Goal: Task Accomplishment & Management: Manage account settings

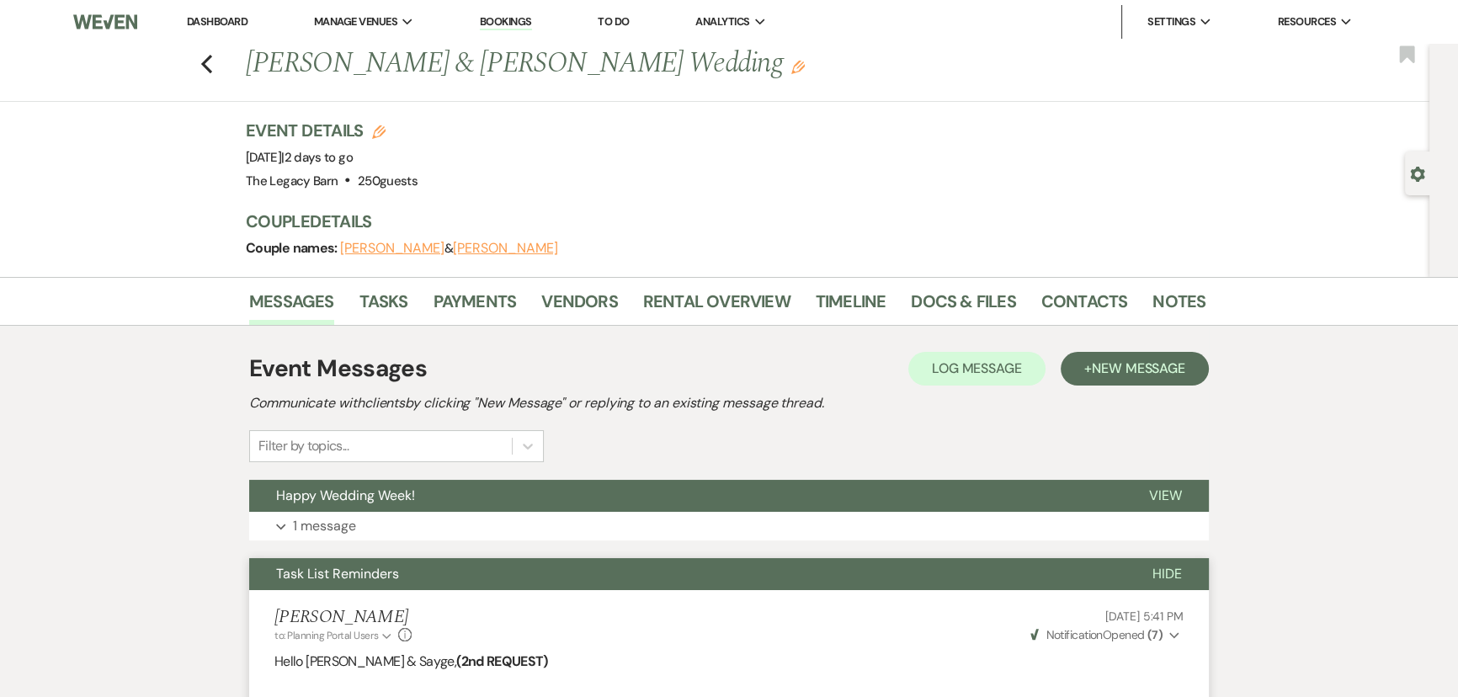
click at [249, 7] on li "Dashboard" at bounding box center [216, 22] width 77 height 34
click at [239, 20] on link "Dashboard" at bounding box center [217, 21] width 61 height 14
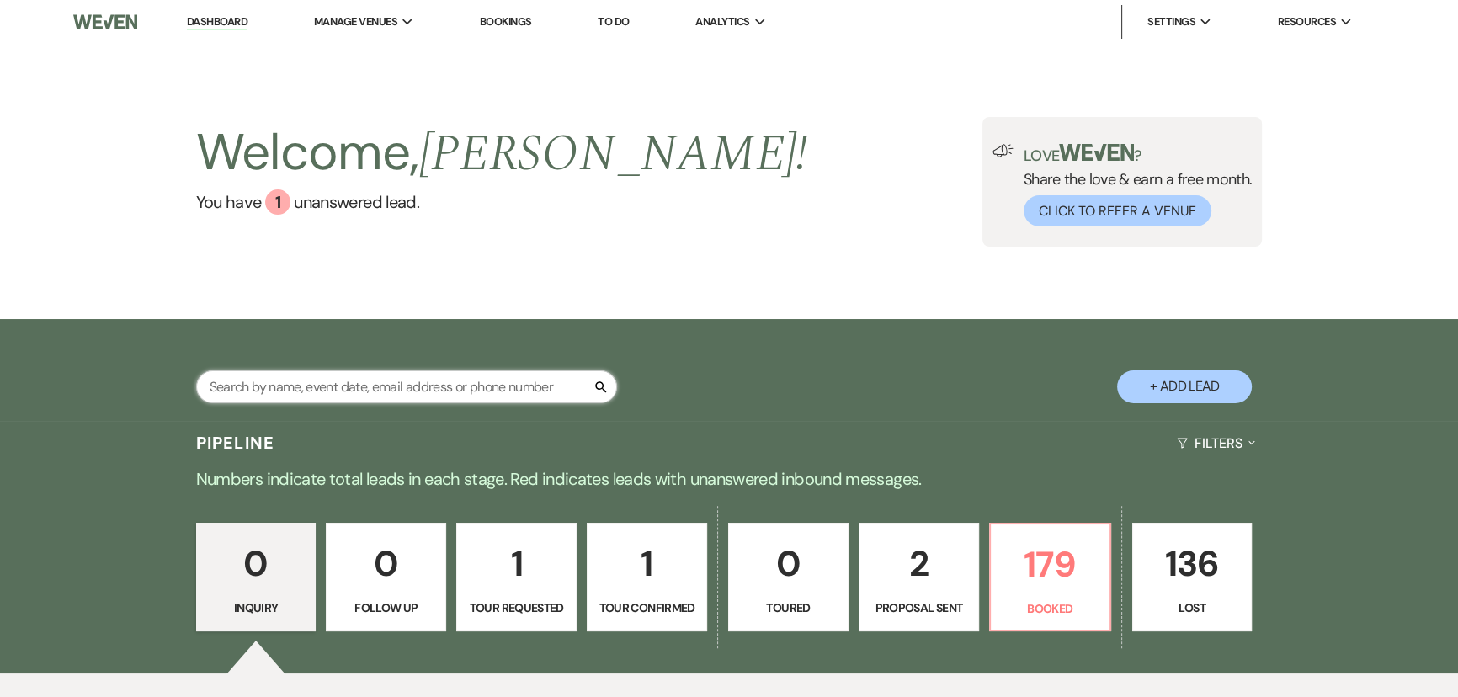
click at [267, 376] on input "text" at bounding box center [406, 386] width 421 height 33
type input "s"
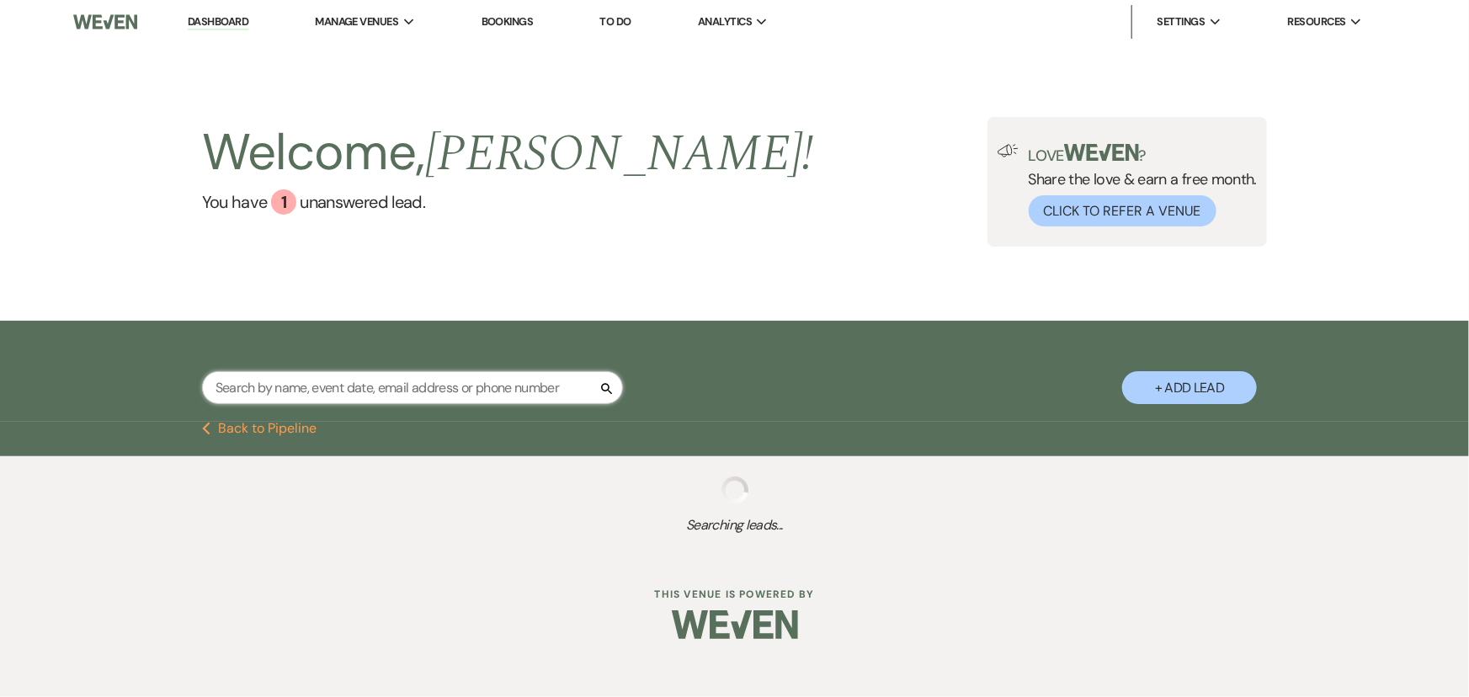
select select "2"
select select "6"
select select "4"
select select "8"
select select "5"
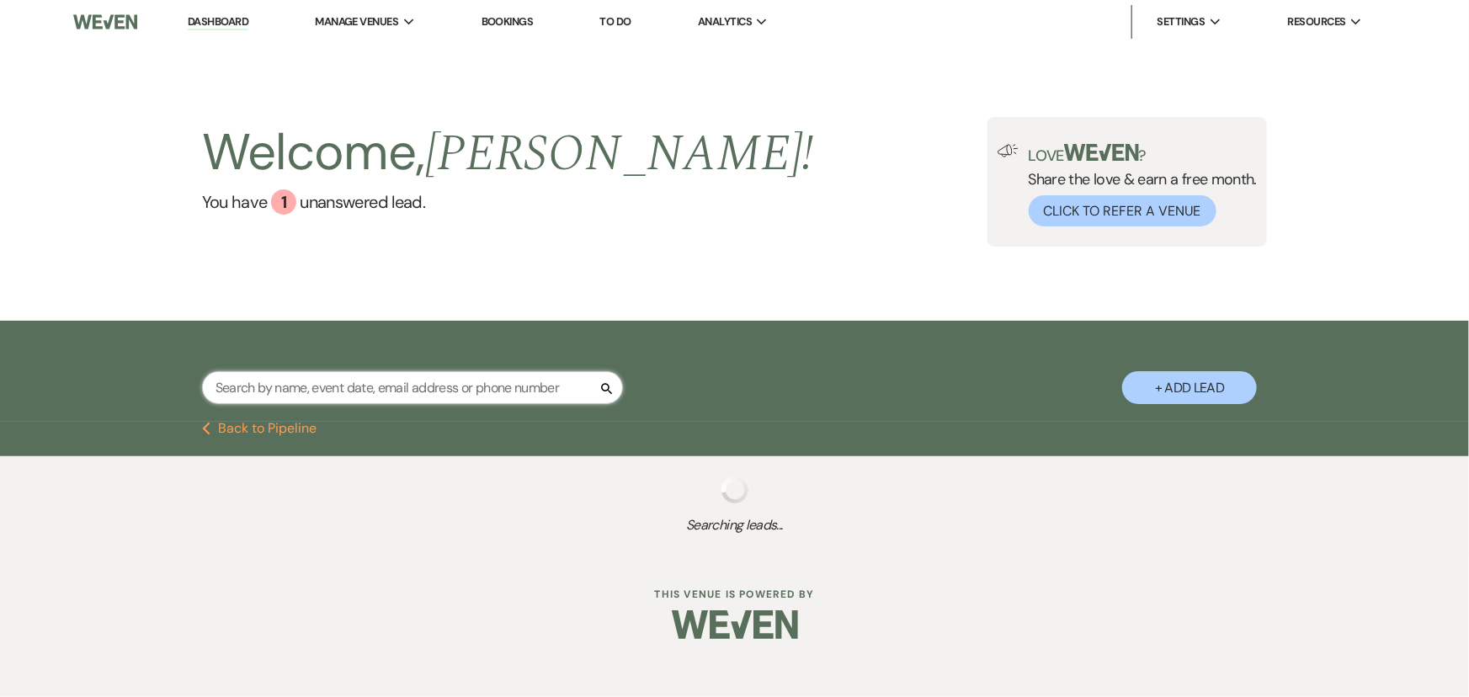
select select "8"
select select "5"
select select "8"
select select "5"
select select "8"
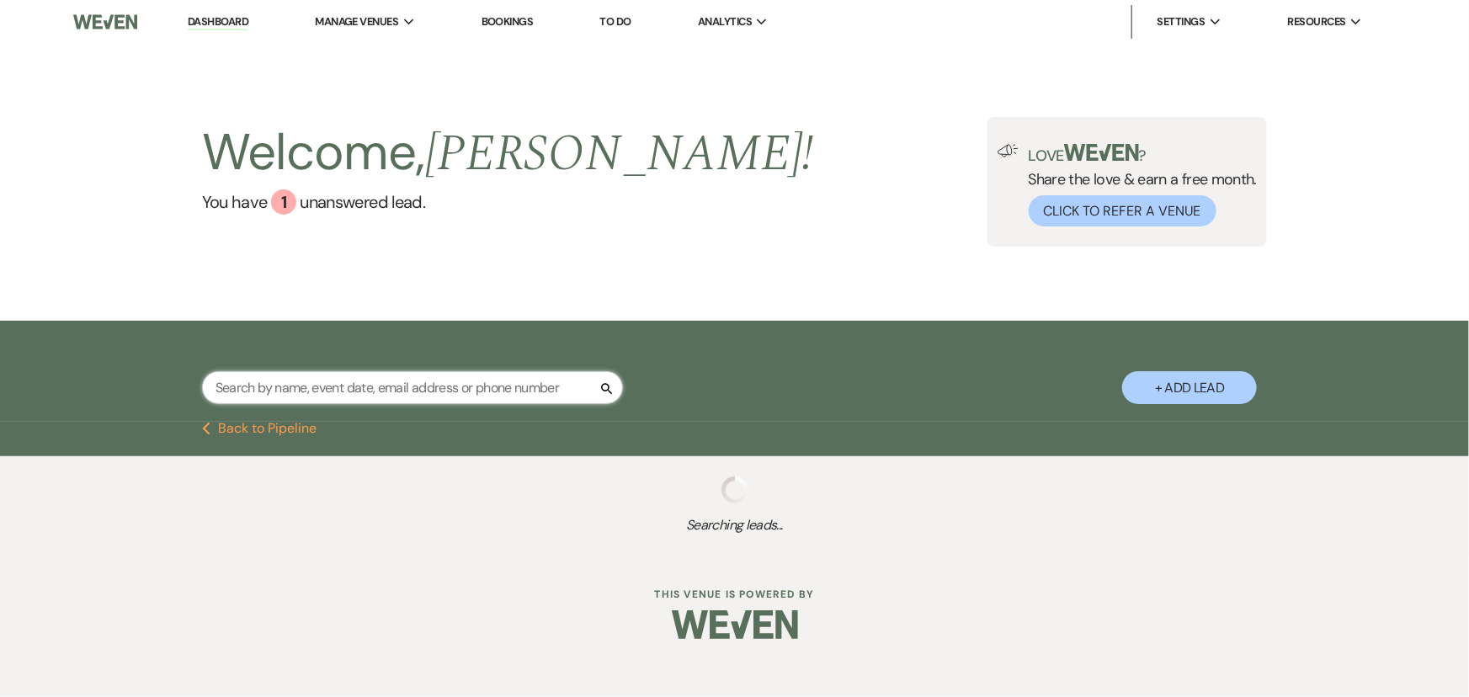
select select "8"
select select "5"
select select "8"
select select "5"
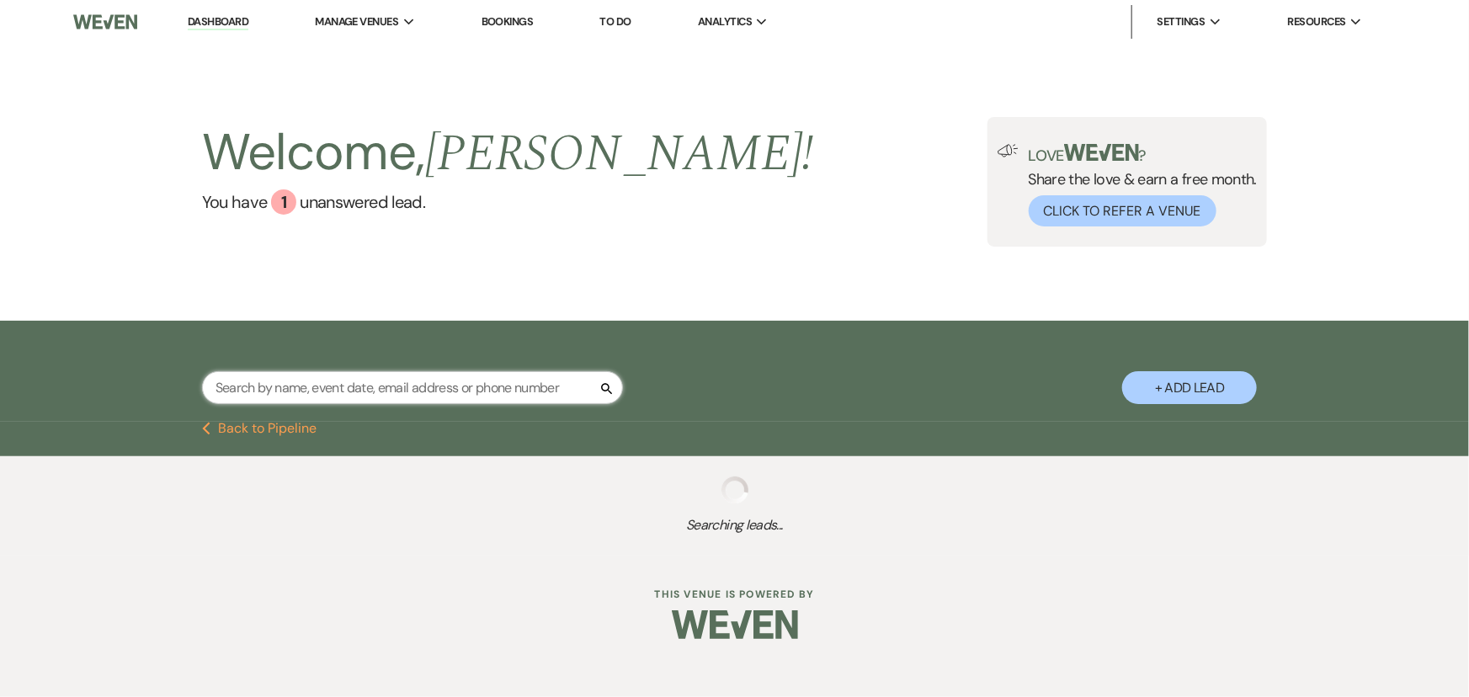
select select "8"
select select "5"
select select "8"
select select "5"
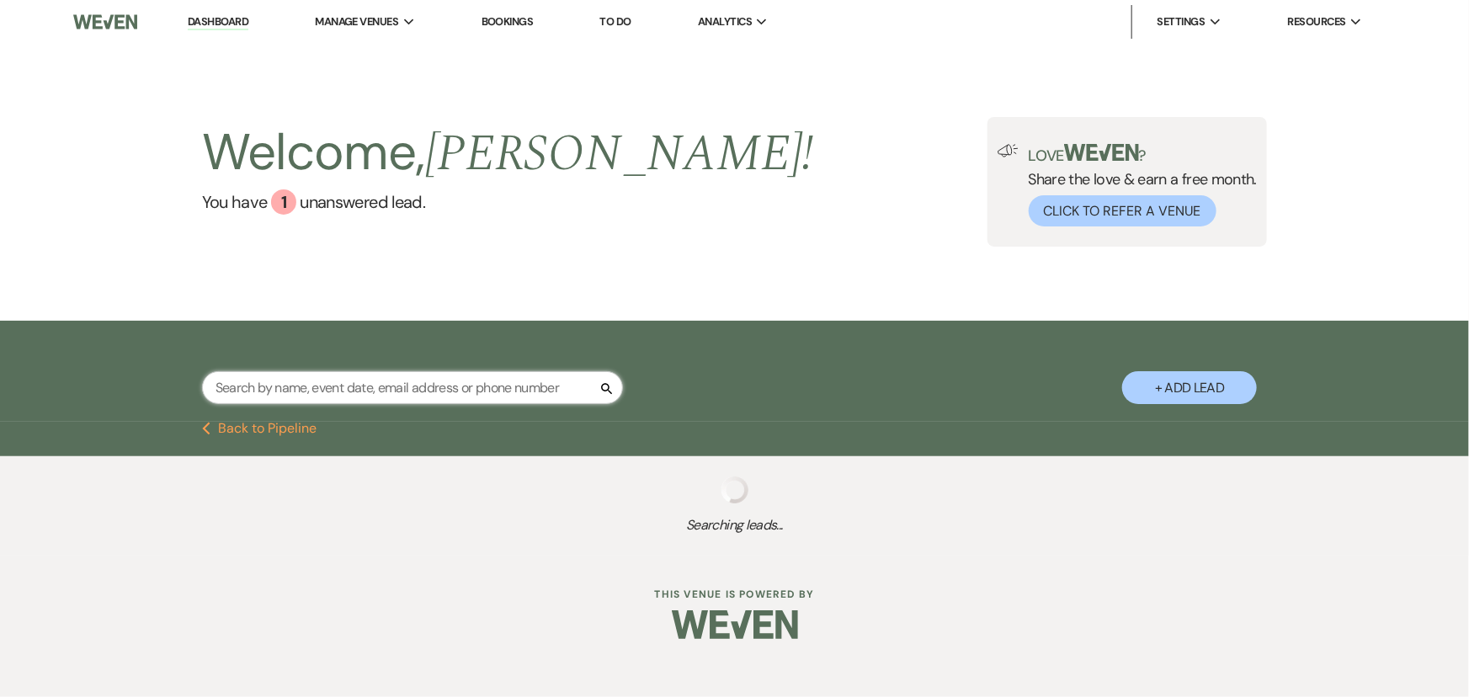
select select "8"
select select "4"
select select "8"
select select "6"
select select "8"
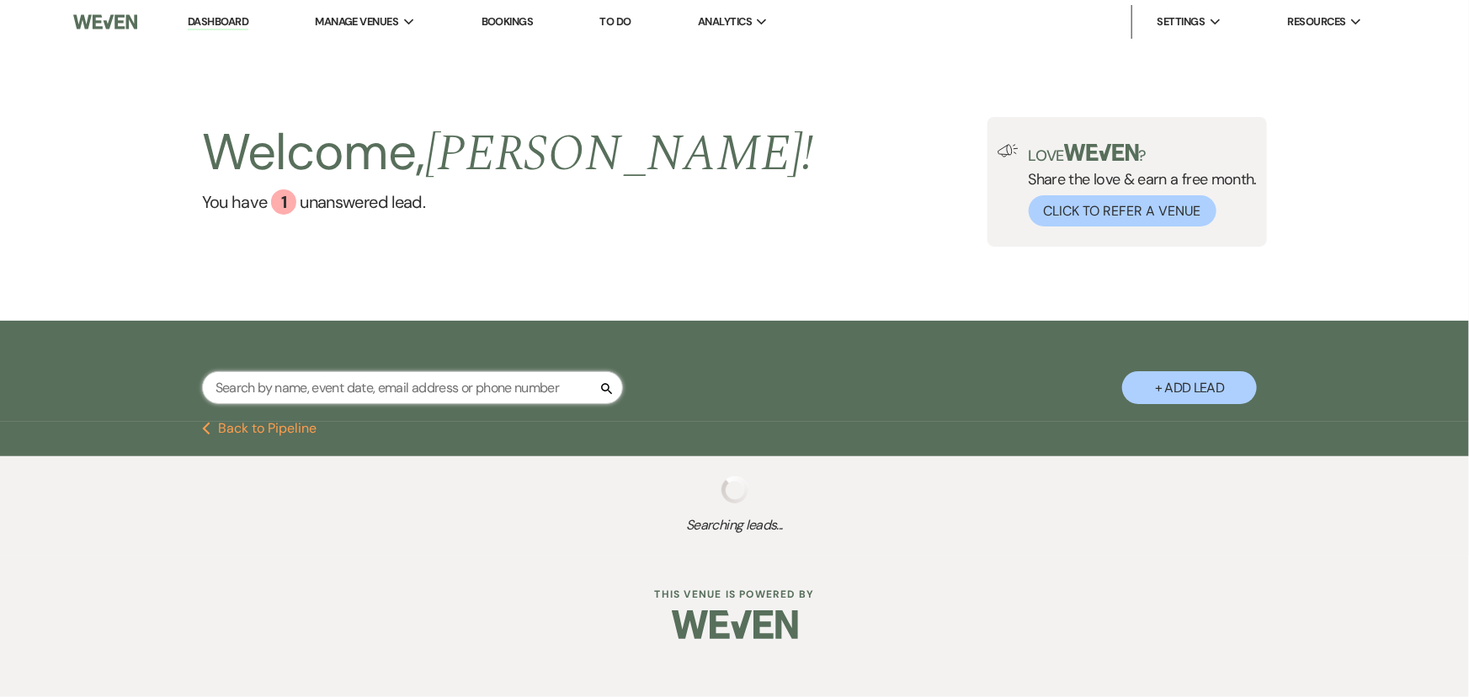
select select "5"
select select "8"
select select "5"
select select "8"
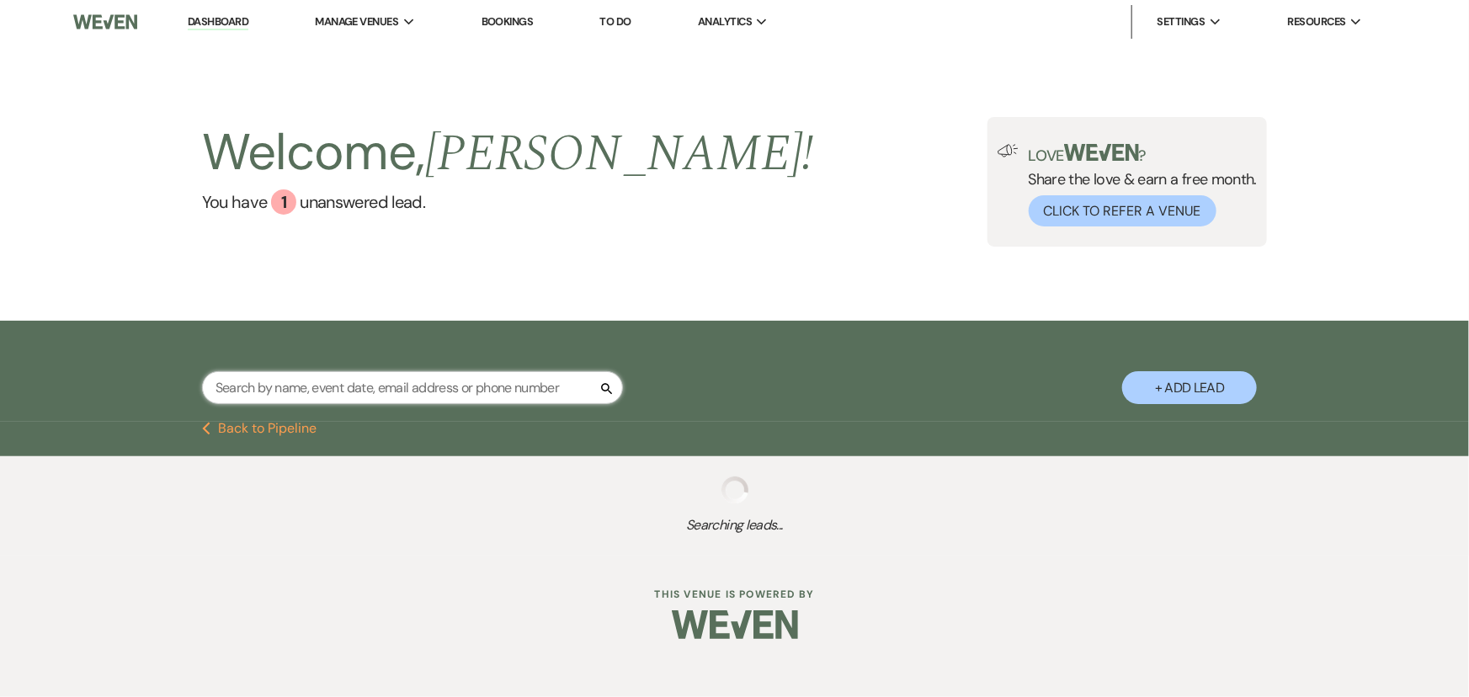
select select "8"
select select "5"
select select "8"
select select "5"
select select "8"
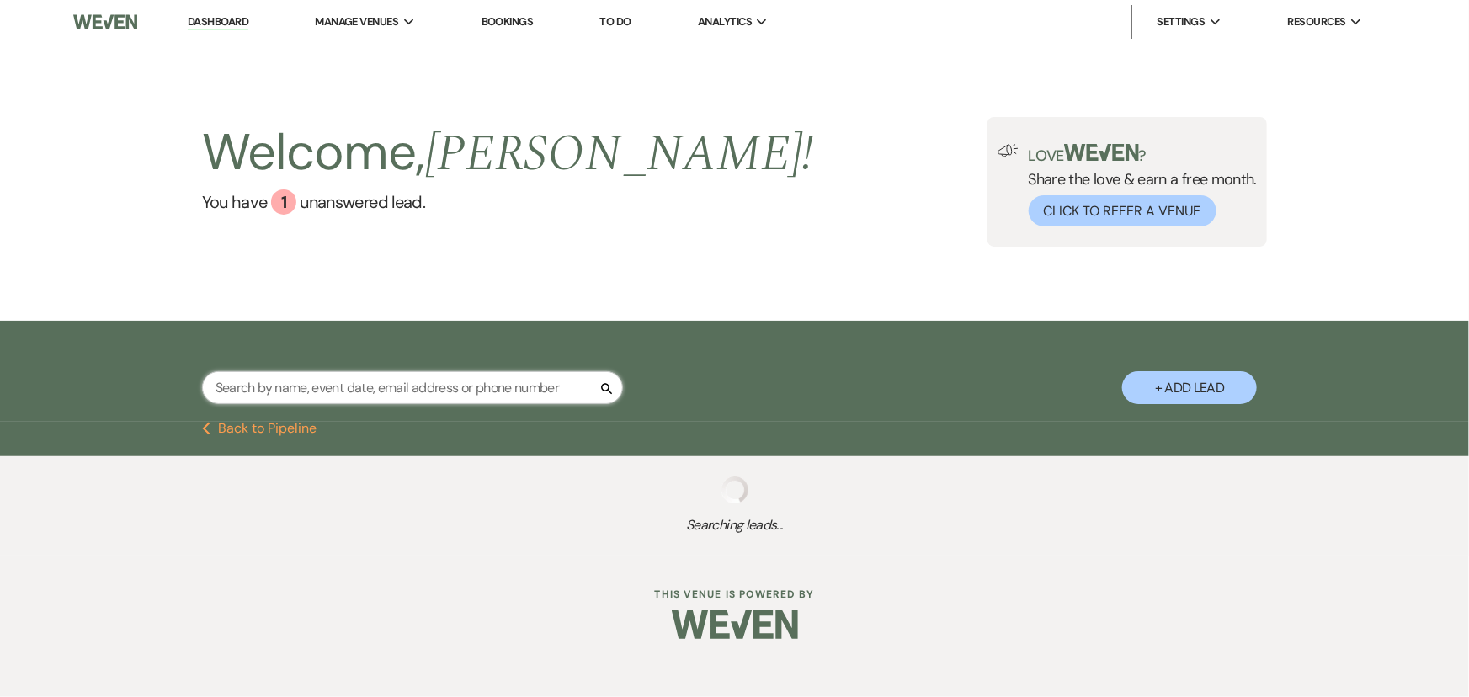
select select "5"
select select "8"
select select "5"
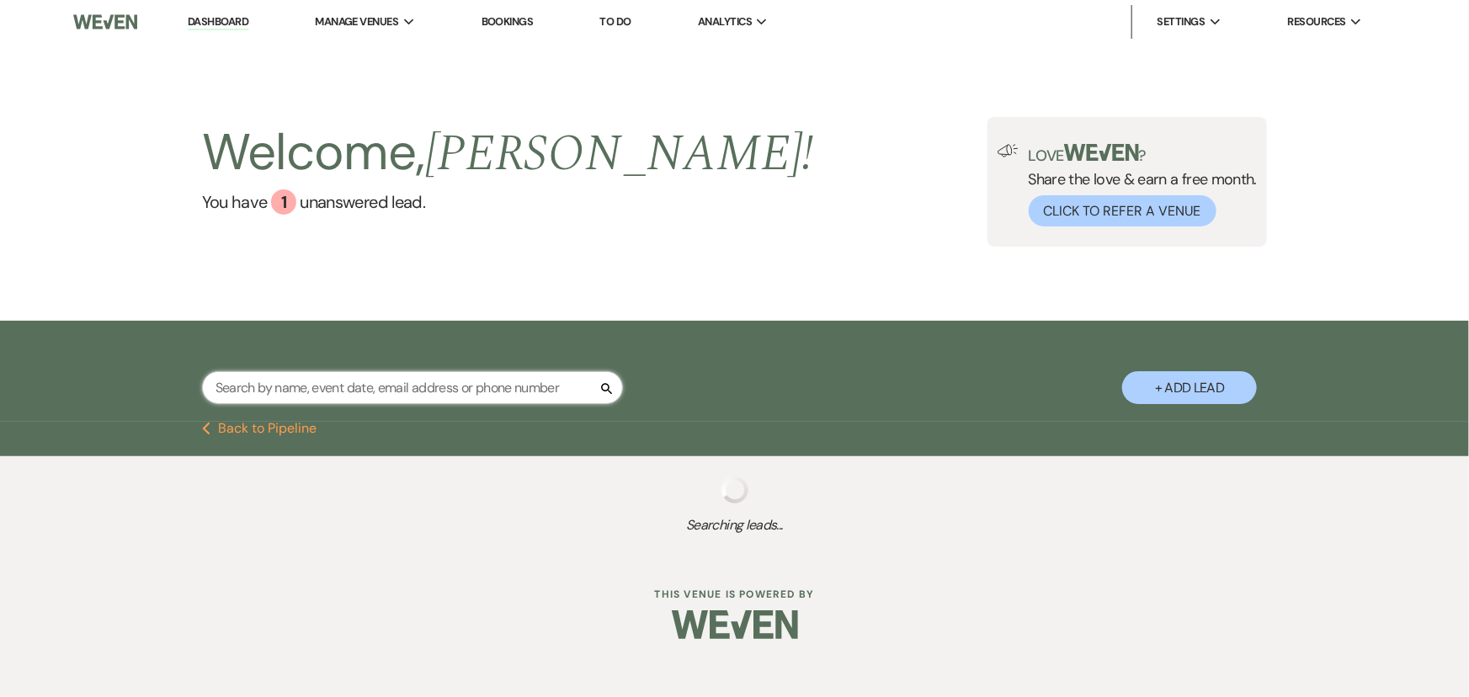
select select "8"
select select "5"
select select "8"
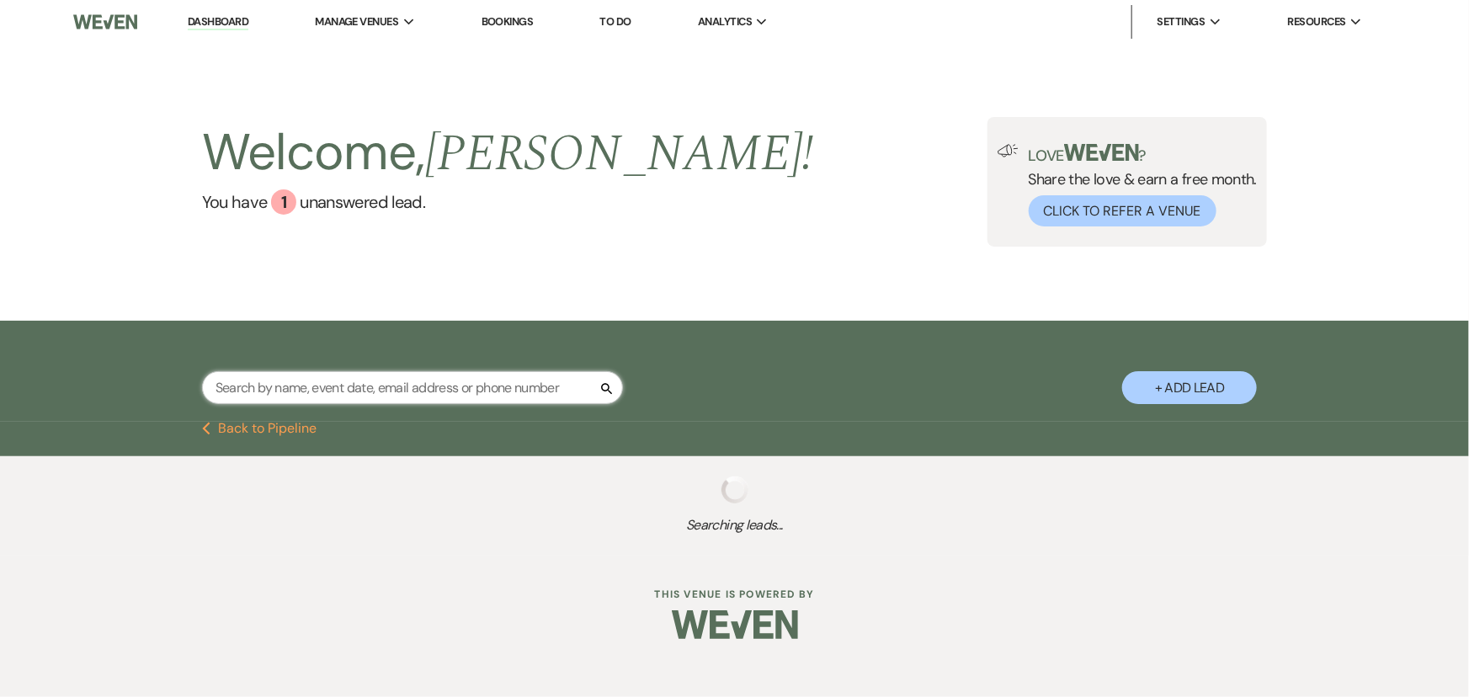
select select "7"
select select "8"
select select "6"
select select "8"
select select "5"
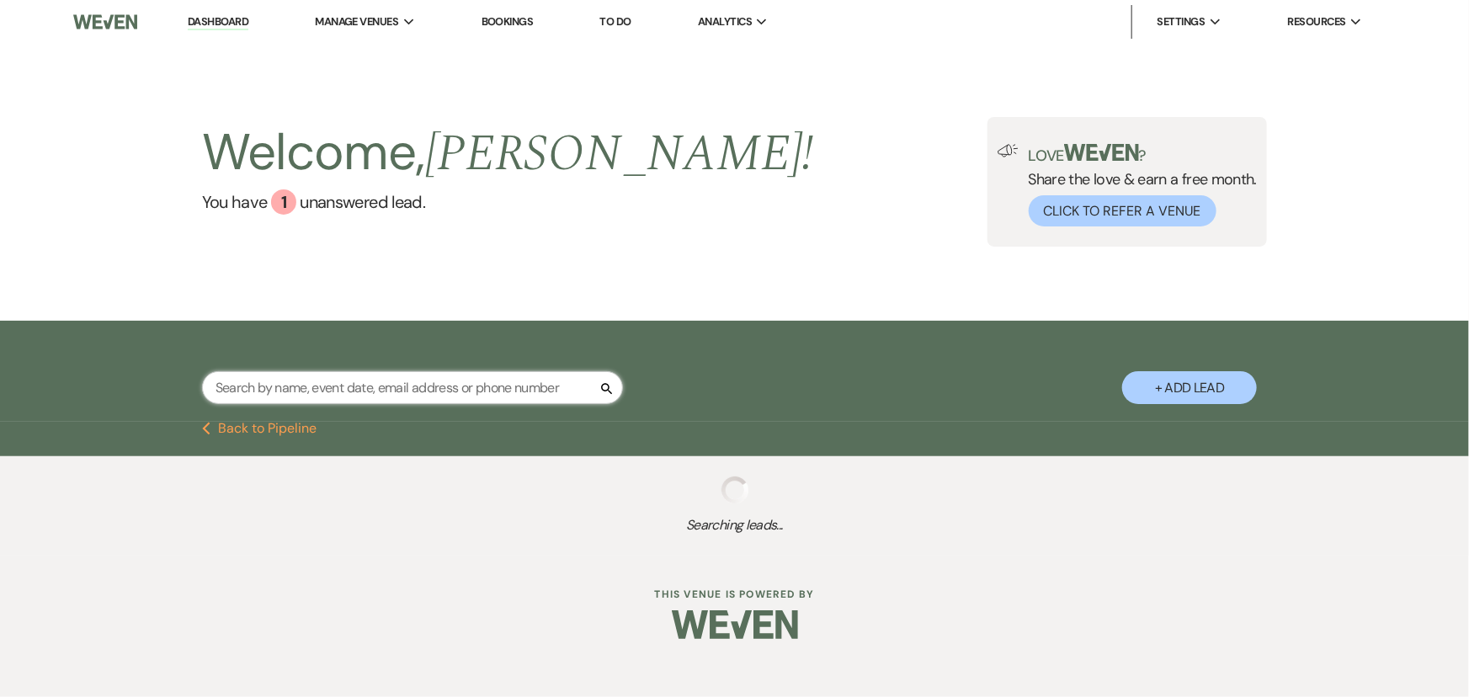
select select "8"
select select "1"
select select "8"
select select "5"
select select "8"
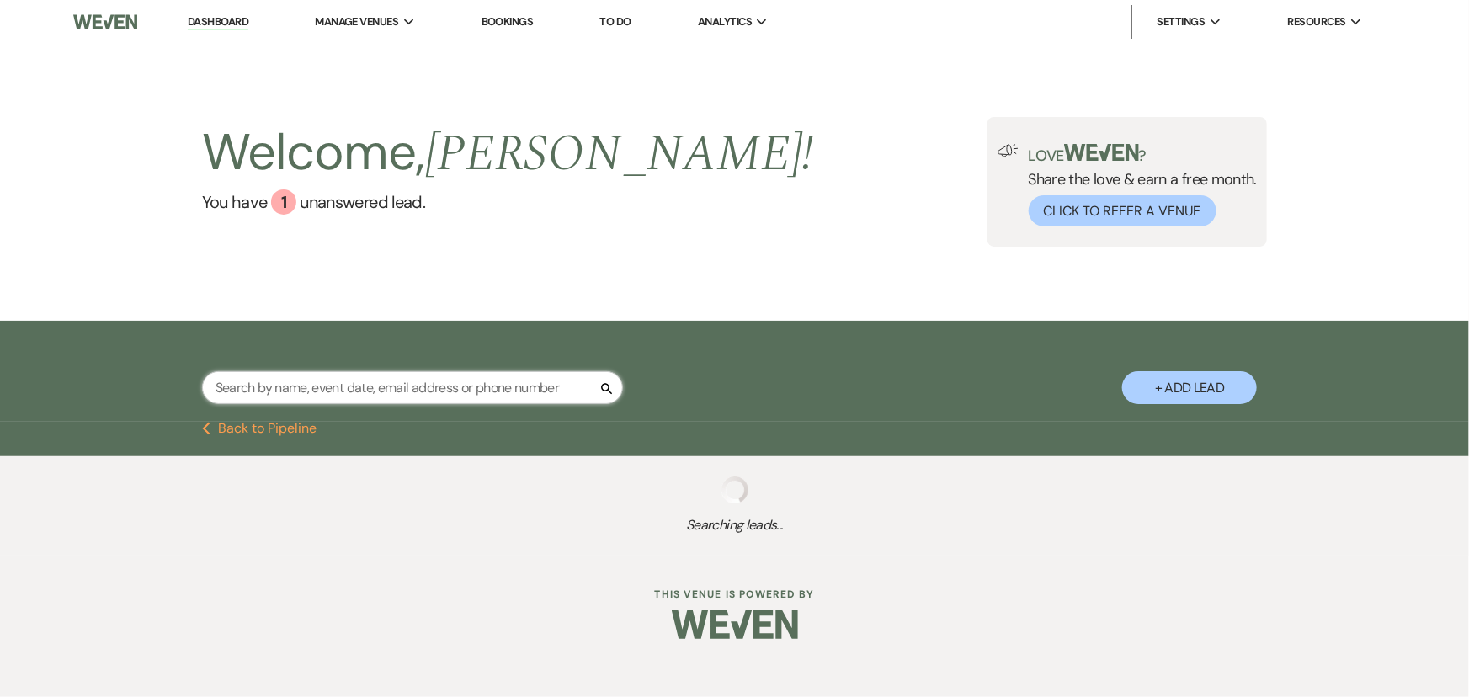
select select "5"
select select "8"
select select "5"
select select "8"
select select "5"
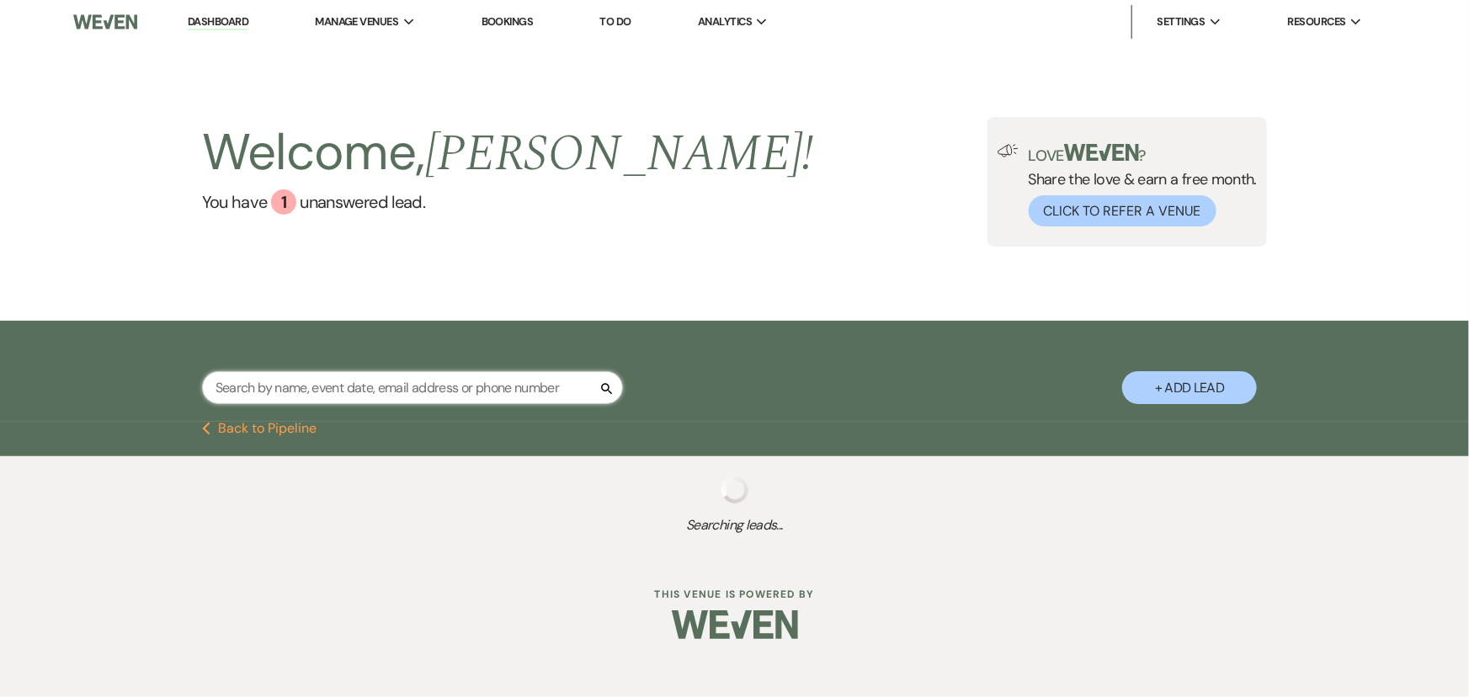
select select "8"
select select "5"
select select "8"
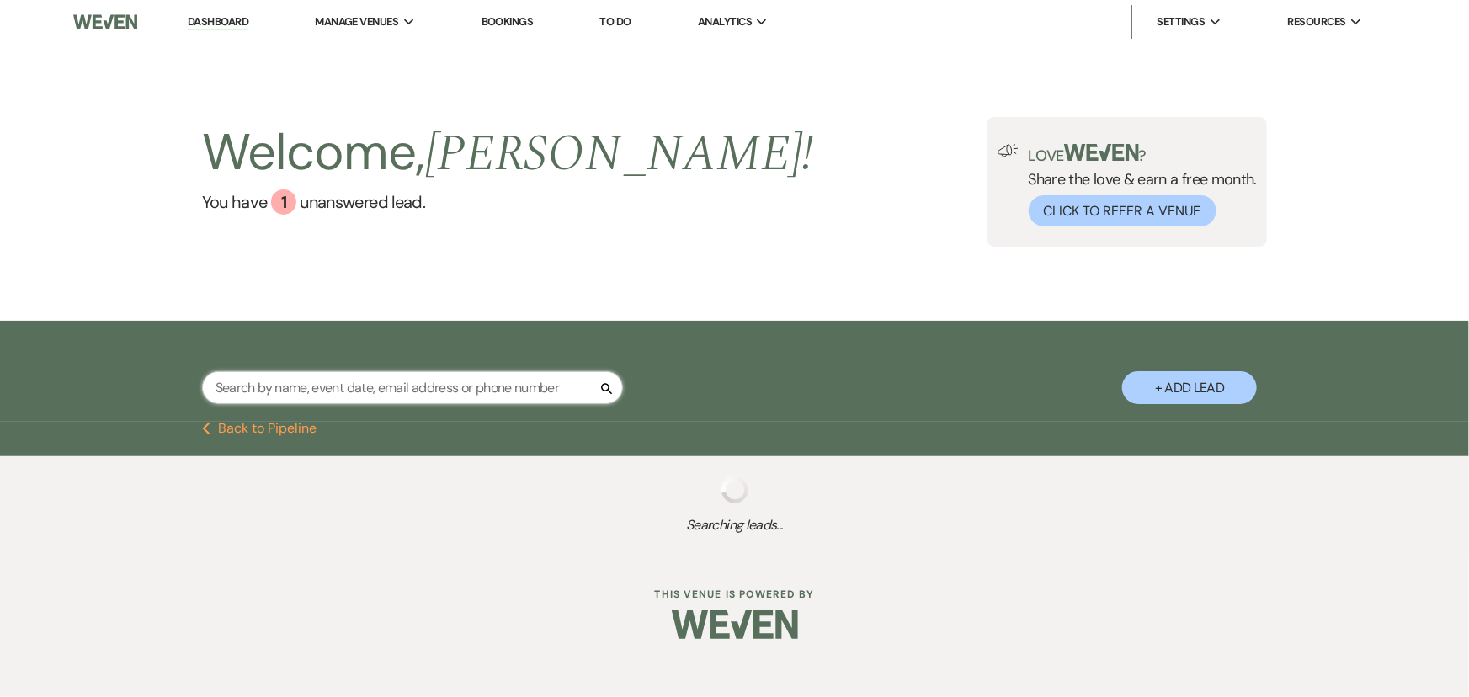
select select "5"
select select "8"
select select "5"
select select "8"
select select "5"
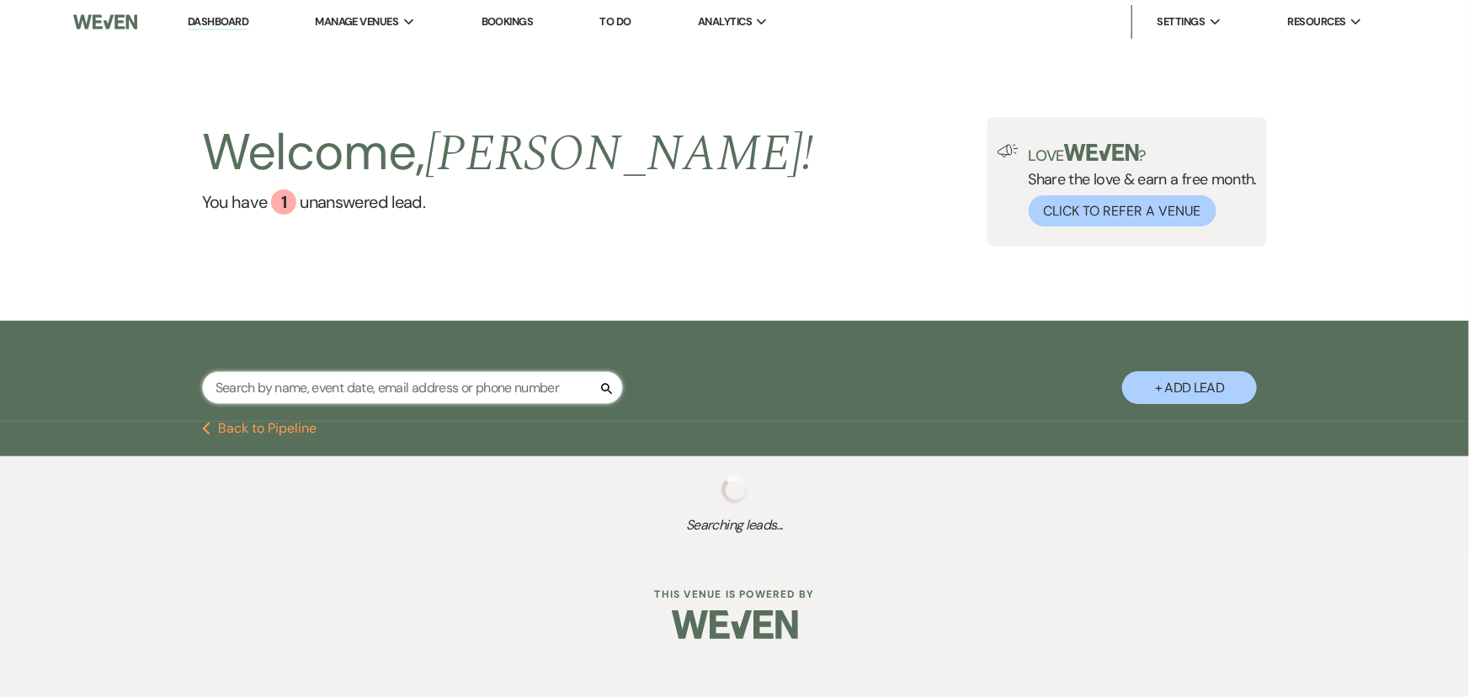
select select "8"
select select "5"
select select "8"
select select "4"
select select "8"
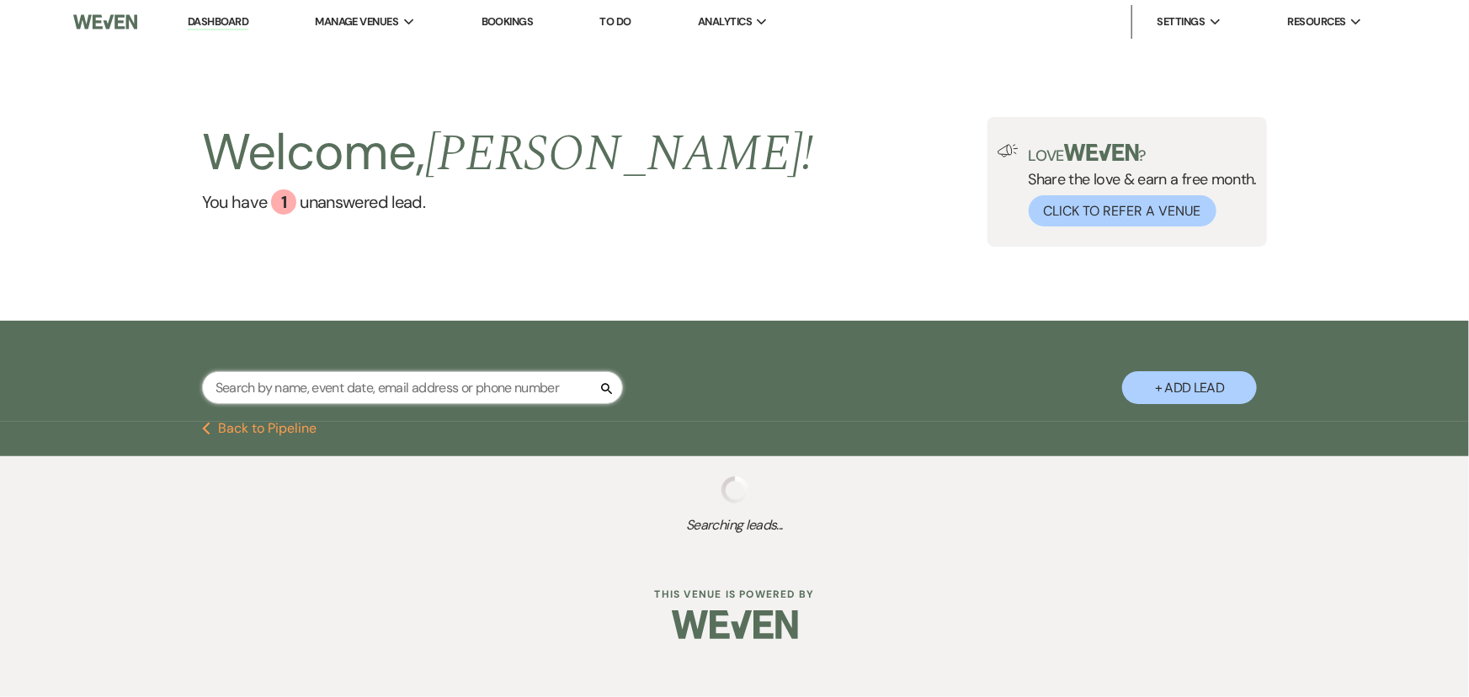
select select "6"
select select "8"
select select "11"
select select "8"
select select "5"
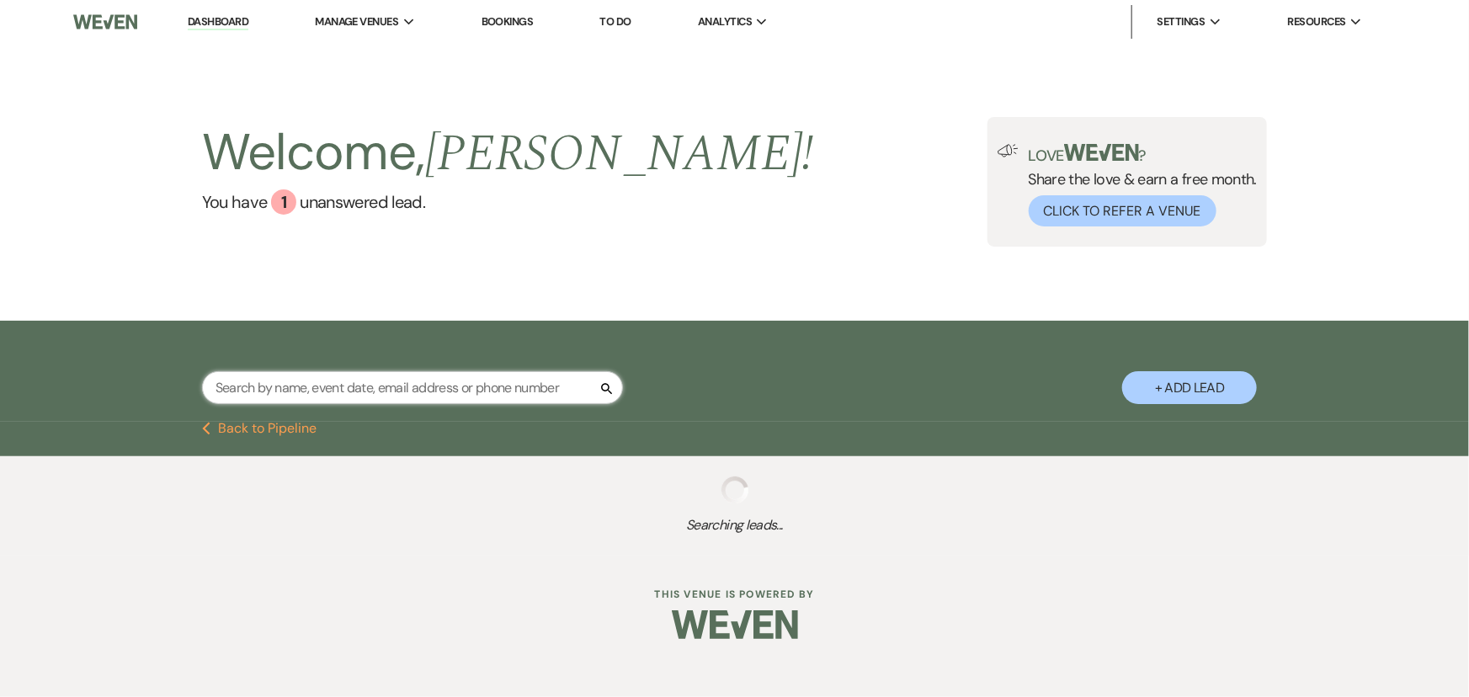
select select "8"
select select "5"
select select "8"
select select "11"
select select "8"
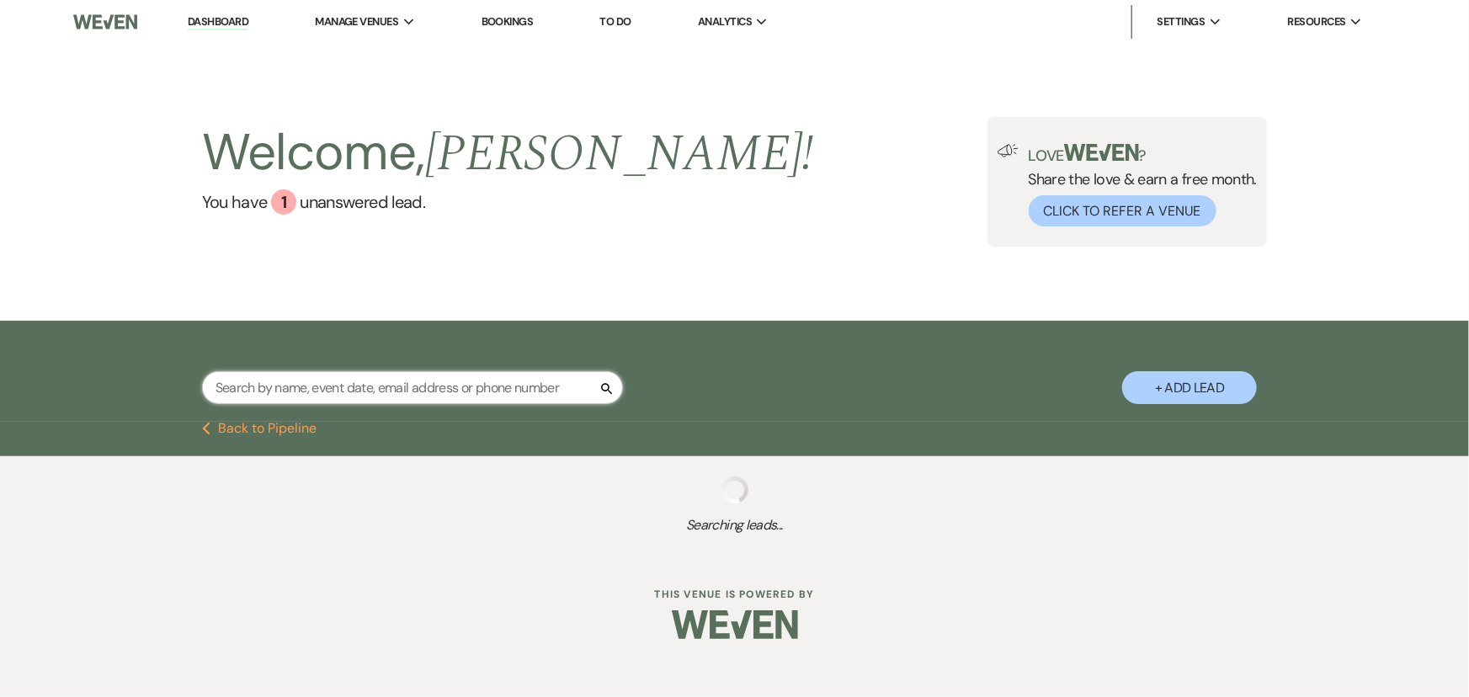
select select "5"
select select "8"
select select "11"
select select "8"
select select "5"
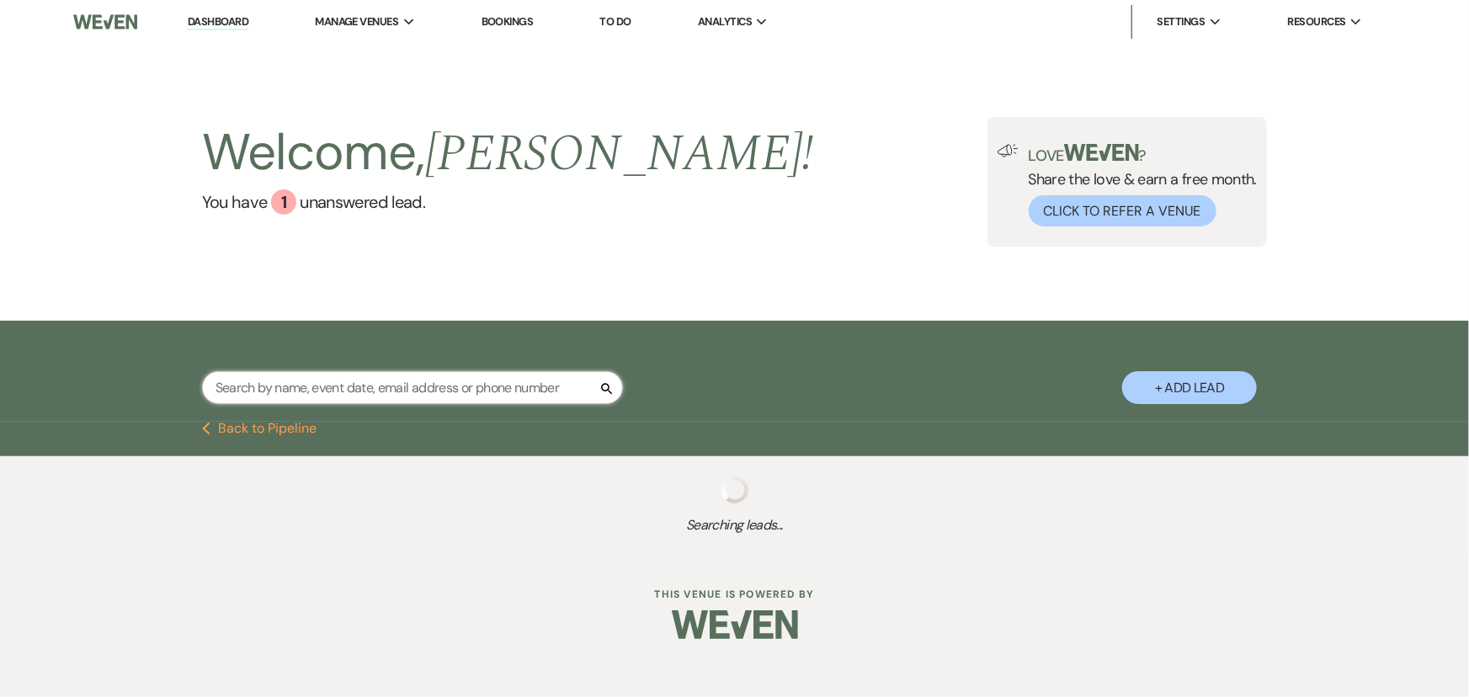
select select "8"
select select "5"
select select "8"
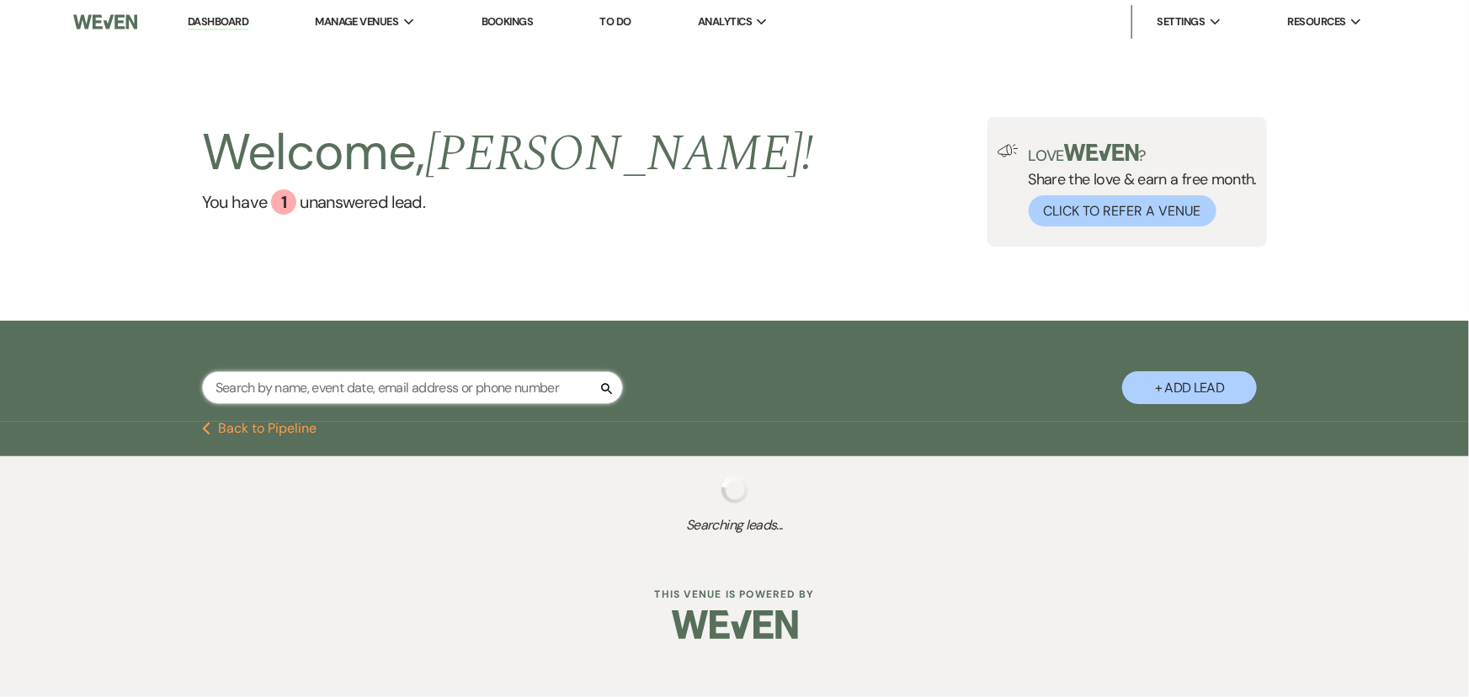
select select "5"
select select "8"
select select "5"
select select "8"
select select "2"
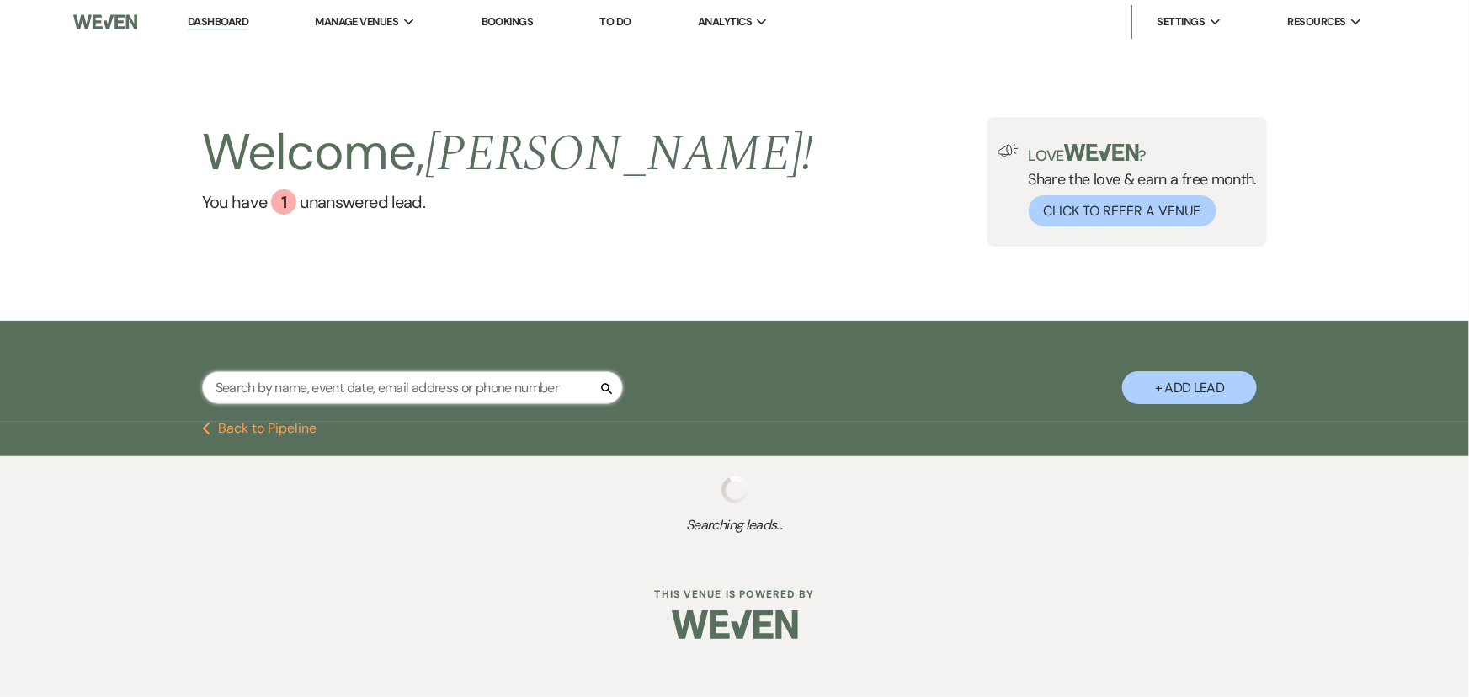
select select "8"
select select "5"
select select "8"
select select "5"
select select "8"
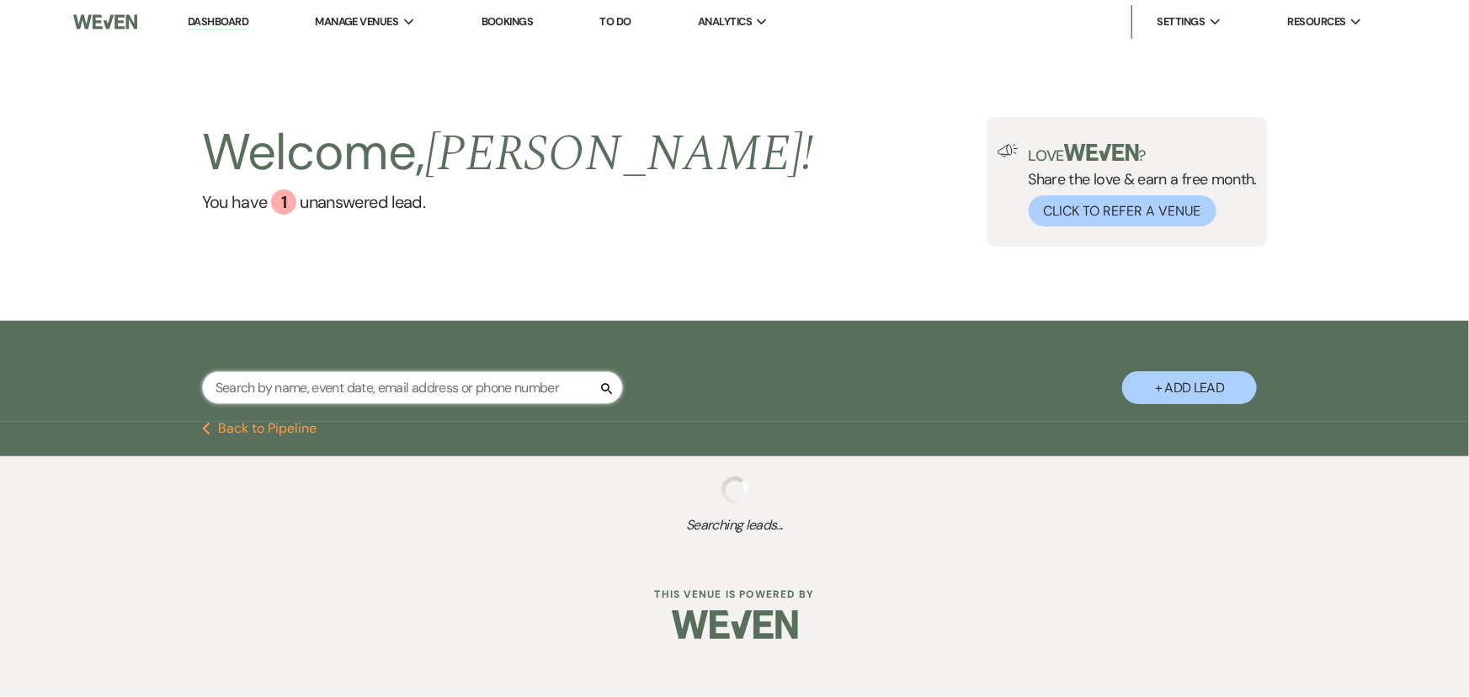
select select "11"
select select "8"
select select "10"
select select "8"
select select "5"
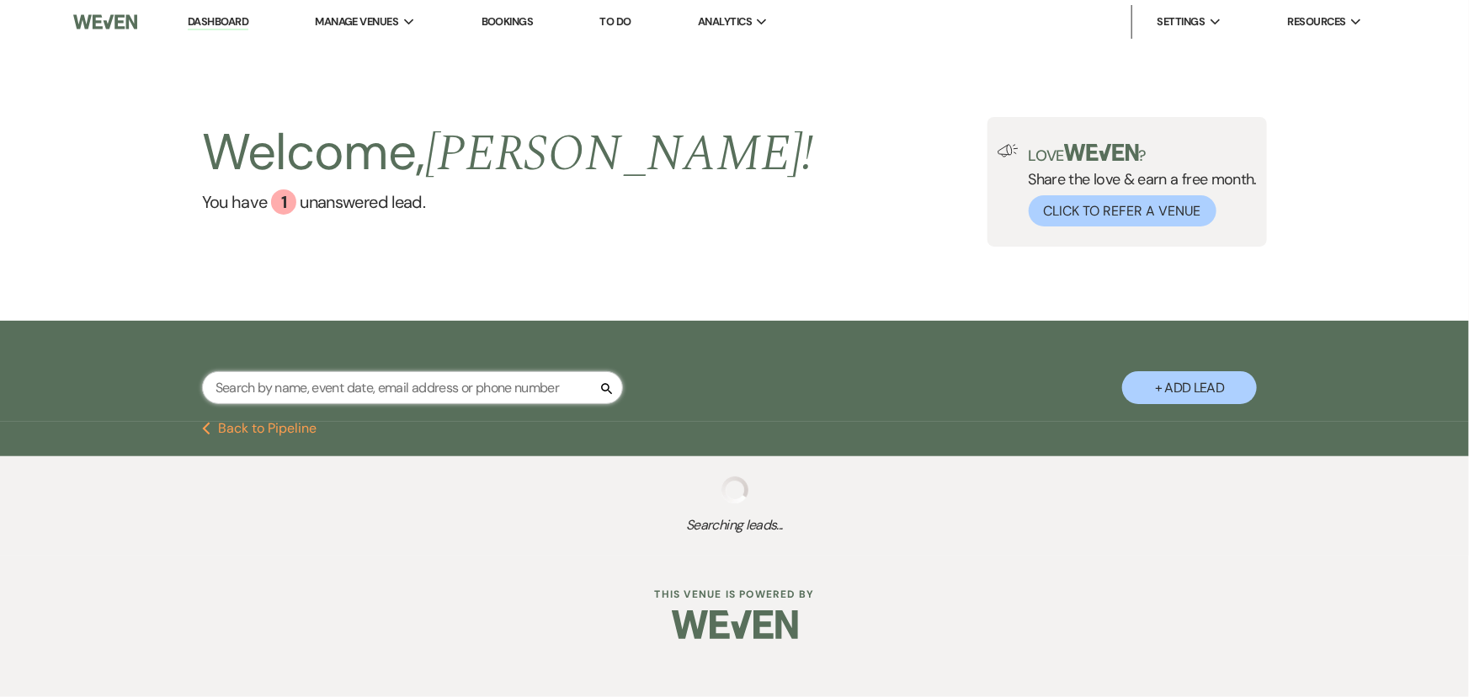
select select "8"
select select "5"
select select "8"
select select "5"
select select "8"
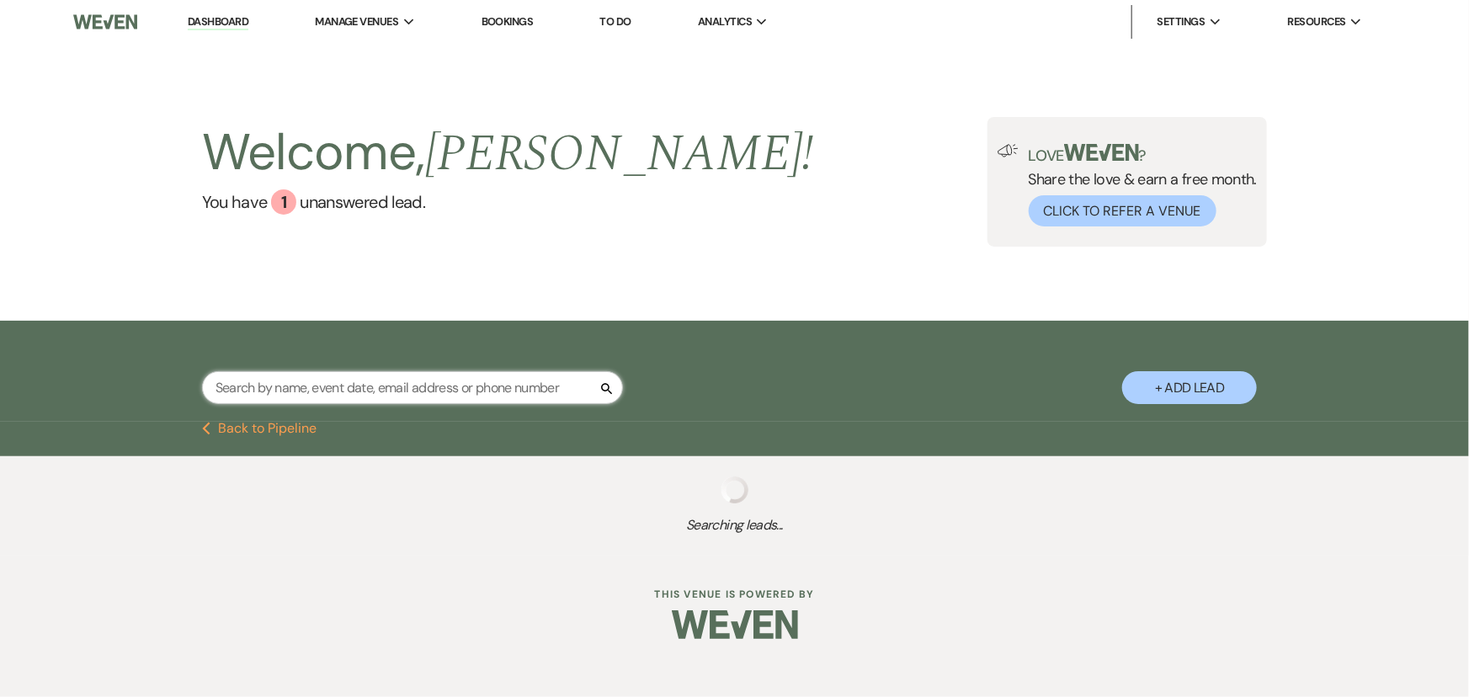
select select "5"
select select "8"
select select "5"
select select "8"
select select "2"
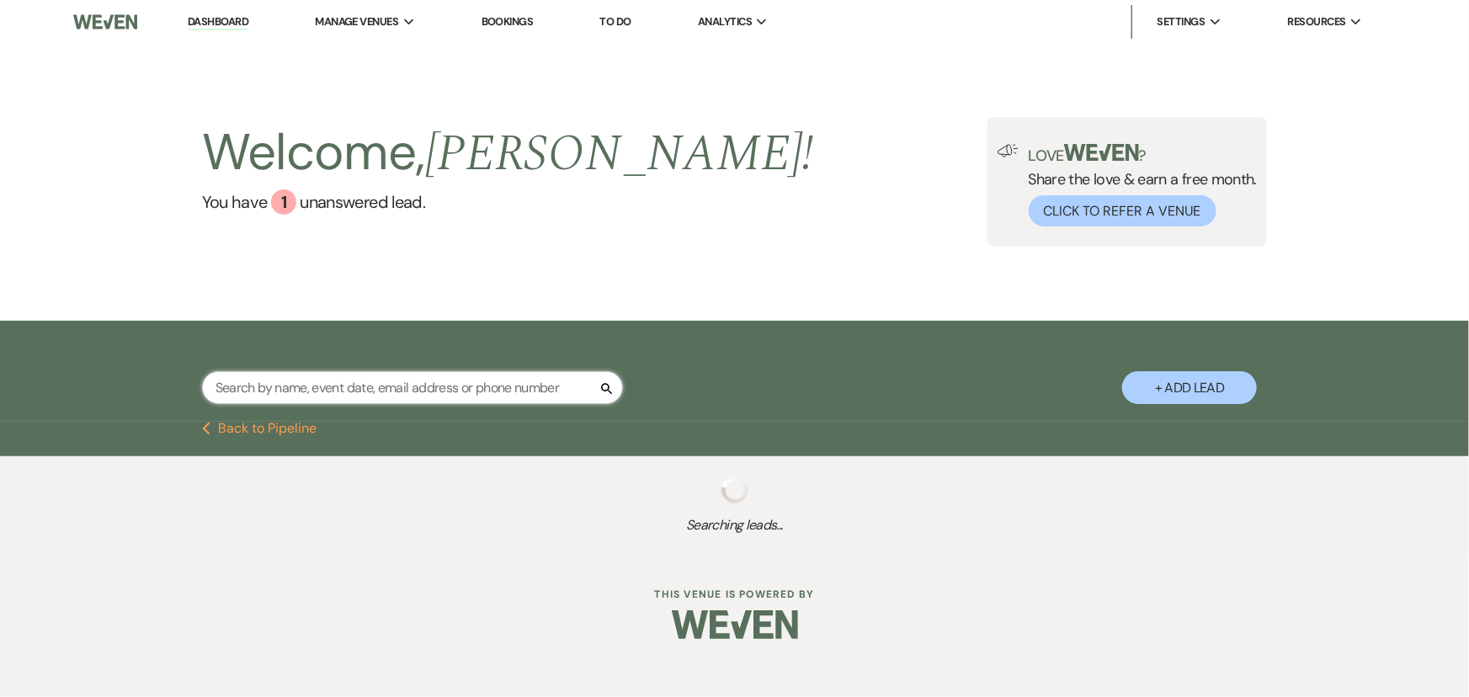
select select "8"
select select "5"
select select "8"
select select "11"
select select "8"
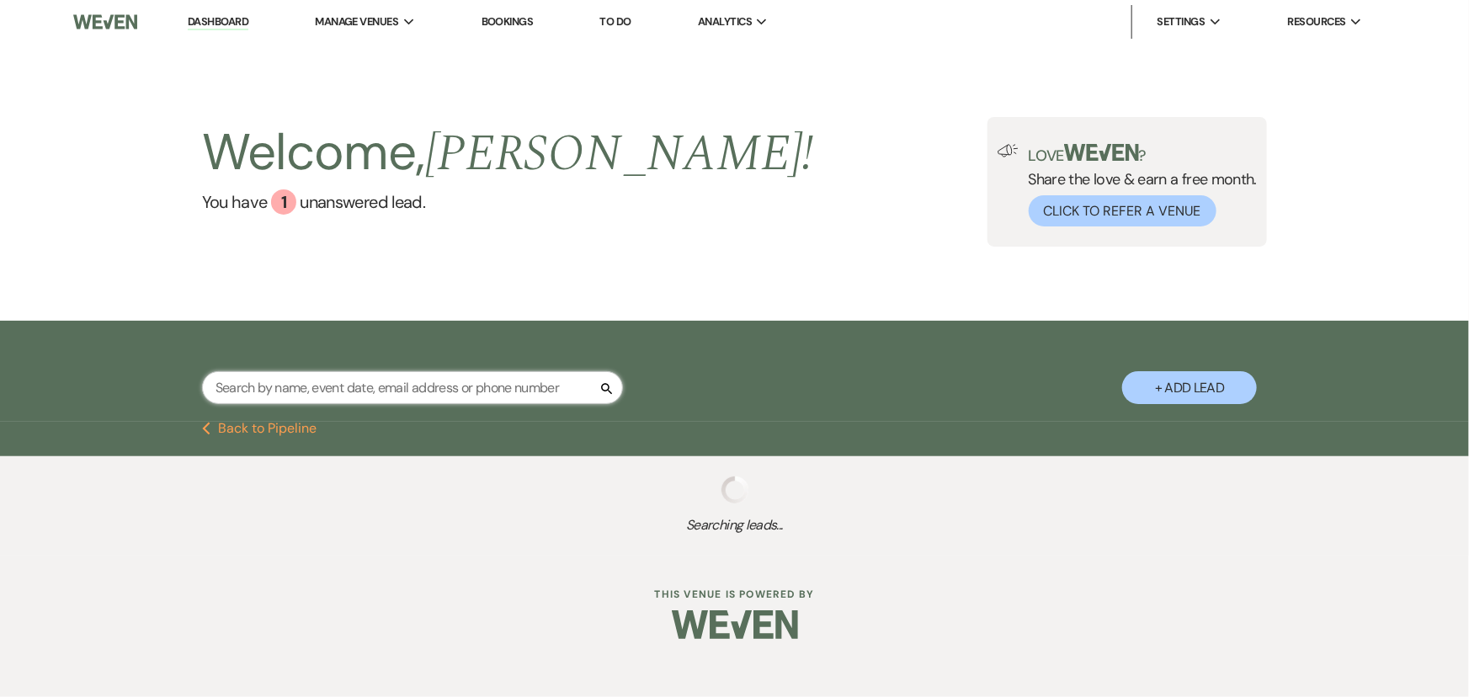
select select "5"
select select "8"
select select "5"
select select "8"
select select "5"
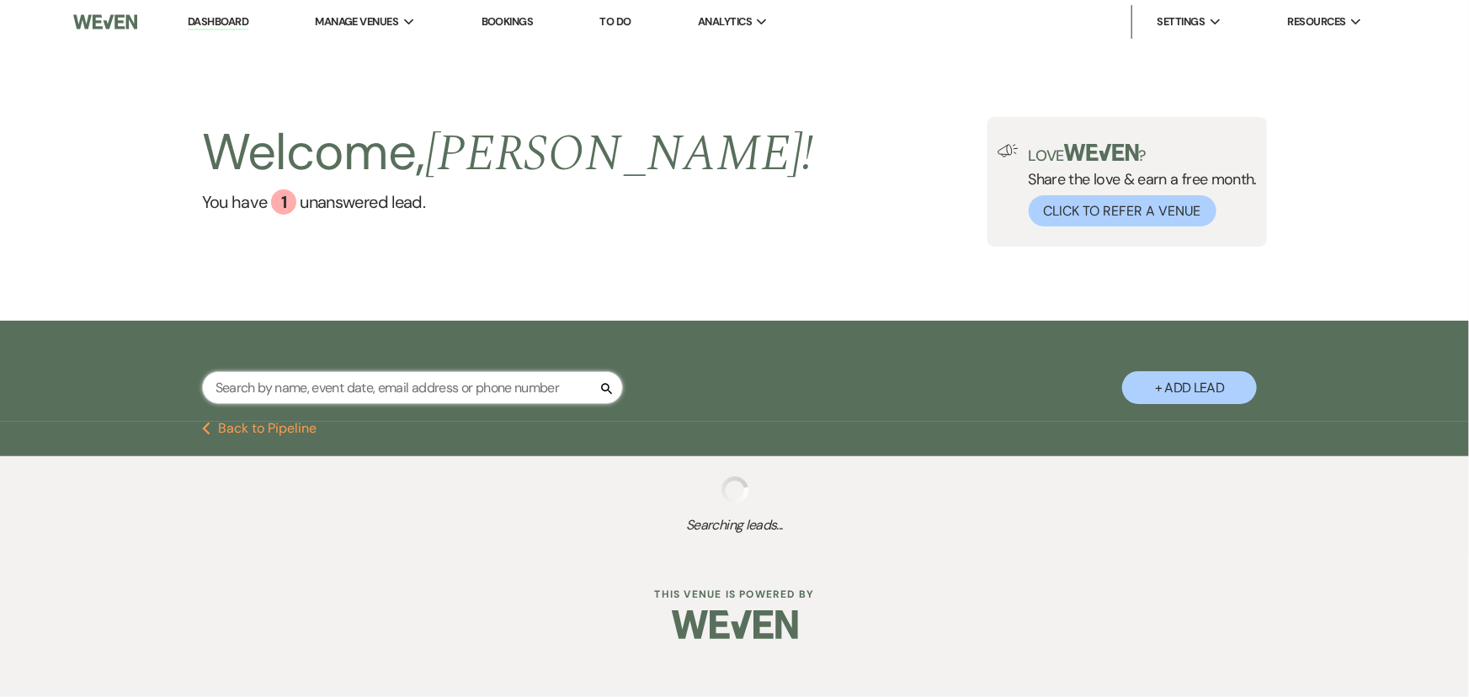
select select "8"
select select "2"
select select "8"
select select "5"
select select "8"
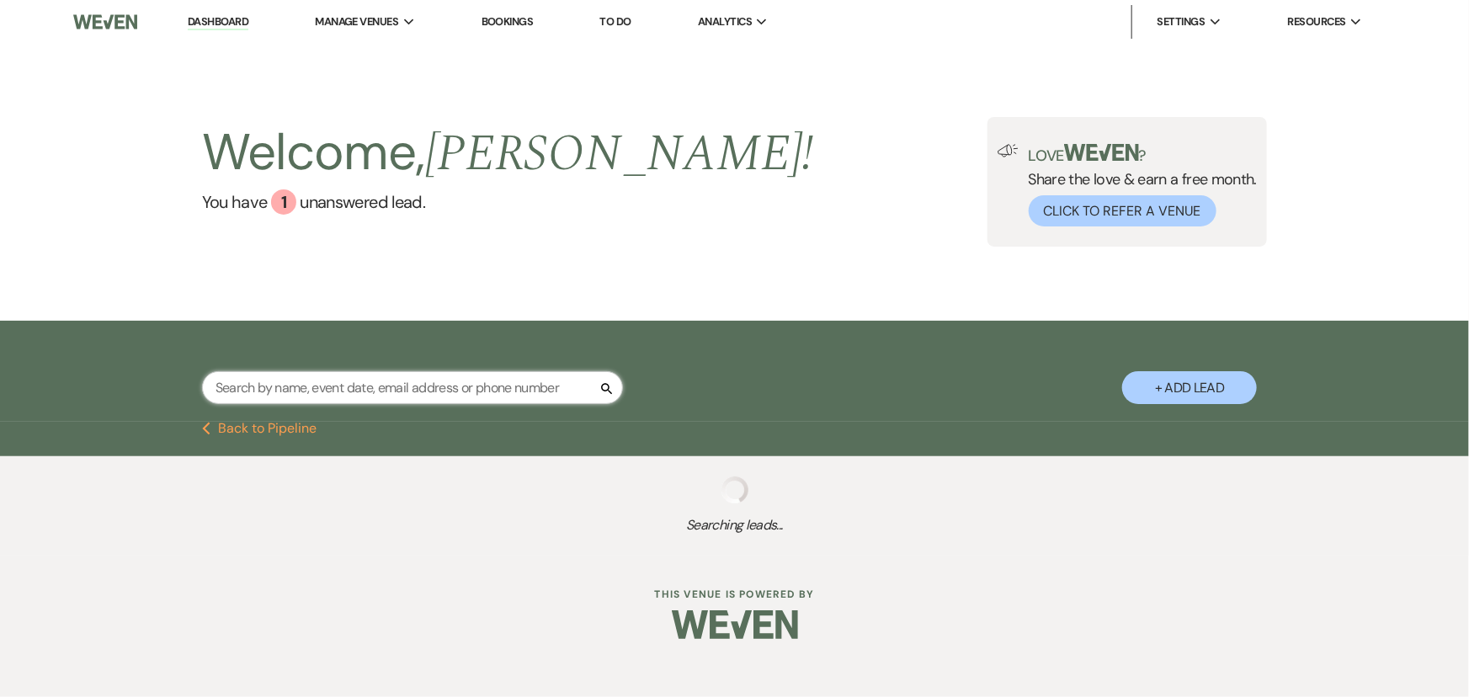
select select "5"
select select "8"
select select "5"
select select "8"
select select "5"
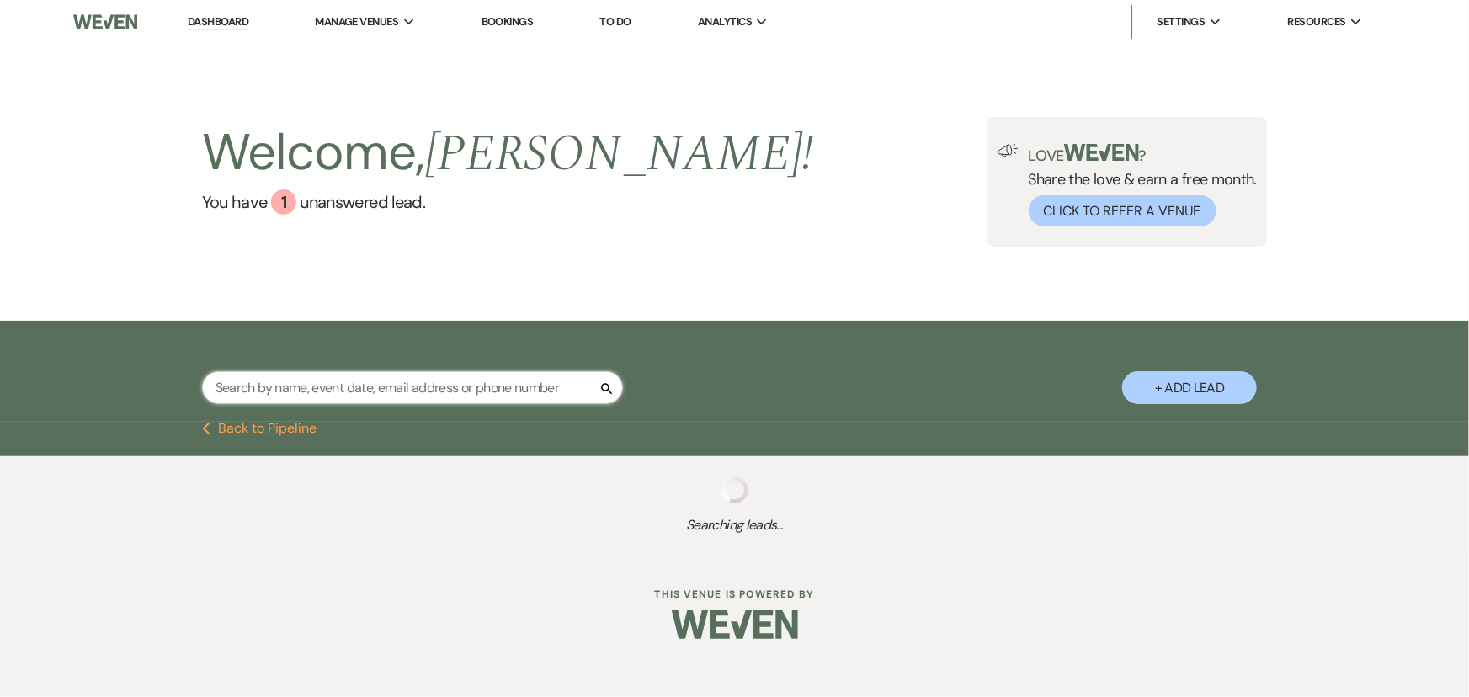
select select "8"
select select "4"
select select "8"
select select "5"
select select "8"
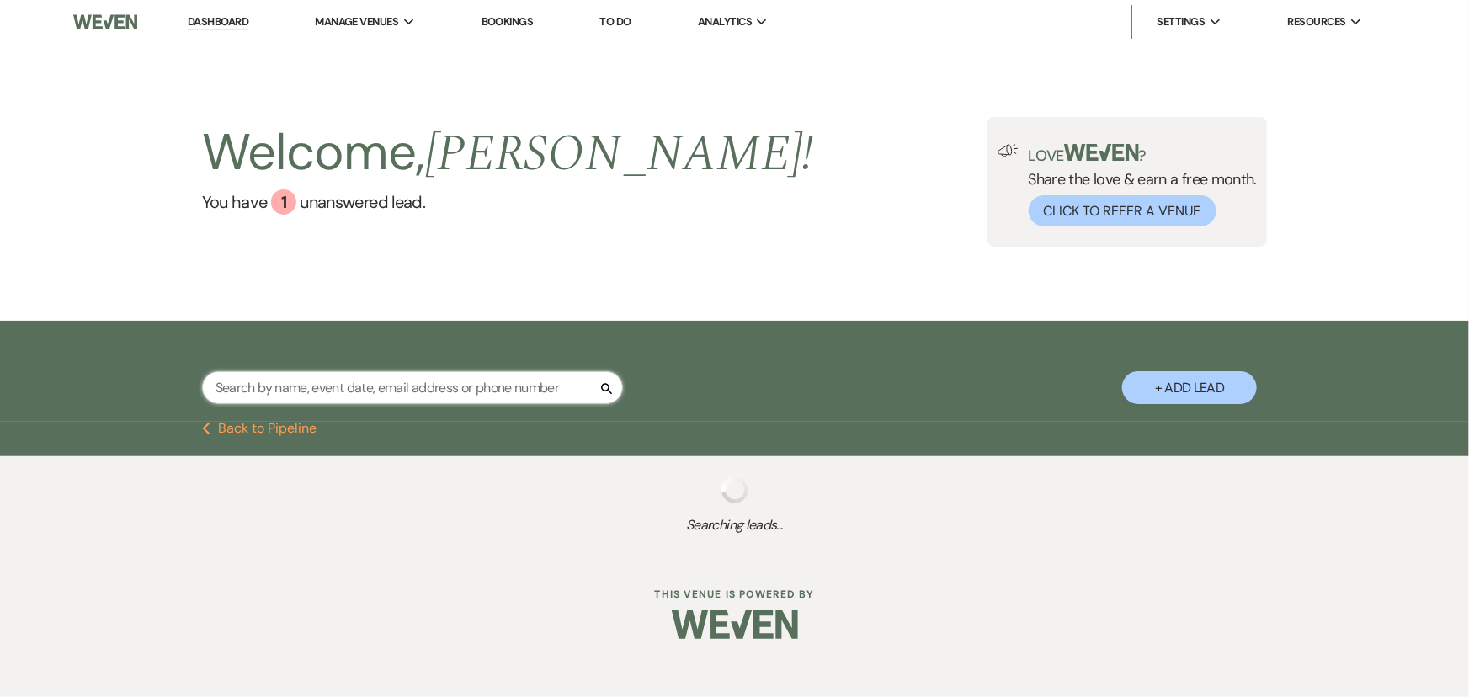
select select "5"
select select "8"
select select "10"
select select "8"
select select "5"
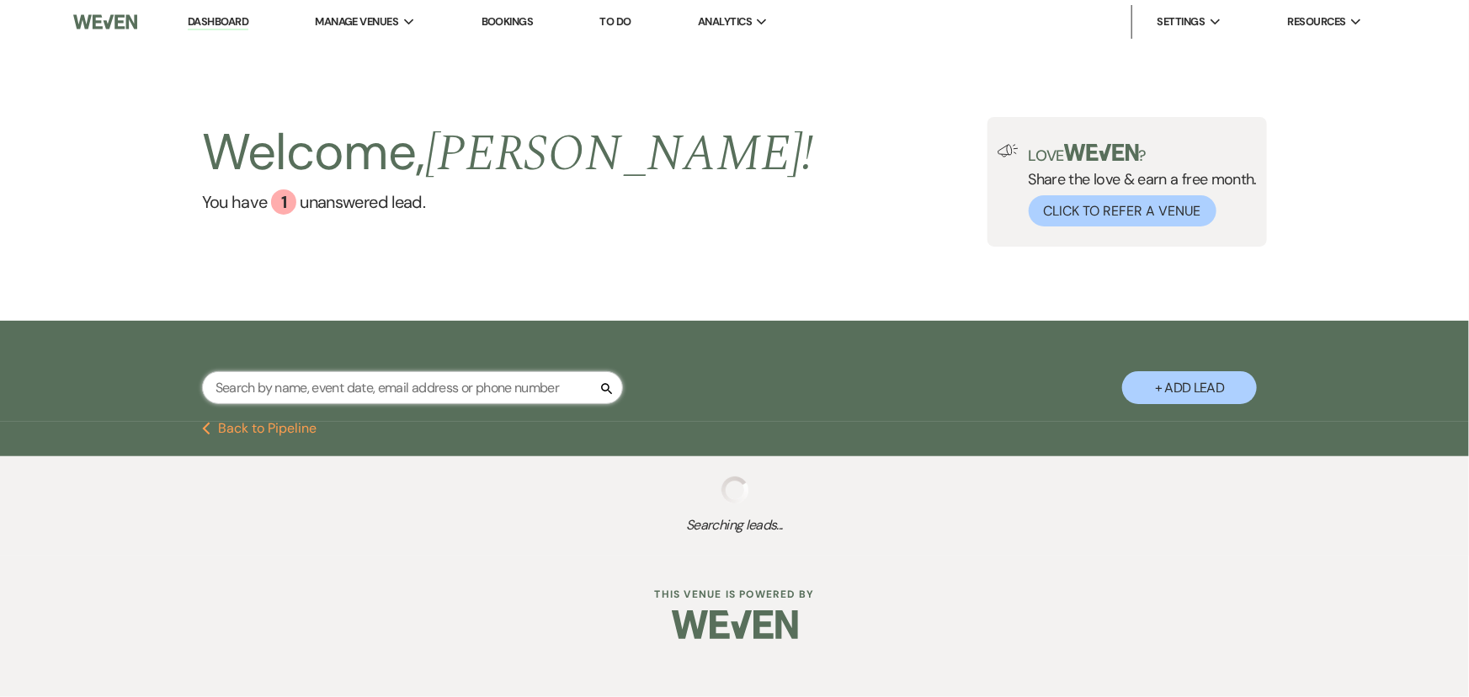
select select "8"
select select "10"
select select "8"
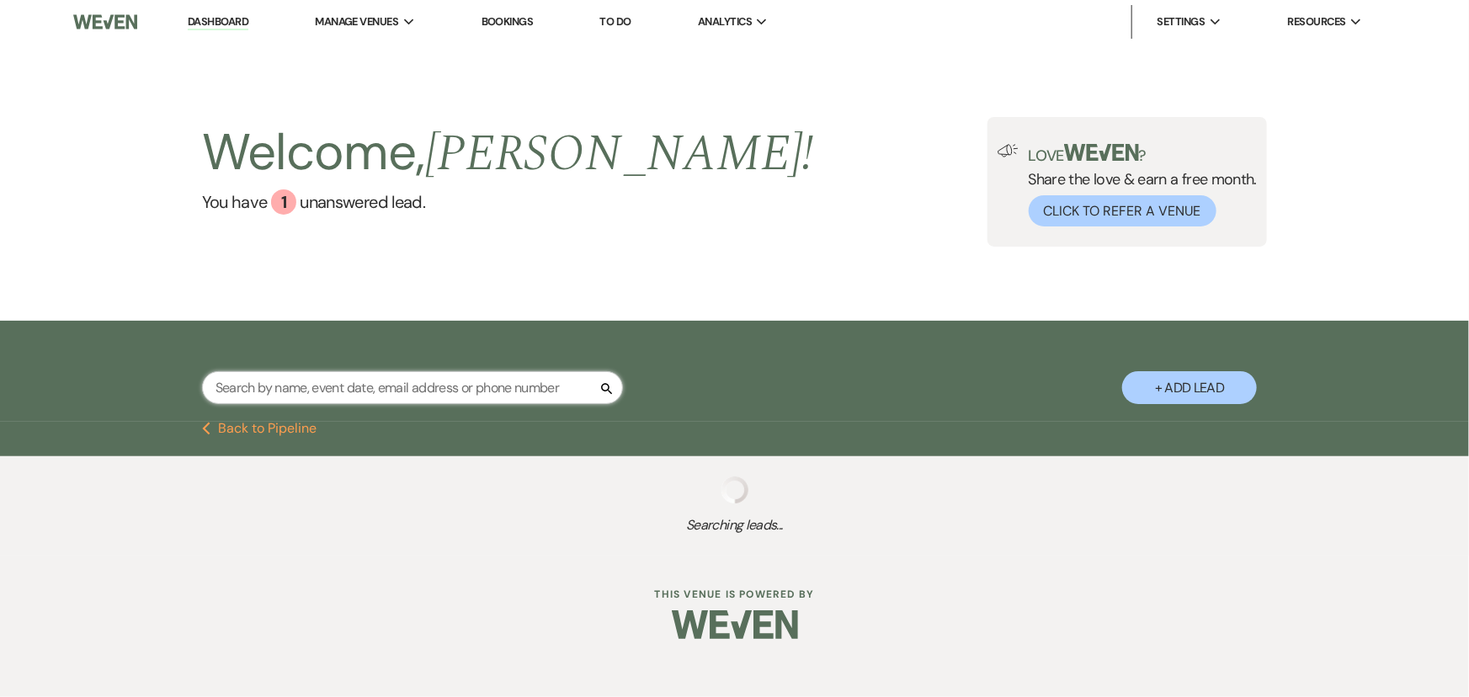
select select "3"
select select "8"
select select "5"
select select "8"
select select "5"
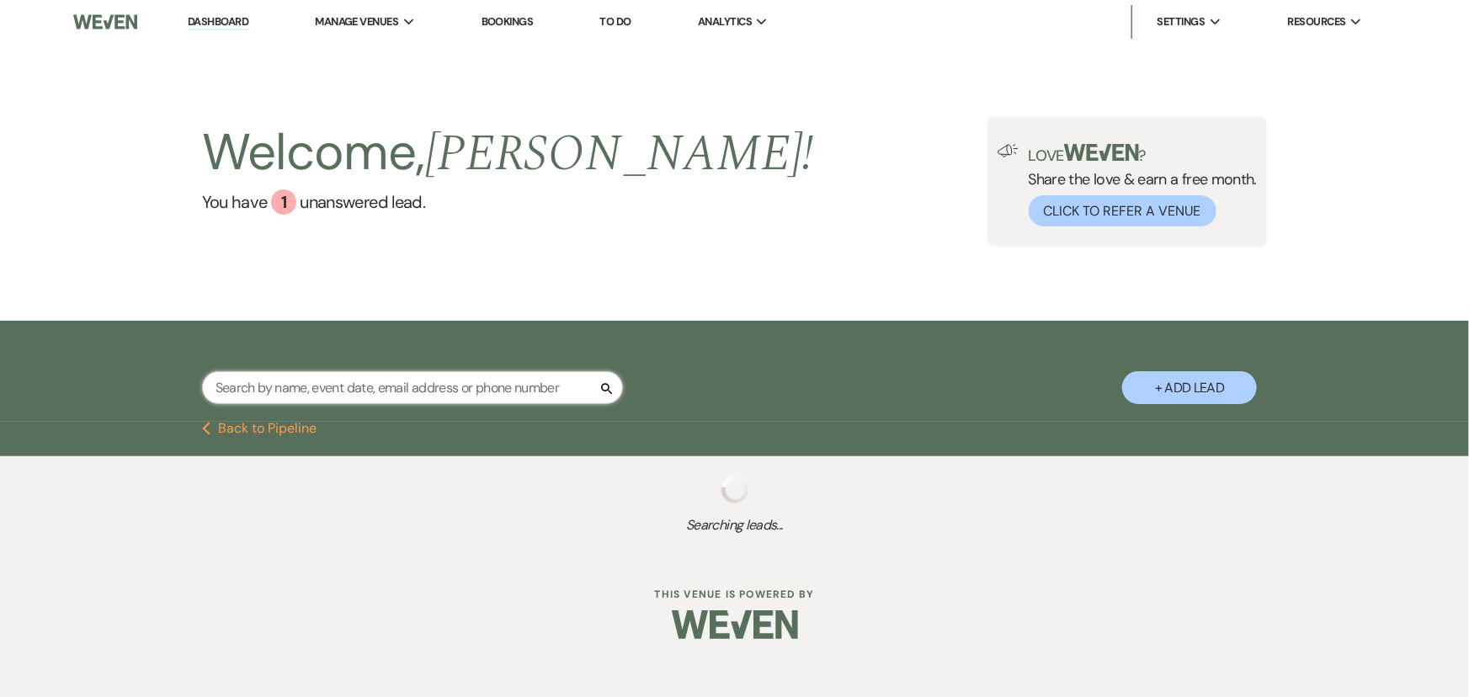
select select "8"
select select "5"
select select "8"
select select "9"
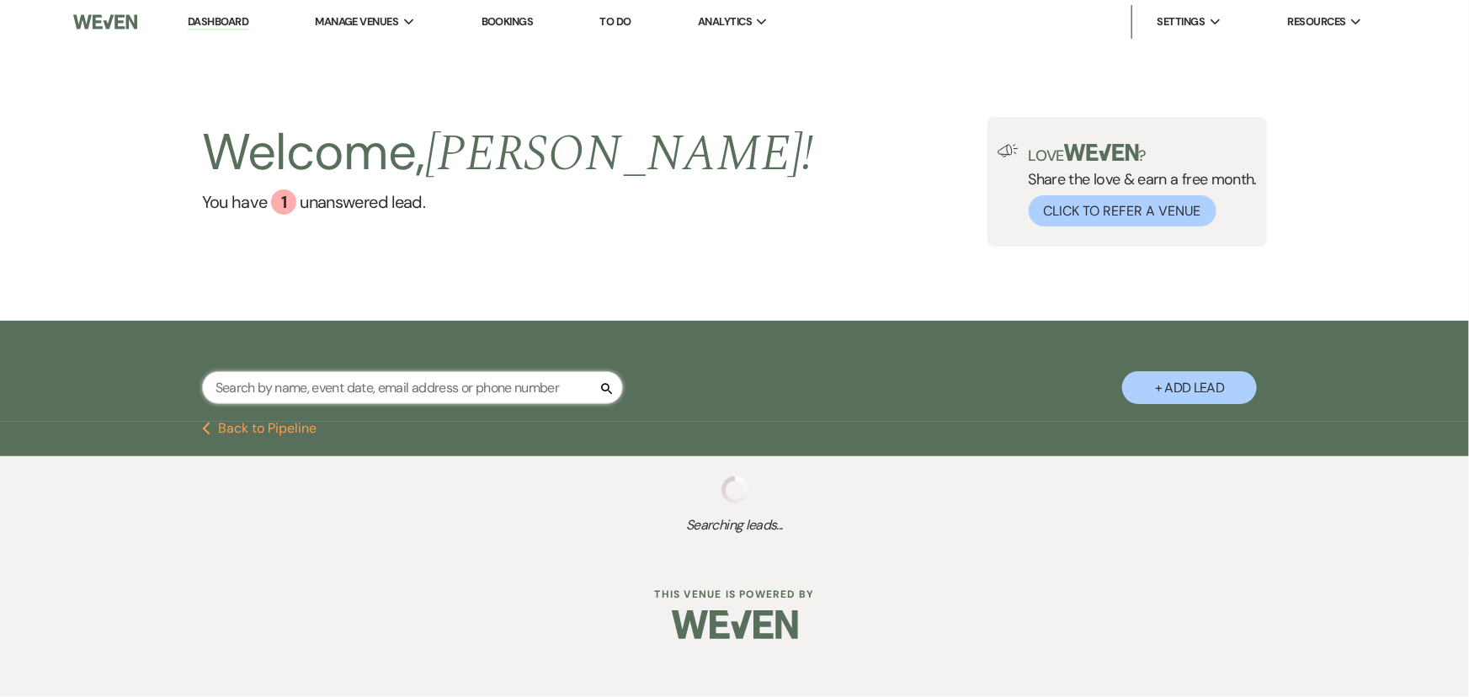
select select "8"
select select "5"
select select "8"
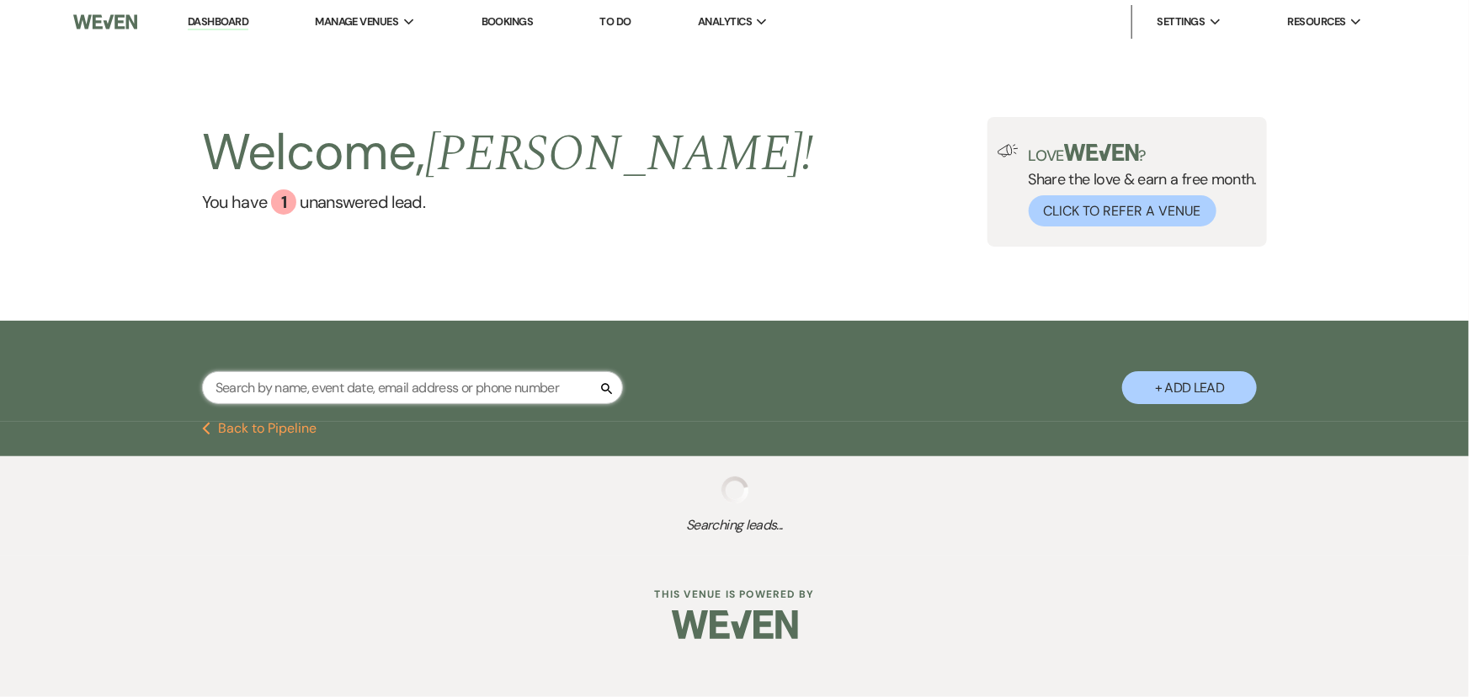
select select "5"
select select "8"
select select "5"
select select "8"
select select "5"
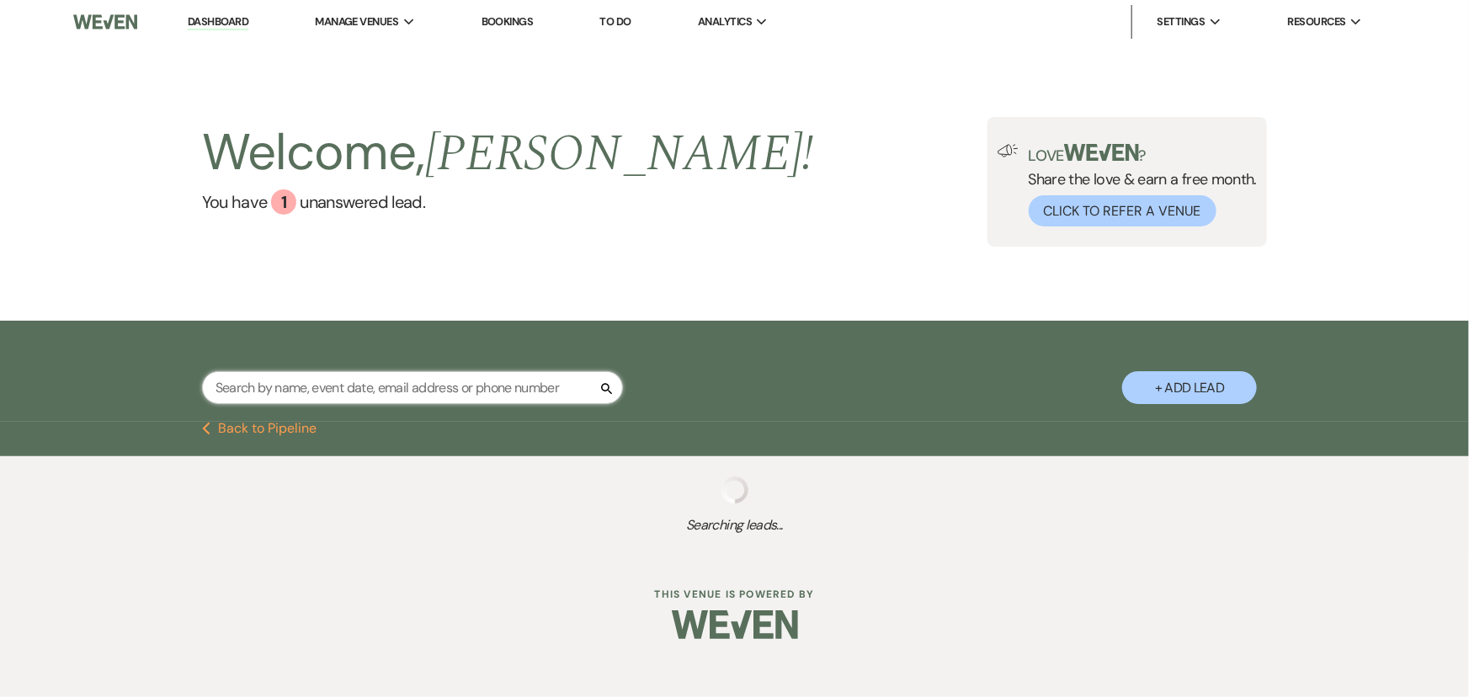
select select "8"
select select "5"
select select "8"
select select "6"
select select "8"
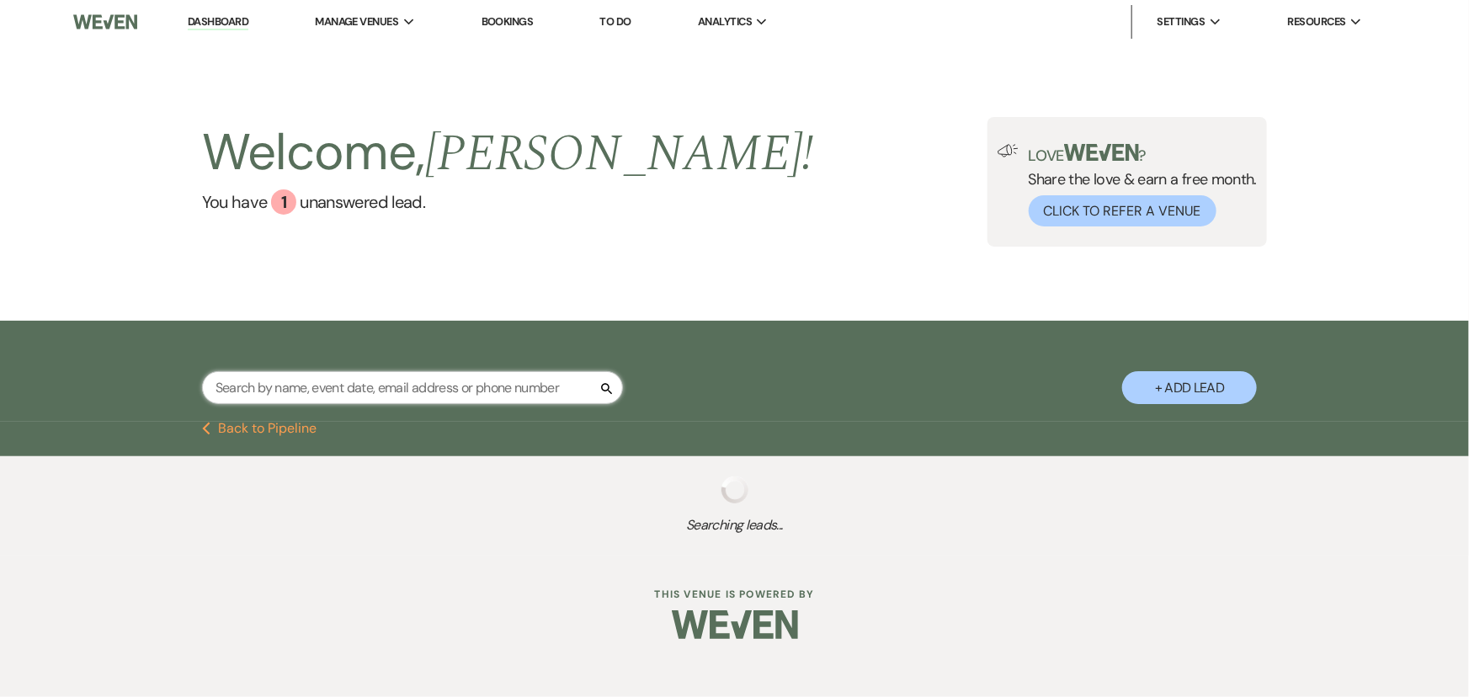
select select "11"
select select "8"
select select "5"
select select "8"
select select "1"
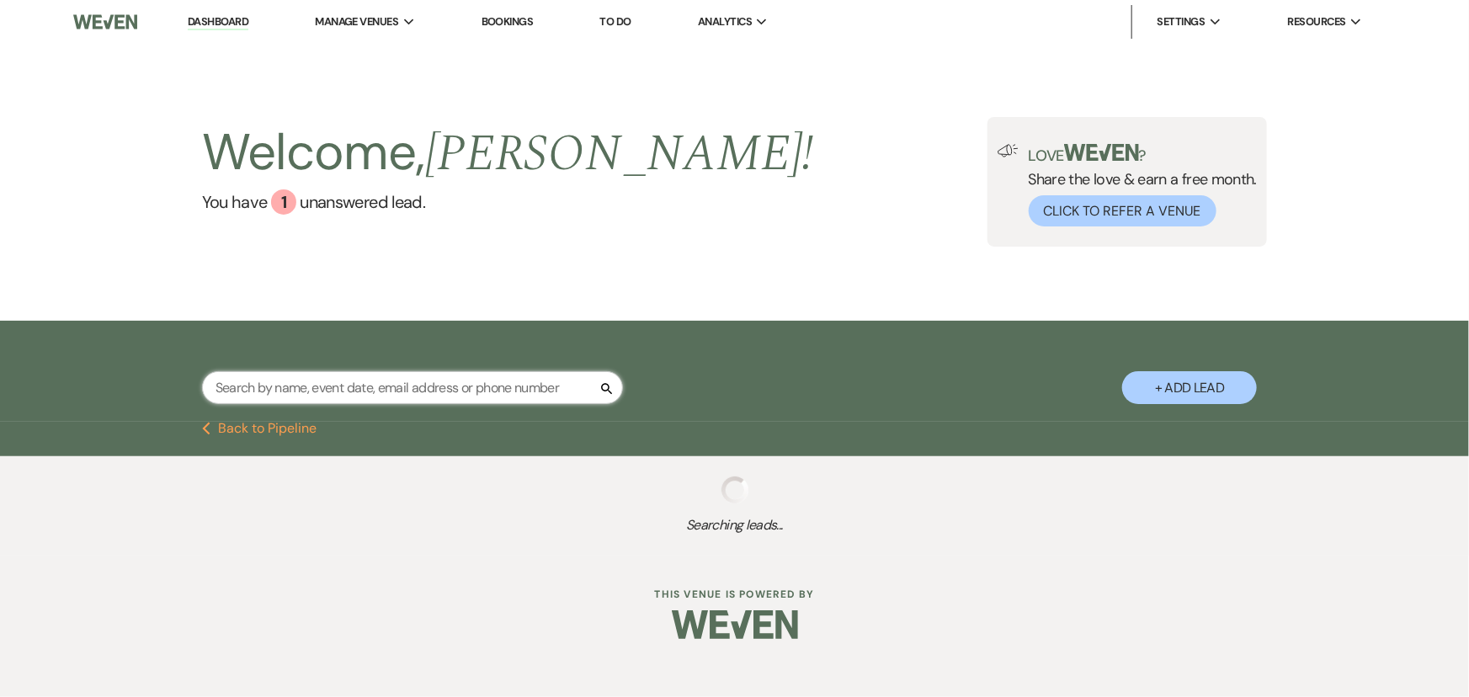
select select "8"
select select "10"
select select "8"
select select "5"
select select "8"
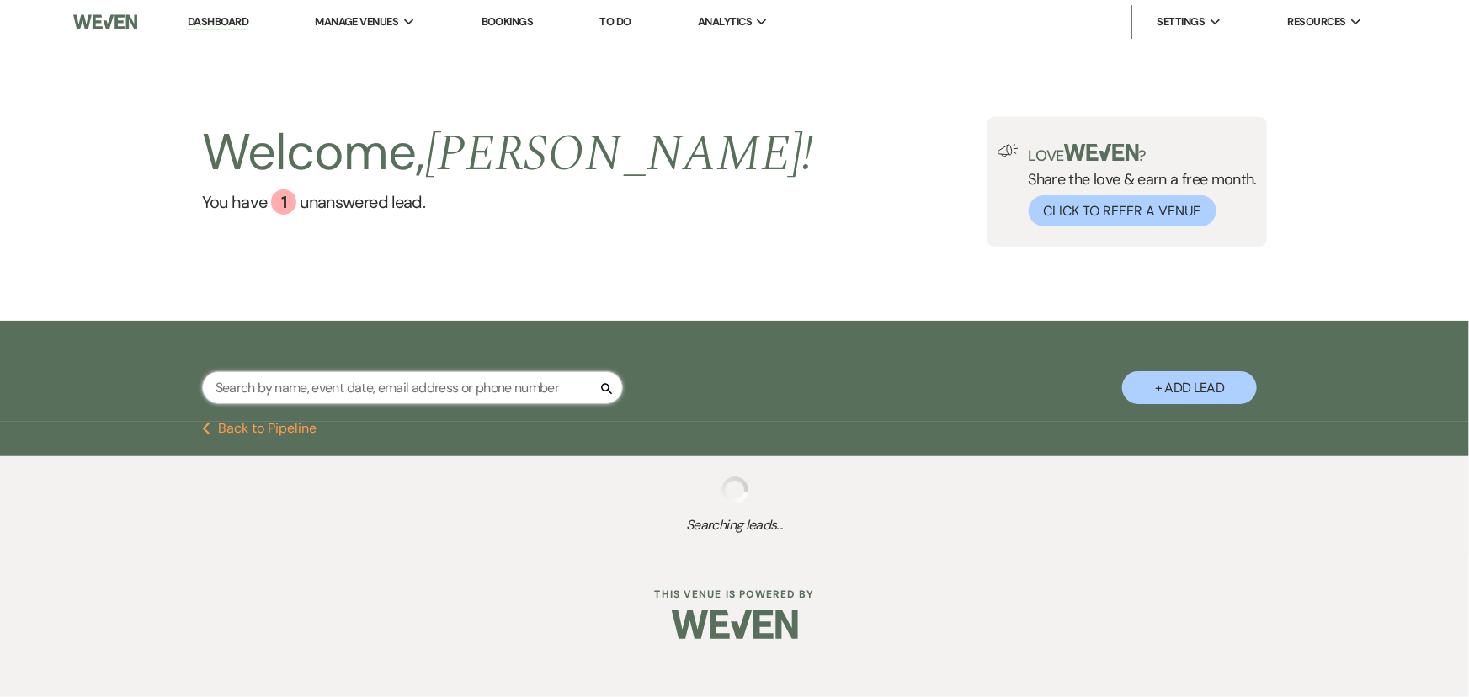
select select "6"
select select "8"
select select "10"
select select "8"
select select "5"
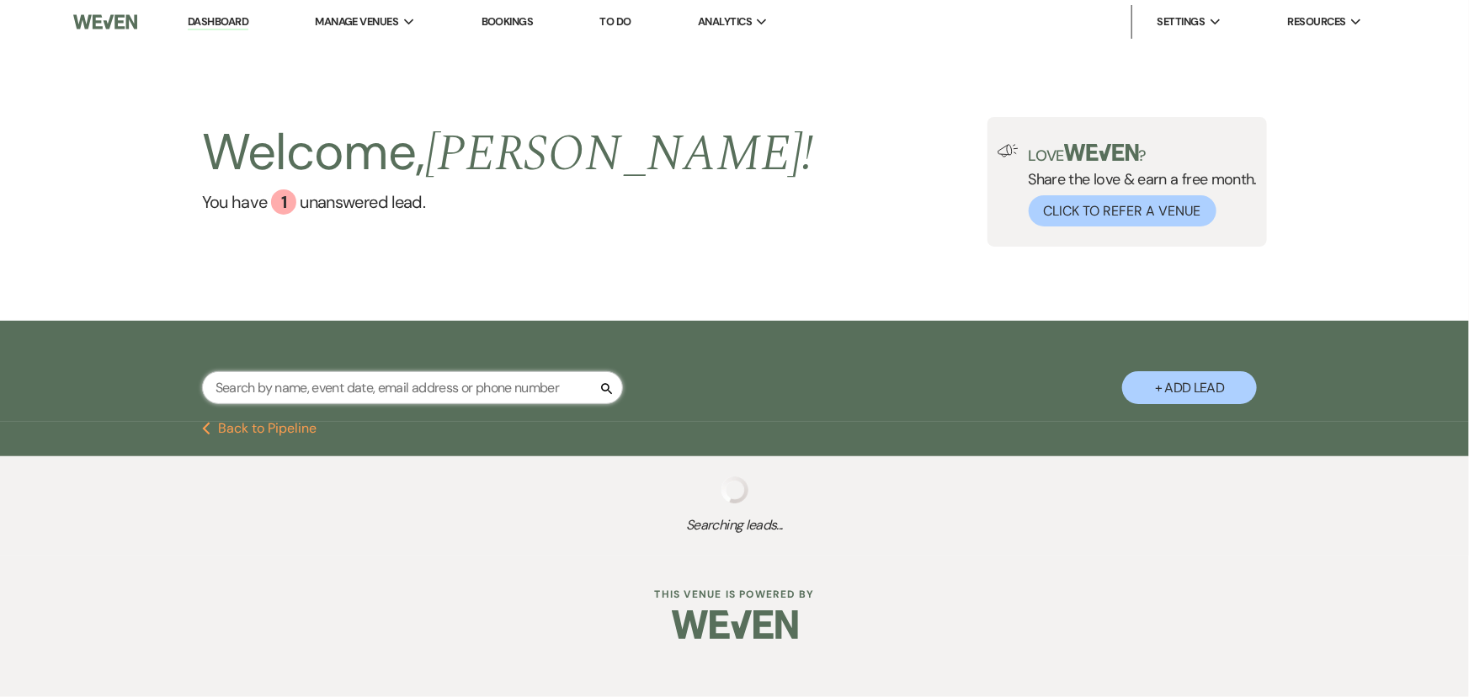
select select "8"
select select "11"
select select "8"
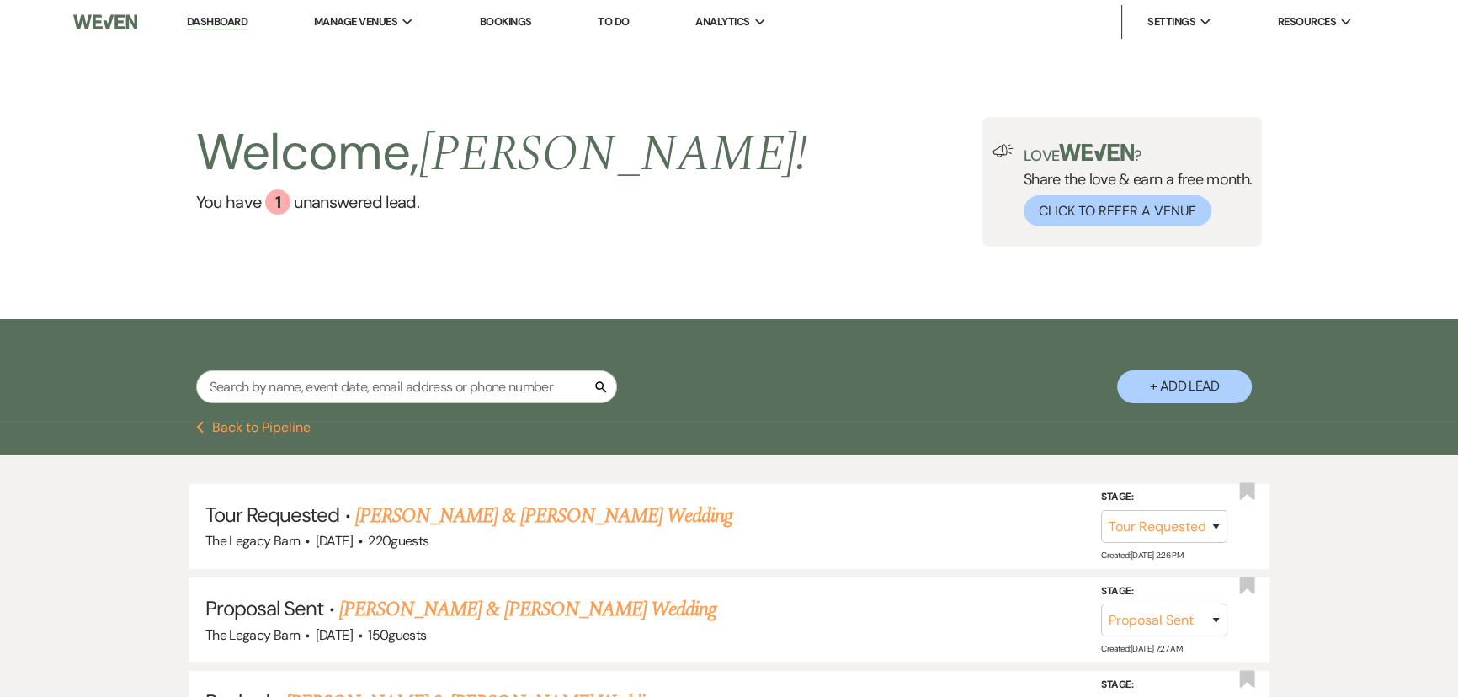
click at [225, 429] on button "Previous Back to Pipeline" at bounding box center [253, 427] width 115 height 13
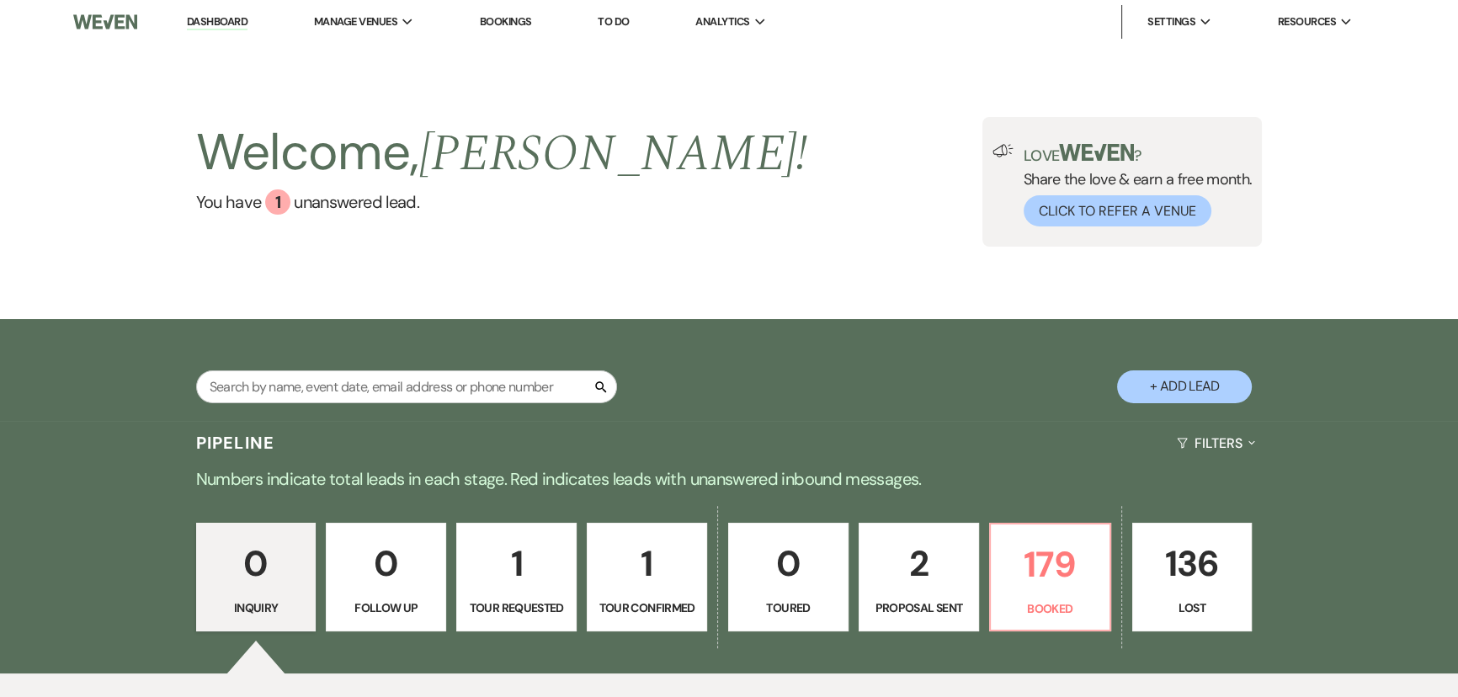
click at [953, 572] on p "2" at bounding box center [919, 563] width 99 height 56
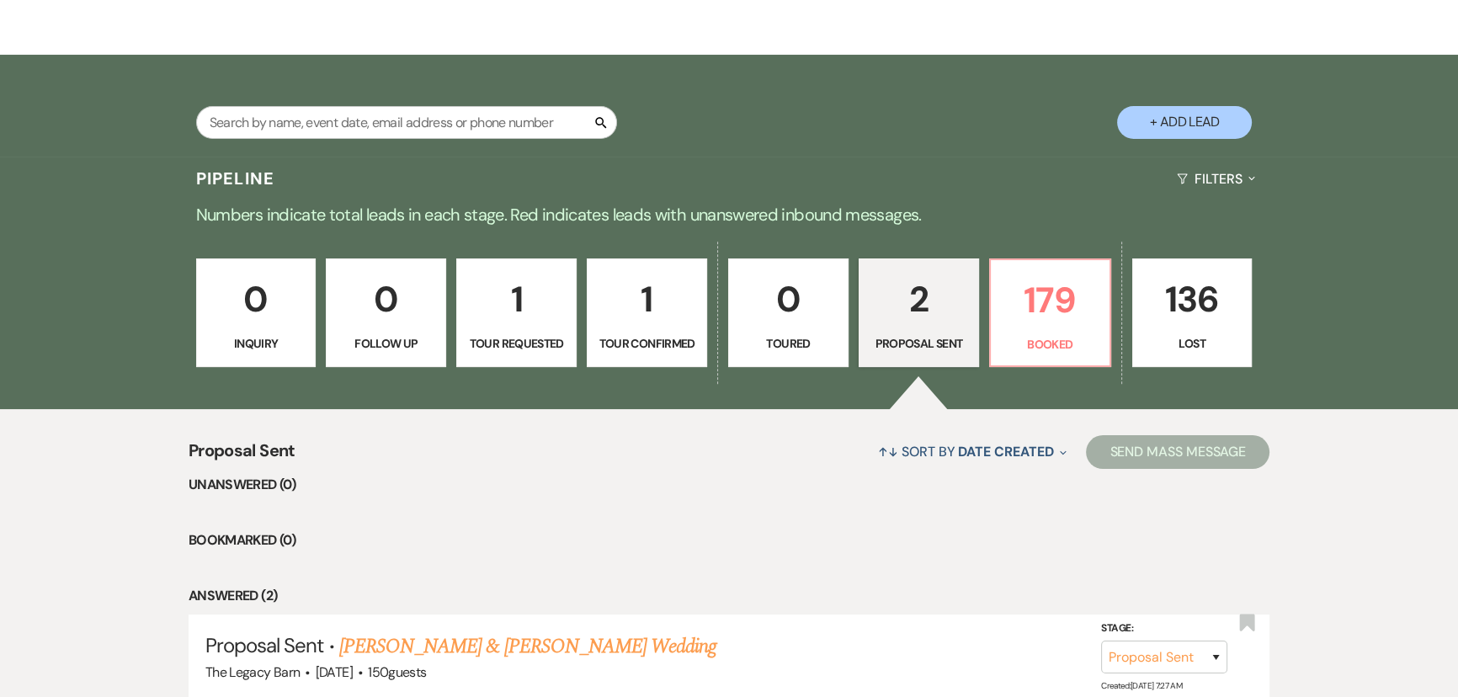
scroll to position [343, 0]
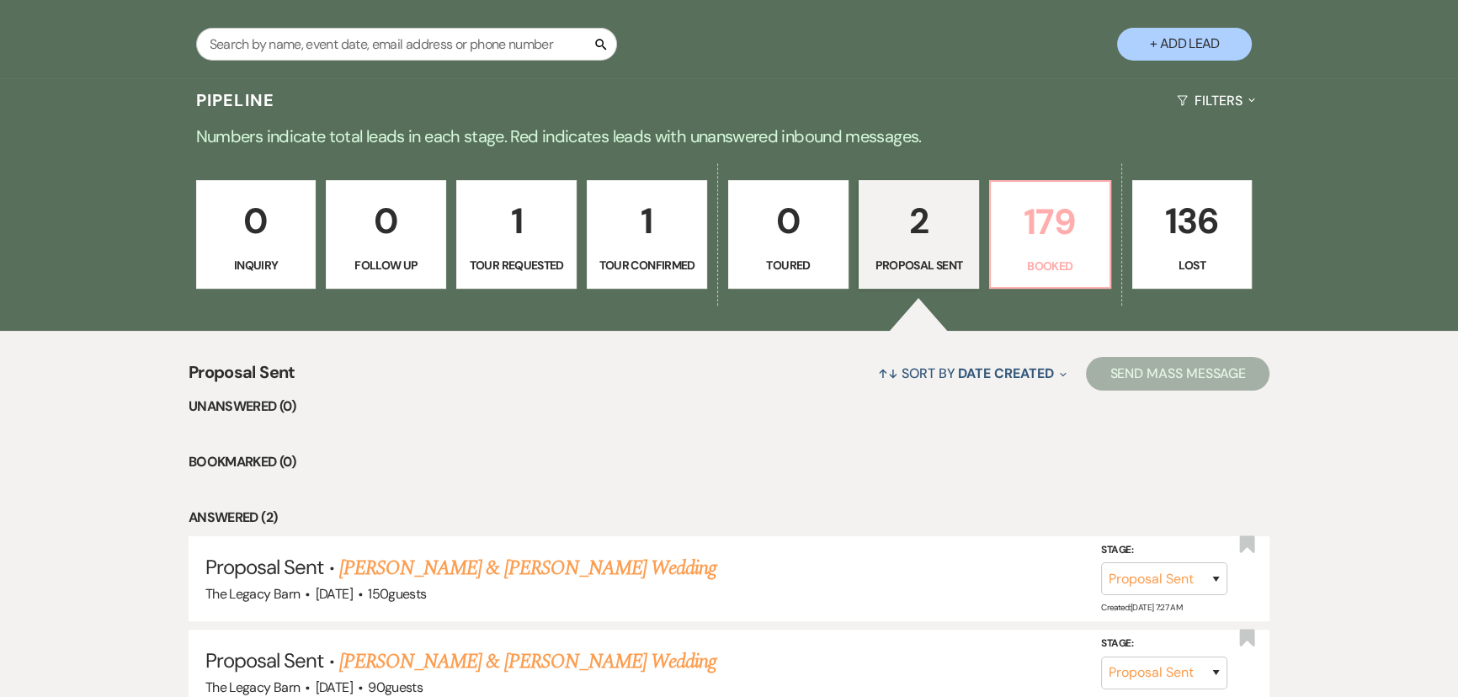
click at [1038, 244] on p "179" at bounding box center [1050, 222] width 99 height 56
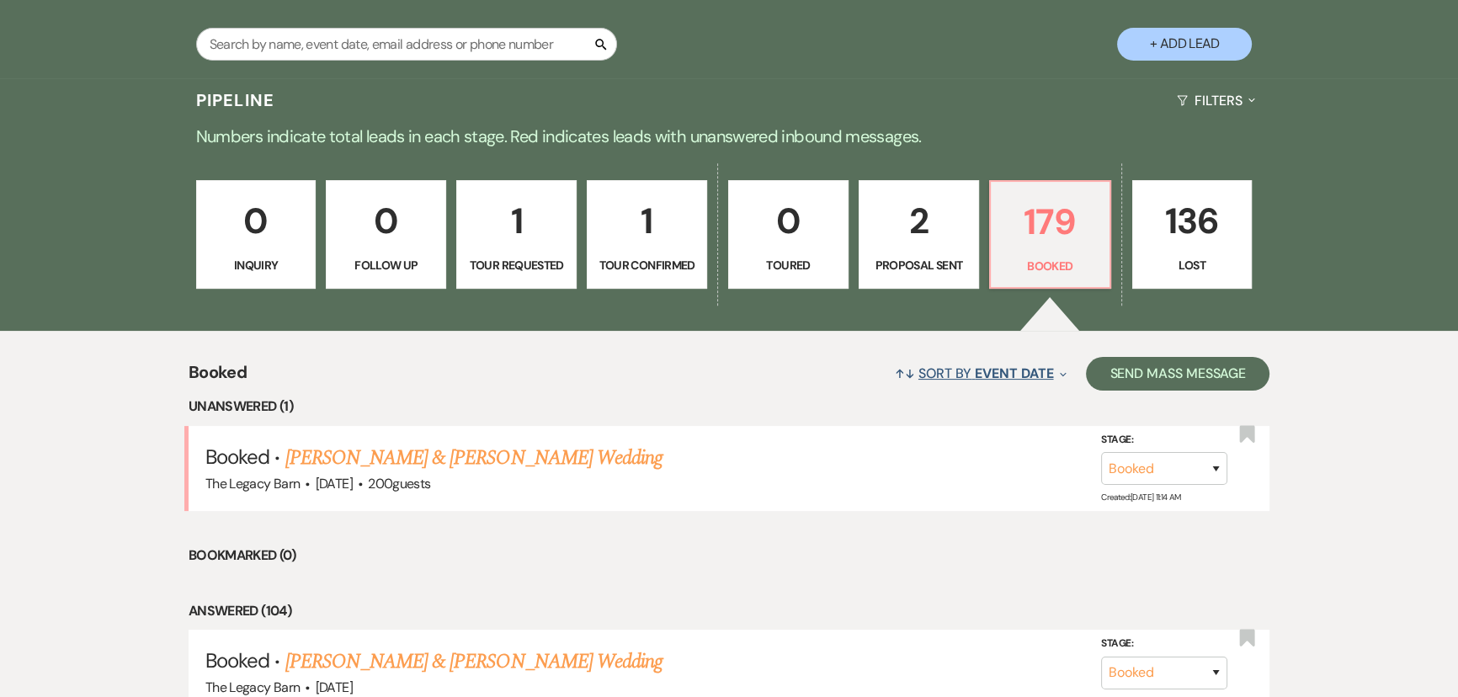
click at [982, 370] on span "Event Date" at bounding box center [1014, 374] width 78 height 18
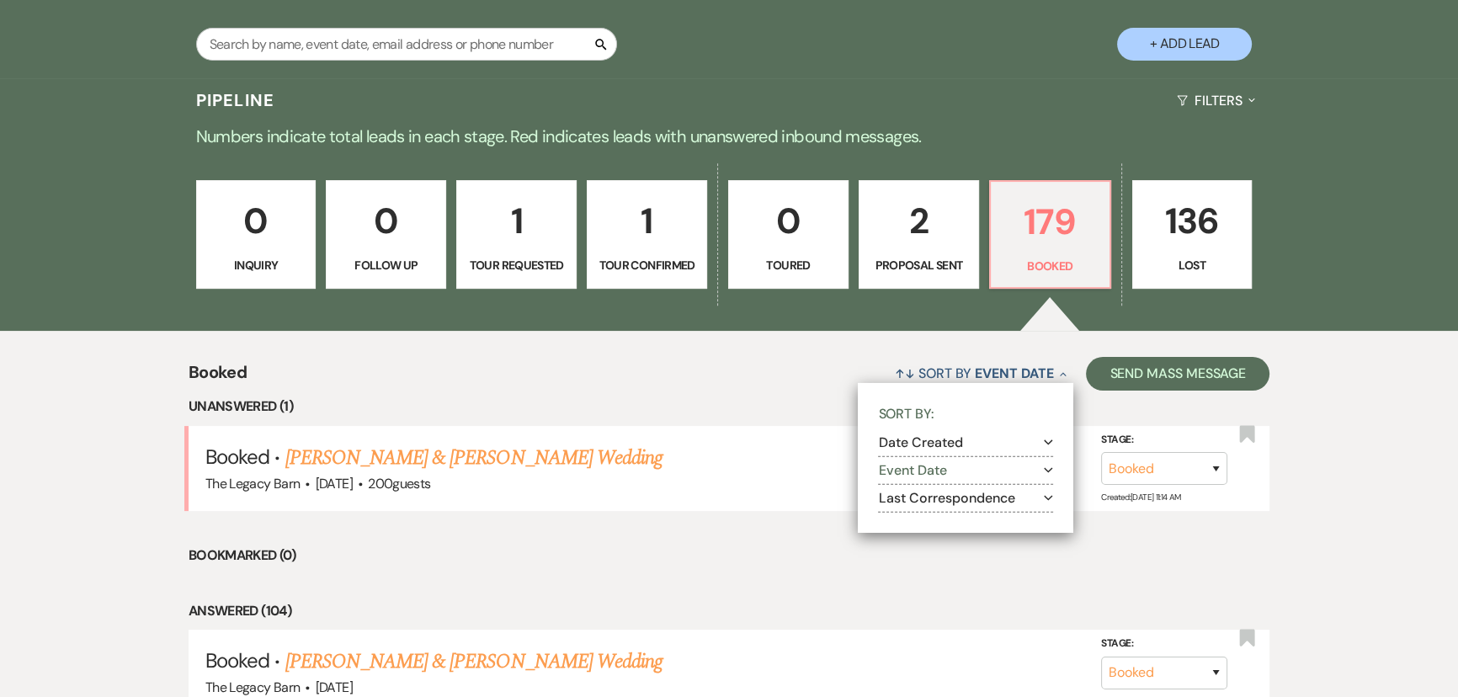
click at [910, 444] on button "Date Created Expand" at bounding box center [965, 442] width 175 height 13
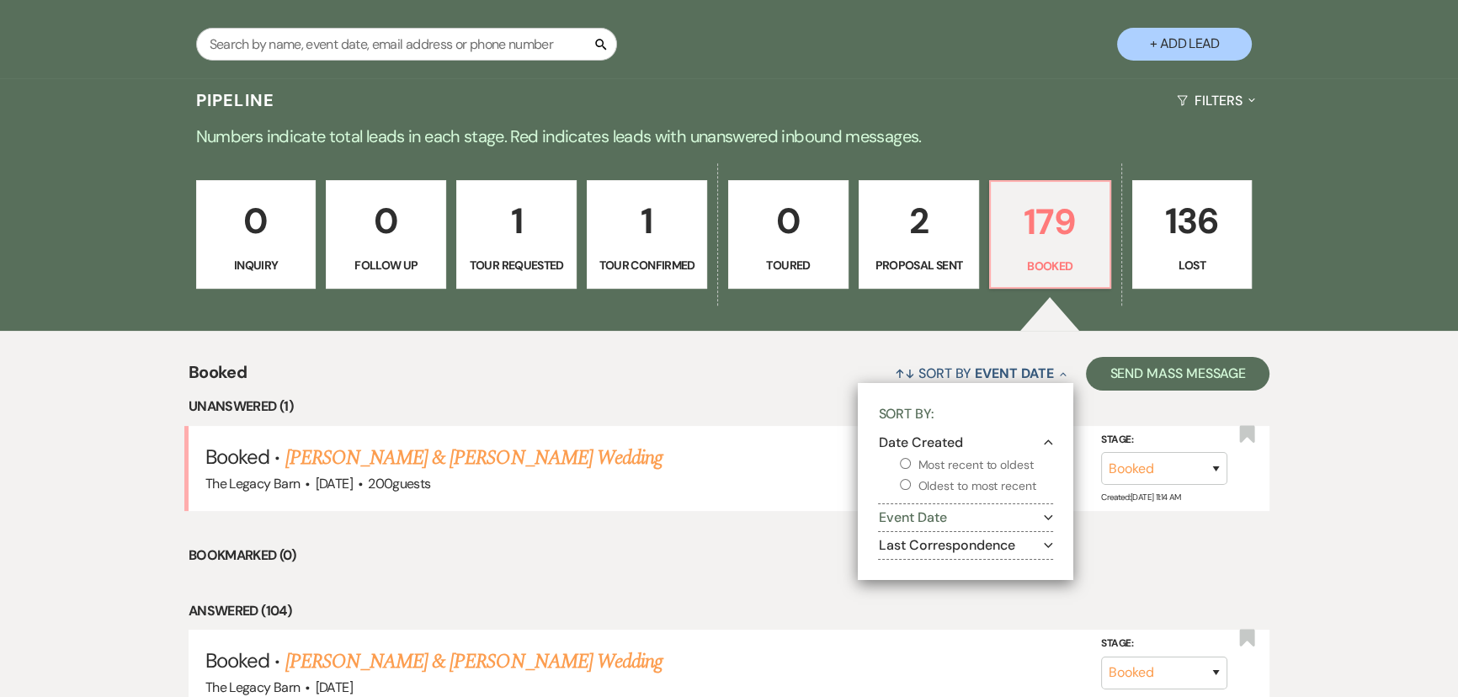
click at [903, 463] on input "Most recent to oldest" at bounding box center [905, 463] width 11 height 11
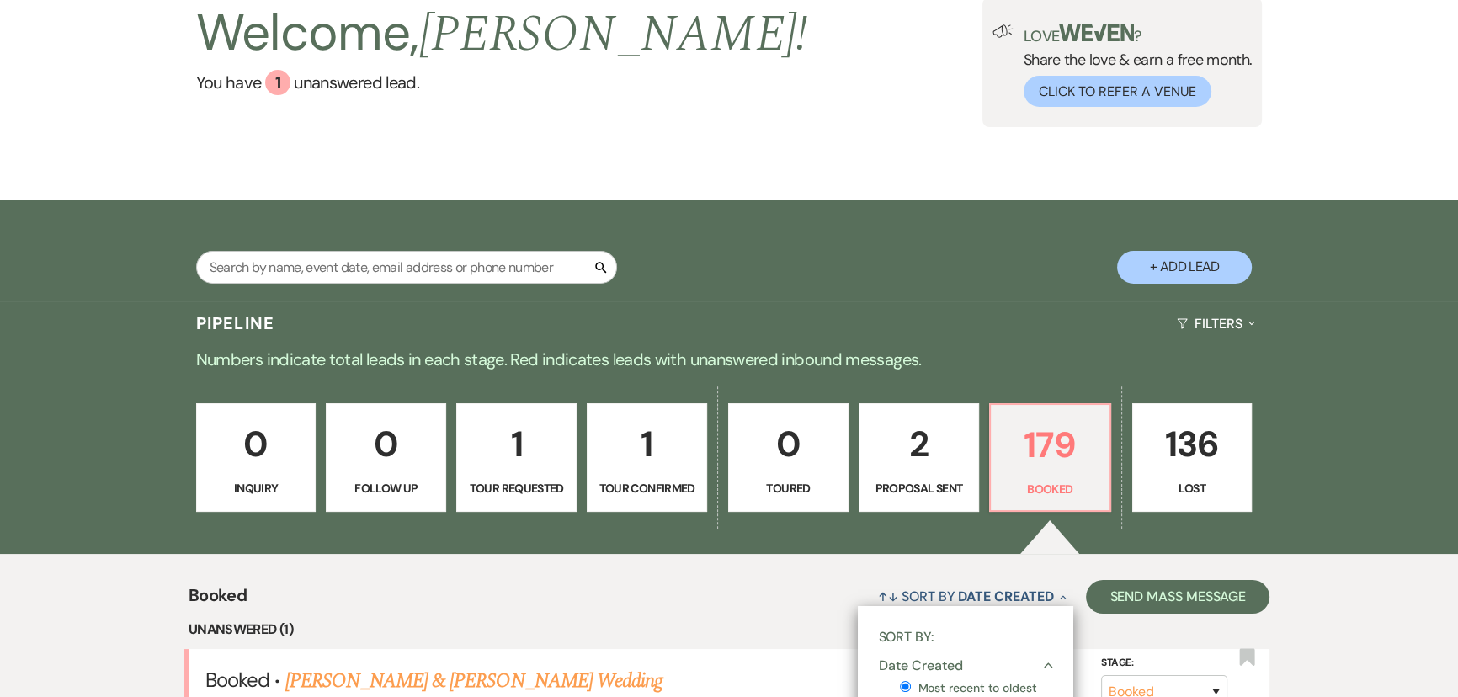
scroll to position [229, 0]
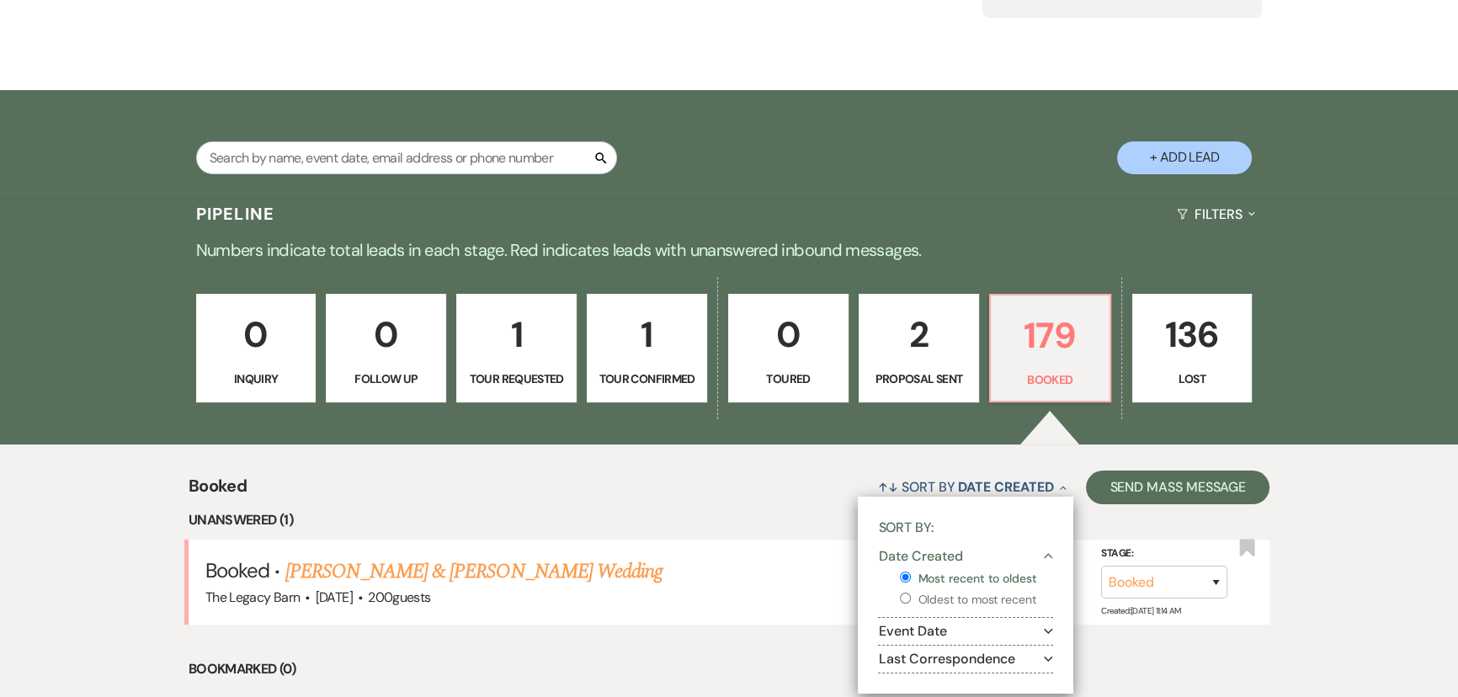
click at [885, 353] on p "2" at bounding box center [919, 334] width 99 height 56
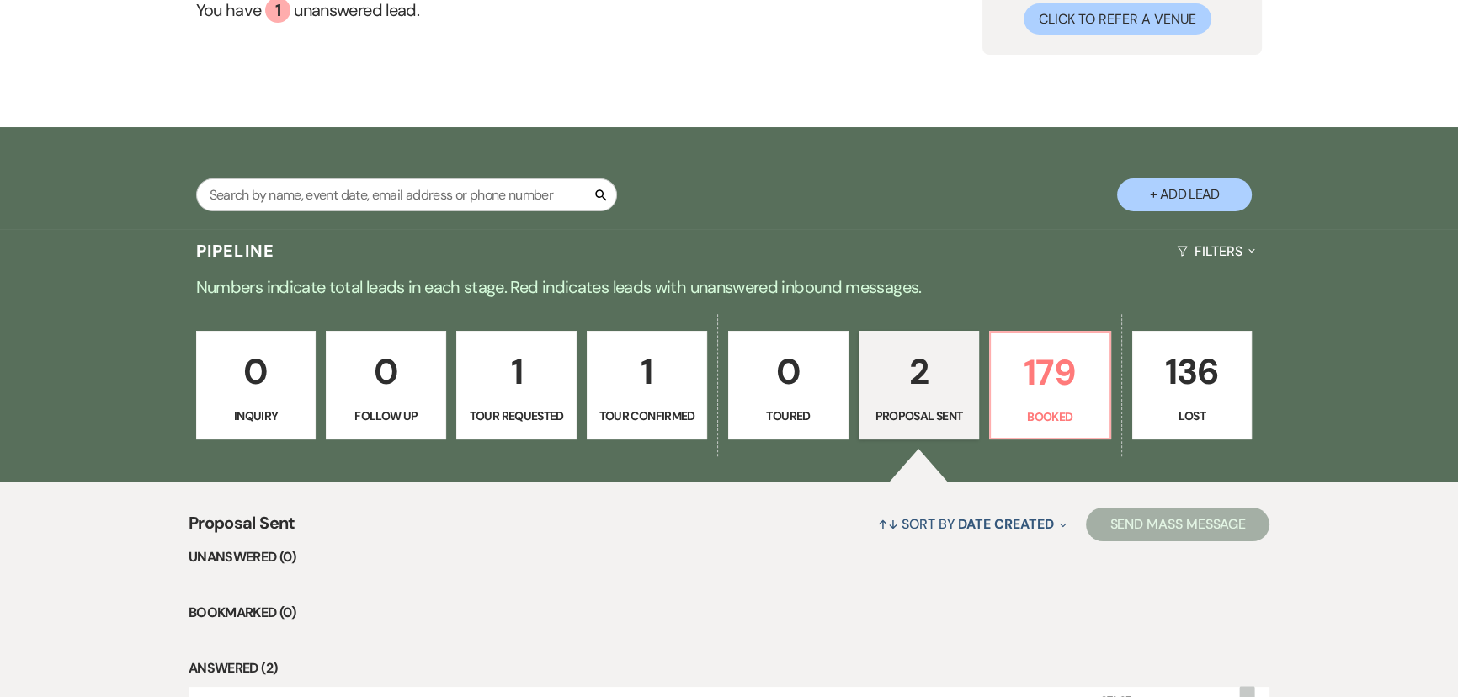
scroll to position [189, 0]
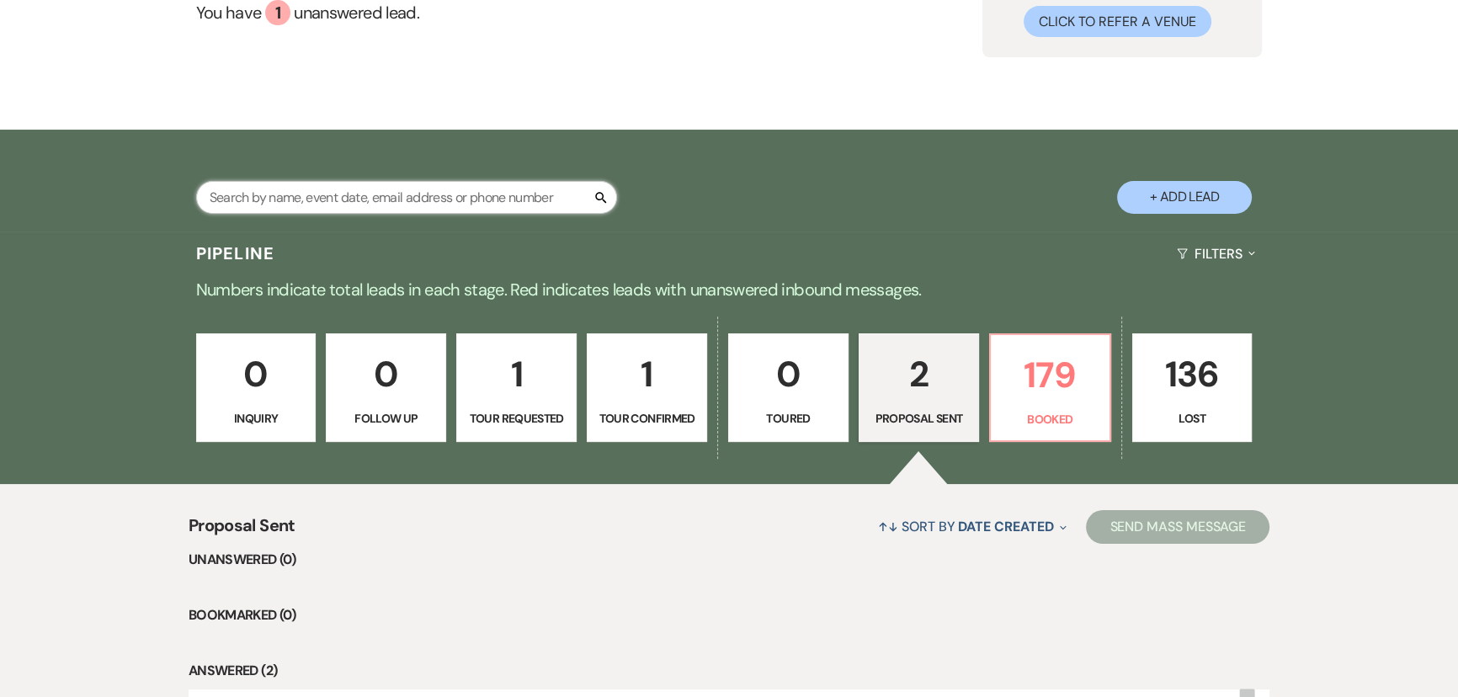
click at [321, 195] on input "text" at bounding box center [406, 197] width 421 height 33
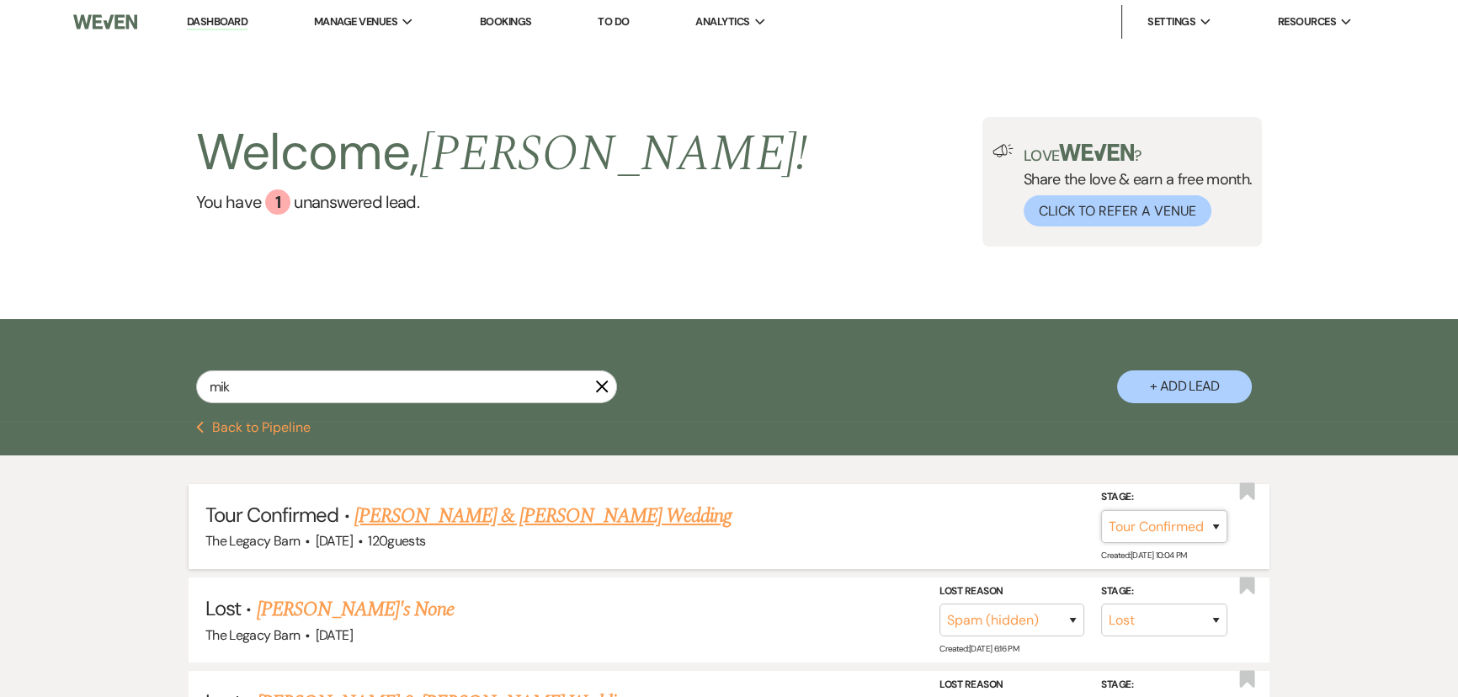
click at [1214, 525] on select "Inquiry Follow Up Tour Requested Tour Confirmed Toured Proposal Sent Booked Lost" at bounding box center [1164, 526] width 126 height 33
click at [1101, 510] on select "Inquiry Follow Up Tour Requested Tour Confirmed Toured Proposal Sent Booked Lost" at bounding box center [1164, 526] width 126 height 33
click at [1179, 530] on button "Save" at bounding box center [1194, 526] width 84 height 34
click at [508, 515] on link "[PERSON_NAME] & [PERSON_NAME] Wedding" at bounding box center [469, 516] width 377 height 30
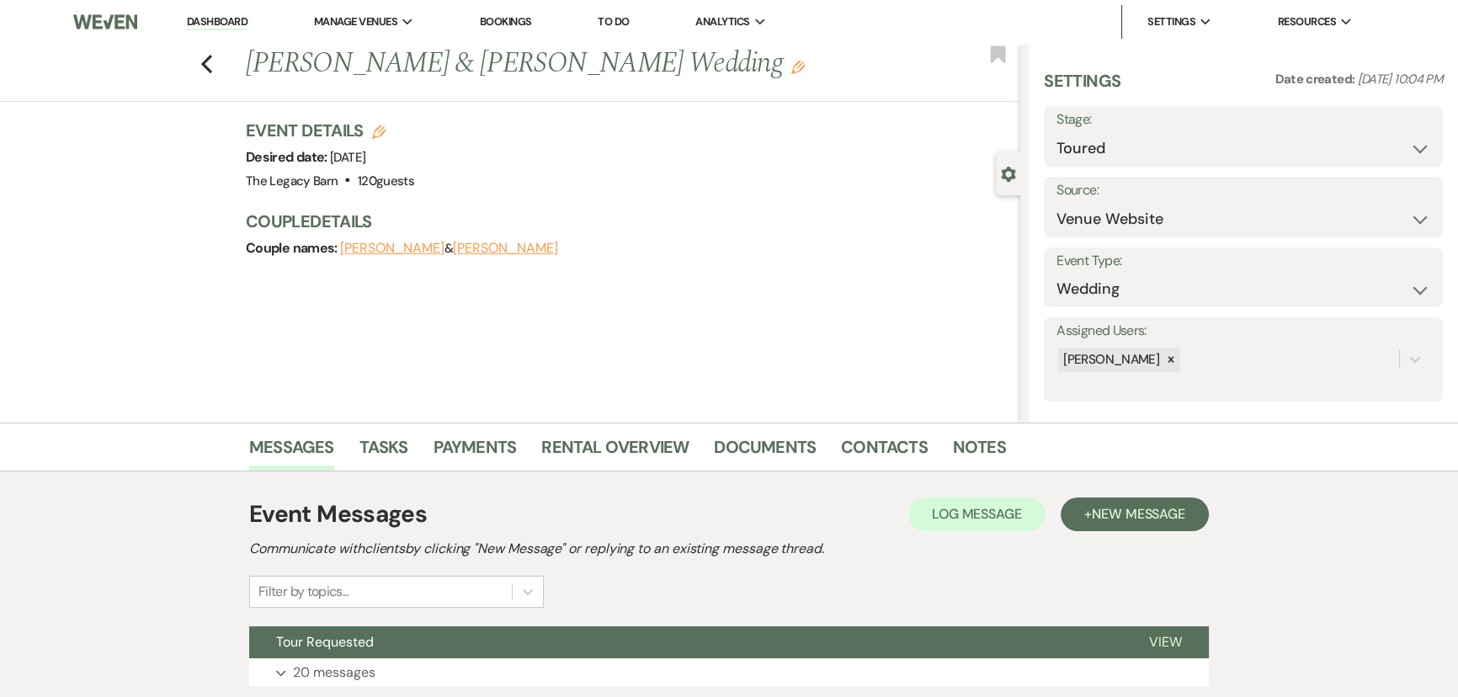
scroll to position [121, 0]
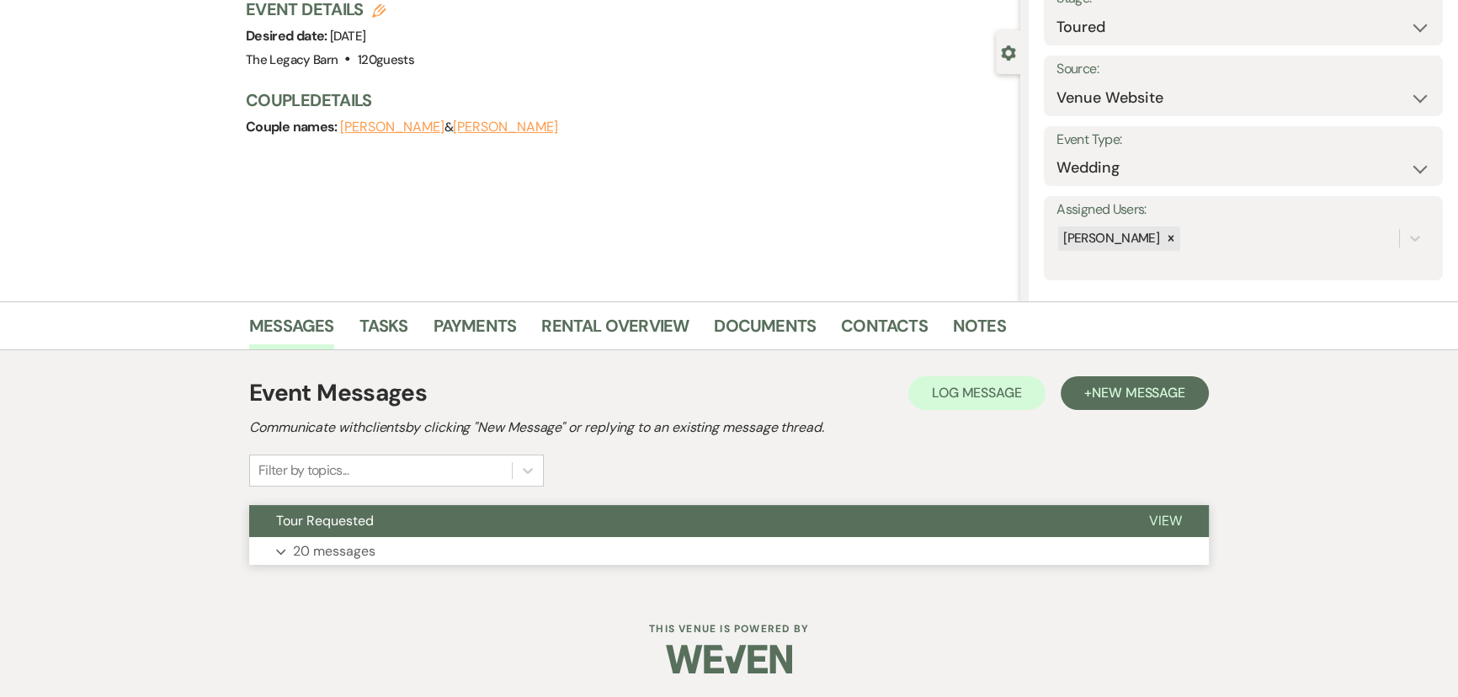
click at [395, 516] on button "Tour Requested" at bounding box center [685, 521] width 873 height 32
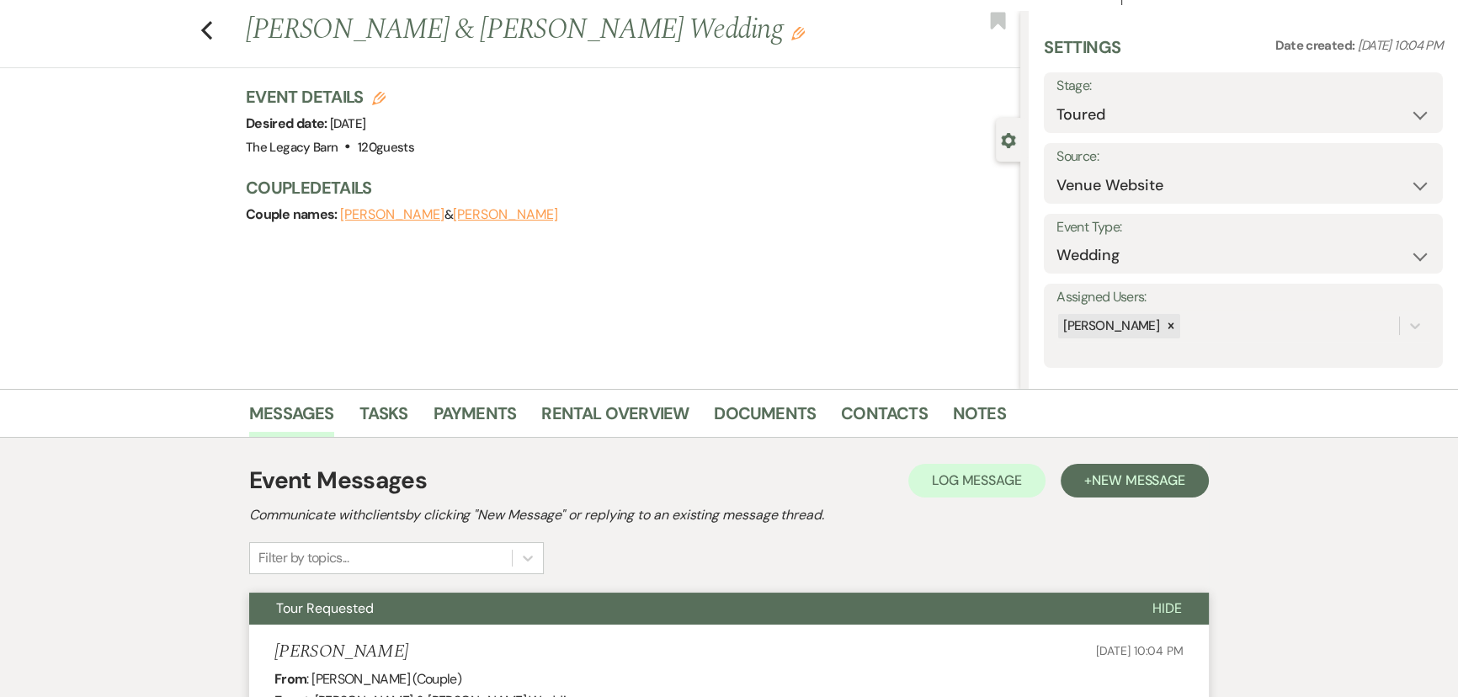
scroll to position [0, 0]
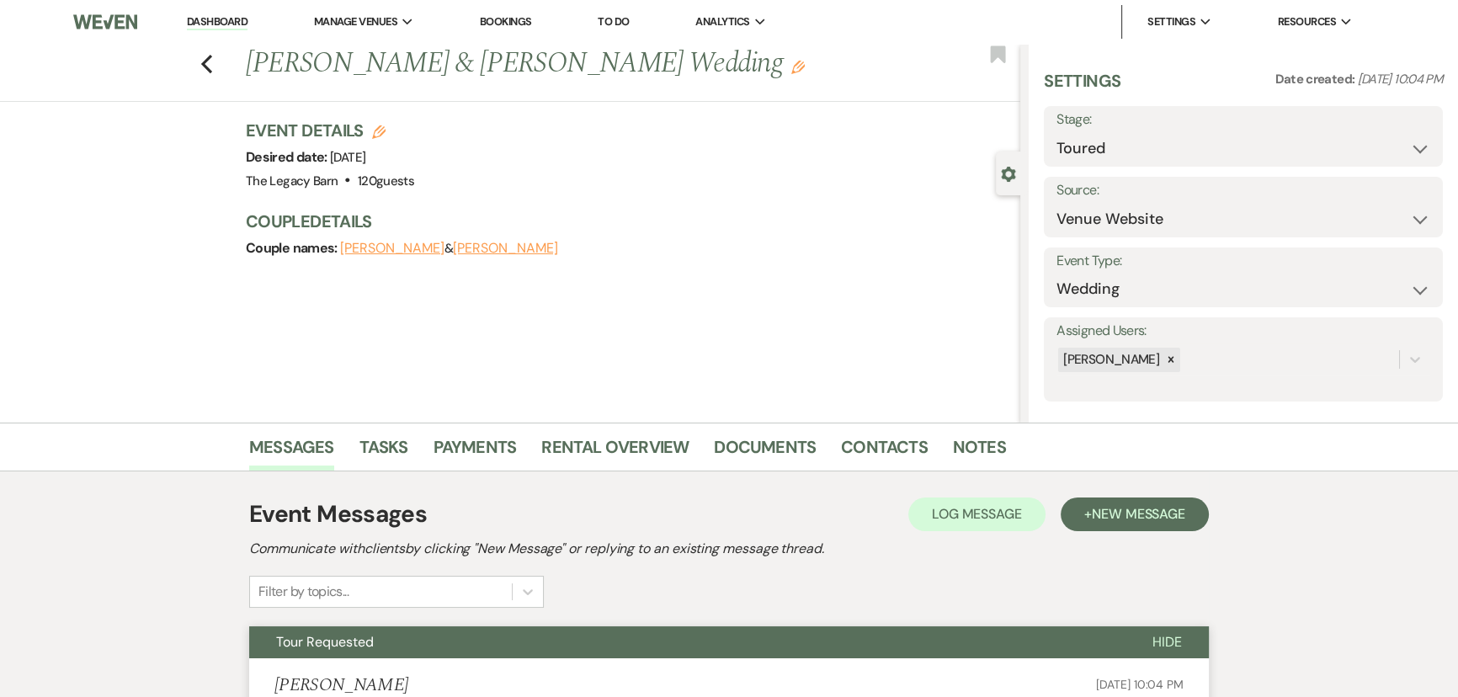
click at [202, 23] on link "Dashboard" at bounding box center [217, 22] width 61 height 16
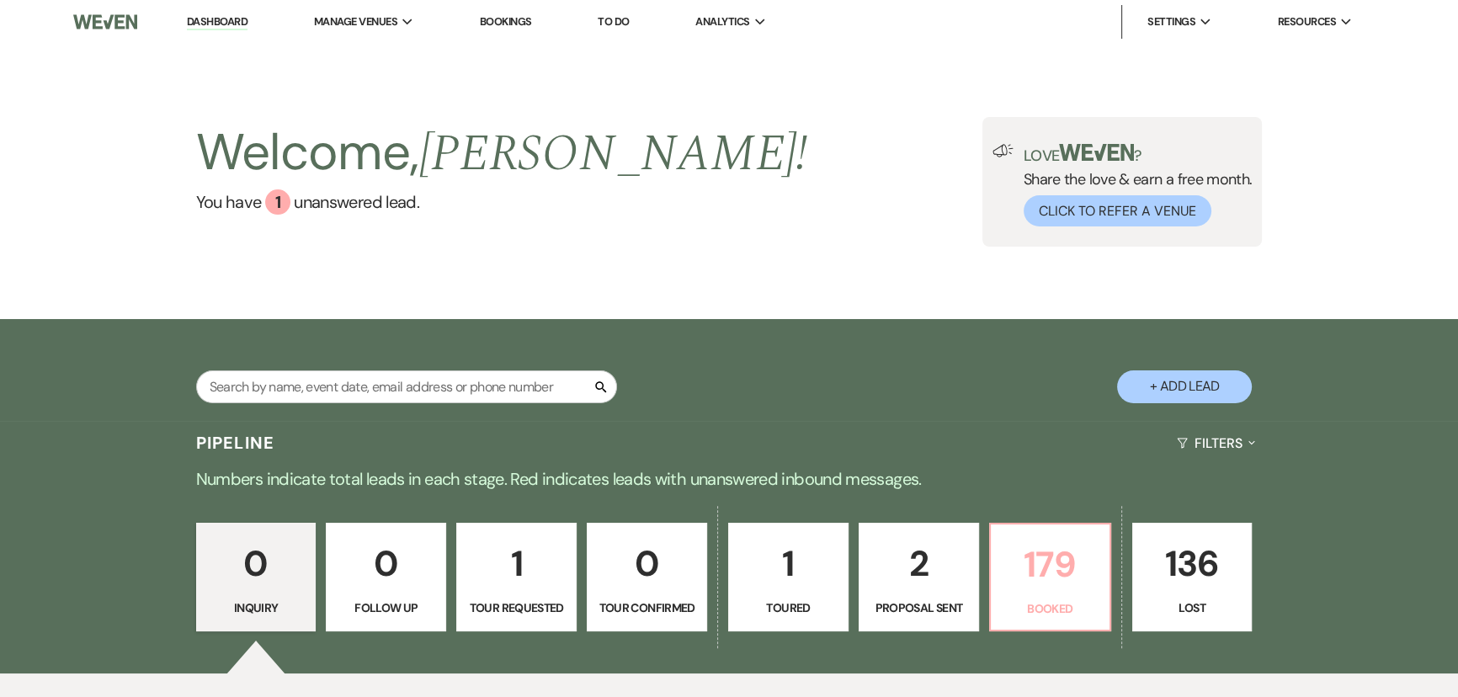
click at [1082, 567] on p "179" at bounding box center [1050, 564] width 99 height 56
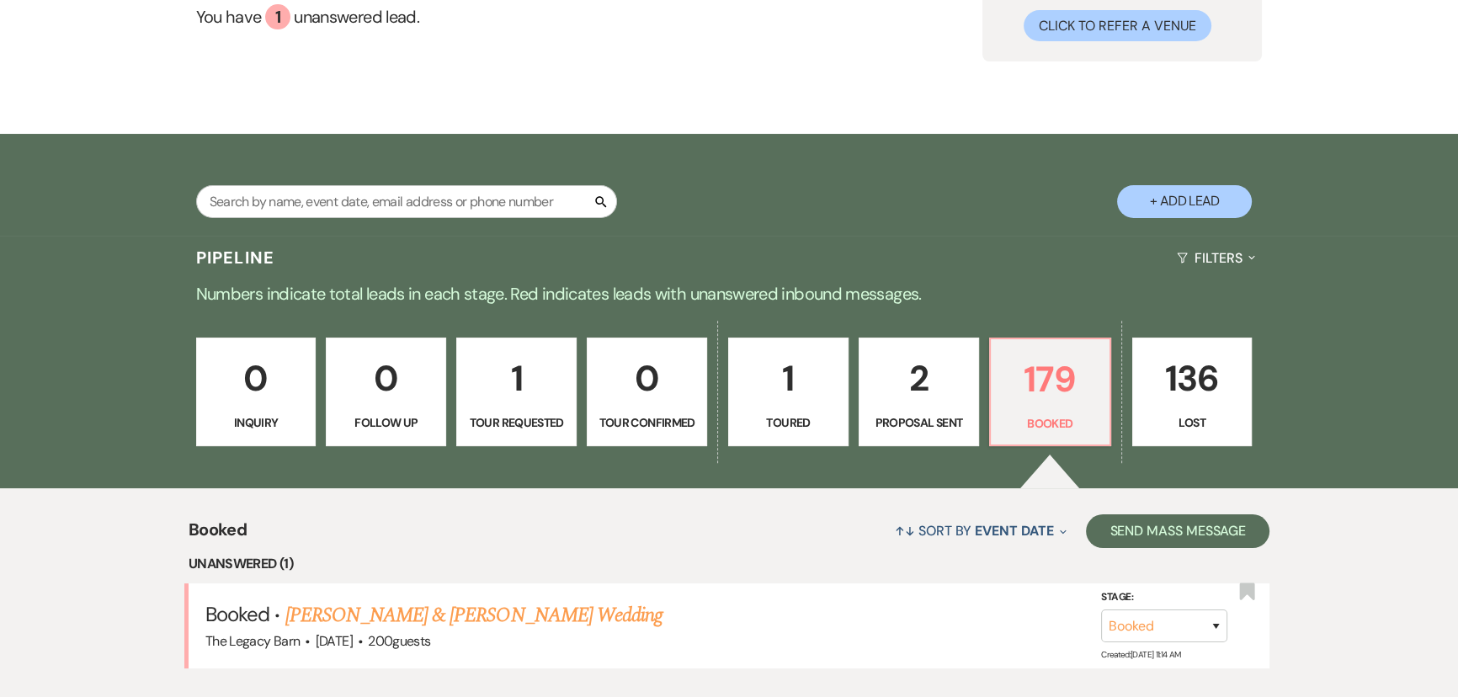
scroll to position [382, 0]
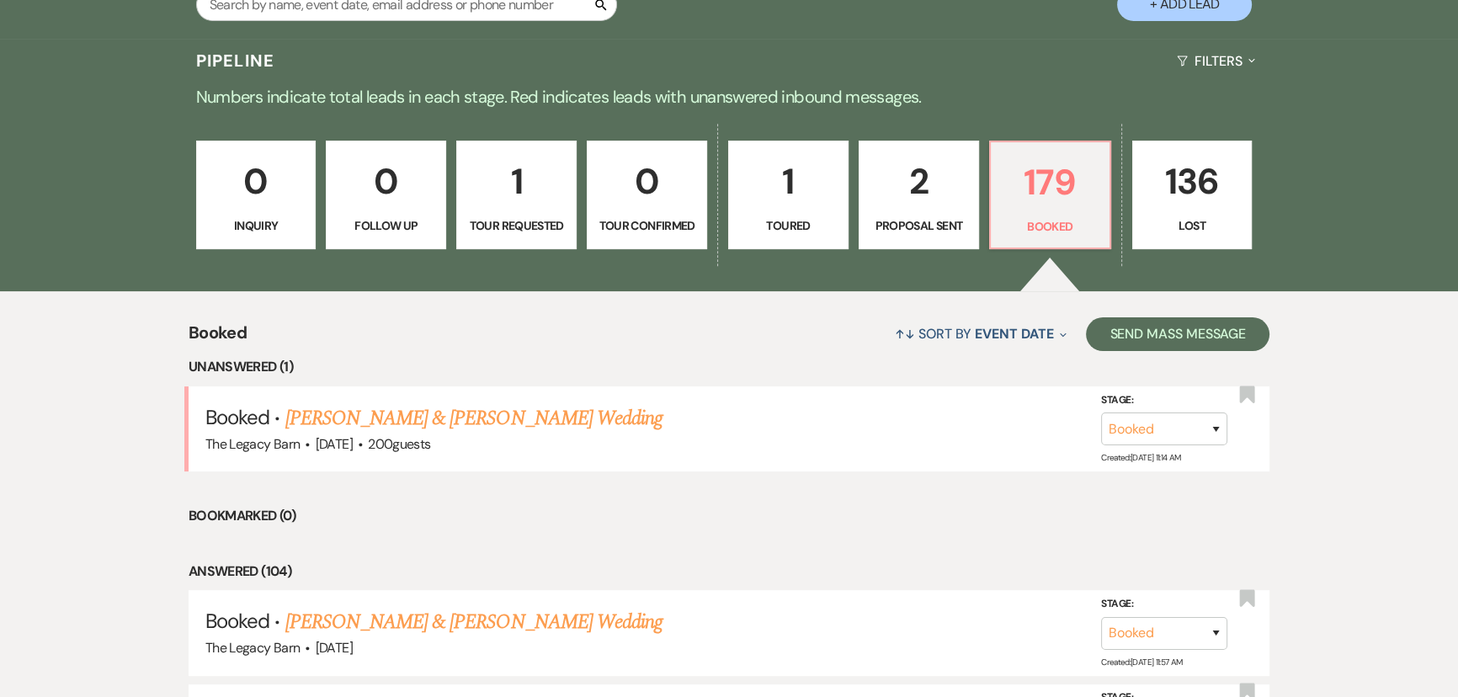
click at [743, 214] on link "1 Toured" at bounding box center [788, 195] width 120 height 109
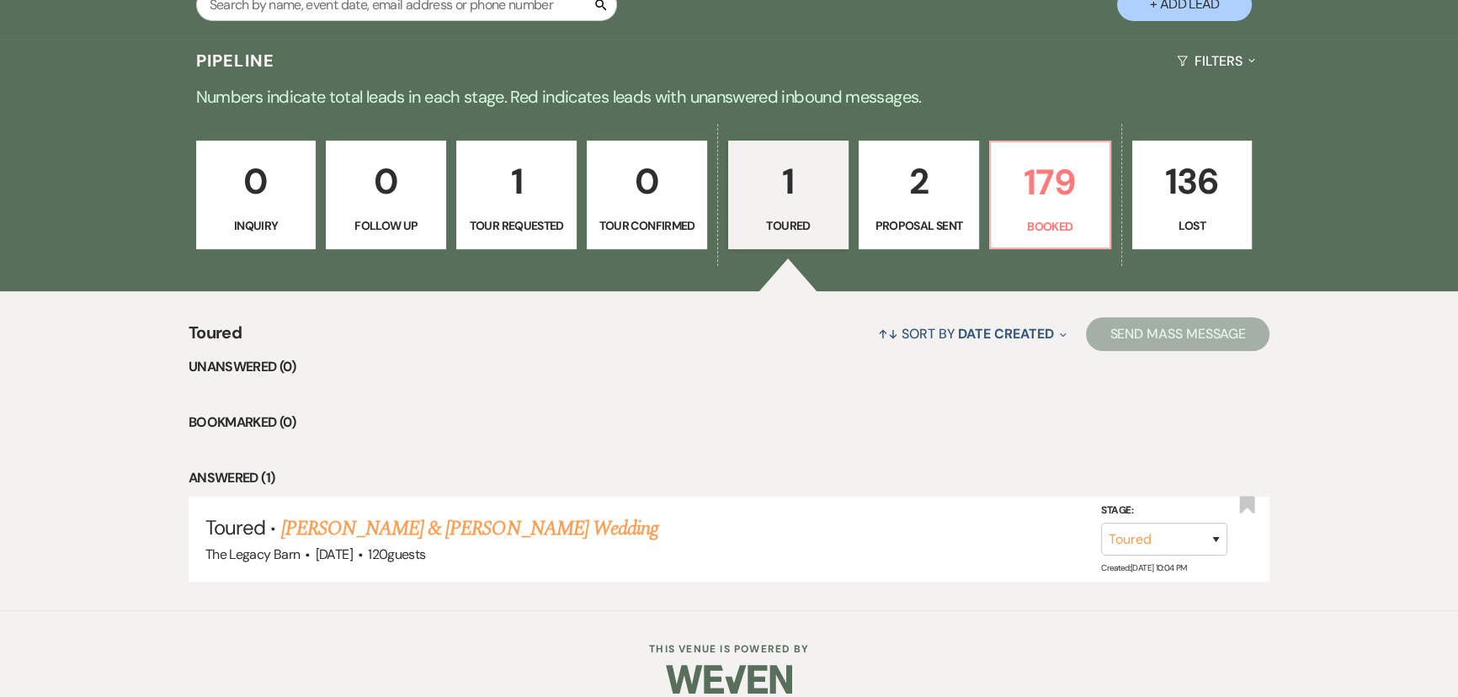
click at [541, 177] on p "1" at bounding box center [516, 181] width 99 height 56
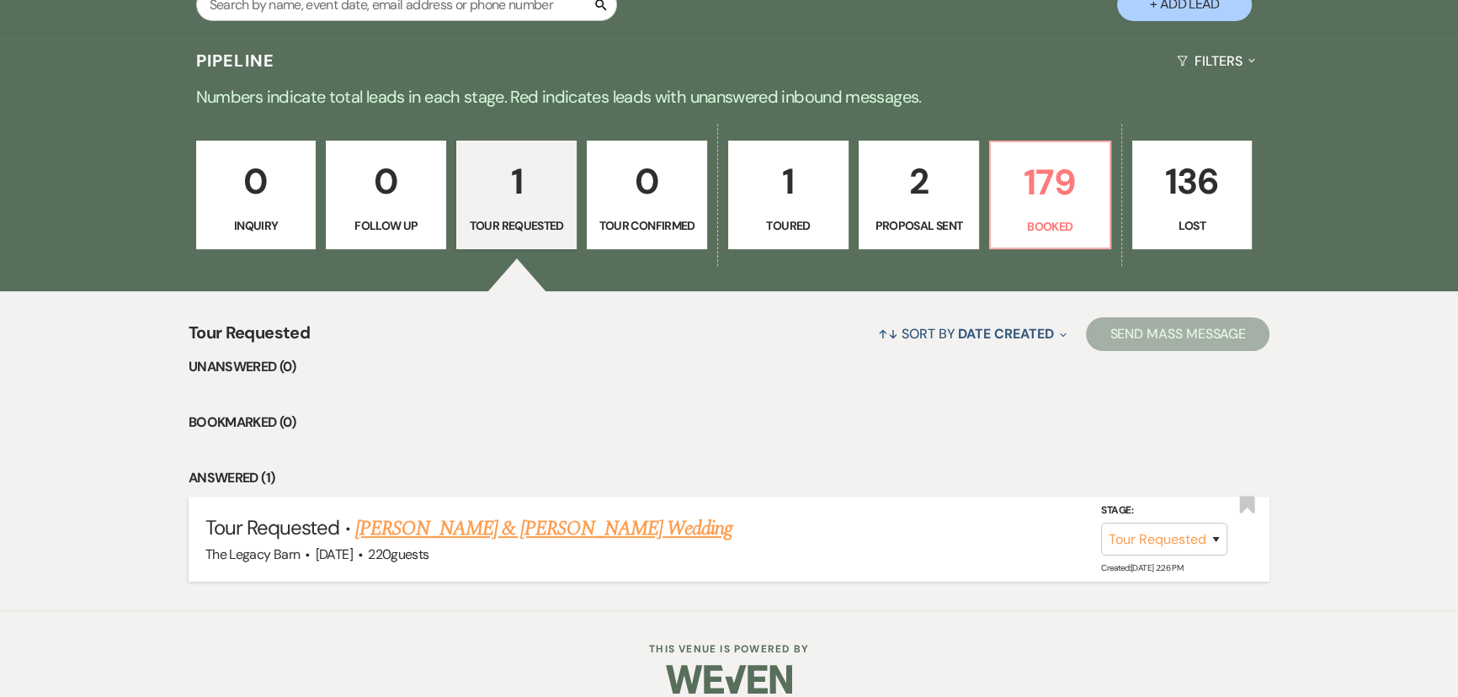
click at [570, 525] on link "[PERSON_NAME] & [PERSON_NAME] Wedding" at bounding box center [543, 529] width 377 height 30
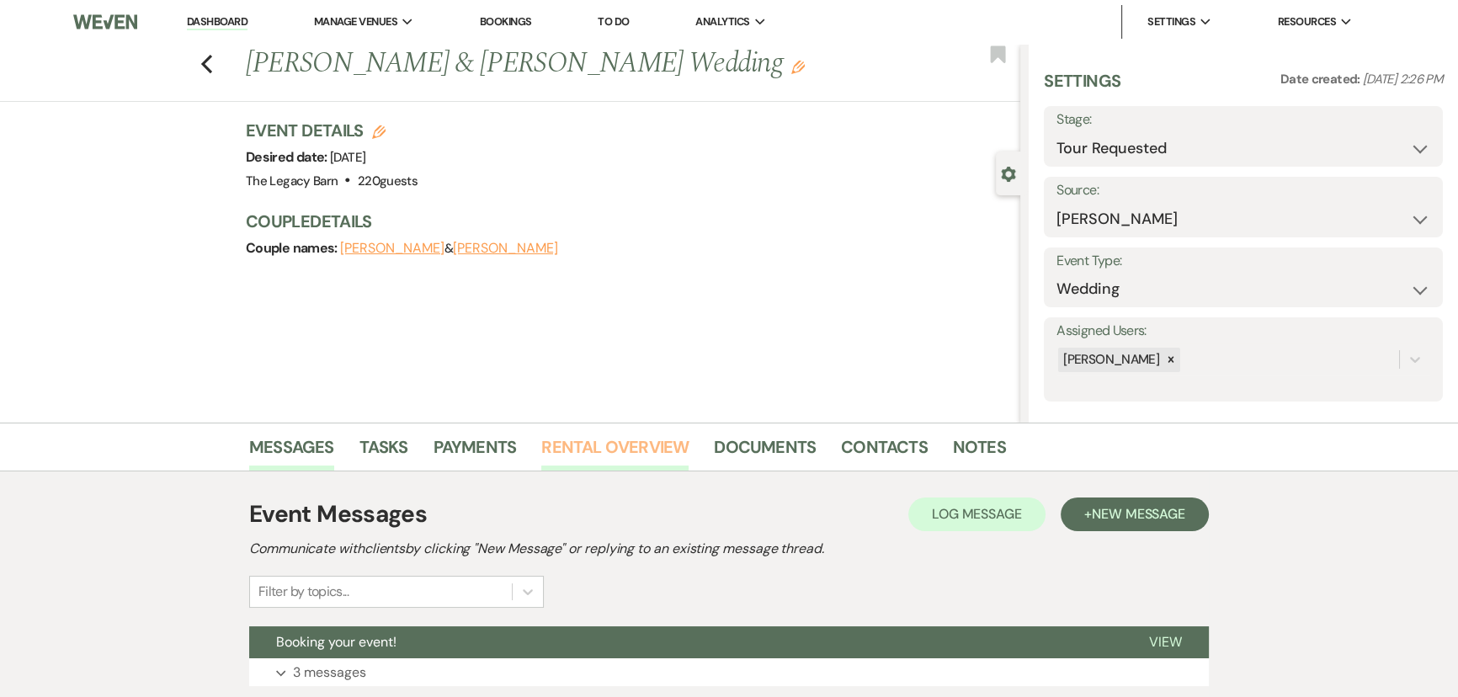
click at [608, 450] on link "Rental Overview" at bounding box center [614, 452] width 147 height 37
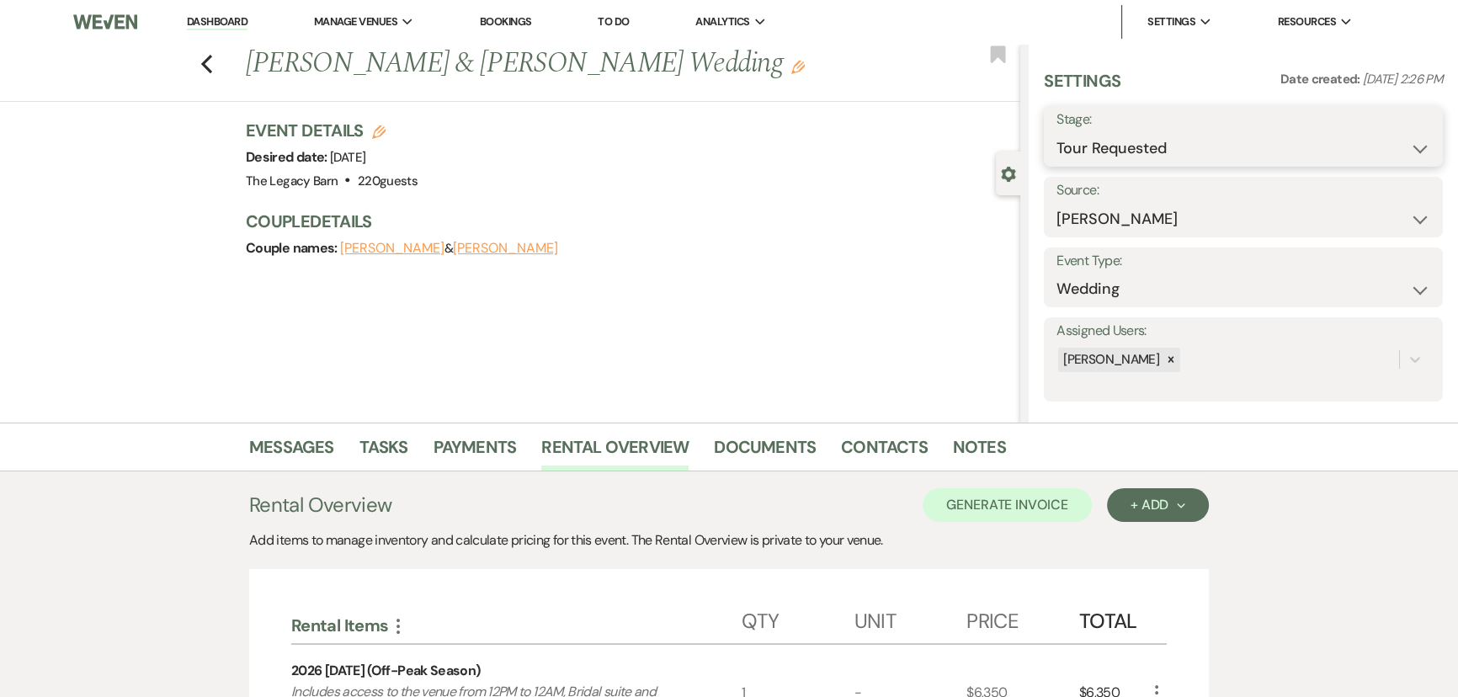
click at [1078, 145] on select "Inquiry Follow Up Tour Requested Tour Confirmed Toured Proposal Sent Booked Lost" at bounding box center [1244, 148] width 374 height 33
click at [1057, 132] on select "Inquiry Follow Up Tour Requested Tour Confirmed Toured Proposal Sent Booked Lost" at bounding box center [1244, 148] width 374 height 33
click at [1414, 134] on button "Save" at bounding box center [1400, 137] width 85 height 34
click at [275, 437] on link "Messages" at bounding box center [291, 452] width 85 height 37
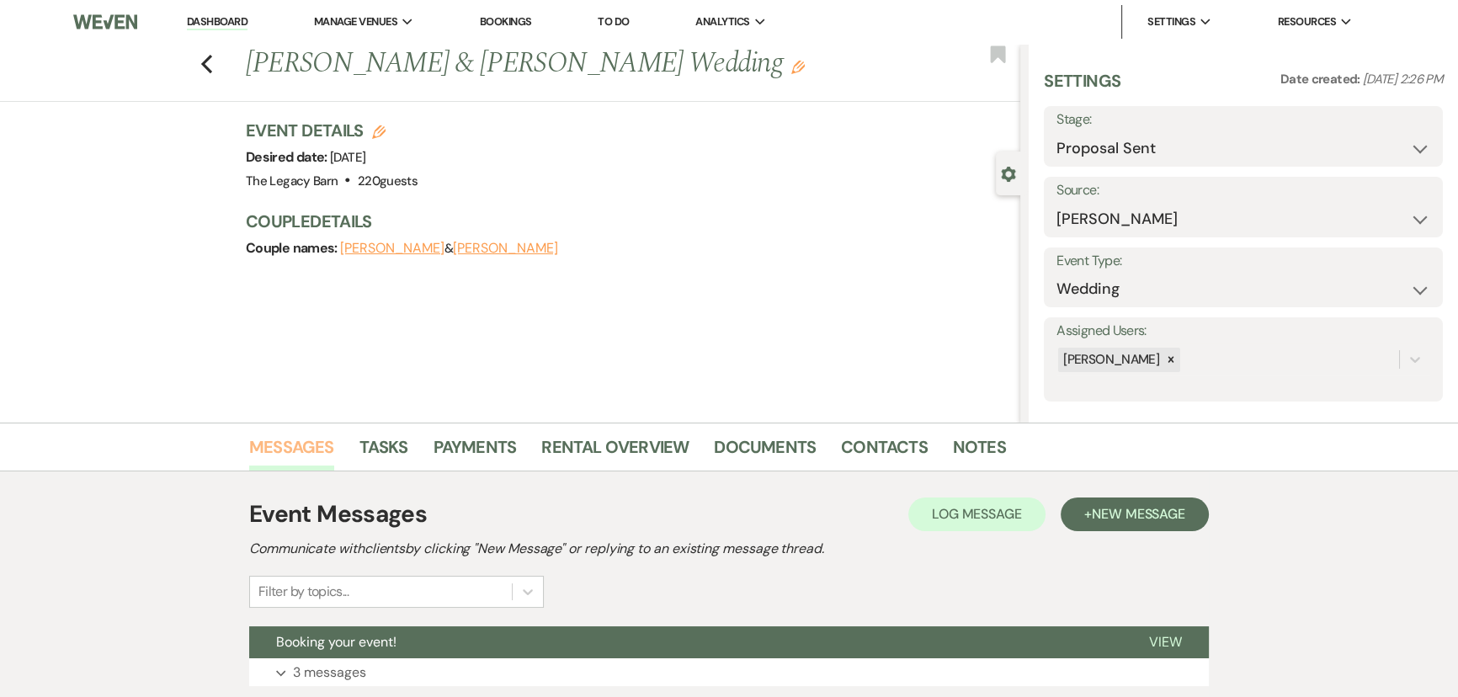
scroll to position [121, 0]
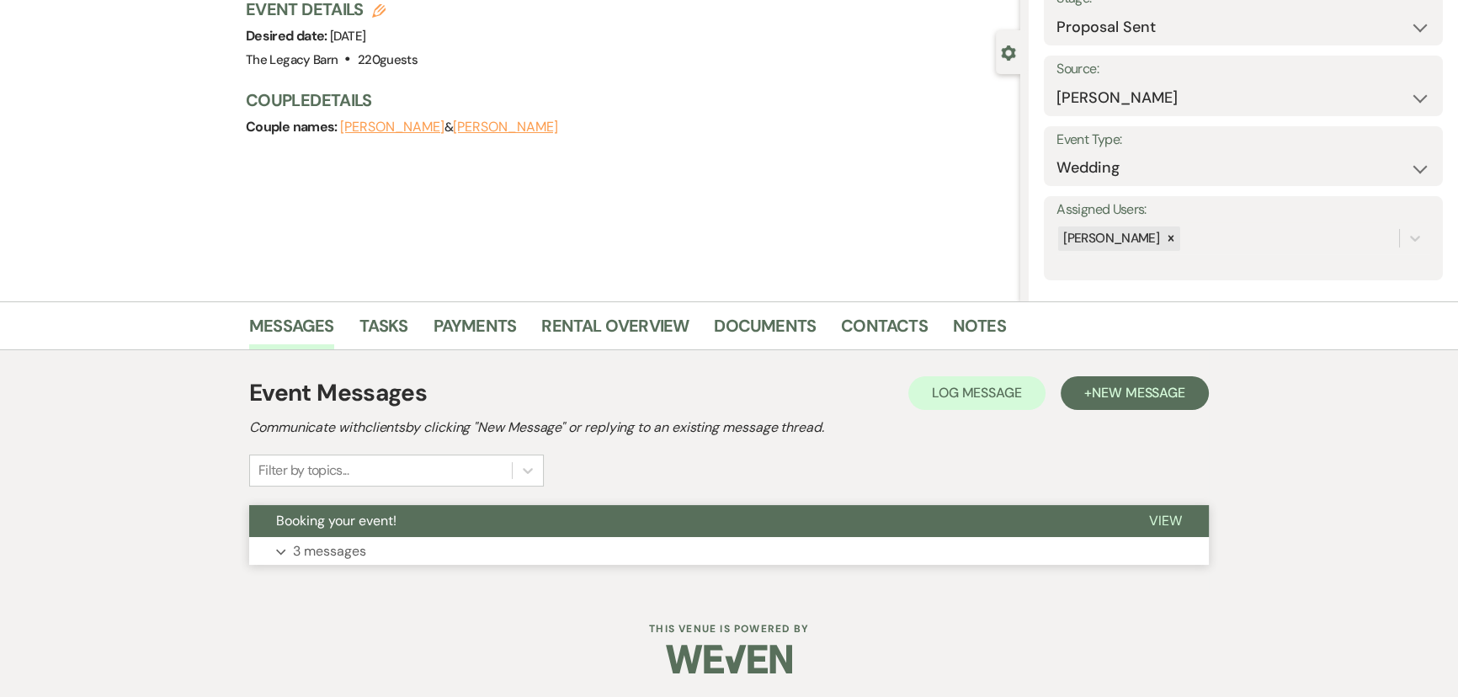
click at [333, 519] on span "Booking your event!" at bounding box center [336, 521] width 120 height 18
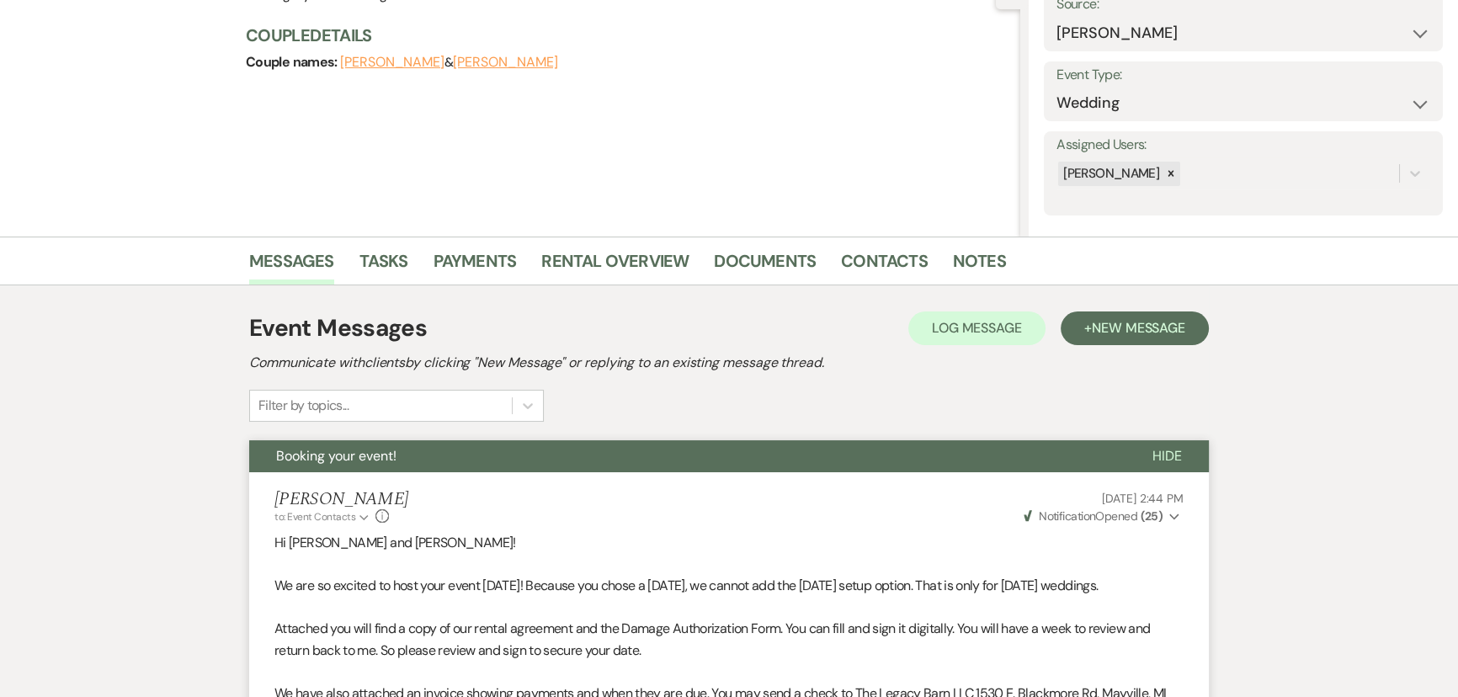
scroll to position [0, 0]
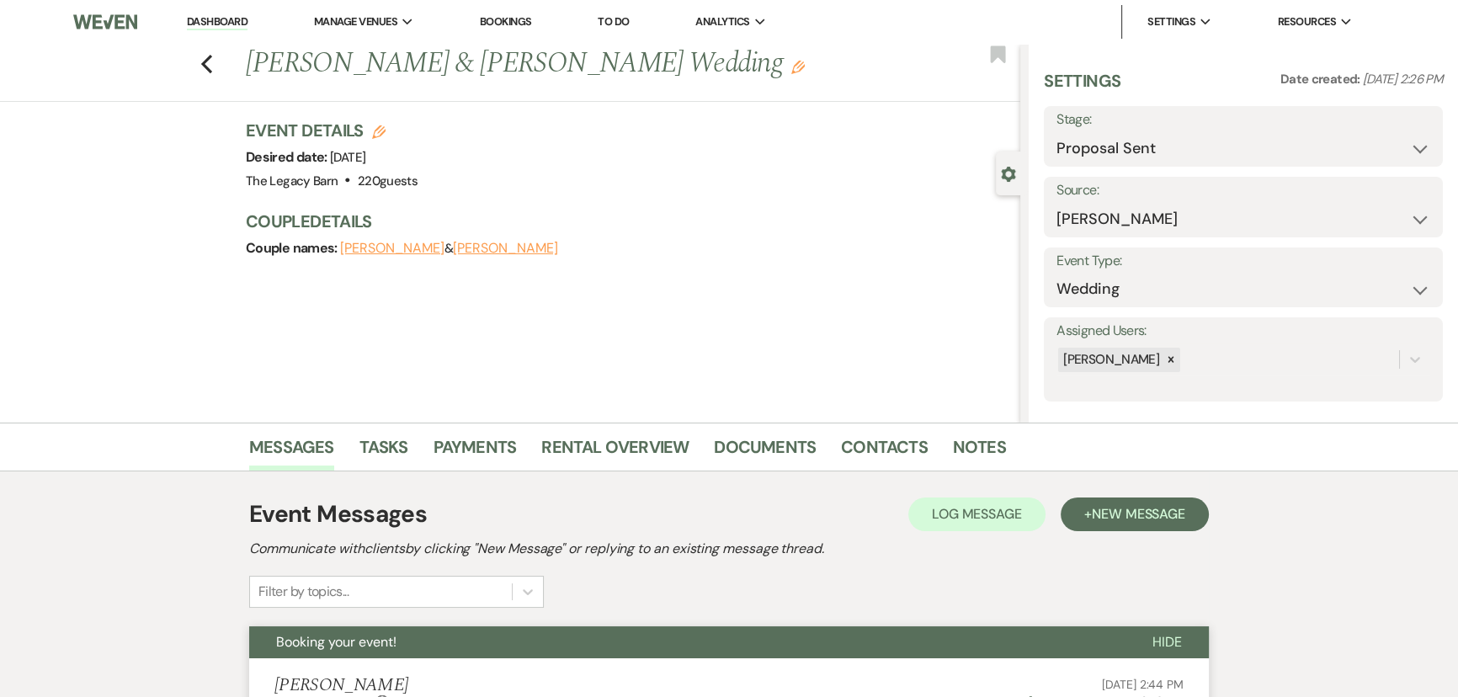
click at [211, 21] on link "Dashboard" at bounding box center [217, 22] width 61 height 16
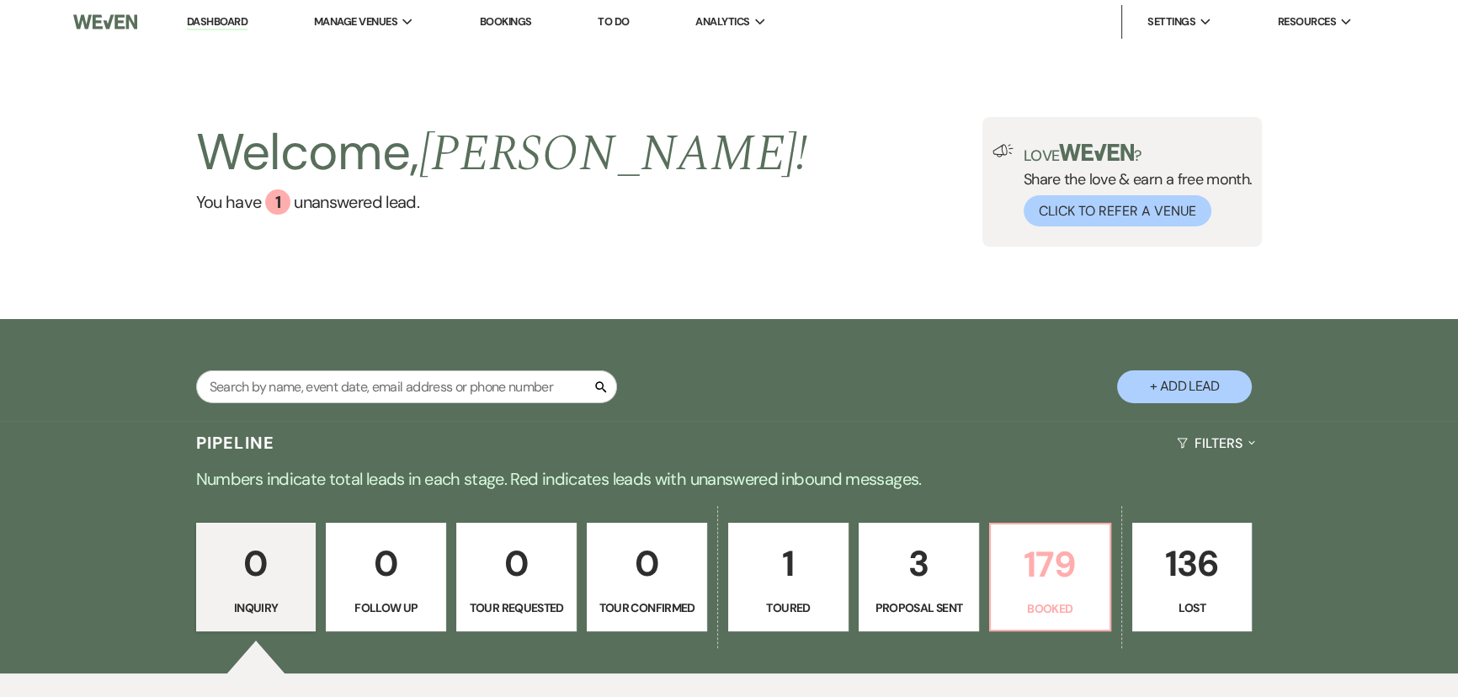
click at [1036, 580] on p "179" at bounding box center [1050, 564] width 99 height 56
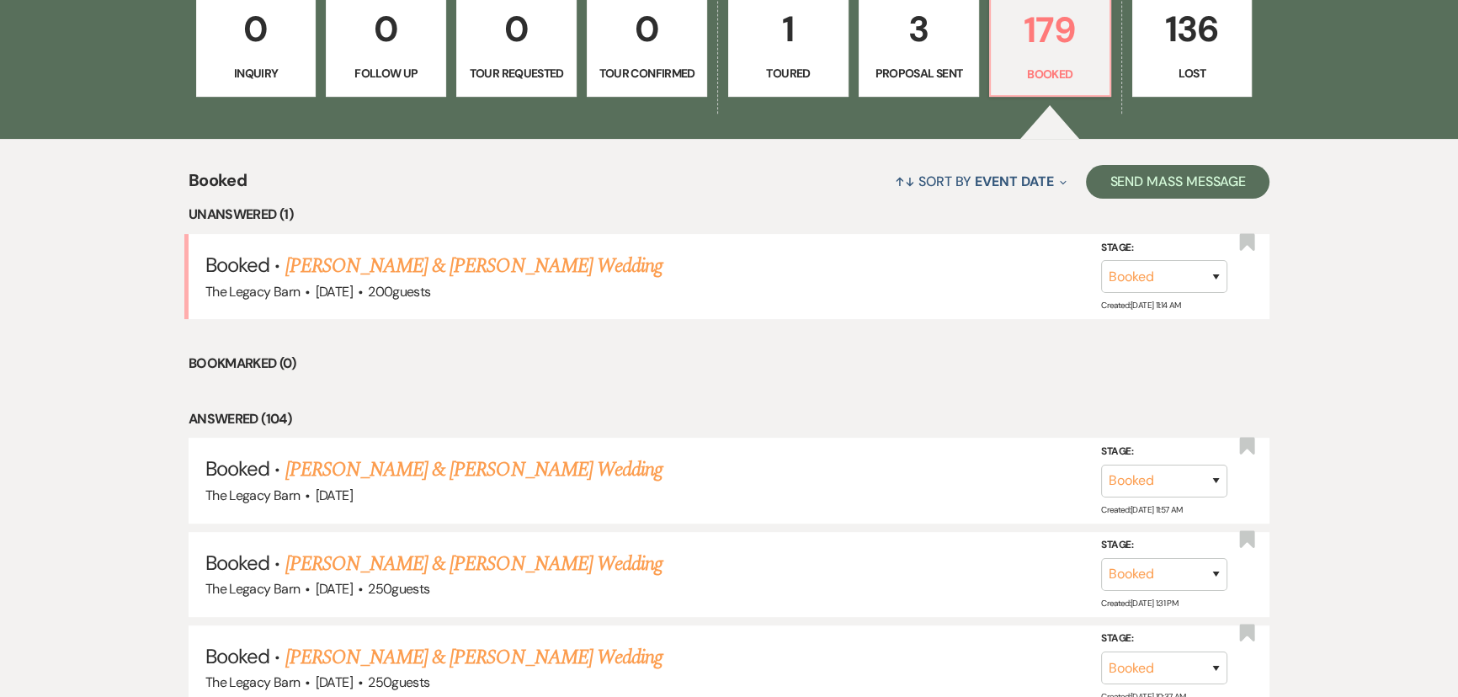
scroll to position [535, 0]
click at [416, 260] on link "[PERSON_NAME] & [PERSON_NAME] Wedding" at bounding box center [473, 265] width 377 height 30
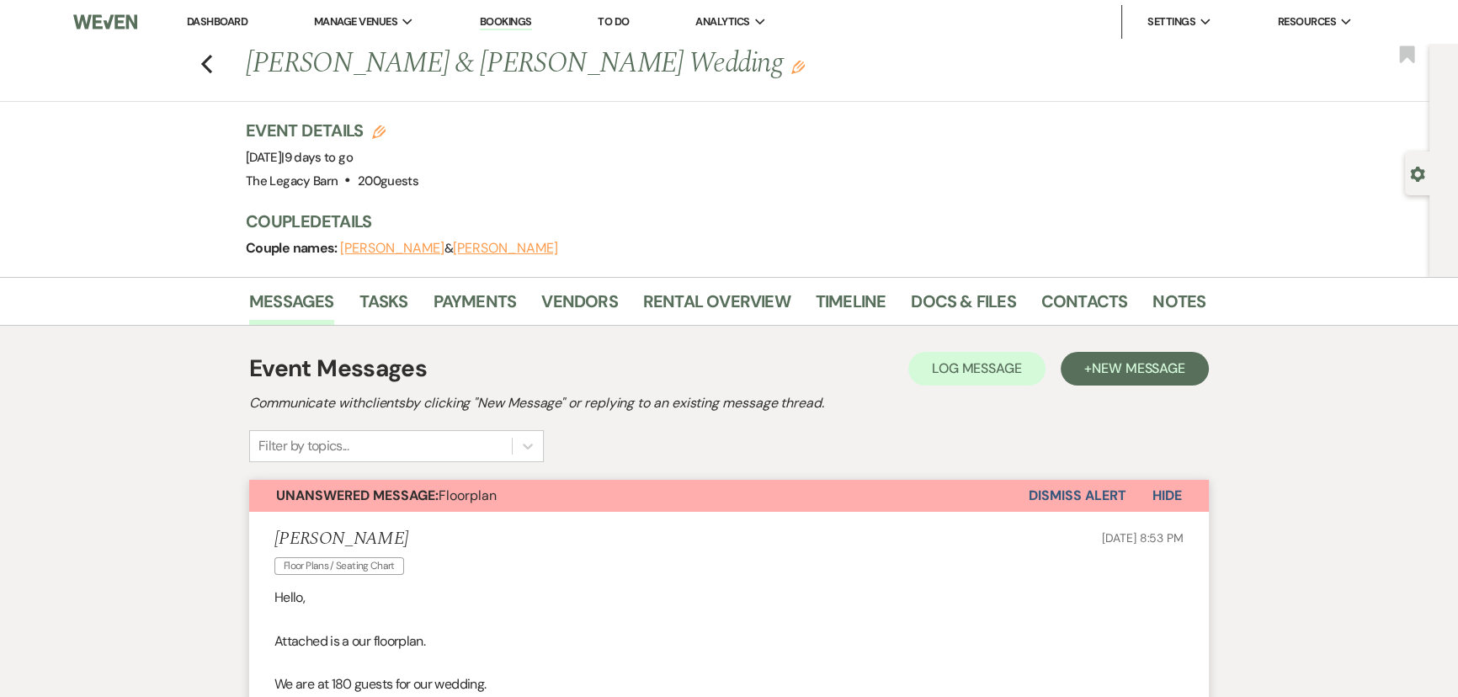
click at [210, 24] on link "Dashboard" at bounding box center [217, 21] width 61 height 14
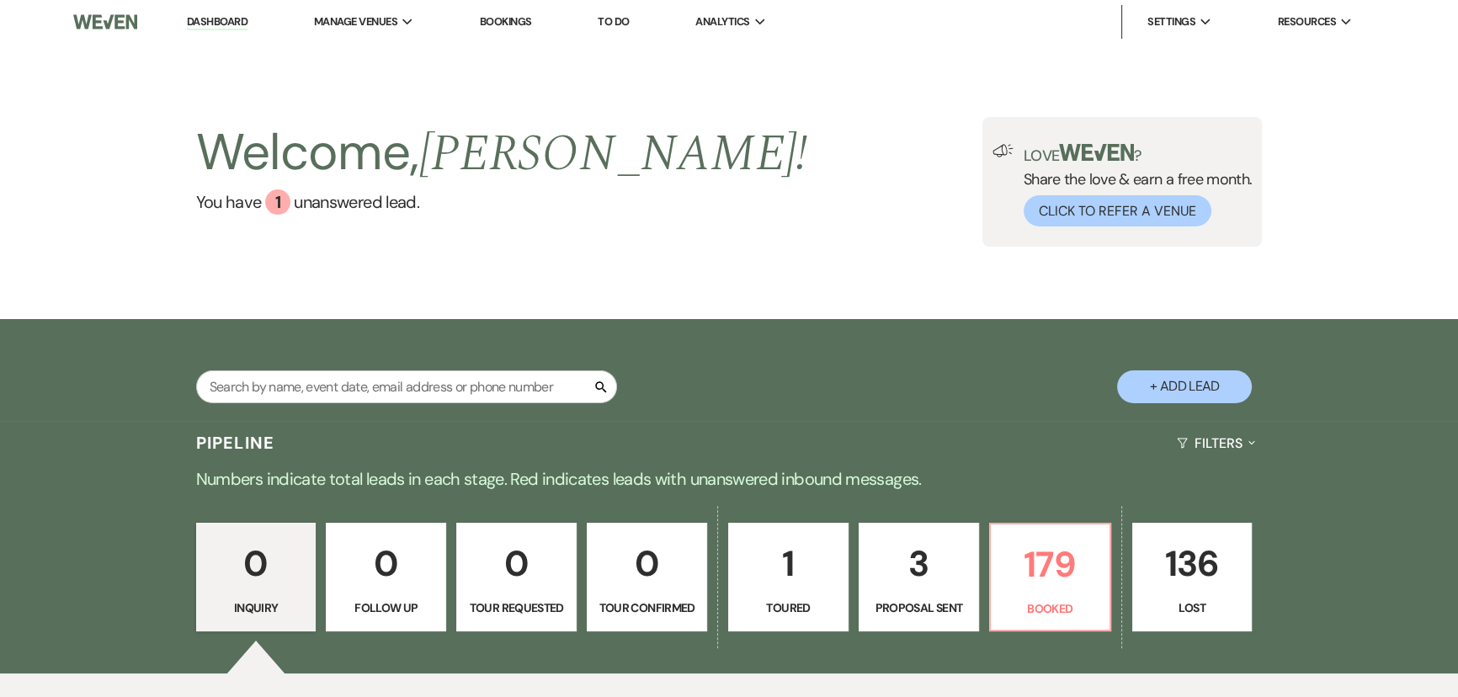
click at [915, 581] on p "3" at bounding box center [919, 563] width 99 height 56
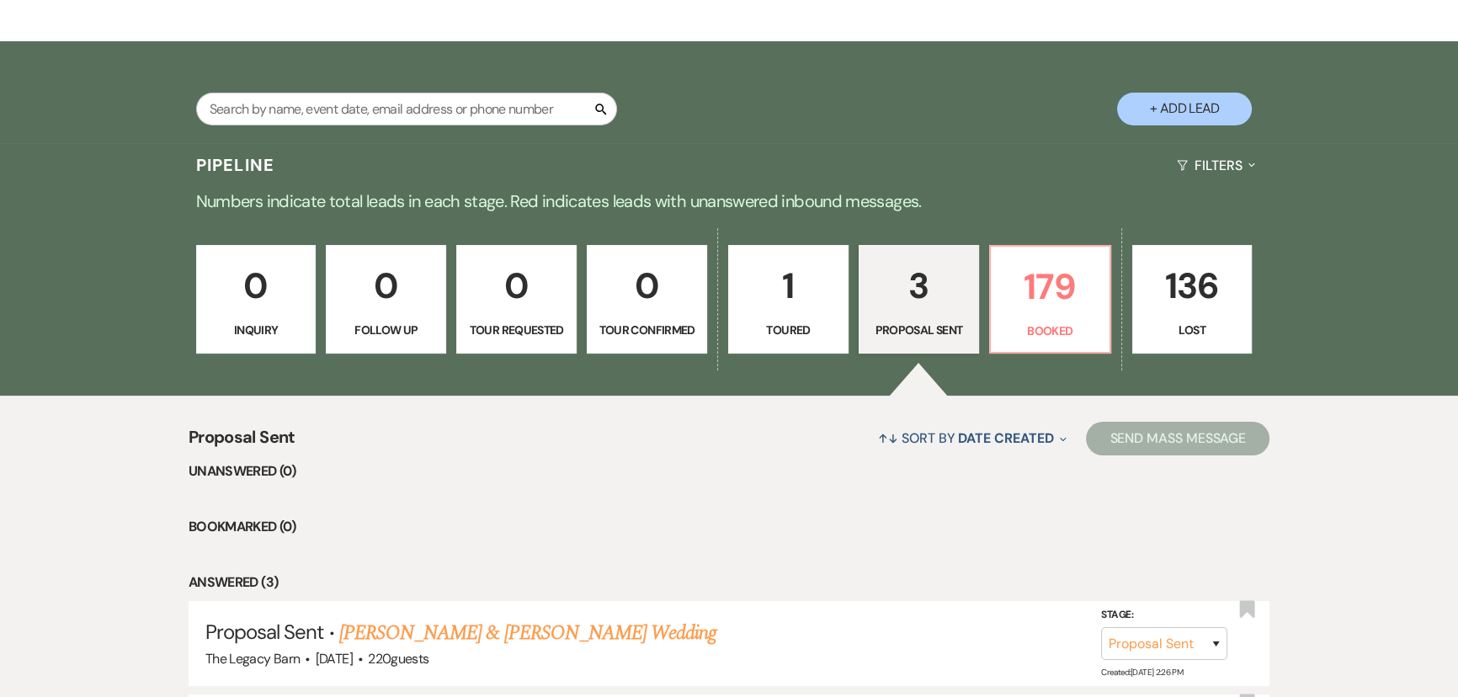
scroll to position [589, 0]
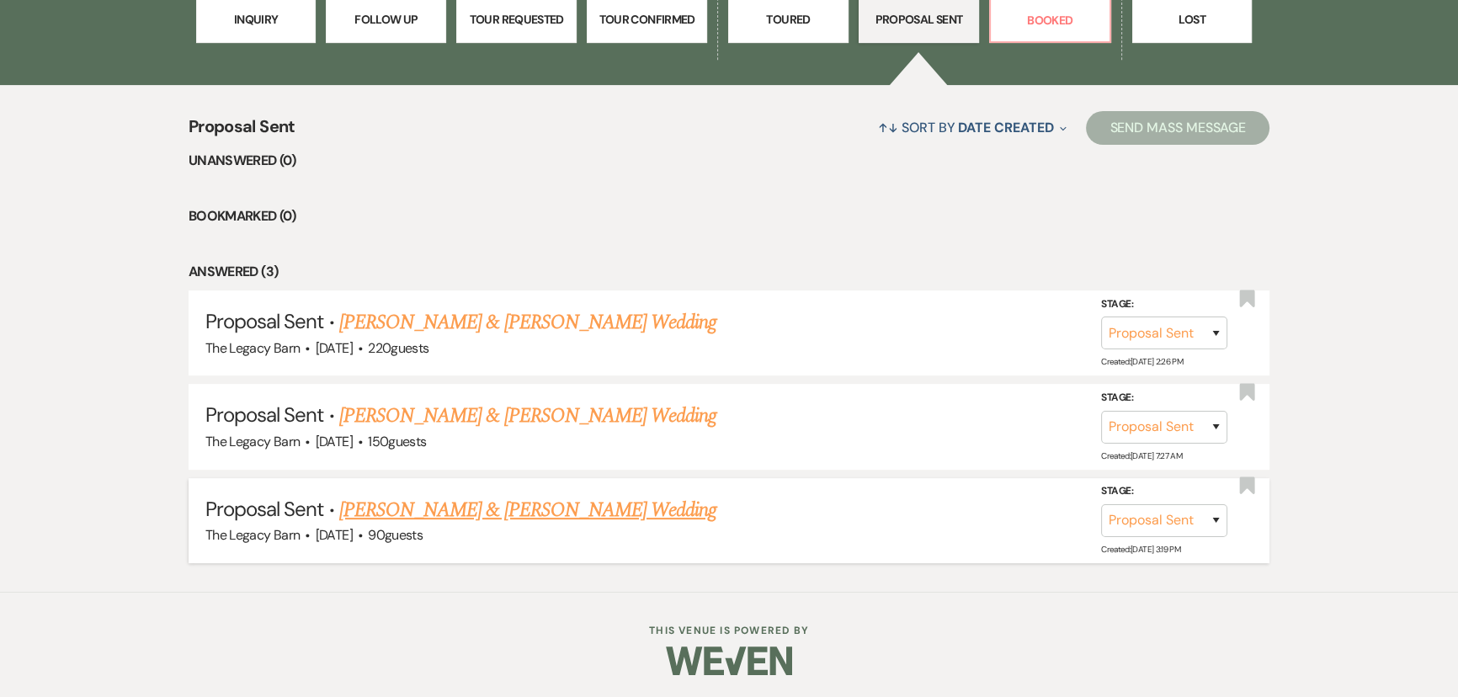
click at [462, 512] on link "[PERSON_NAME] & [PERSON_NAME] Wedding" at bounding box center [527, 510] width 377 height 30
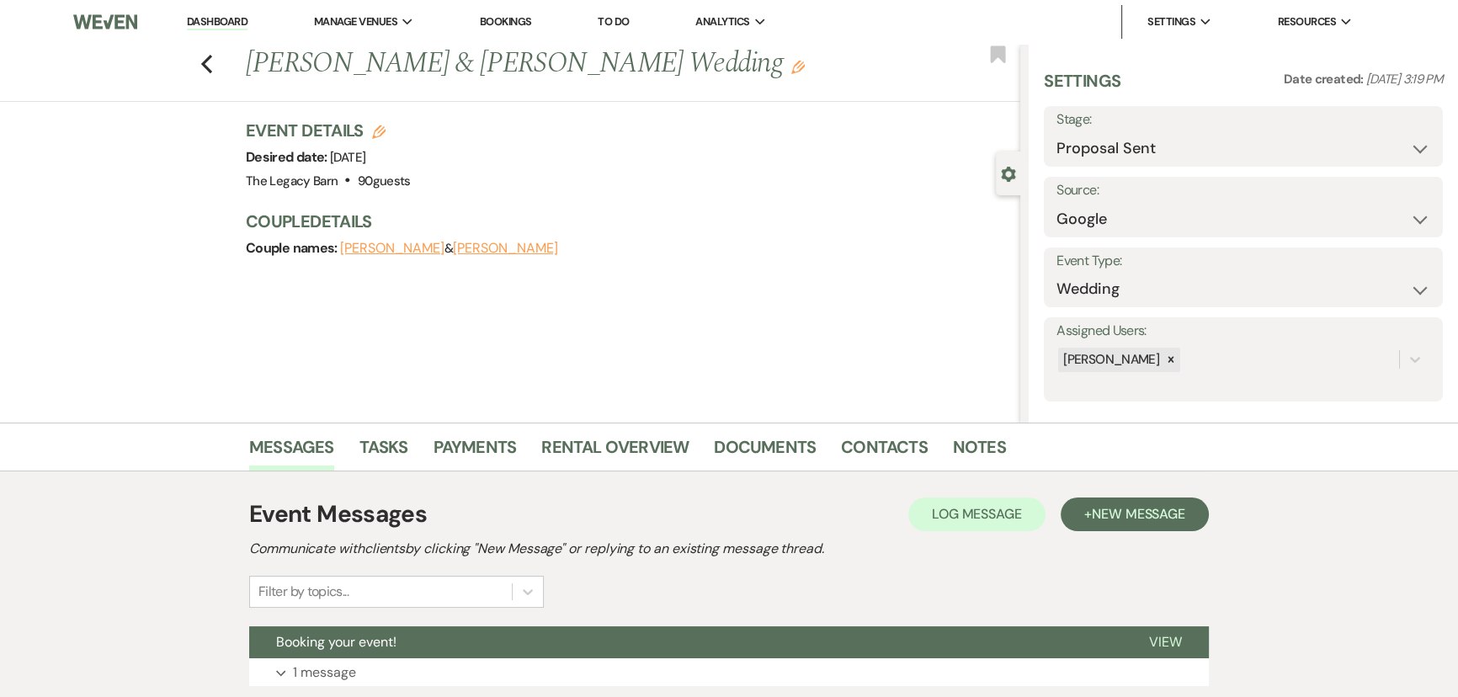
scroll to position [121, 0]
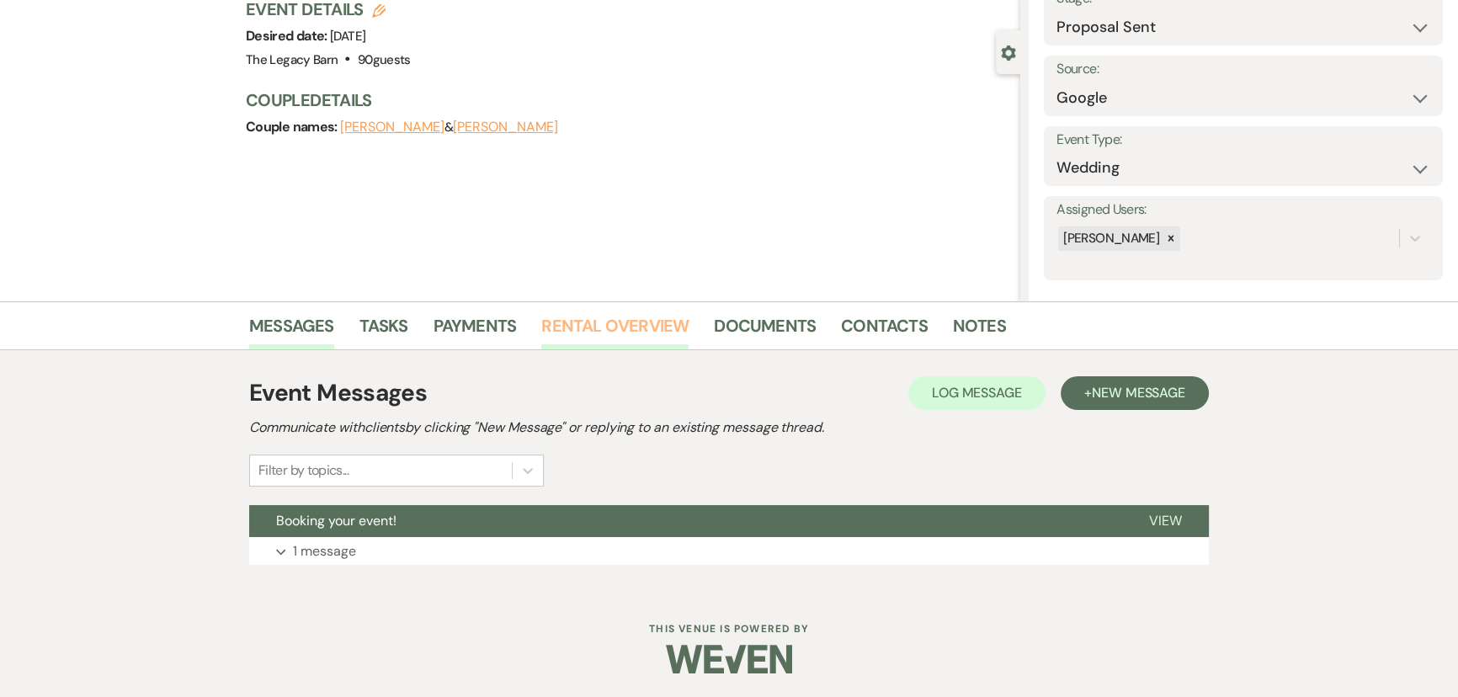
click at [562, 333] on link "Rental Overview" at bounding box center [614, 330] width 147 height 37
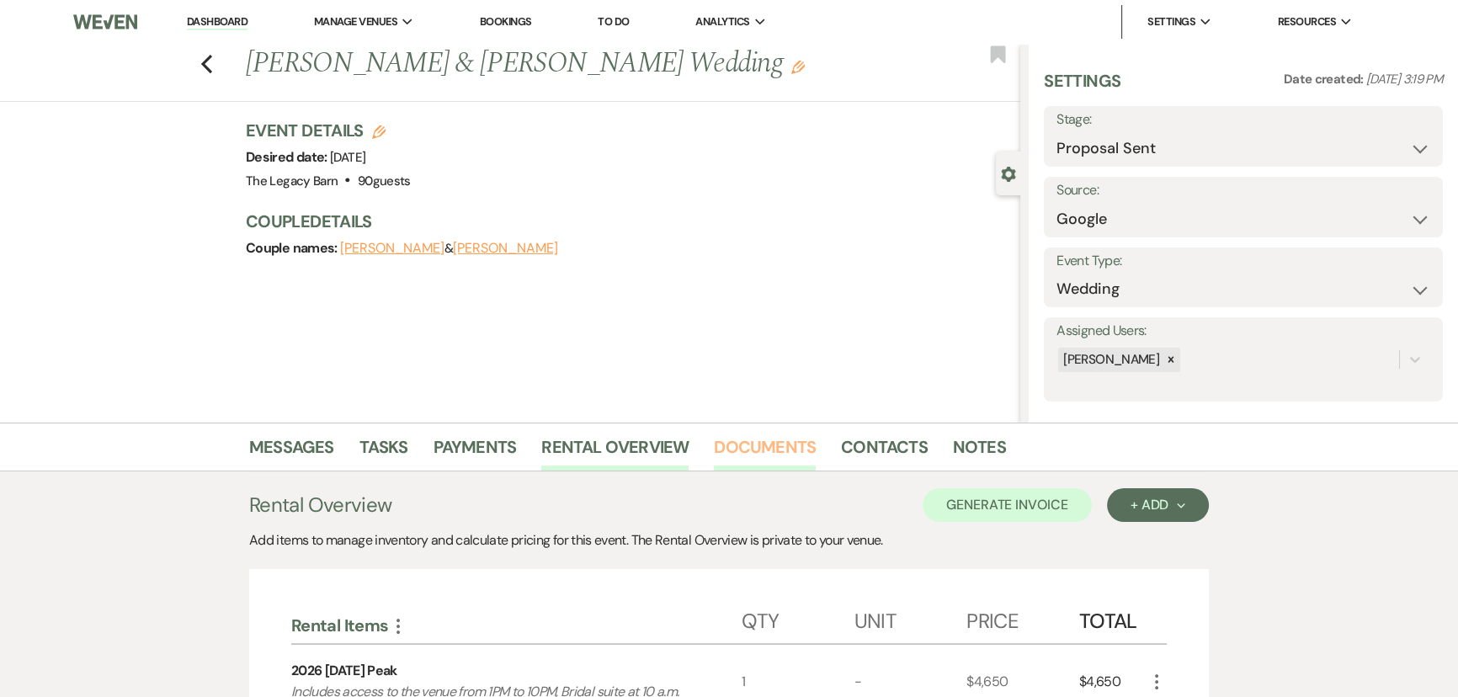
click at [767, 448] on link "Documents" at bounding box center [765, 452] width 102 height 37
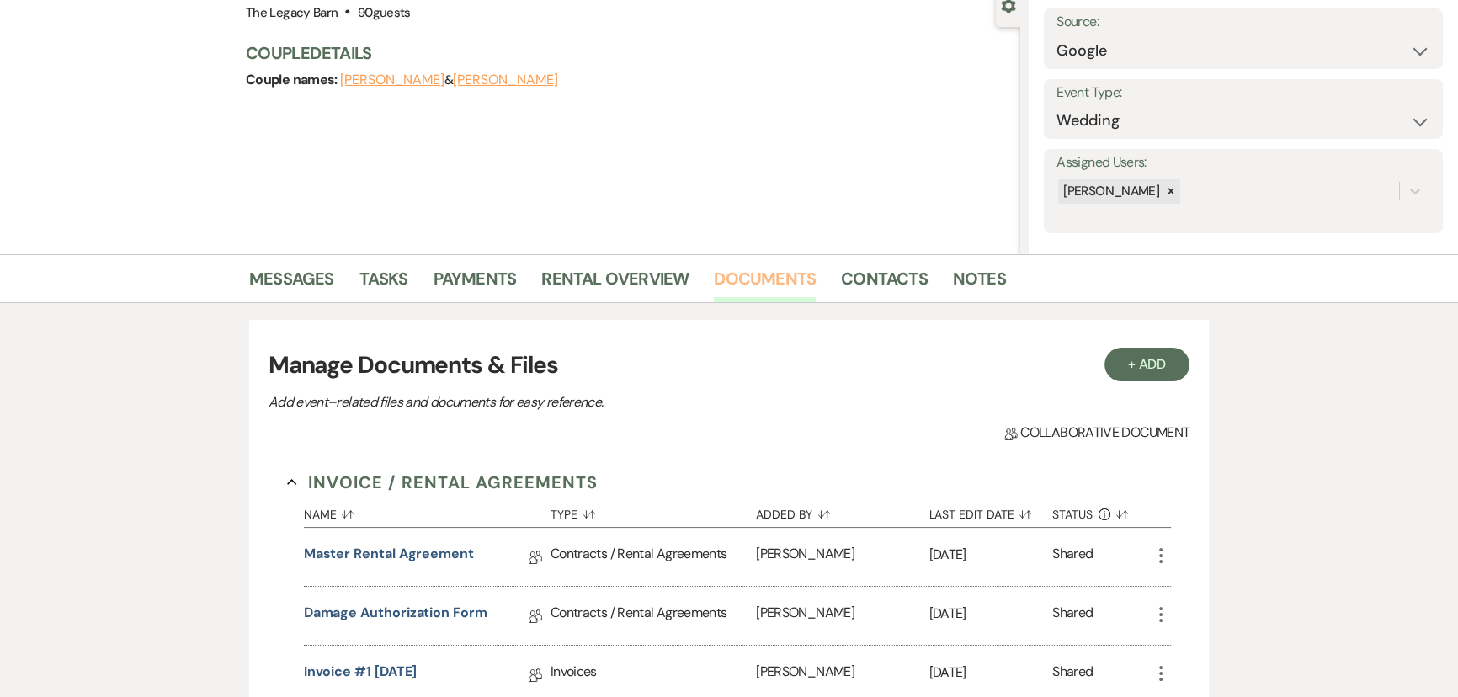
scroll to position [382, 0]
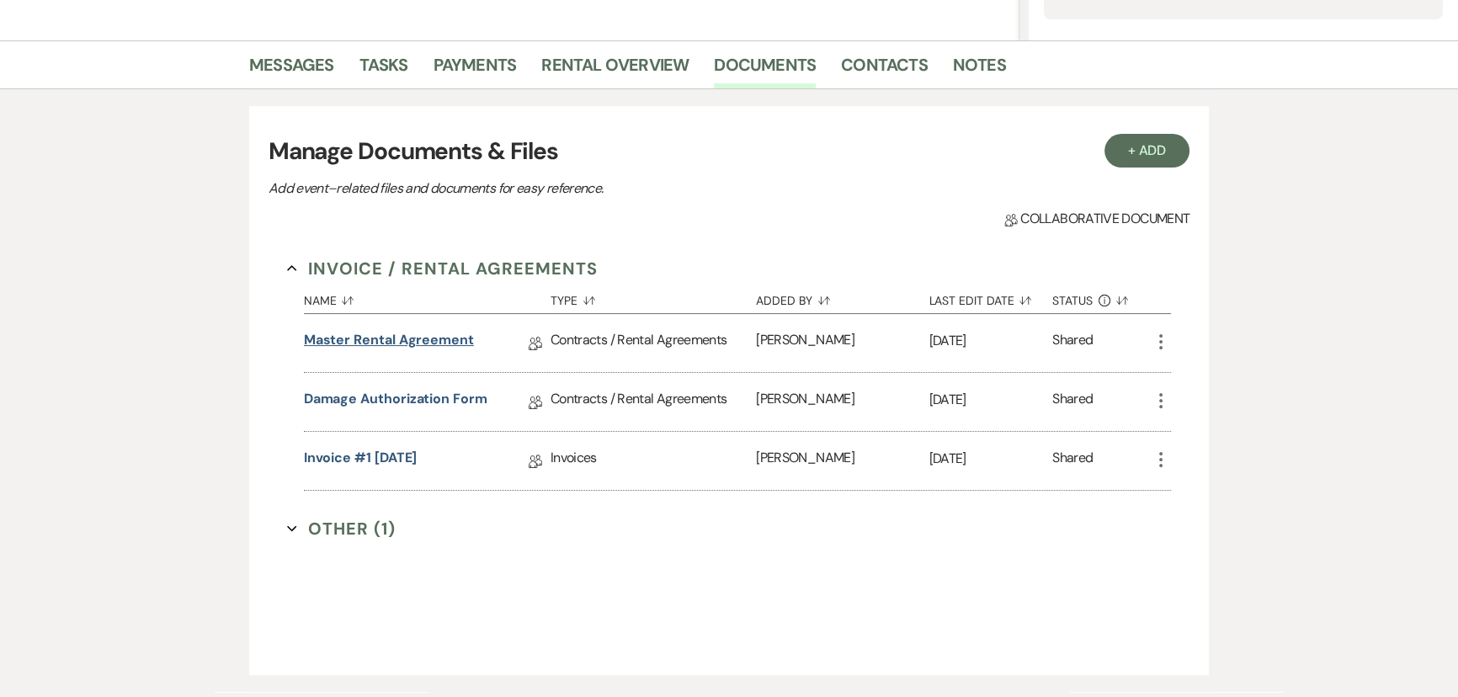
click at [319, 340] on link "Master Rental Agreement" at bounding box center [389, 343] width 170 height 26
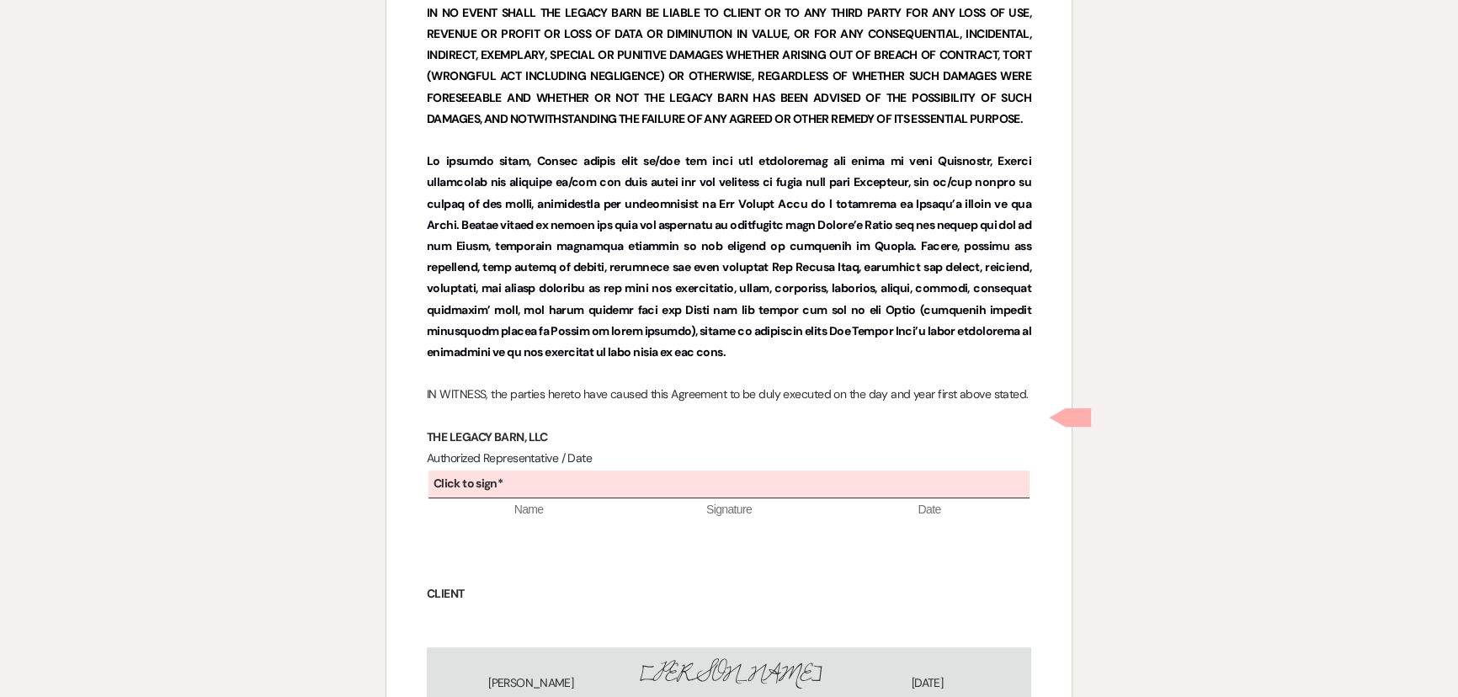
scroll to position [8722, 0]
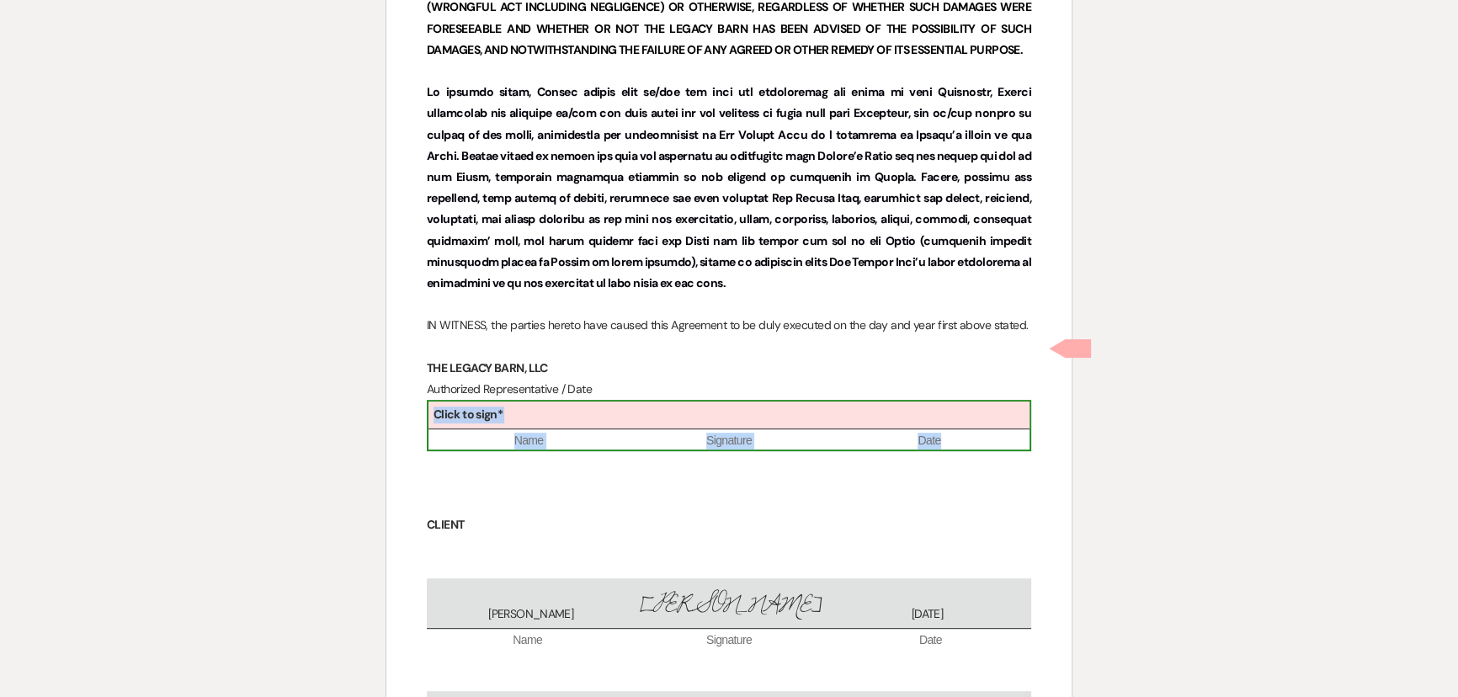
click at [455, 407] on b "Click to sign*" at bounding box center [468, 414] width 69 height 15
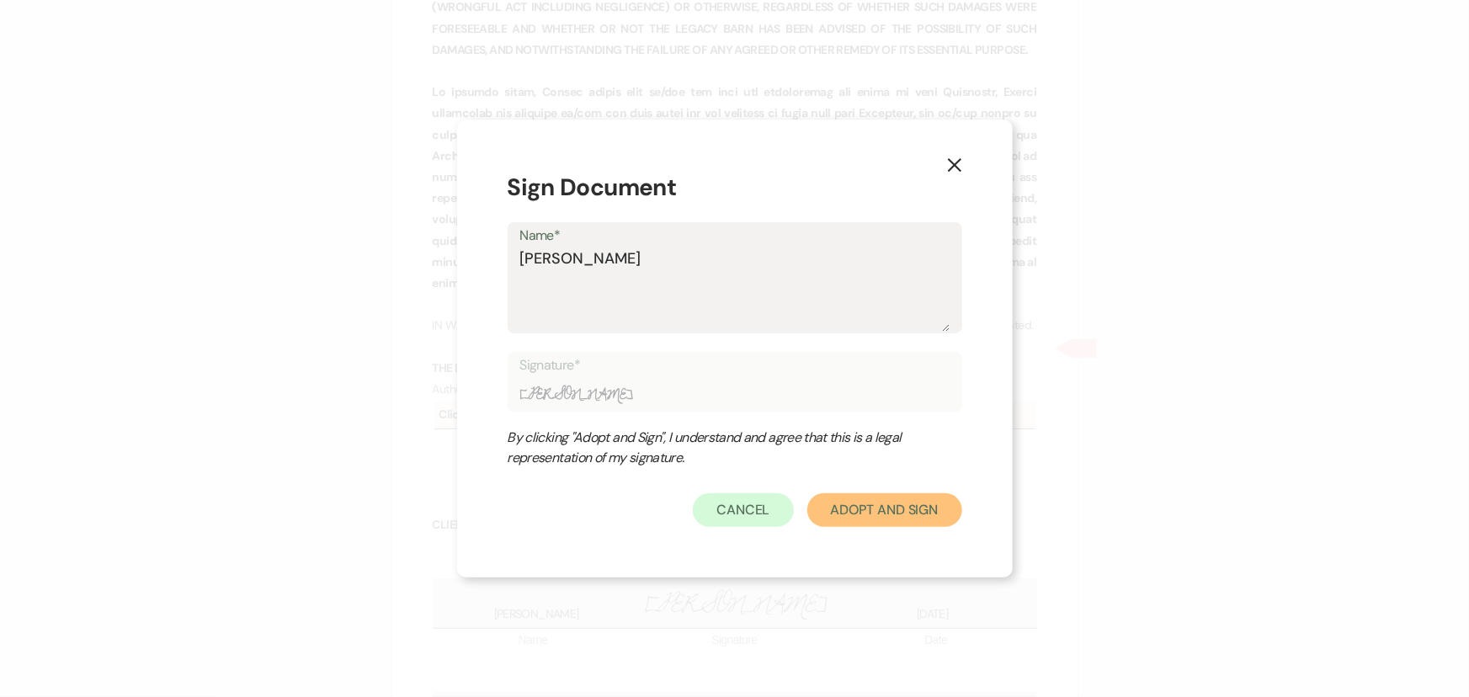
click at [883, 507] on button "Adopt And Sign" at bounding box center [884, 510] width 155 height 34
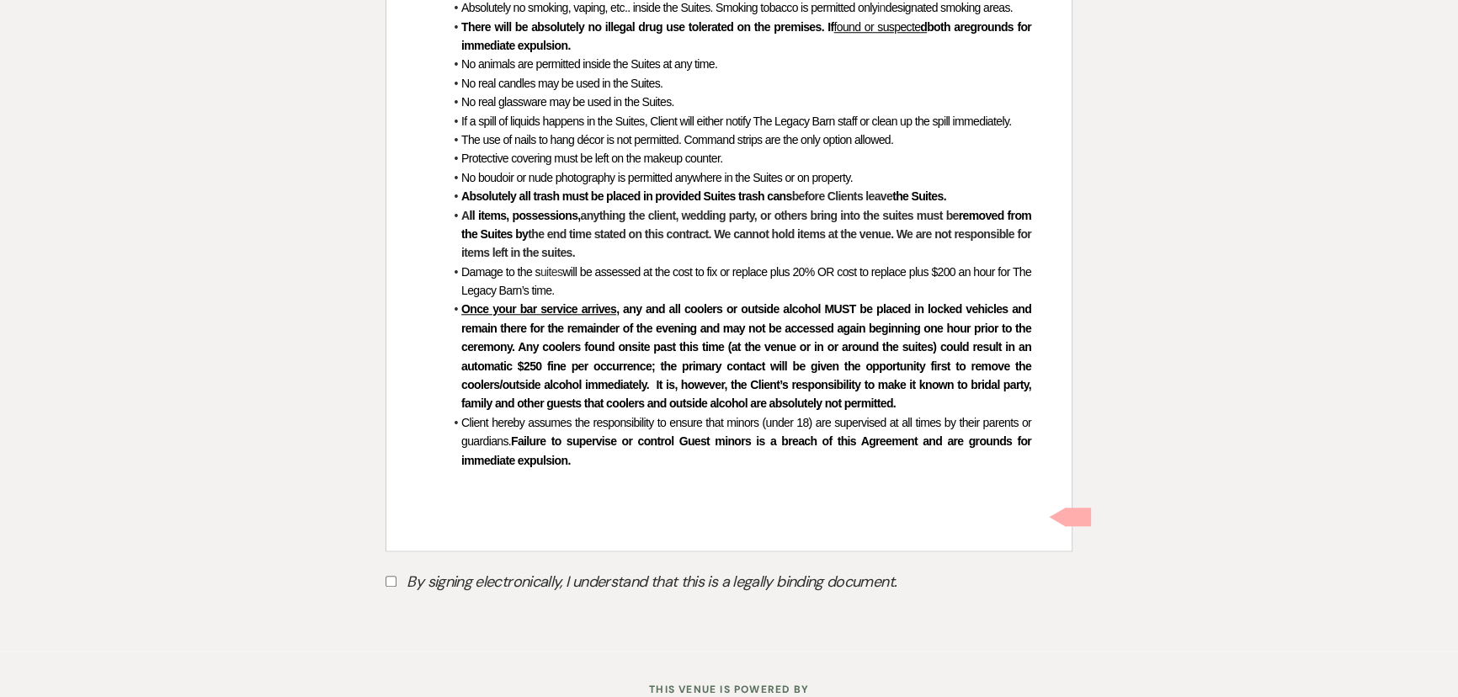
scroll to position [10024, 0]
click at [389, 575] on input "By signing electronically, I understand that this is a legally binding document." at bounding box center [391, 580] width 11 height 11
click at [408, 608] on button "Submit" at bounding box center [445, 623] width 118 height 30
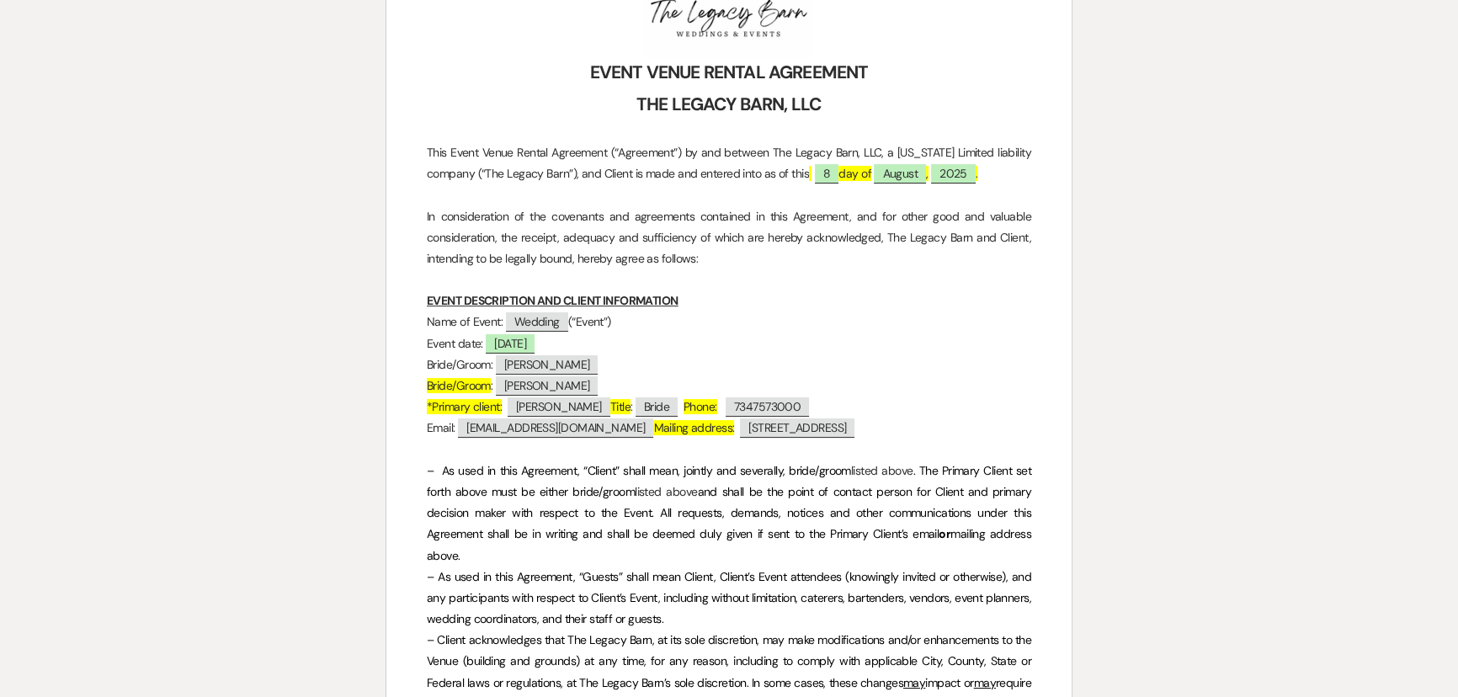
scroll to position [0, 0]
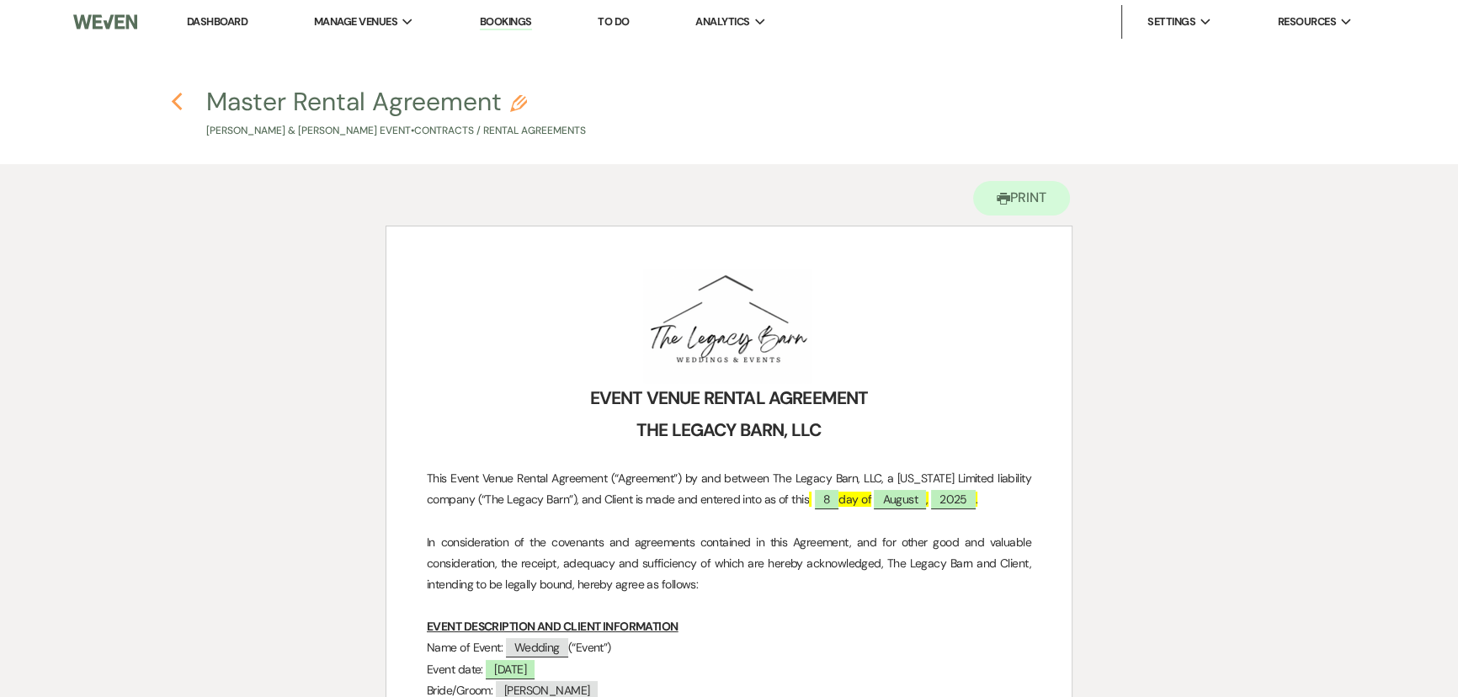
click at [176, 103] on use "button" at bounding box center [176, 102] width 11 height 19
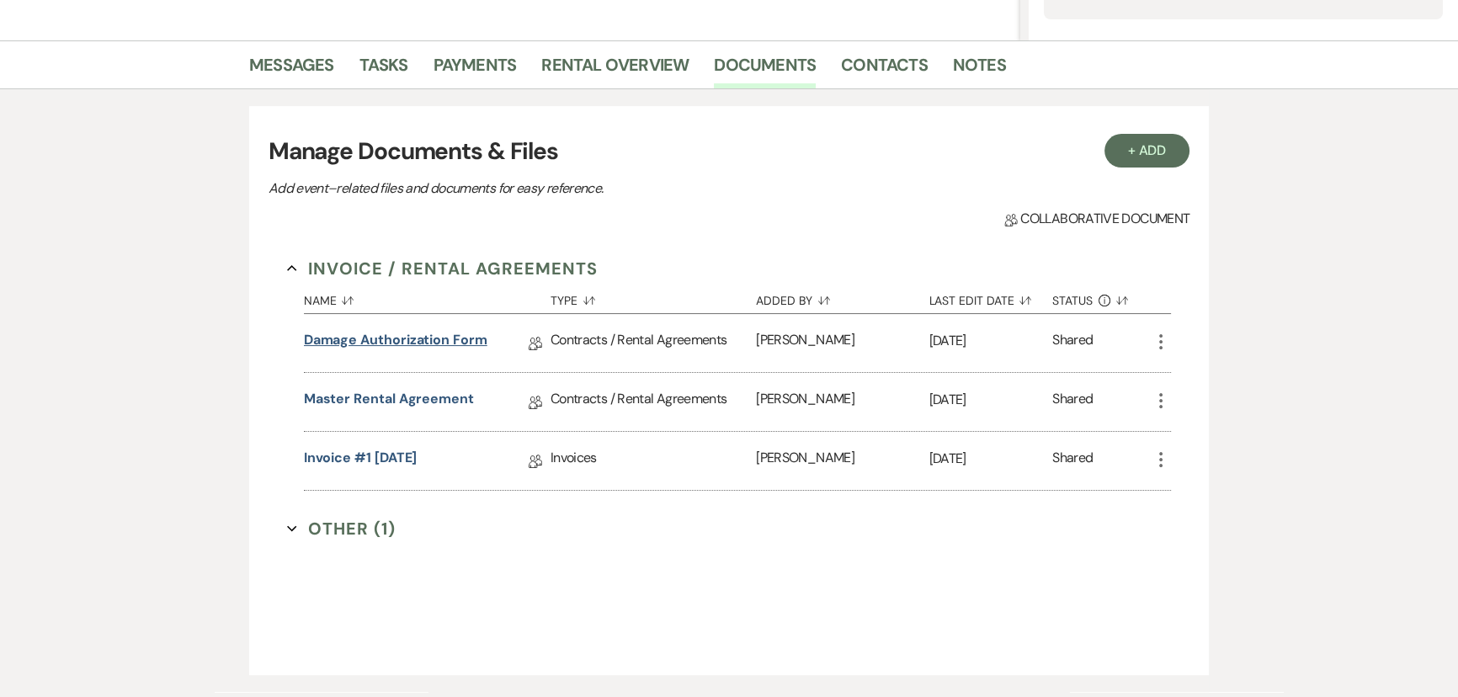
click at [393, 341] on link "Damage Authorization Form" at bounding box center [396, 343] width 184 height 26
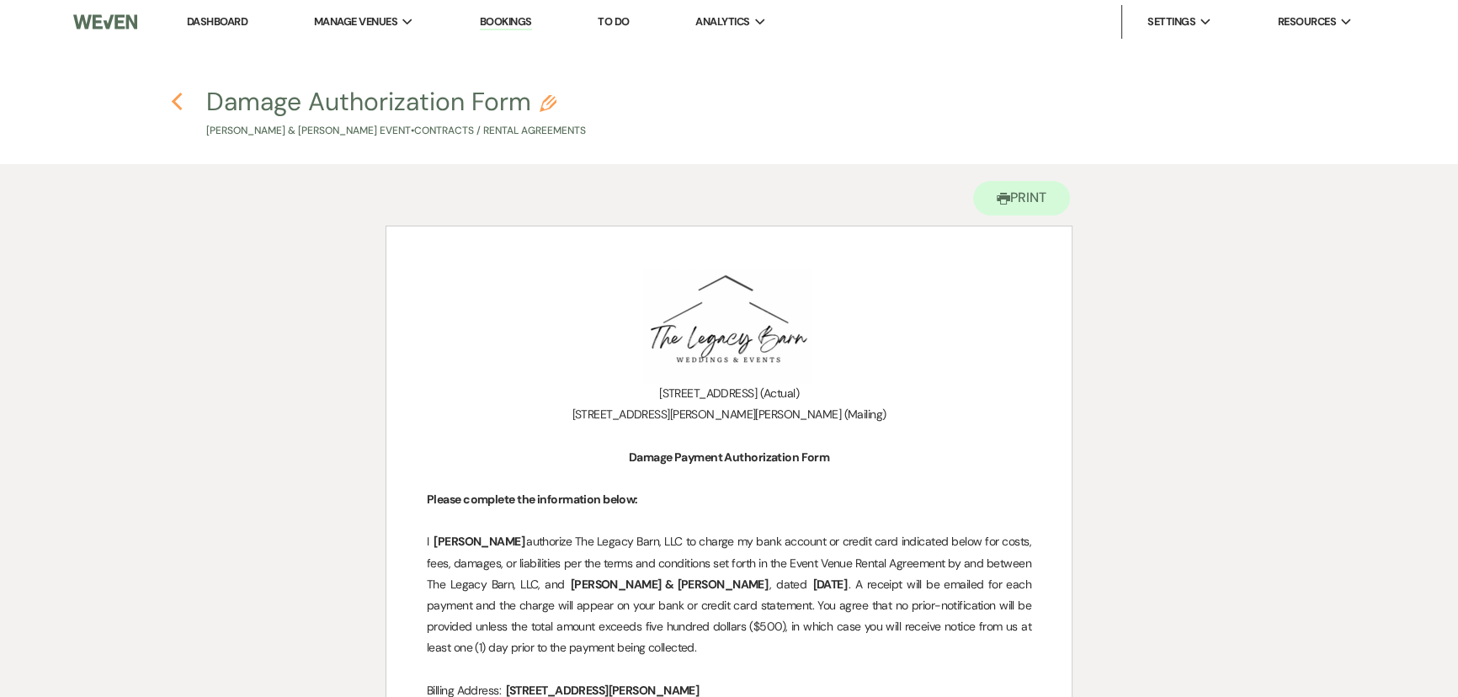
click at [174, 104] on use "button" at bounding box center [176, 102] width 11 height 19
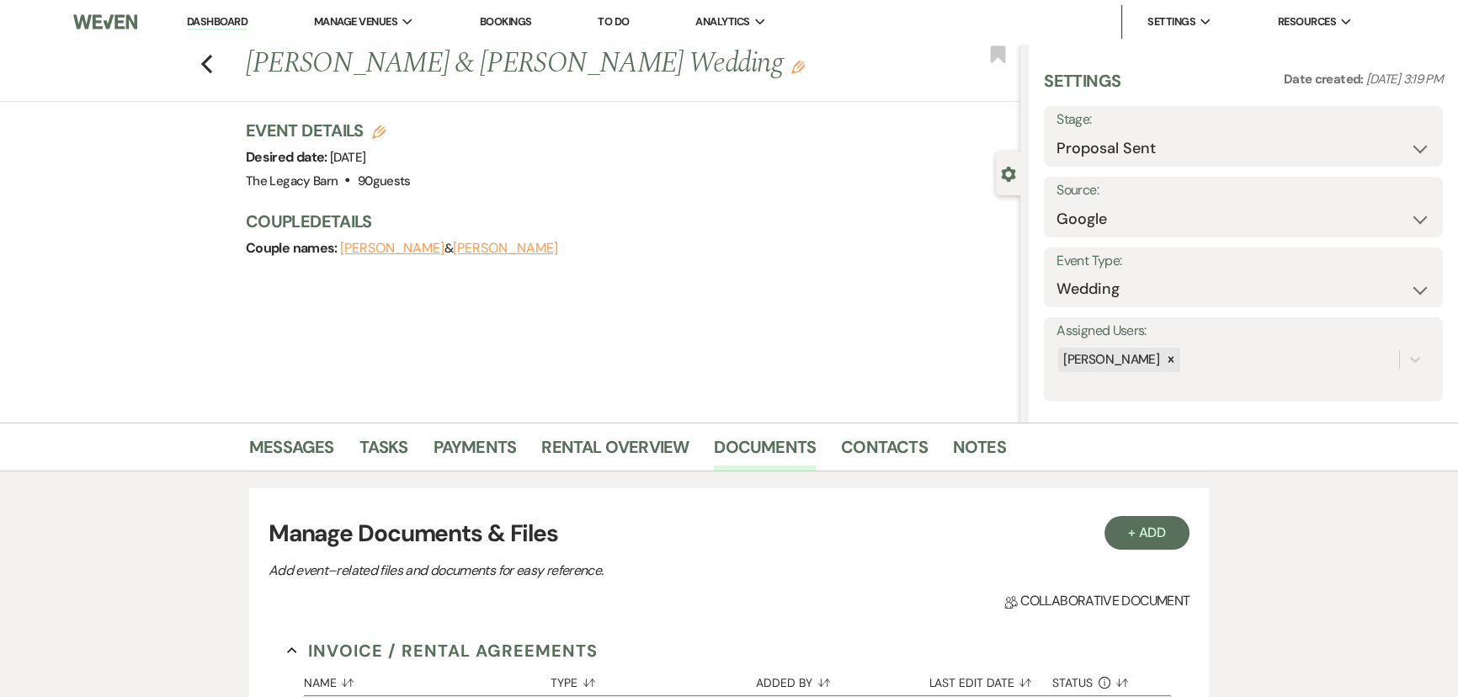
scroll to position [382, 0]
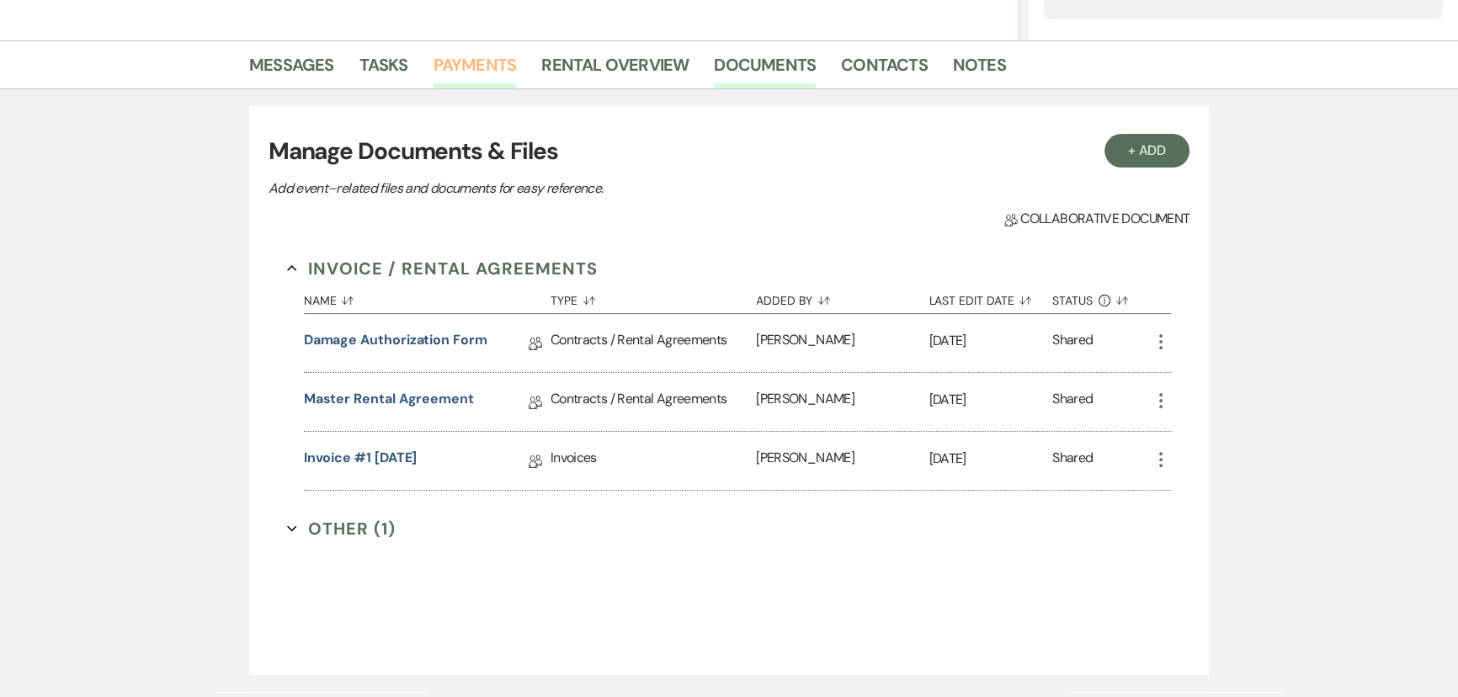
click at [450, 67] on link "Payments" at bounding box center [475, 69] width 83 height 37
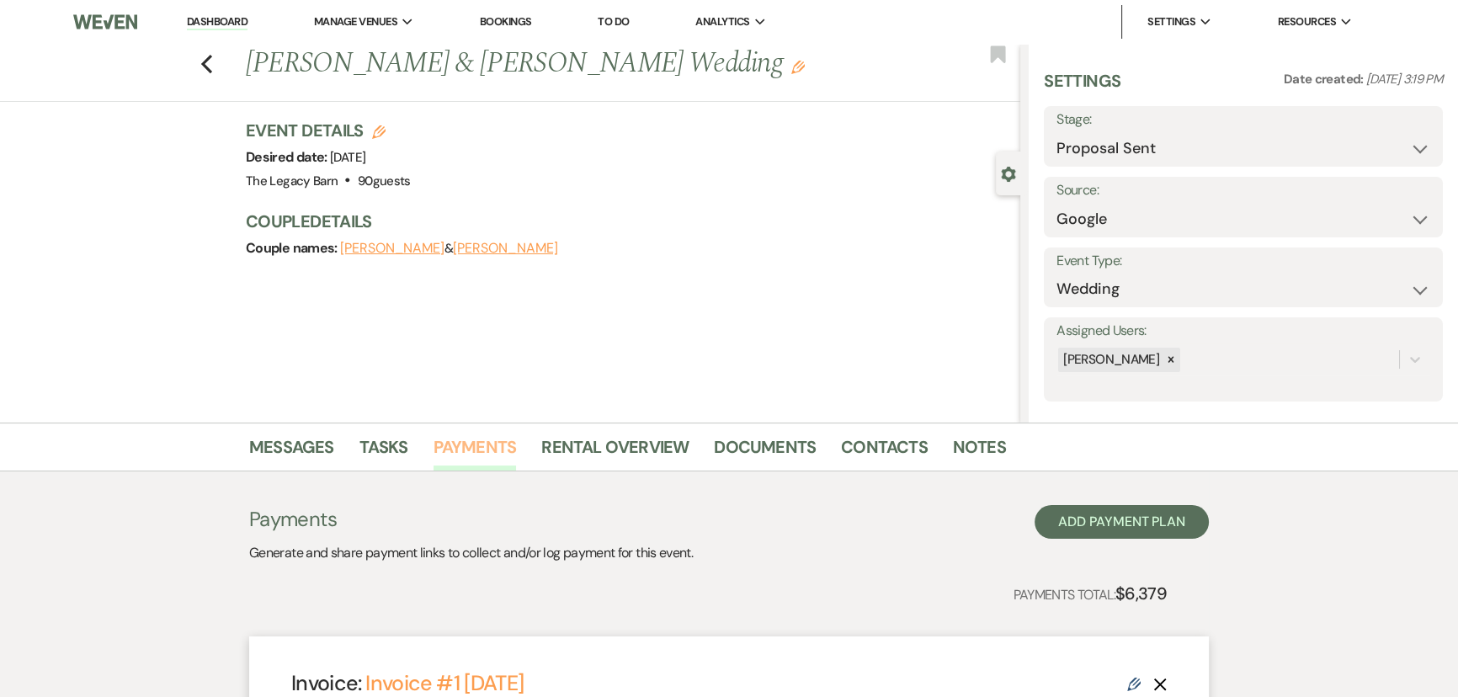
scroll to position [479, 0]
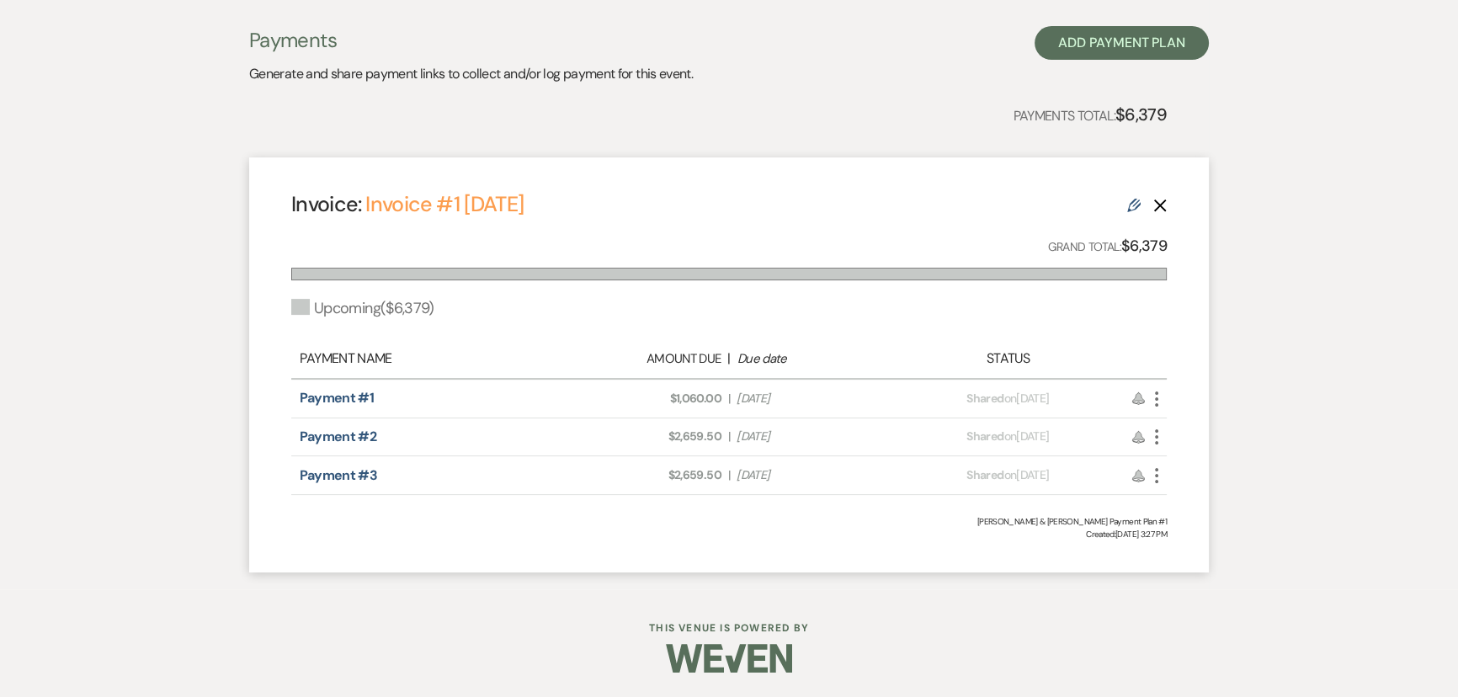
click at [1157, 395] on icon "More" at bounding box center [1157, 399] width 20 height 20
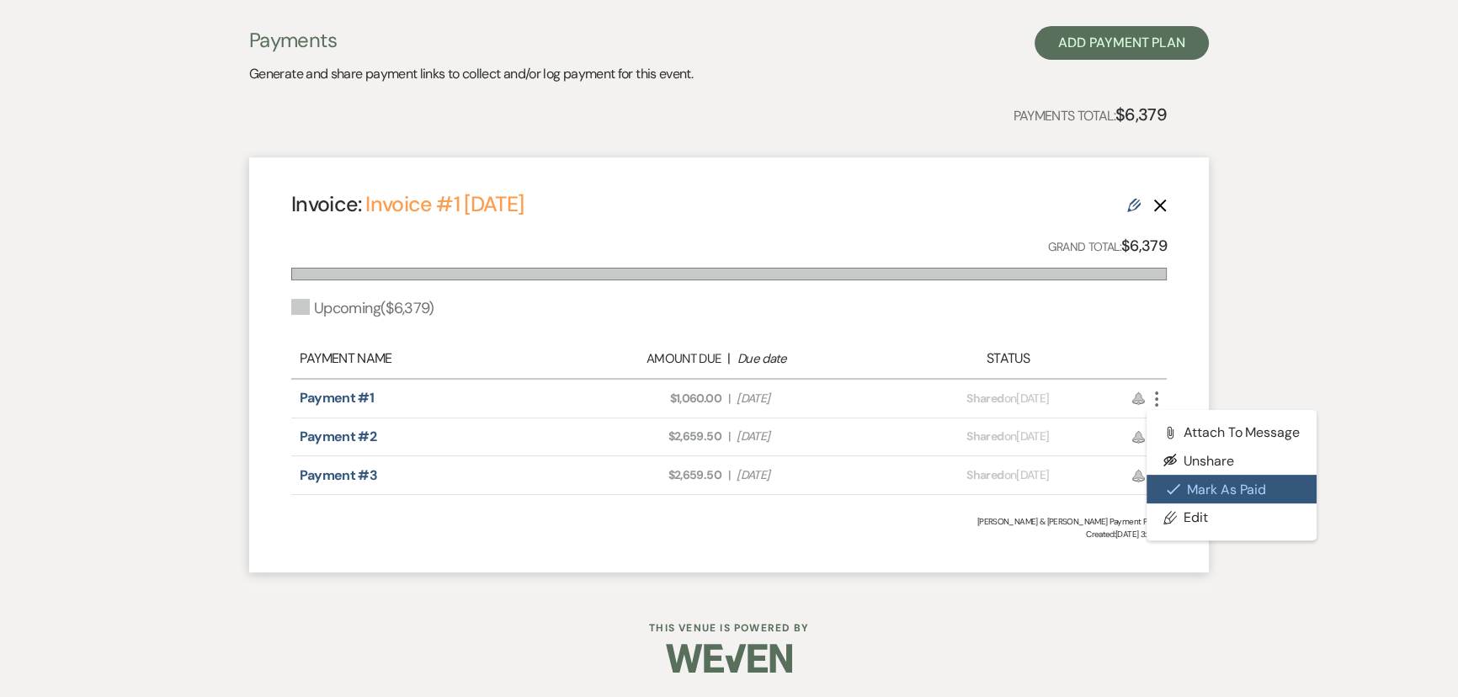
click at [1194, 482] on button "Check [PERSON_NAME] [PERSON_NAME] as Paid" at bounding box center [1232, 489] width 170 height 29
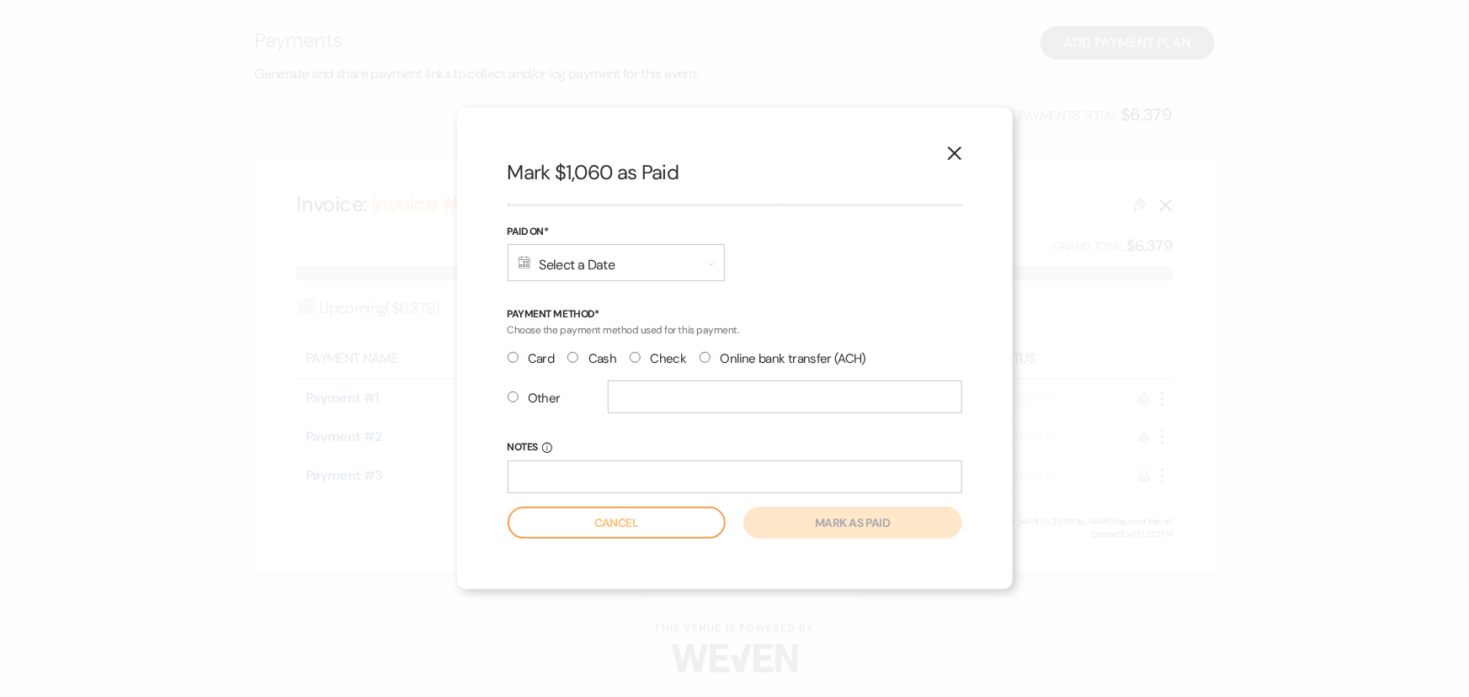
click at [557, 262] on div "Calendar Select a Date Expand" at bounding box center [616, 262] width 217 height 37
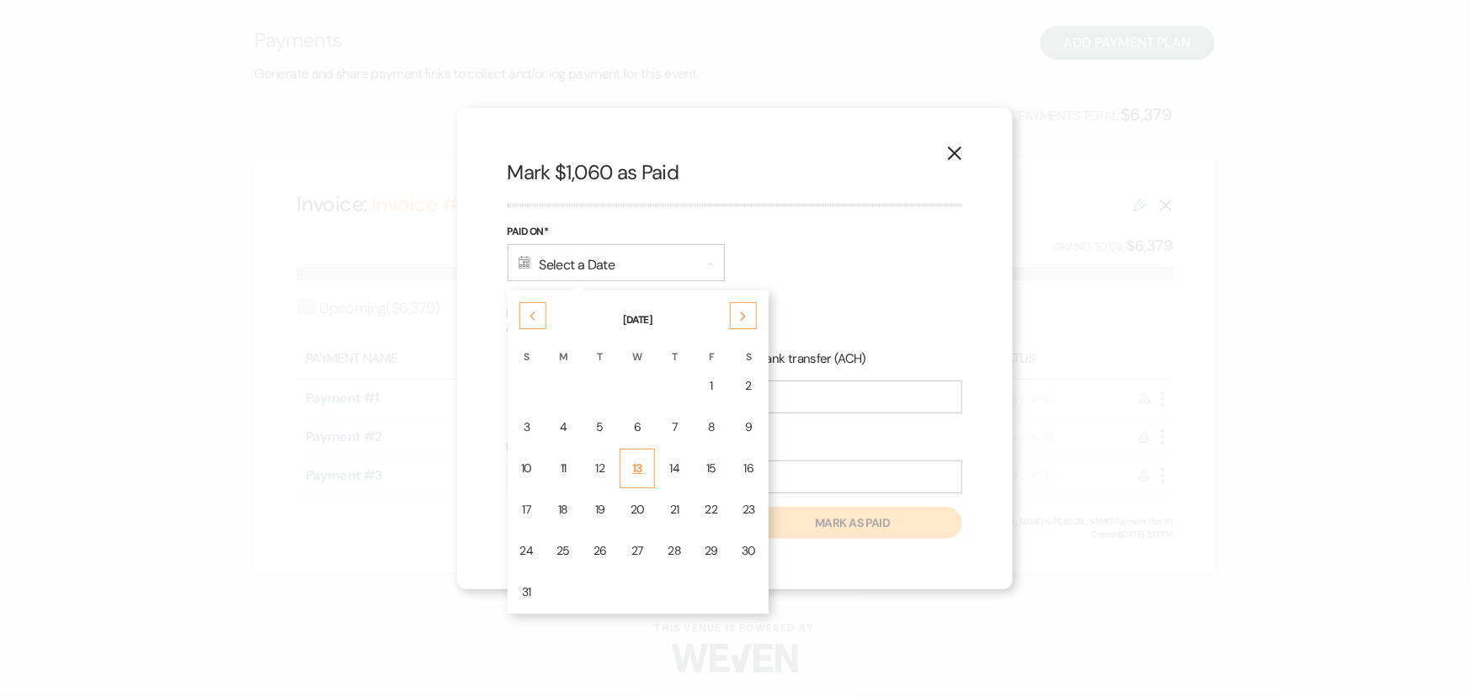
click at [636, 473] on div "13" at bounding box center [638, 469] width 14 height 18
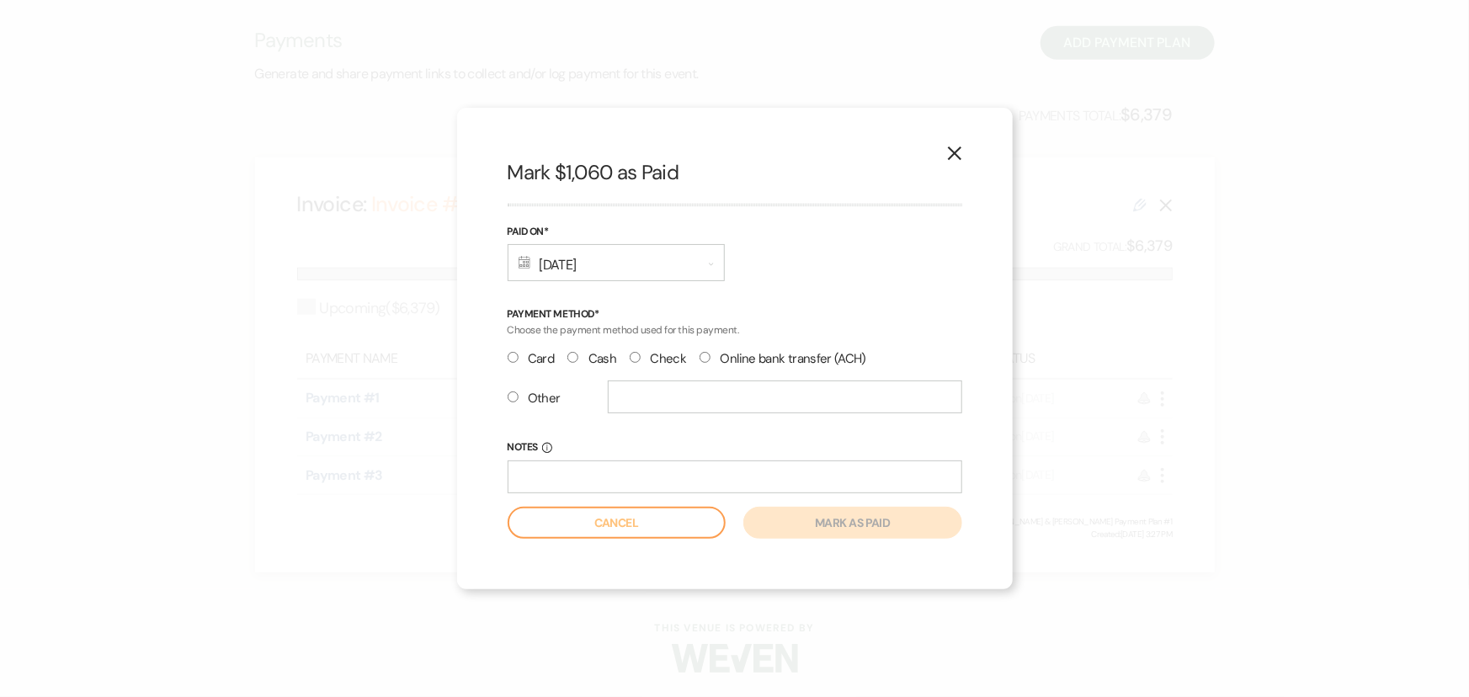
click at [508, 393] on input "Other" at bounding box center [513, 397] width 11 height 11
click at [637, 416] on div at bounding box center [785, 404] width 354 height 46
click at [639, 398] on input "text" at bounding box center [785, 397] width 354 height 33
click at [793, 514] on button "Mark as paid" at bounding box center [852, 523] width 218 height 32
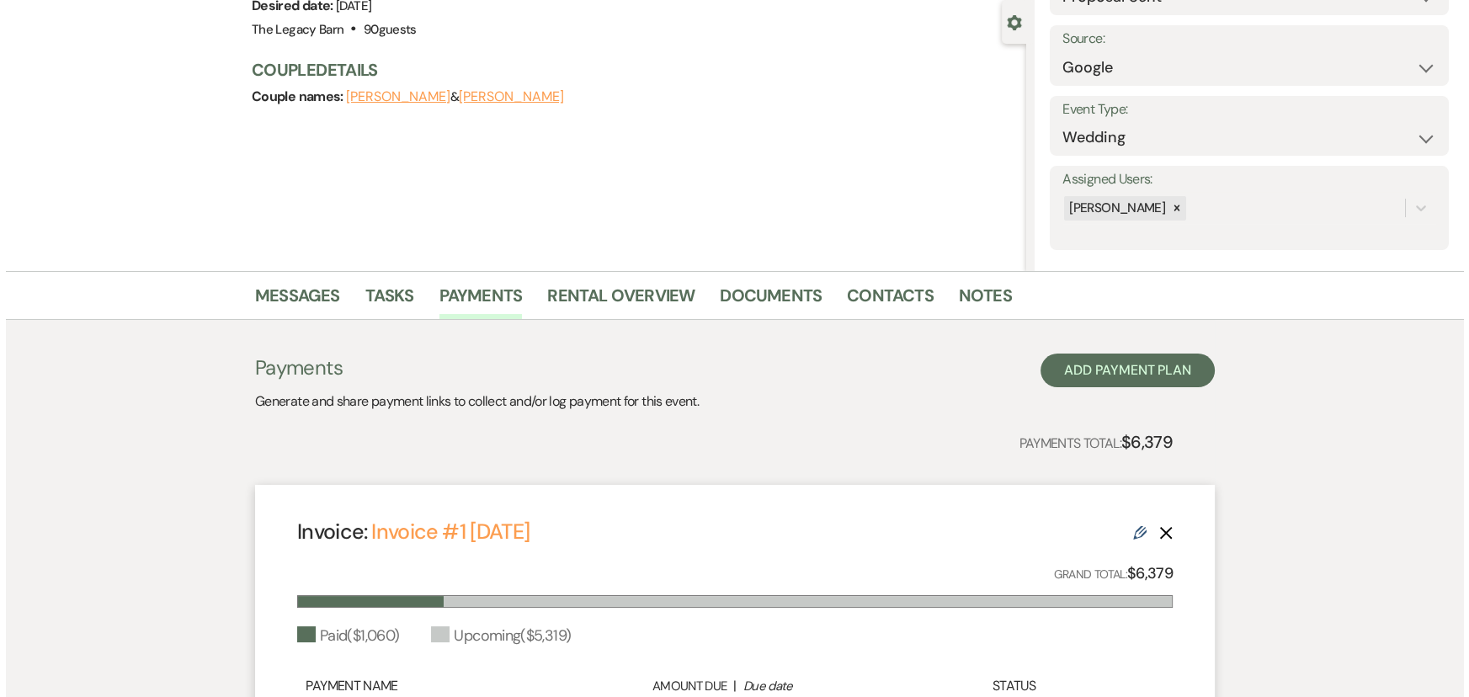
scroll to position [0, 0]
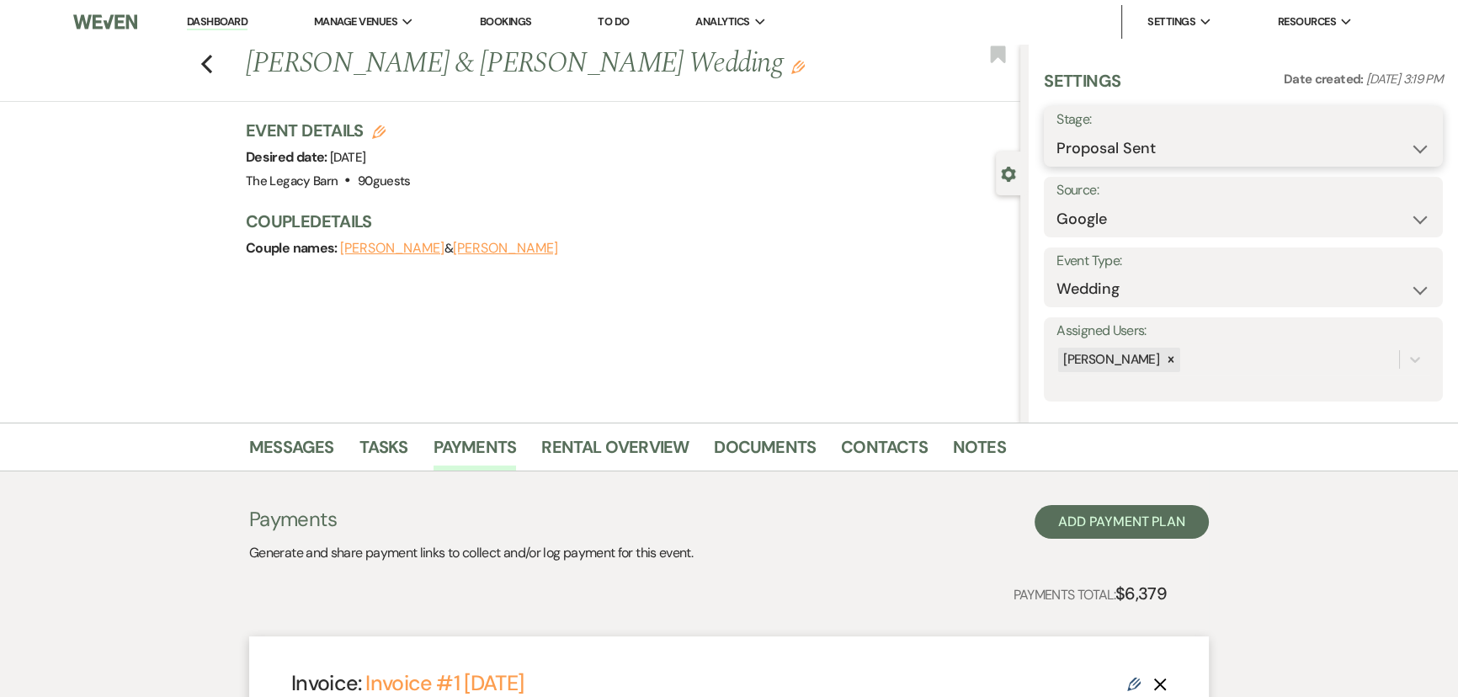
click at [1117, 137] on select "Inquiry Follow Up Tour Requested Tour Confirmed Toured Proposal Sent Booked Lost" at bounding box center [1244, 148] width 374 height 33
click at [1057, 132] on select "Inquiry Follow Up Tour Requested Tour Confirmed Toured Proposal Sent Booked Lost" at bounding box center [1244, 148] width 374 height 33
click at [1385, 135] on button "Save" at bounding box center [1400, 137] width 85 height 34
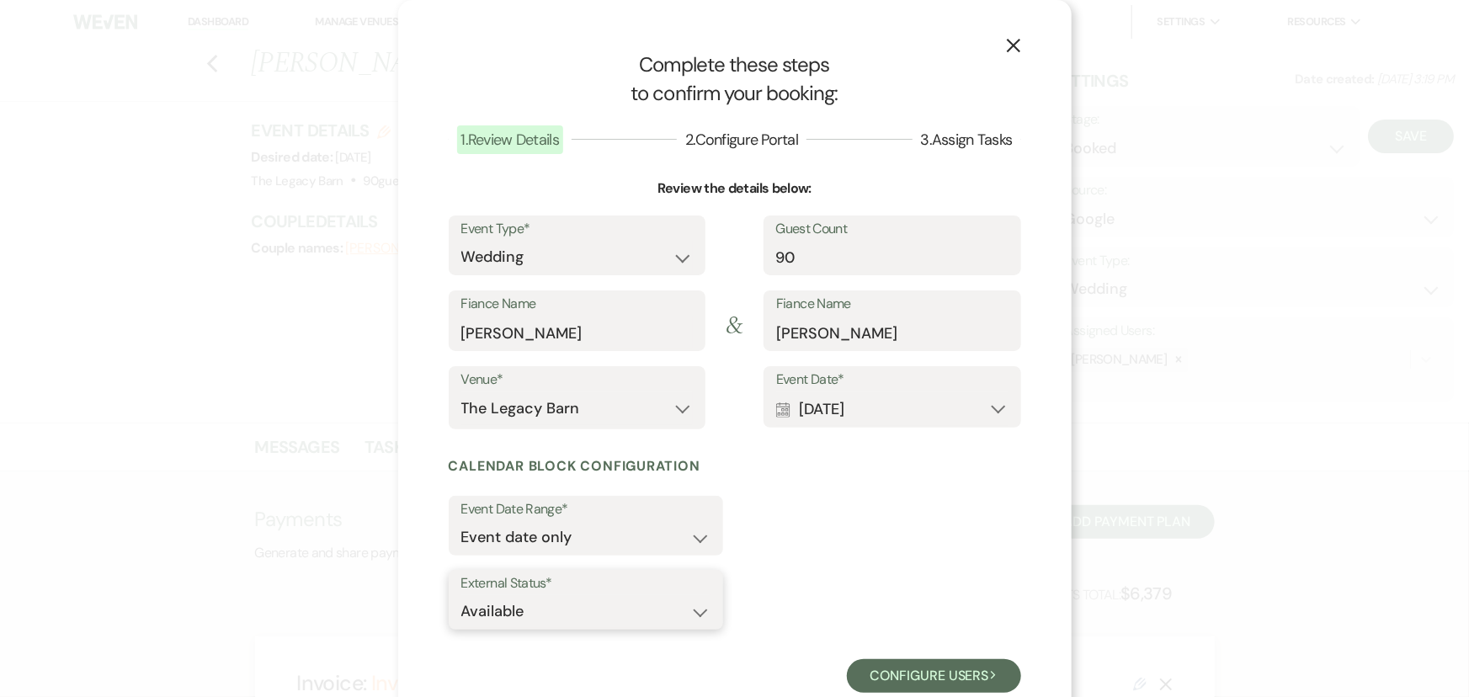
click at [503, 618] on select "Available Unavailable" at bounding box center [585, 611] width 249 height 33
click at [461, 595] on select "Available Unavailable" at bounding box center [585, 611] width 249 height 33
drag, startPoint x: 883, startPoint y: 679, endPoint x: 854, endPoint y: 647, distance: 43.5
click at [882, 679] on button "Configure users Next" at bounding box center [934, 676] width 174 height 34
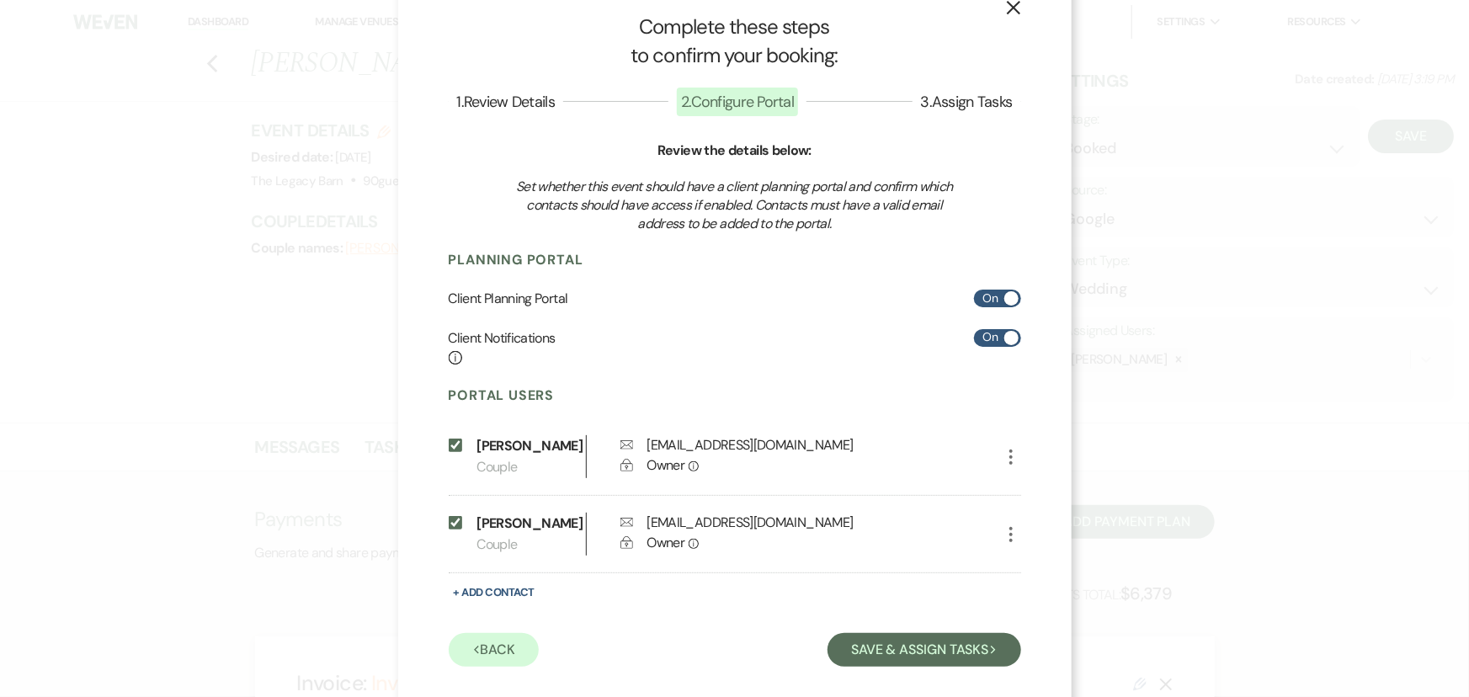
scroll to position [58, 0]
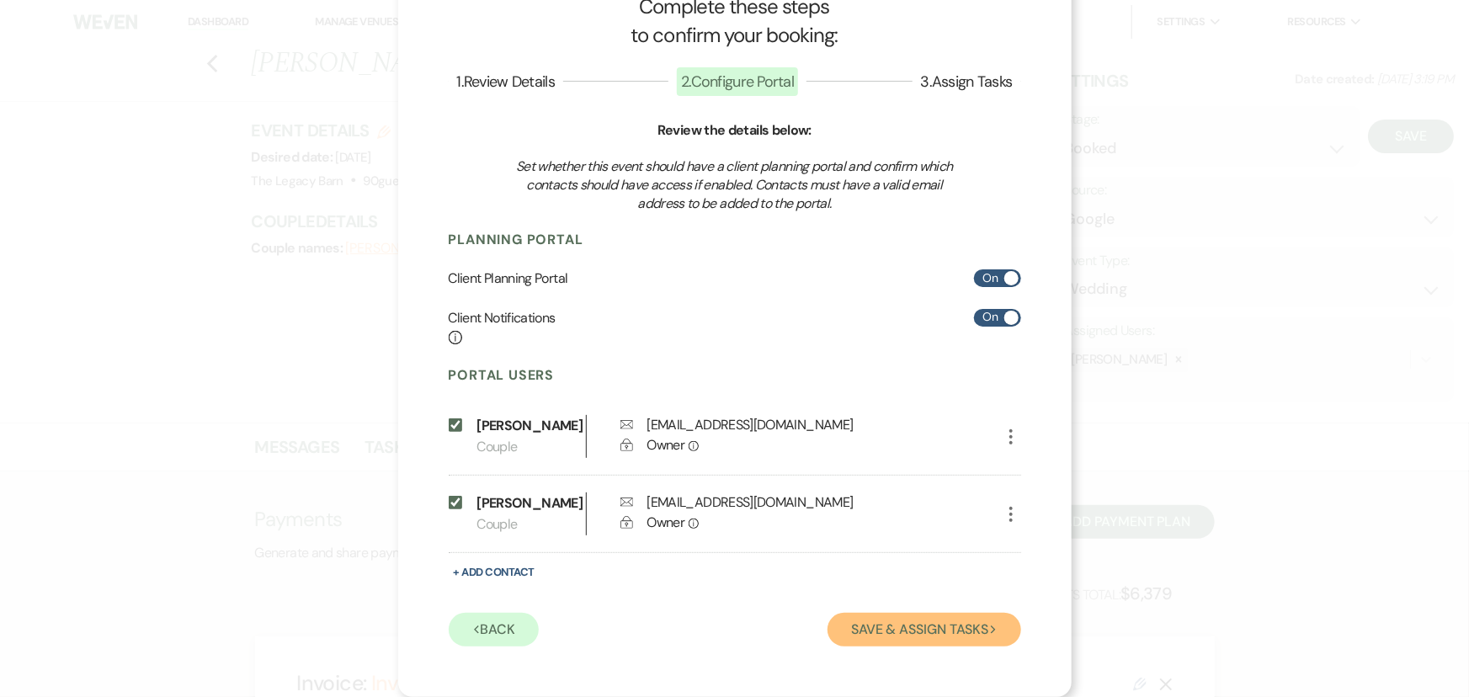
click at [863, 631] on button "Save & Assign Tasks Next" at bounding box center [924, 630] width 193 height 34
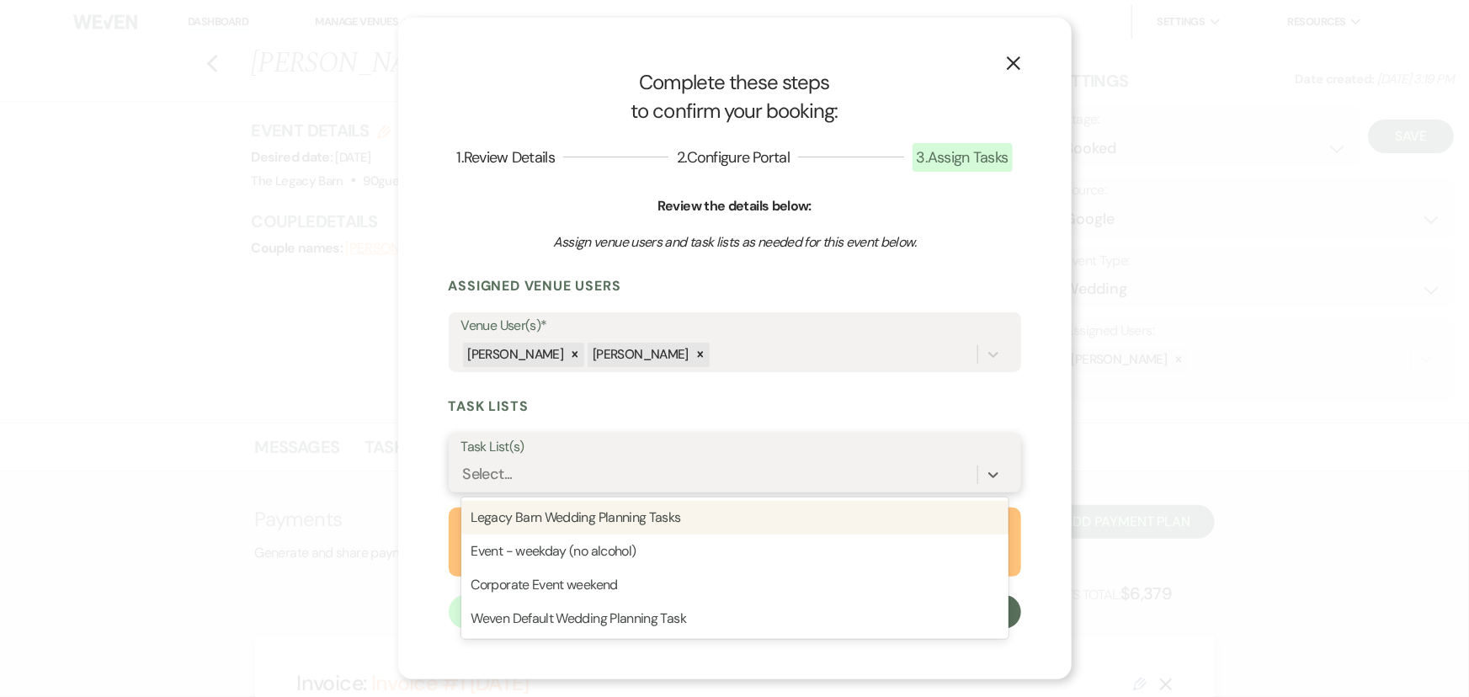
click at [488, 472] on div "Select..." at bounding box center [488, 475] width 50 height 23
click at [510, 523] on div "Legacy Barn Wedding Planning Tasks" at bounding box center [734, 518] width 547 height 34
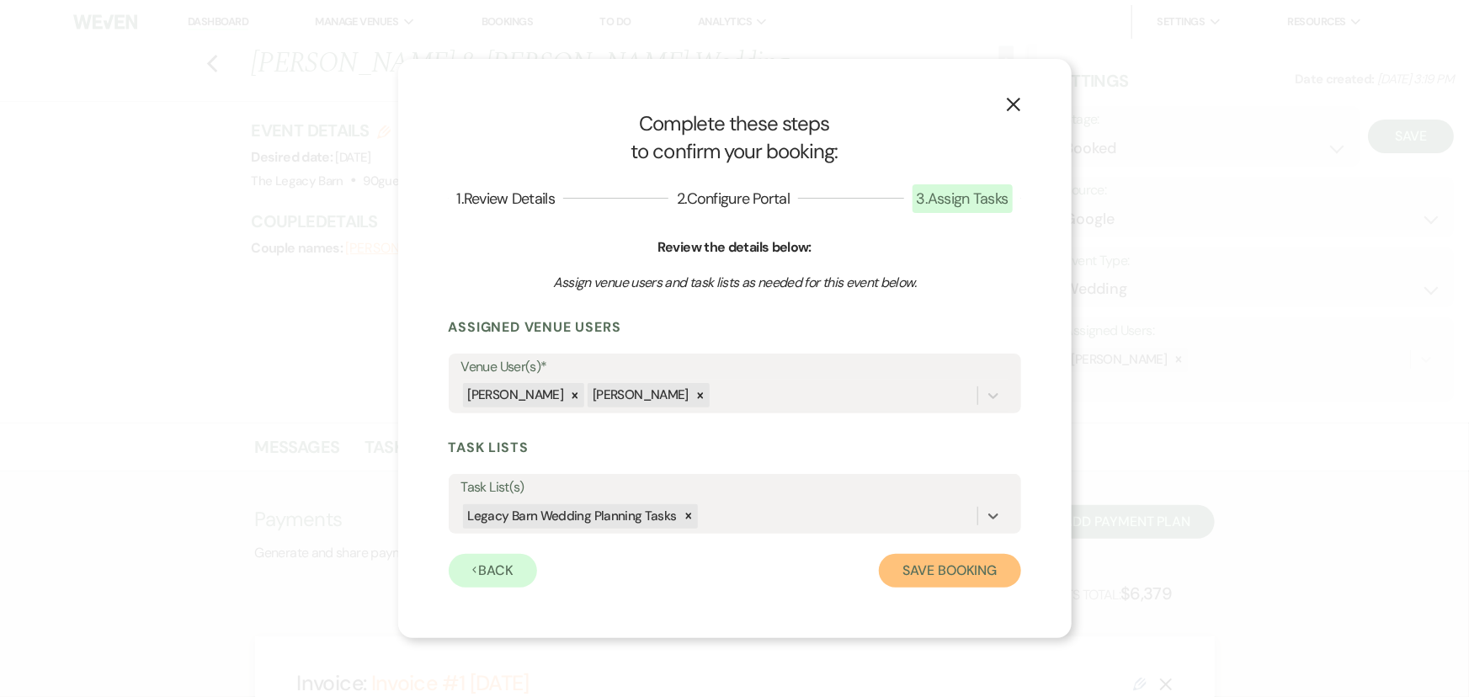
click at [971, 580] on button "Save Booking" at bounding box center [949, 571] width 141 height 34
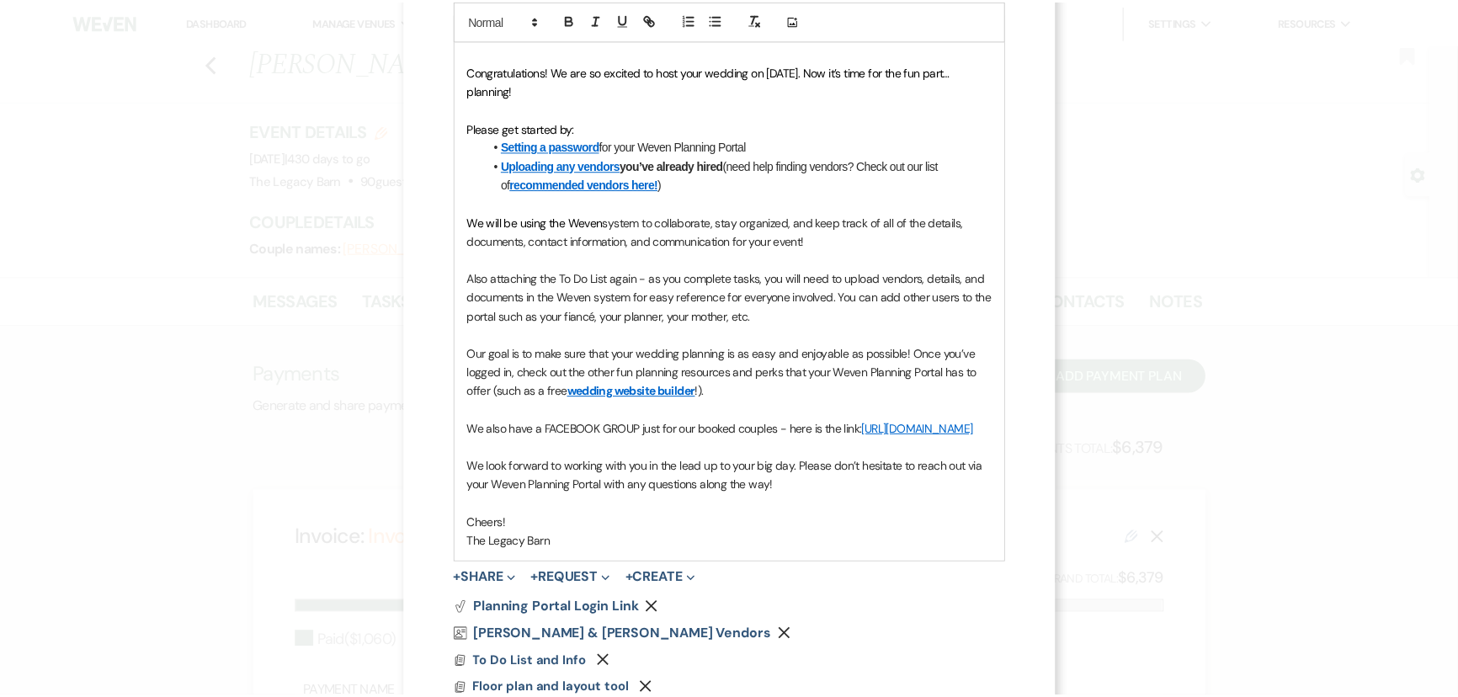
scroll to position [615, 0]
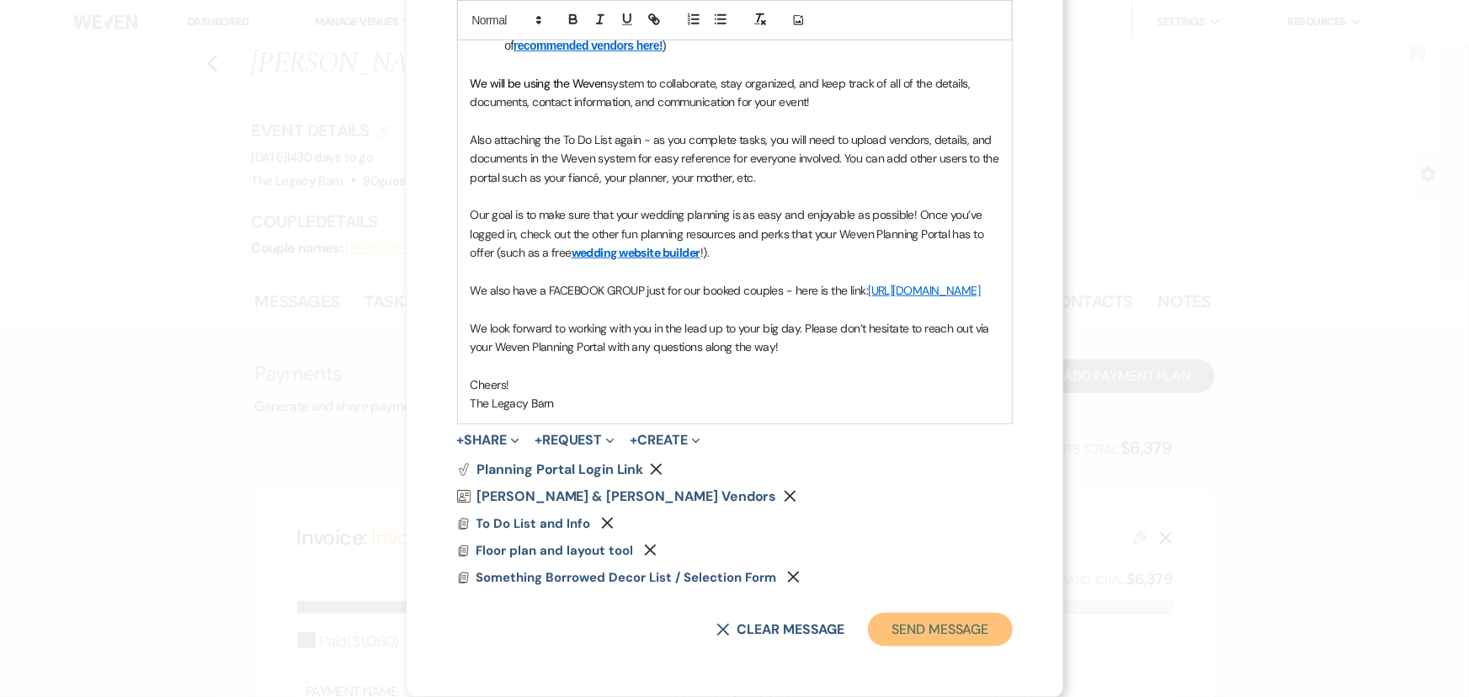
click at [964, 634] on button "Send Message" at bounding box center [940, 630] width 144 height 34
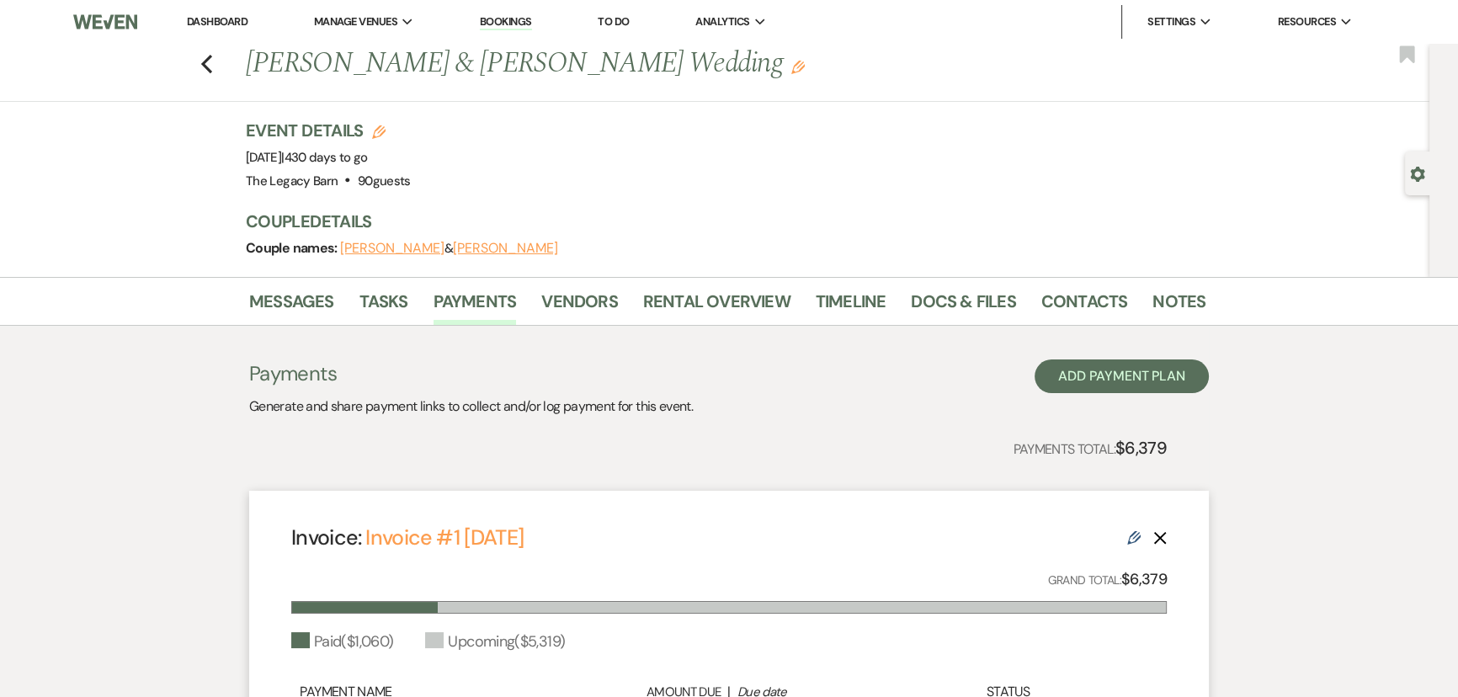
click at [214, 25] on link "Dashboard" at bounding box center [217, 21] width 61 height 14
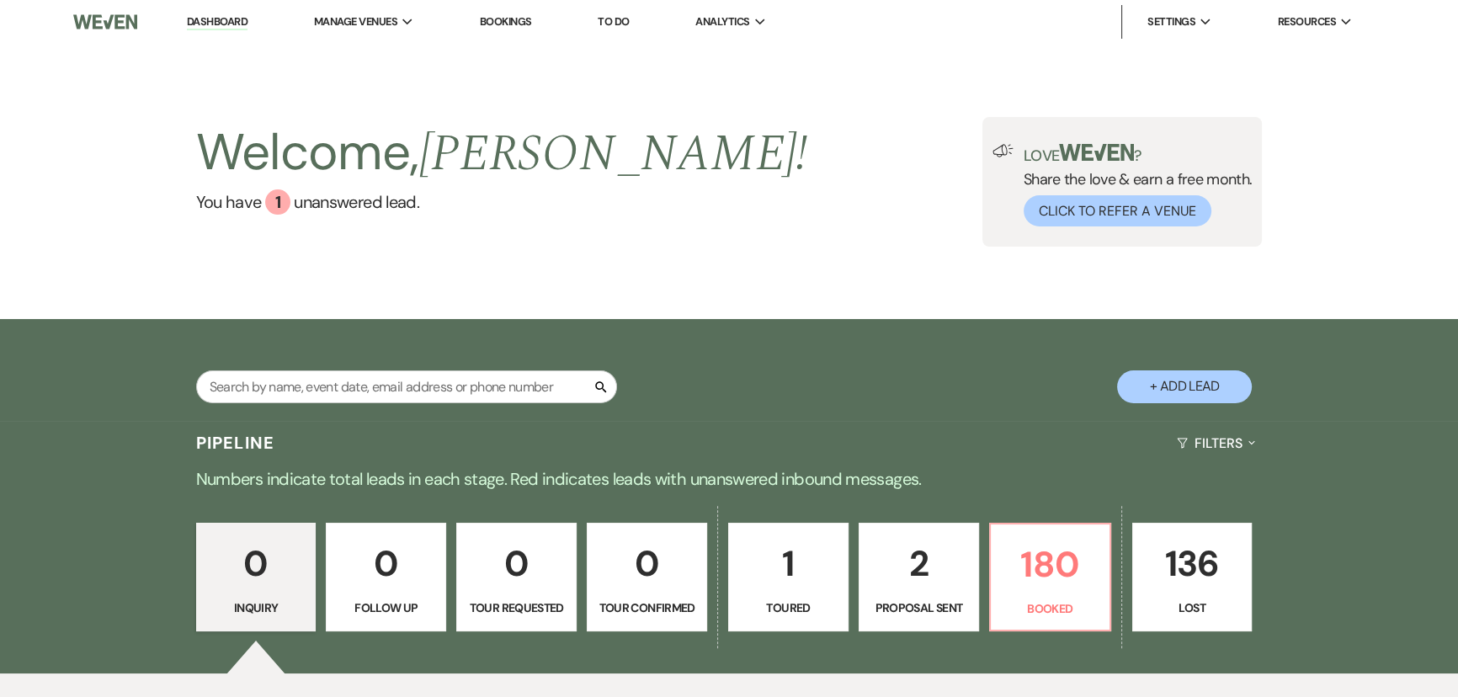
click at [887, 578] on p "2" at bounding box center [919, 563] width 99 height 56
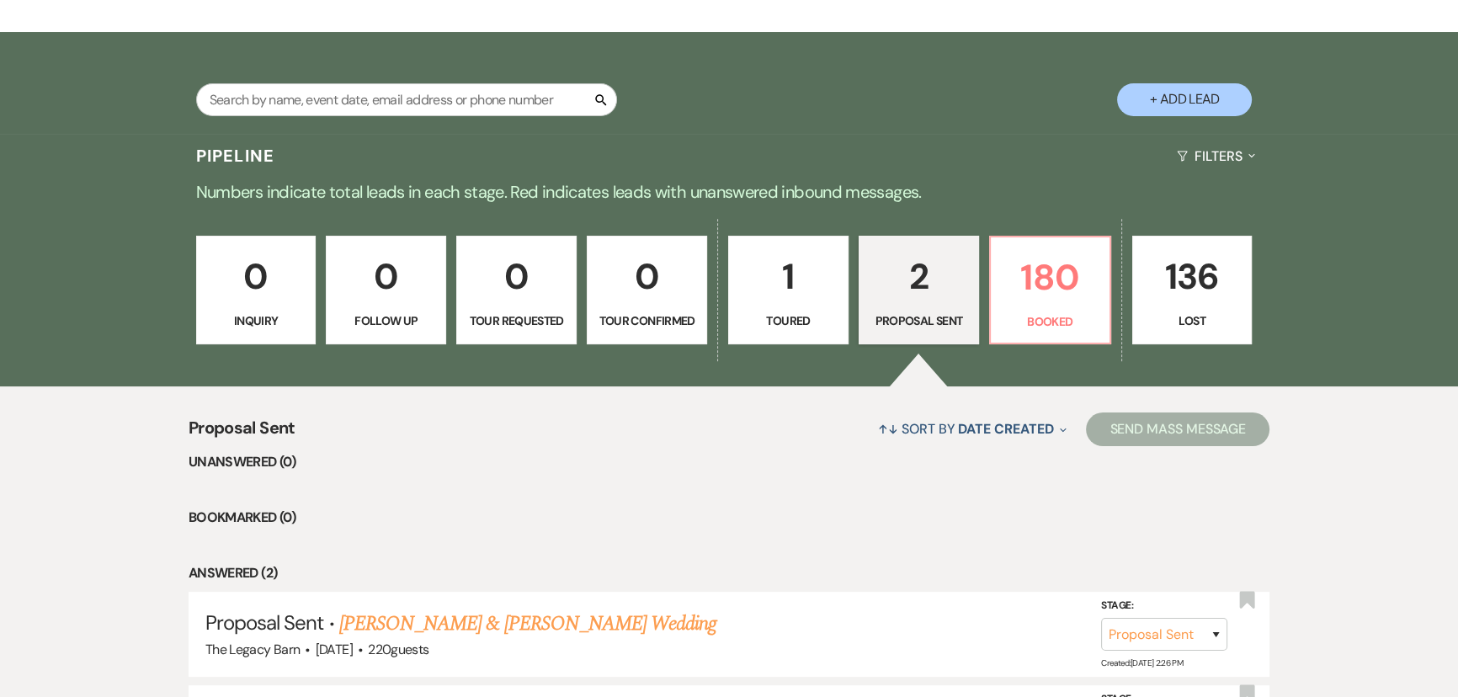
scroll to position [496, 0]
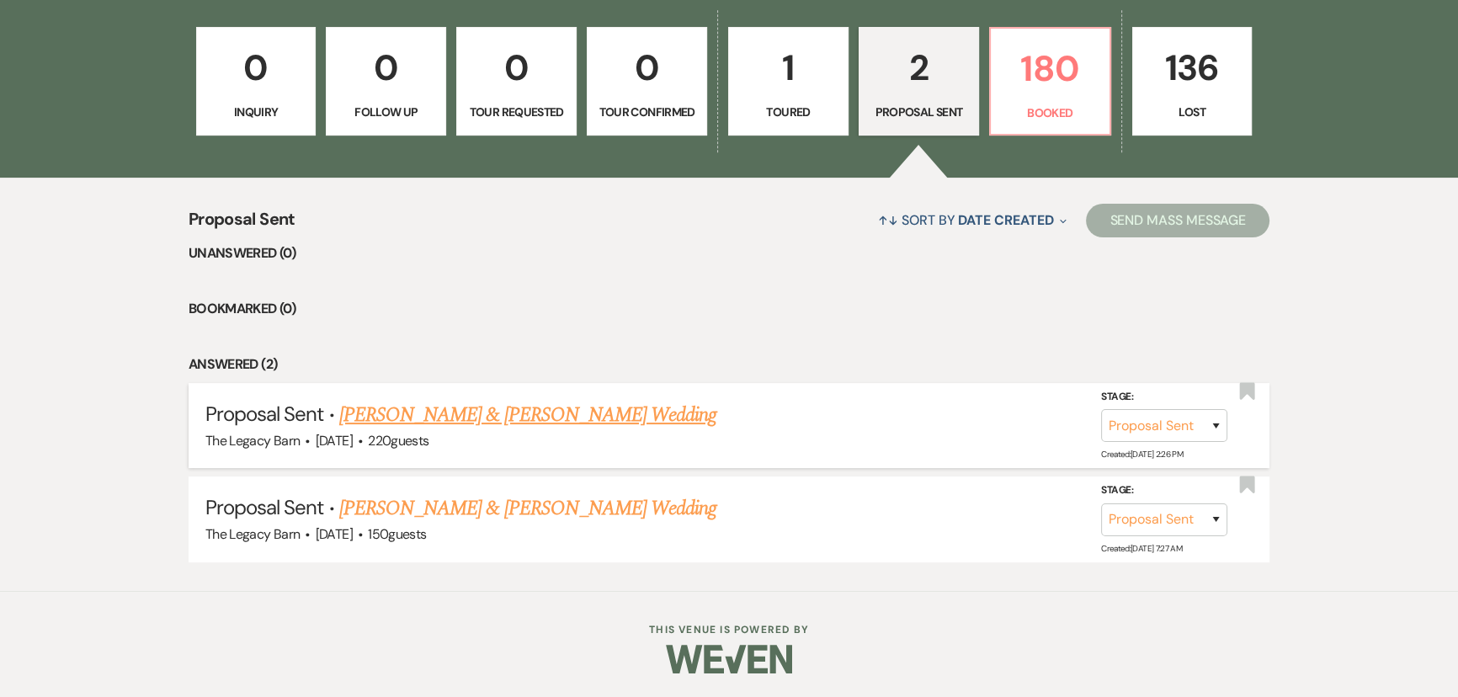
click at [582, 413] on link "[PERSON_NAME] & [PERSON_NAME] Wedding" at bounding box center [527, 415] width 377 height 30
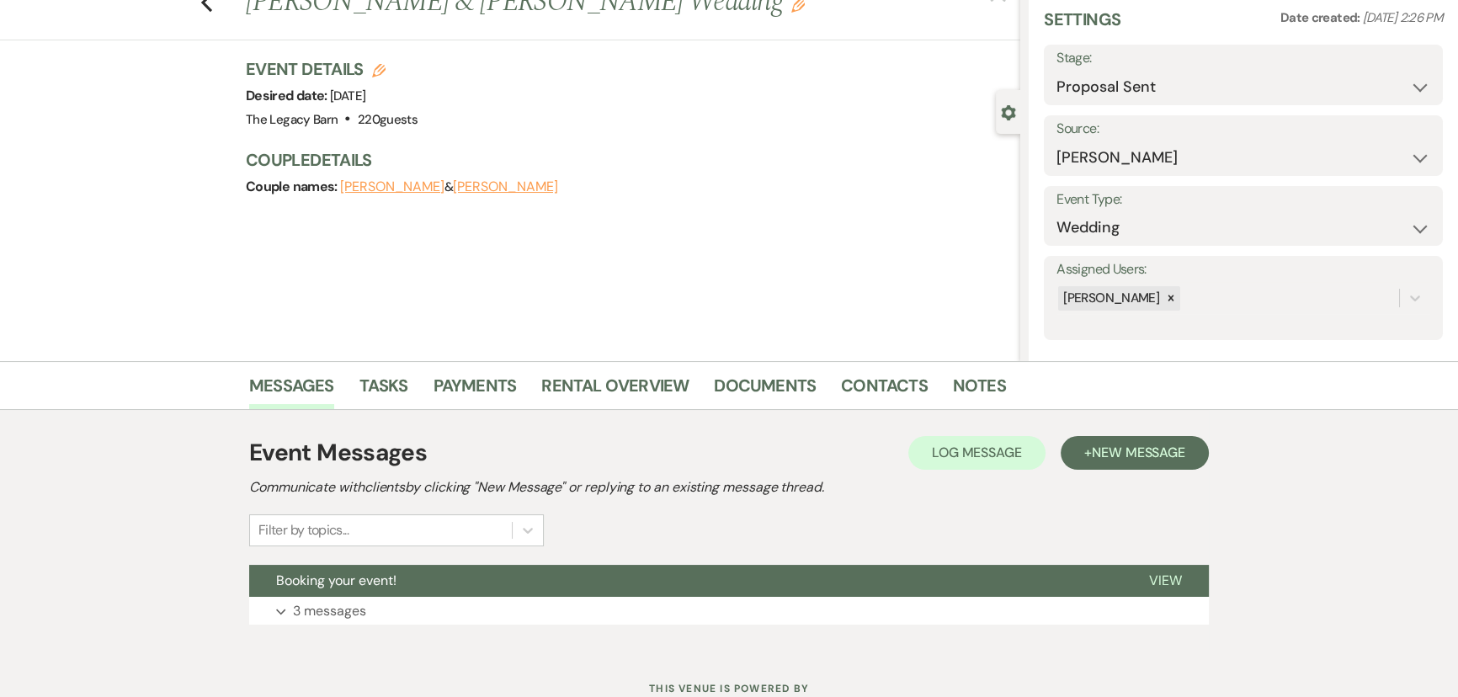
scroll to position [121, 0]
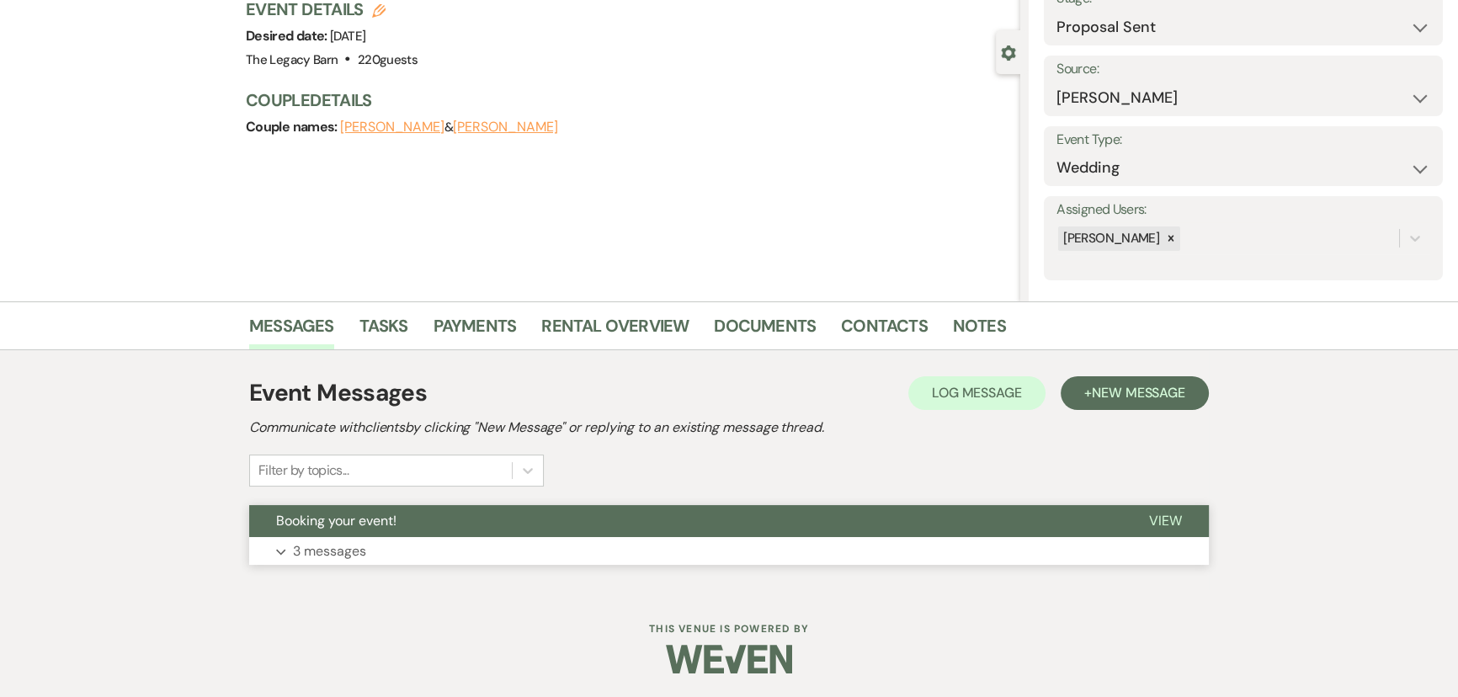
click at [422, 514] on button "Booking your event!" at bounding box center [685, 521] width 873 height 32
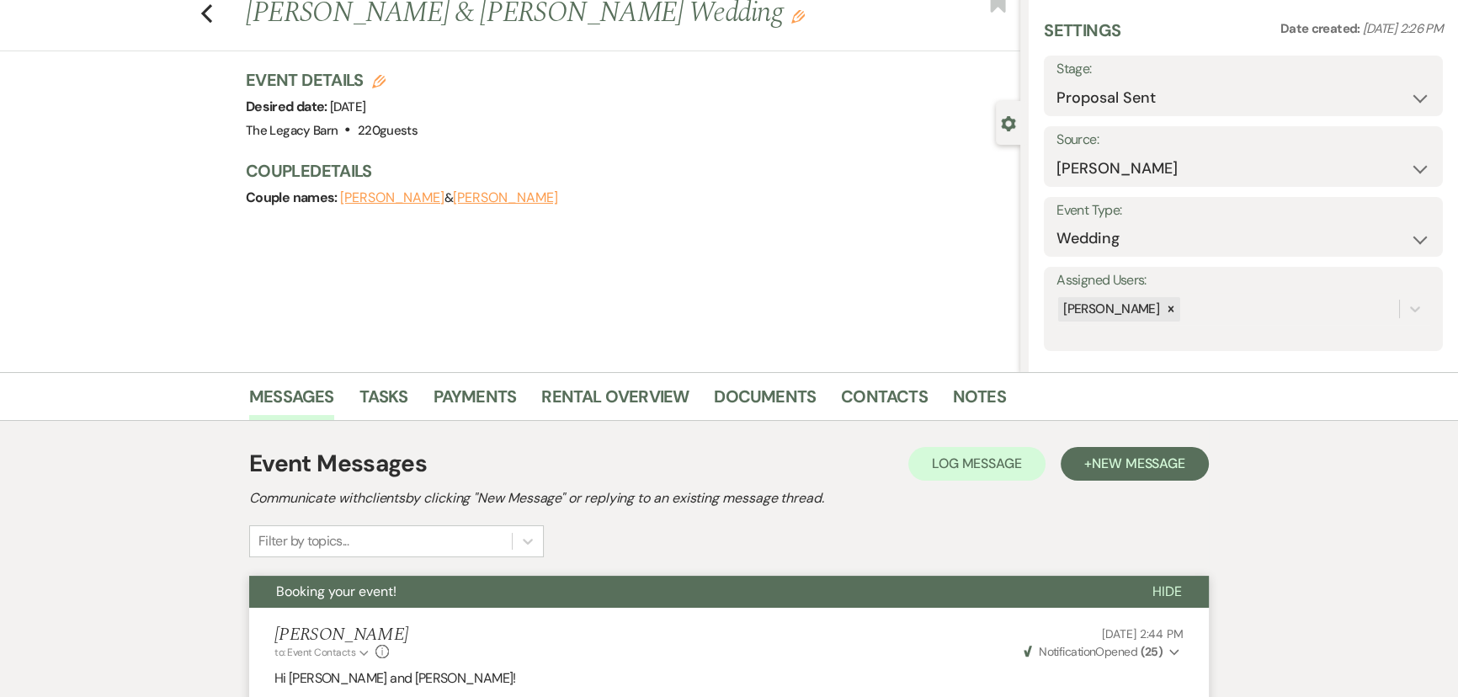
scroll to position [0, 0]
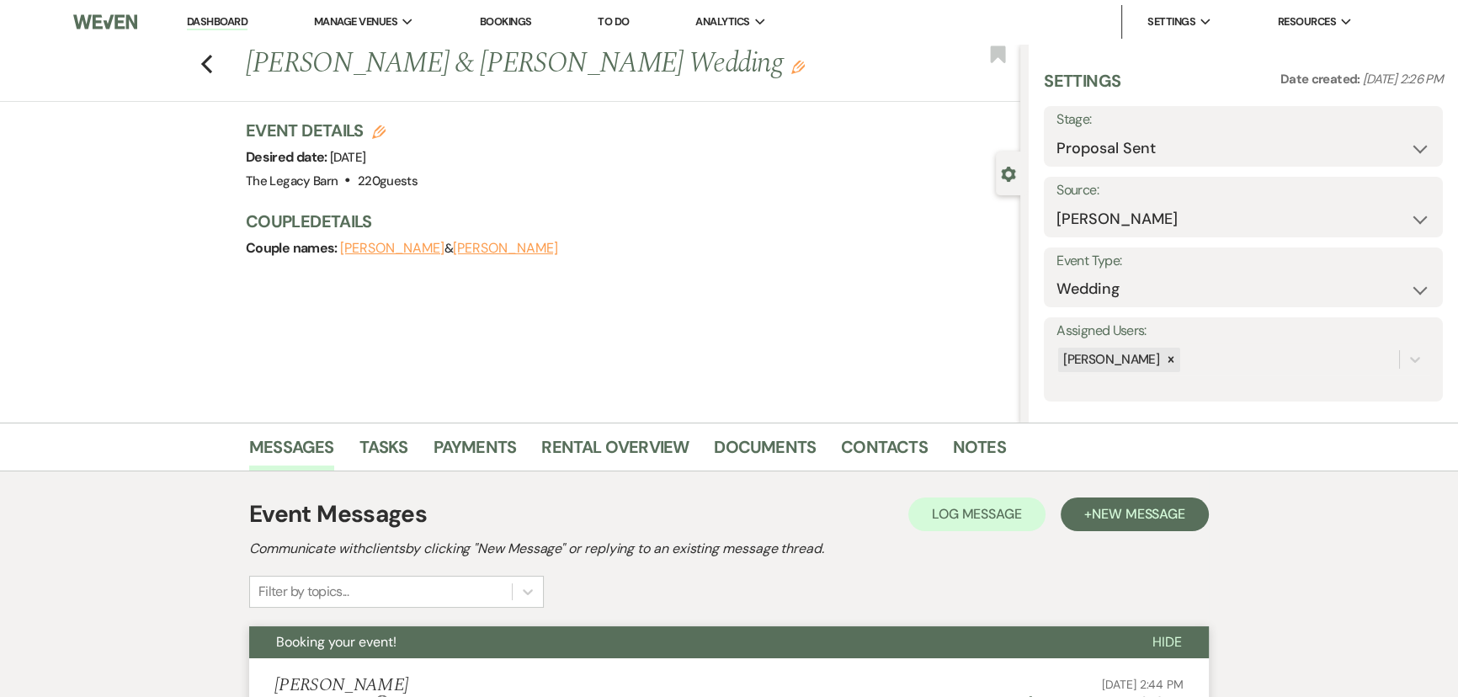
click at [197, 26] on link "Dashboard" at bounding box center [217, 22] width 61 height 16
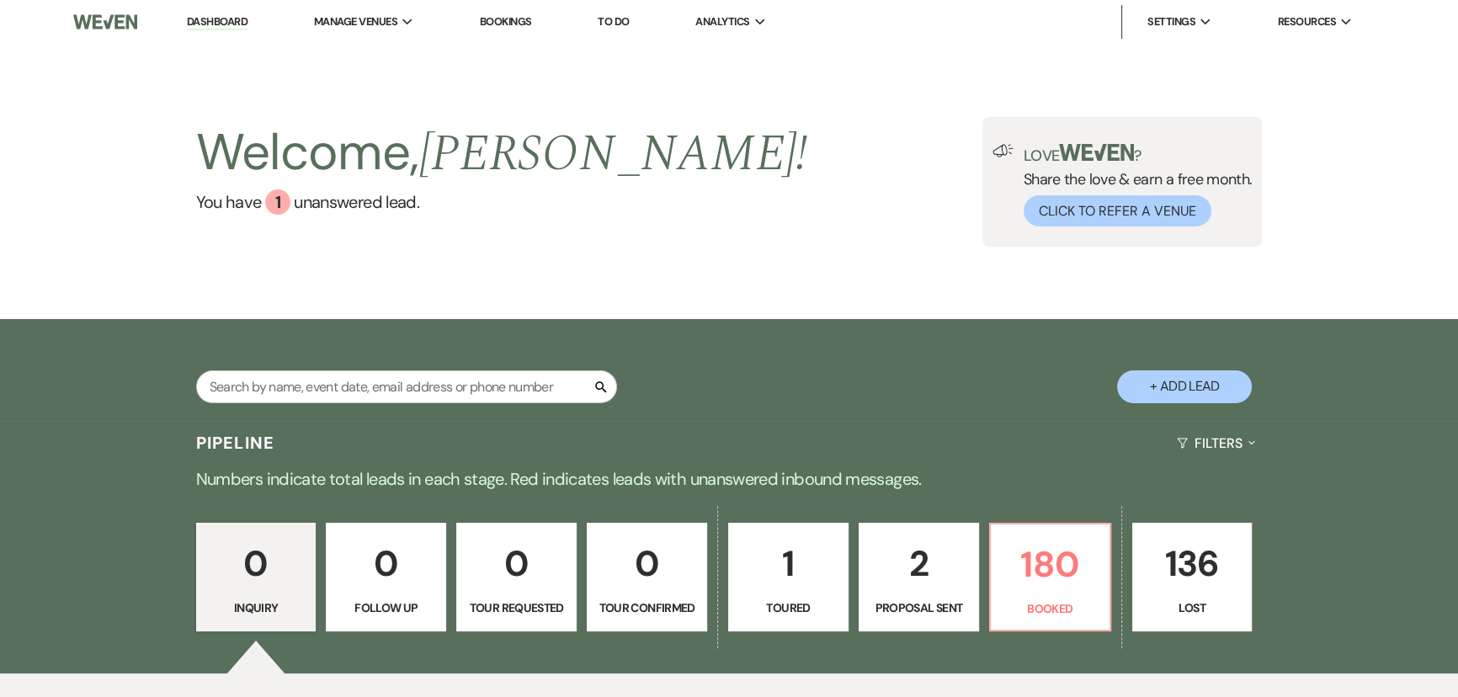
click at [899, 578] on p "2" at bounding box center [919, 563] width 99 height 56
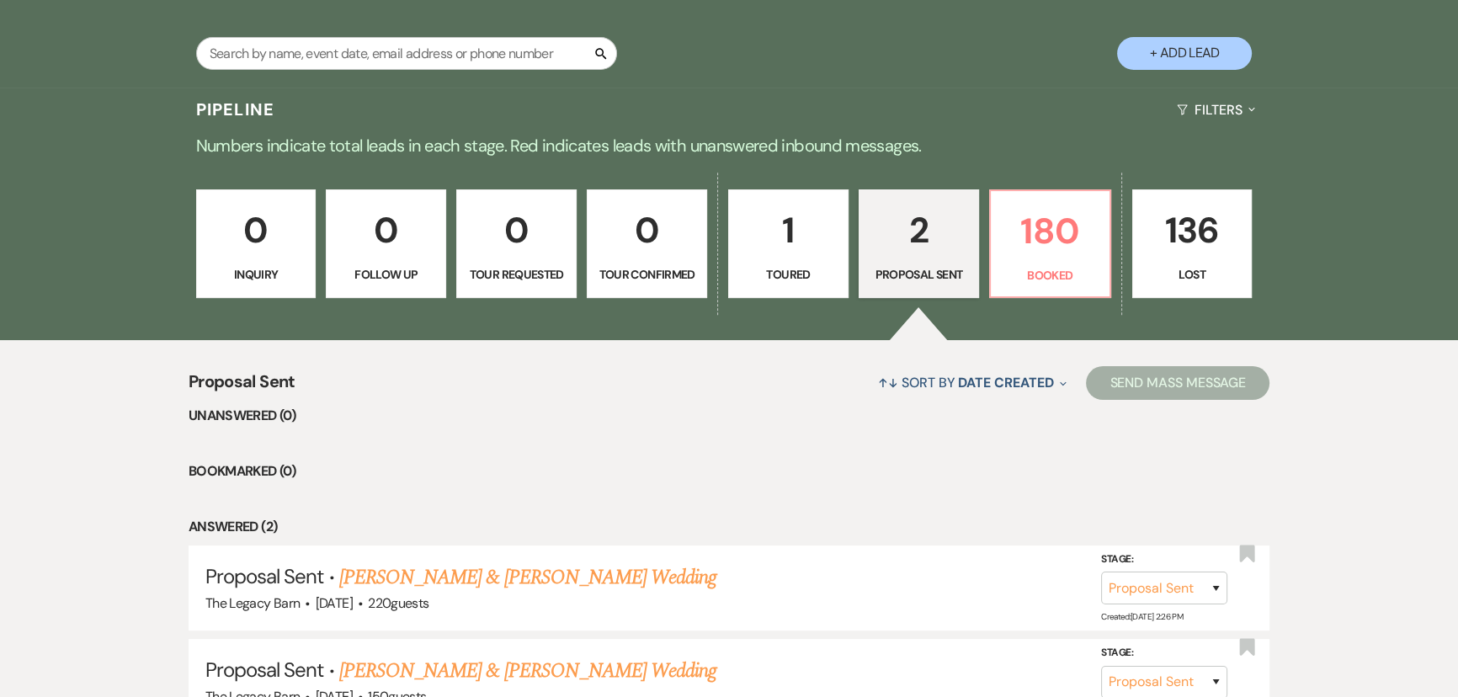
scroll to position [496, 0]
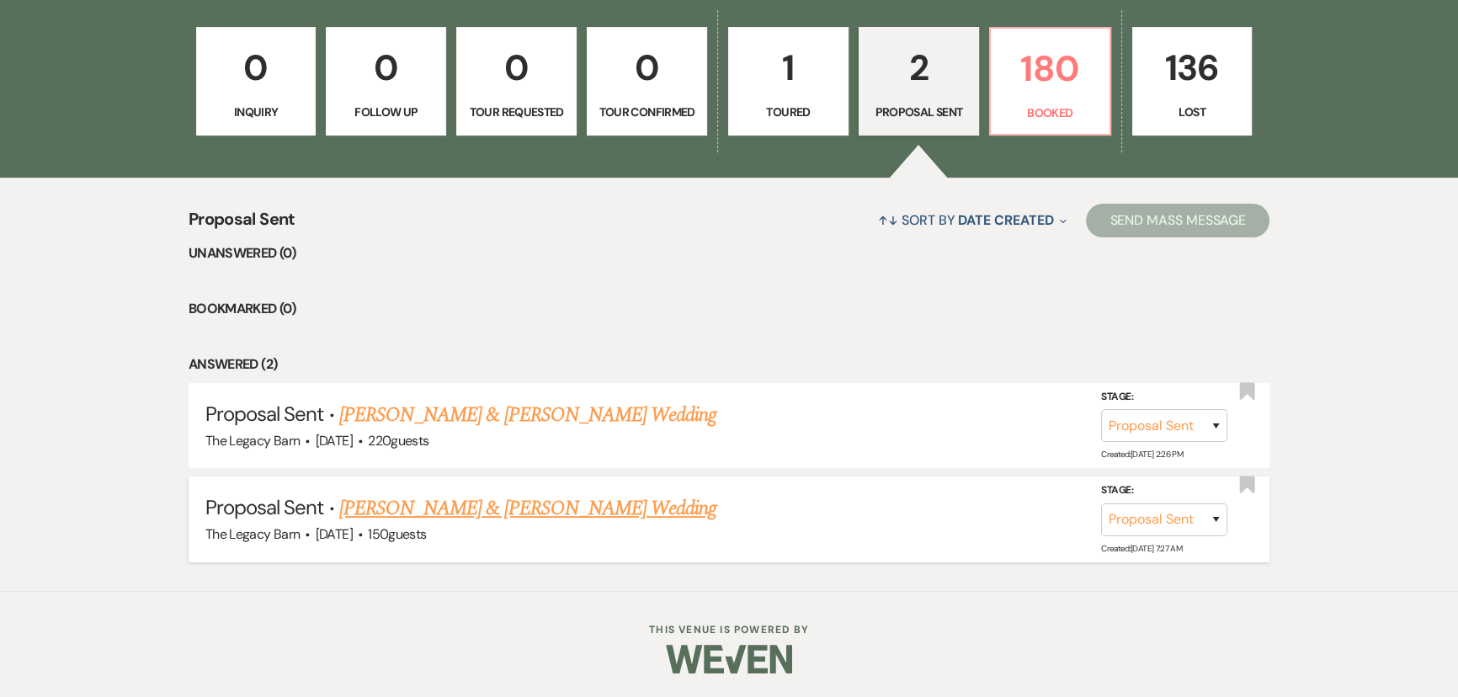
click at [440, 508] on link "[PERSON_NAME] & [PERSON_NAME] Wedding" at bounding box center [527, 508] width 377 height 30
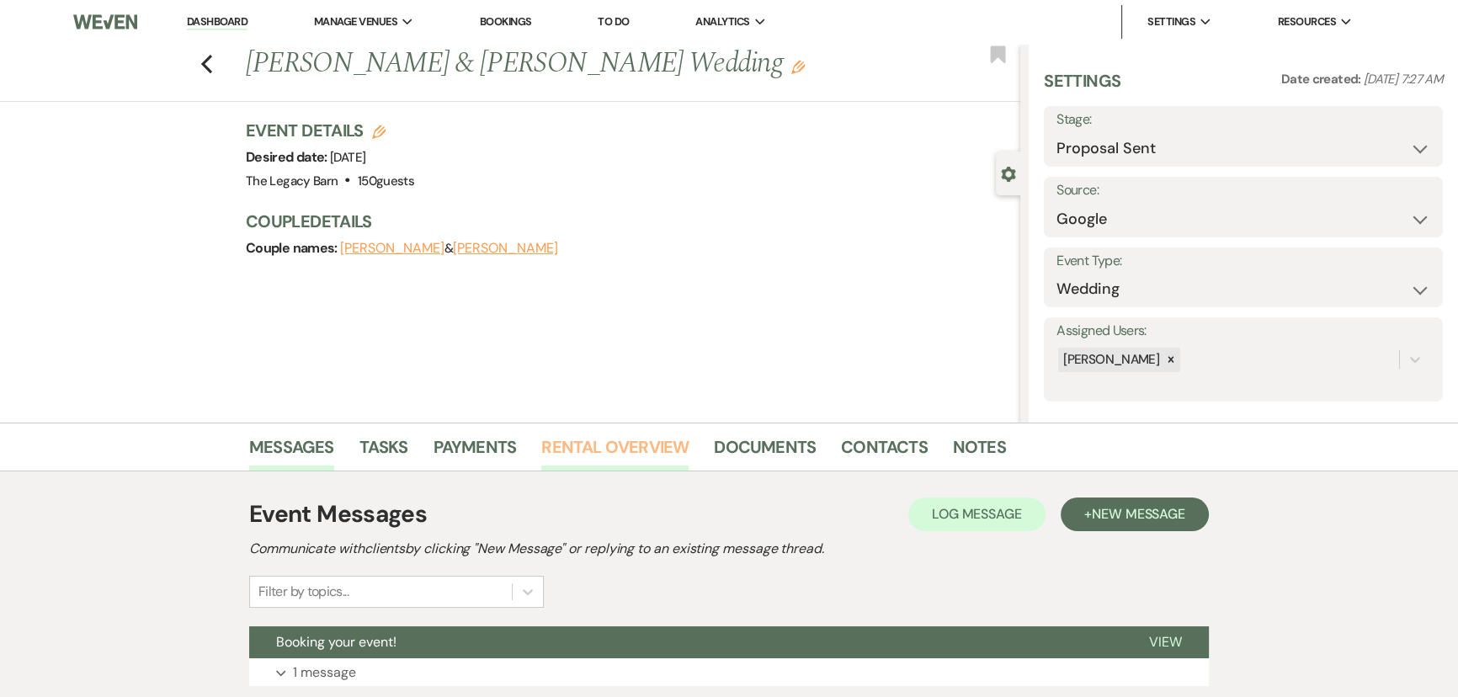
click at [561, 454] on link "Rental Overview" at bounding box center [614, 452] width 147 height 37
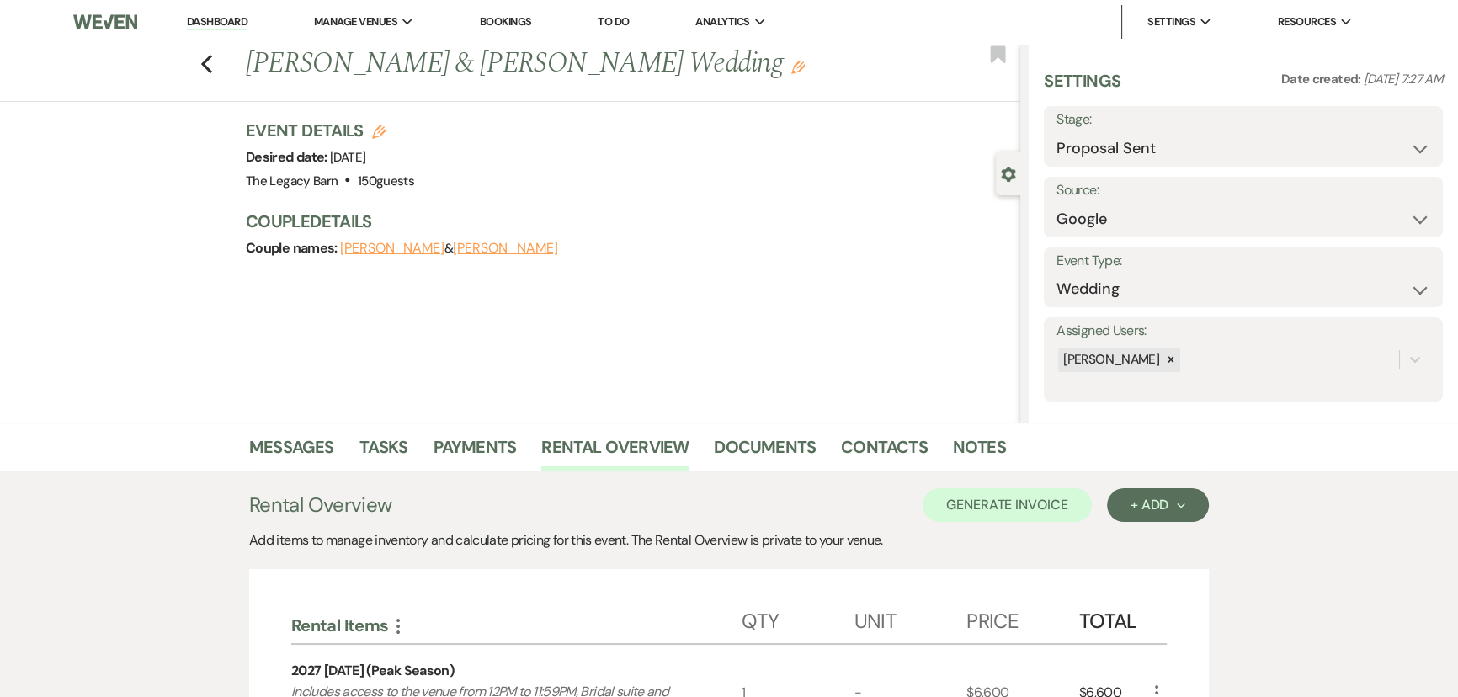
click at [225, 24] on link "Dashboard" at bounding box center [217, 22] width 61 height 16
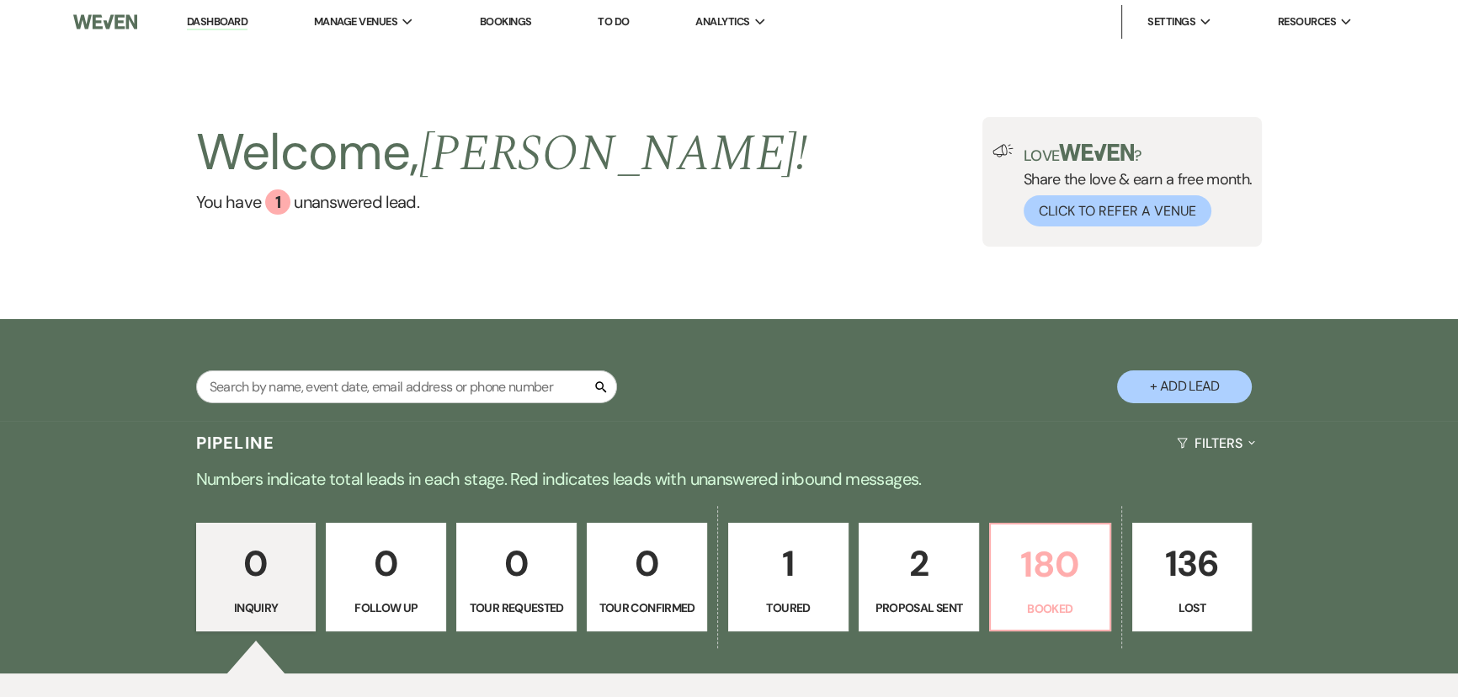
click at [1078, 577] on p "180" at bounding box center [1050, 564] width 99 height 56
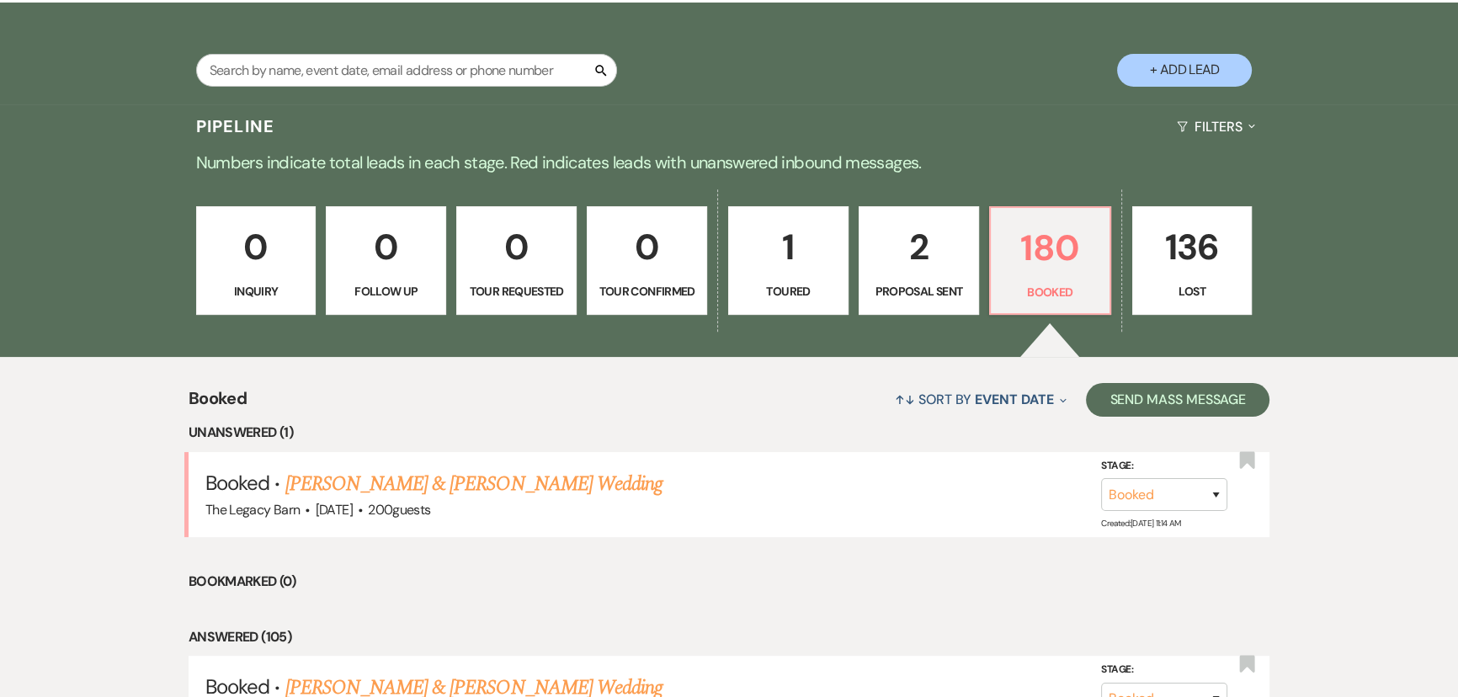
scroll to position [612, 0]
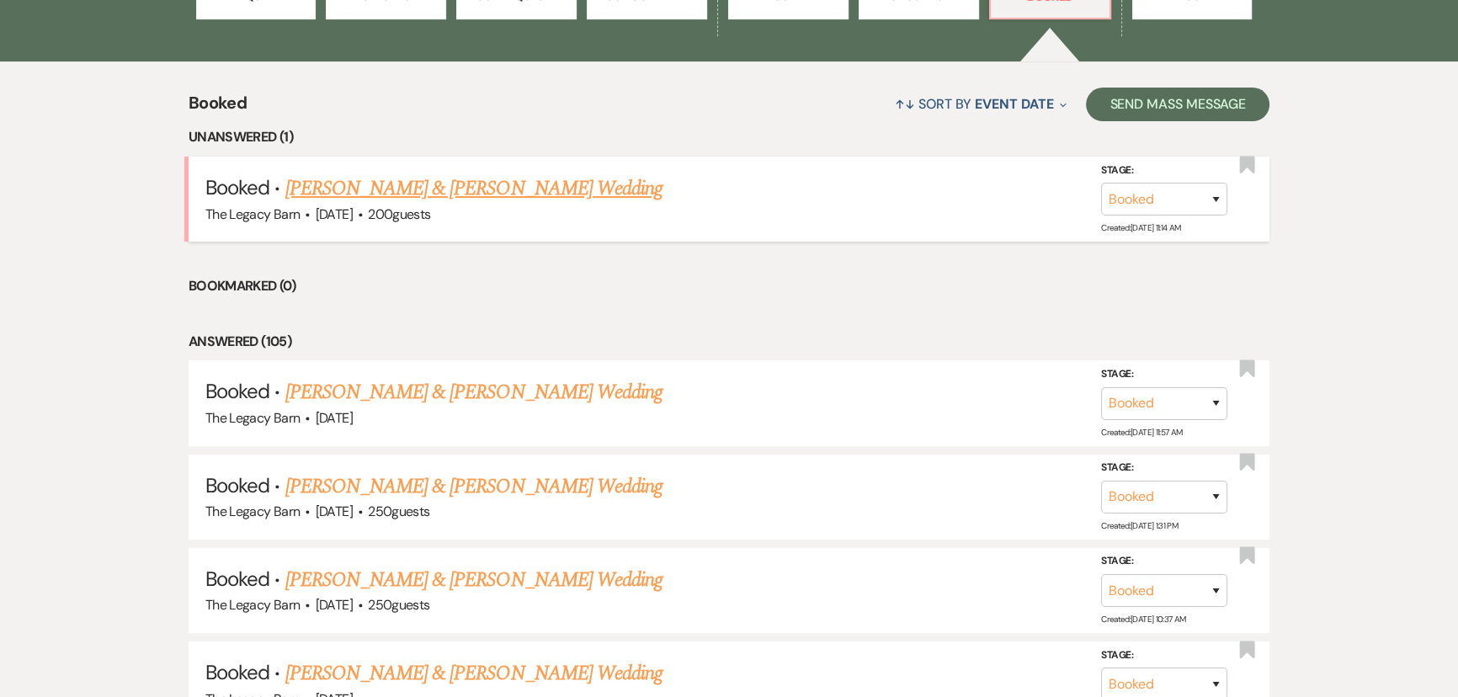
click at [410, 187] on link "[PERSON_NAME] & [PERSON_NAME] Wedding" at bounding box center [473, 188] width 377 height 30
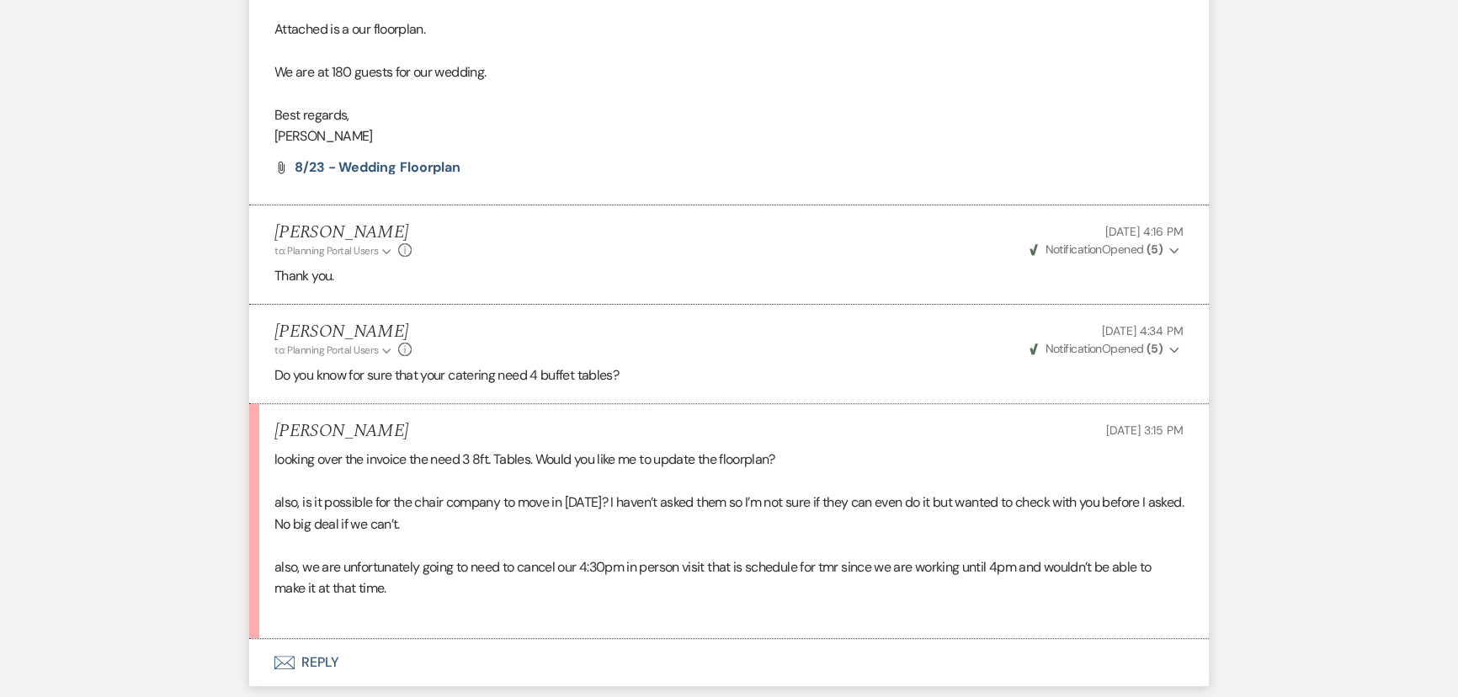
click at [312, 658] on button "Envelope Reply" at bounding box center [729, 662] width 960 height 47
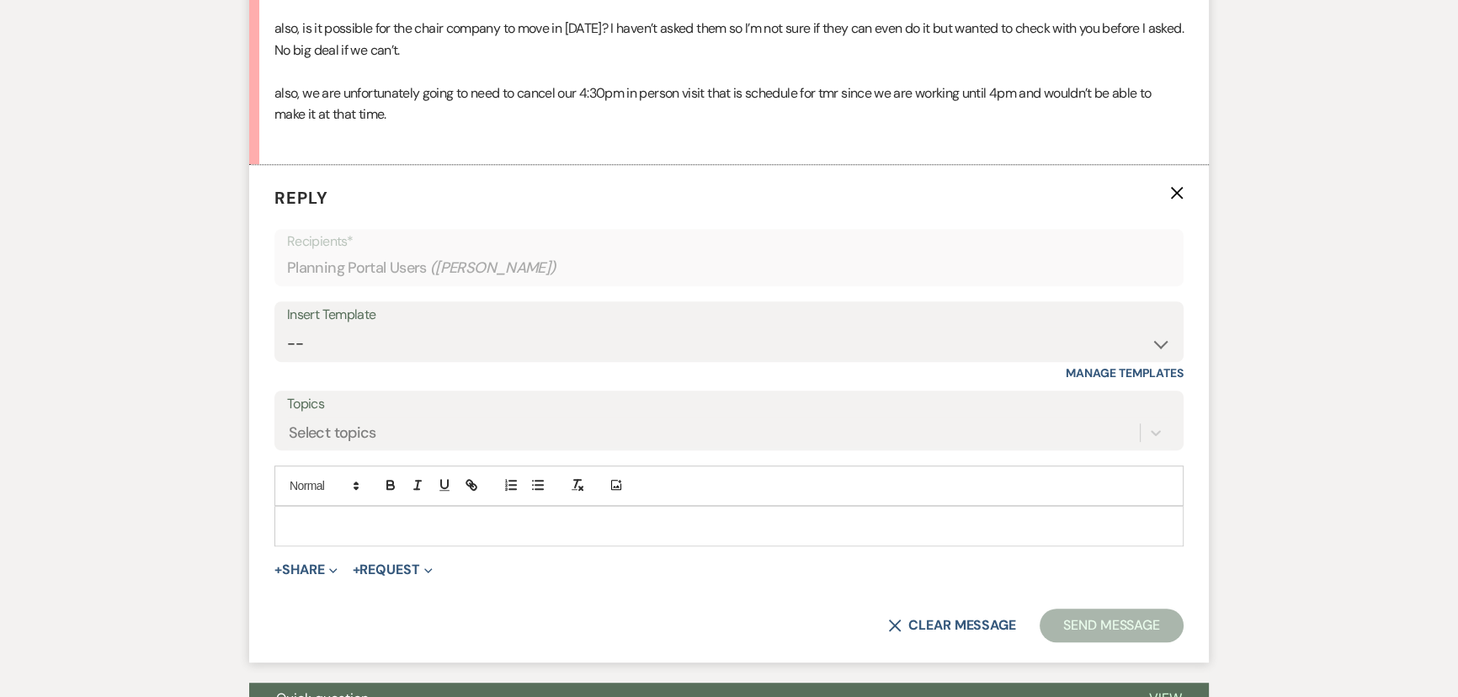
scroll to position [1151, 0]
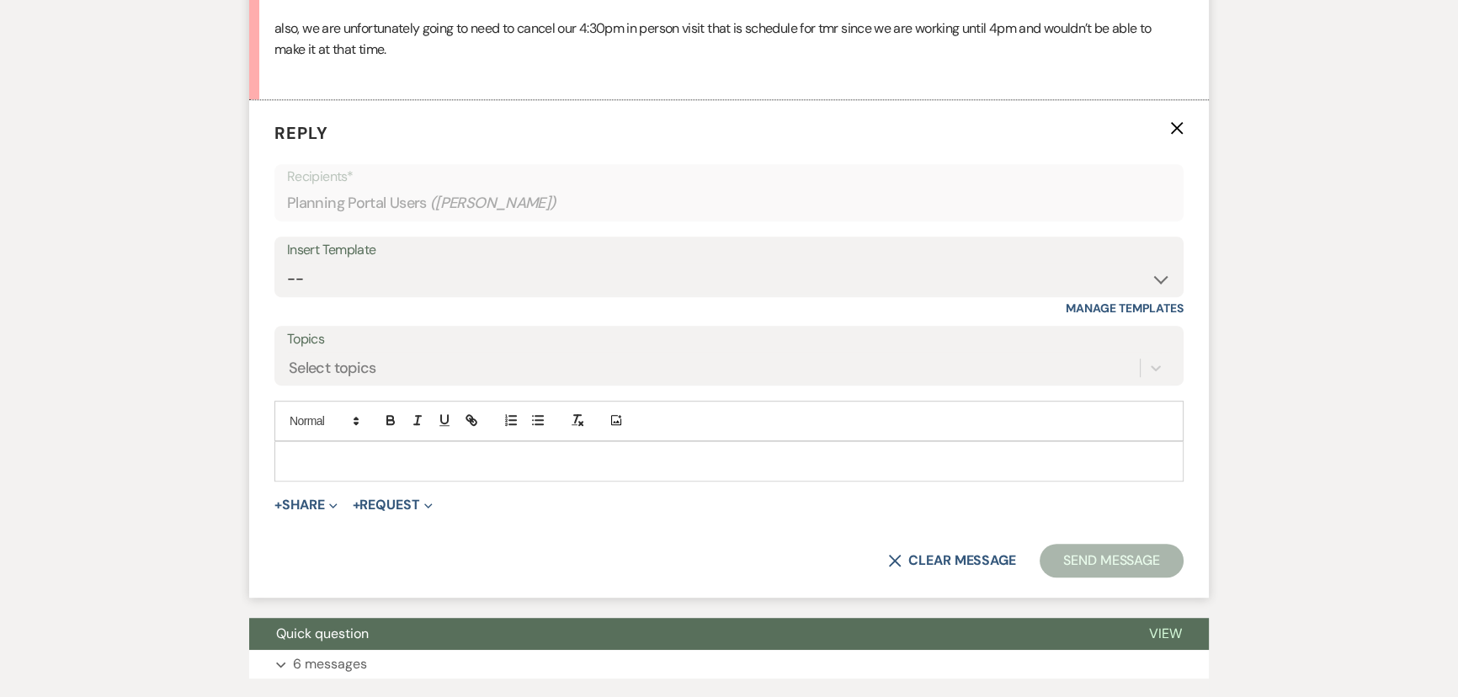
click at [321, 462] on p at bounding box center [729, 461] width 882 height 19
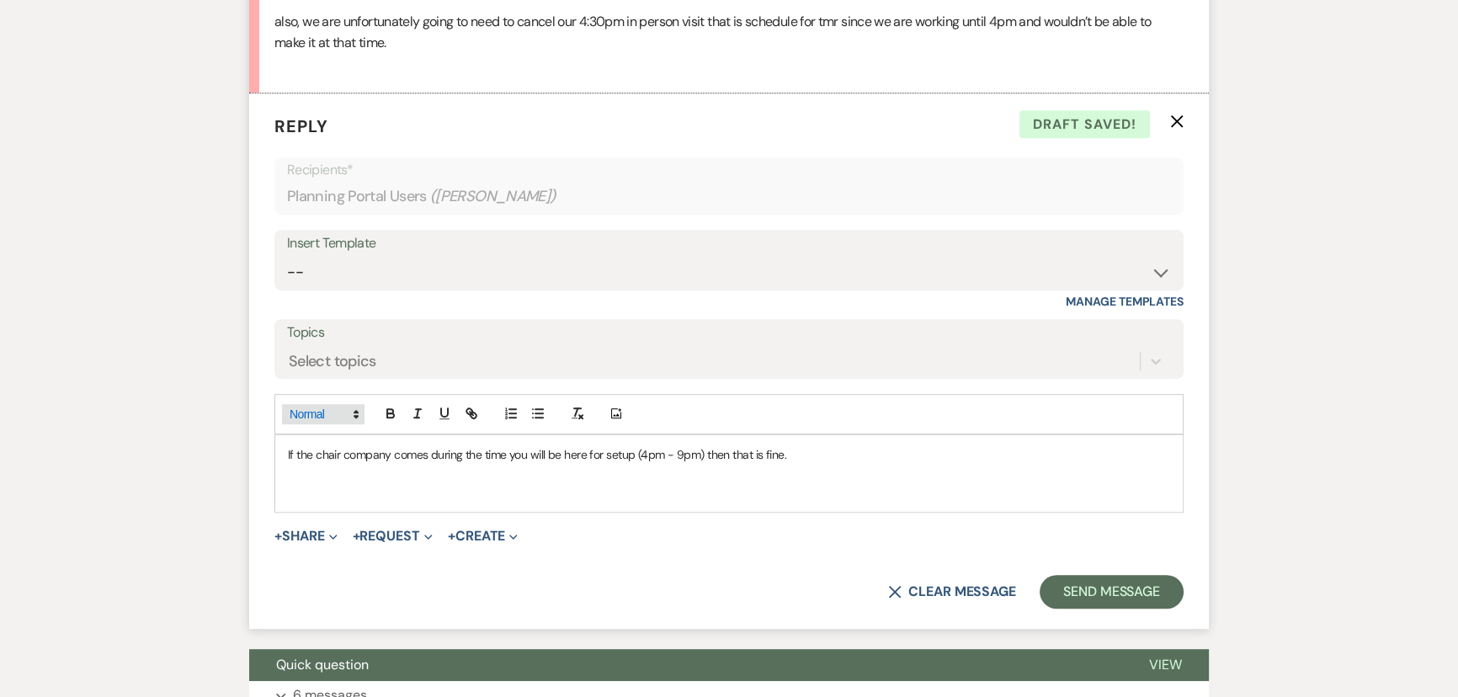
scroll to position [1304, 0]
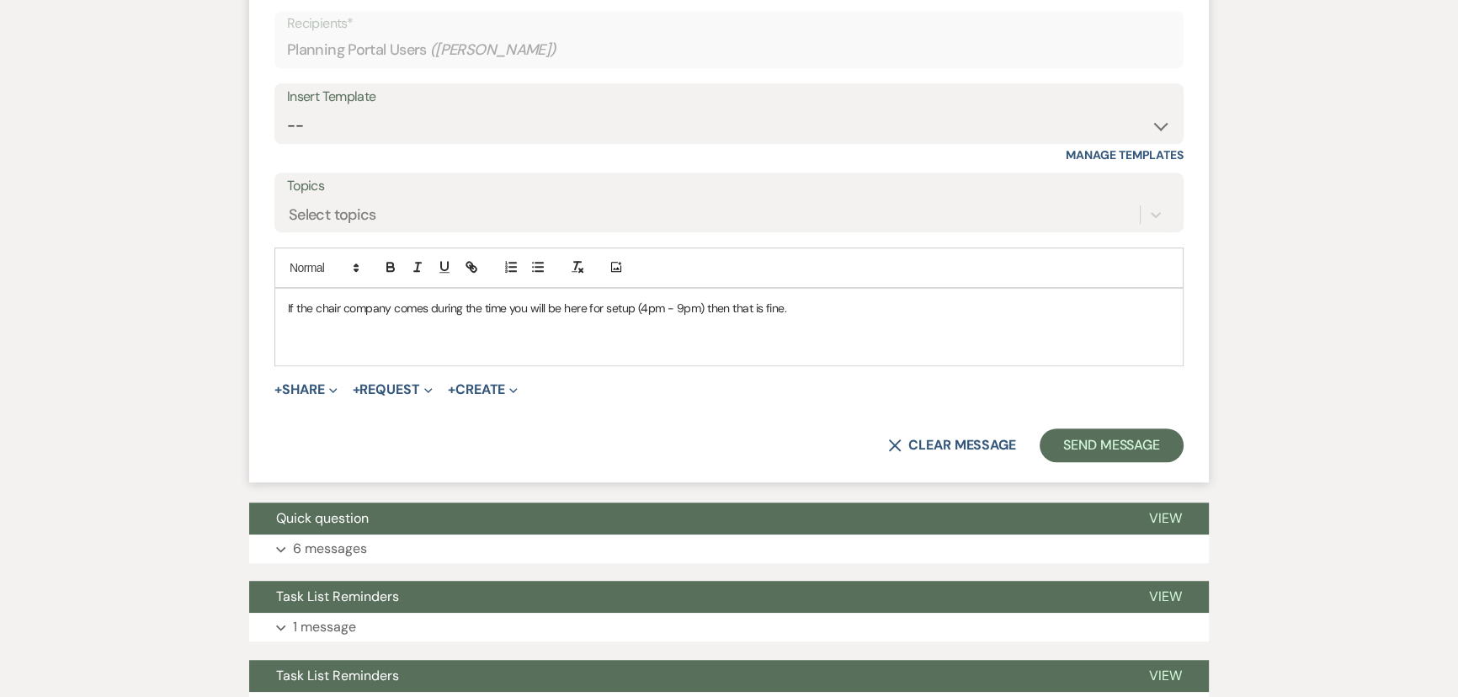
click at [286, 309] on div "If the chair company comes during the time you will be here for setup (4pm - 9p…" at bounding box center [729, 327] width 908 height 77
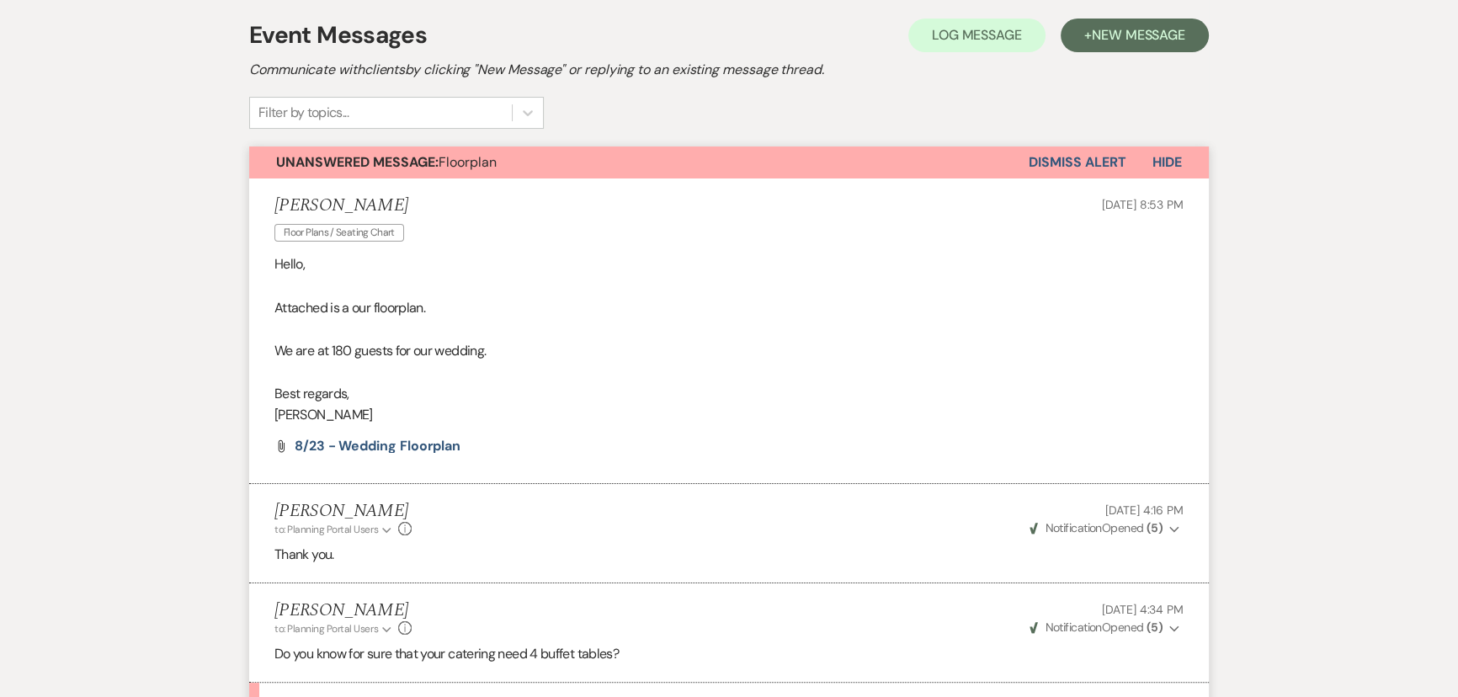
scroll to position [232, 0]
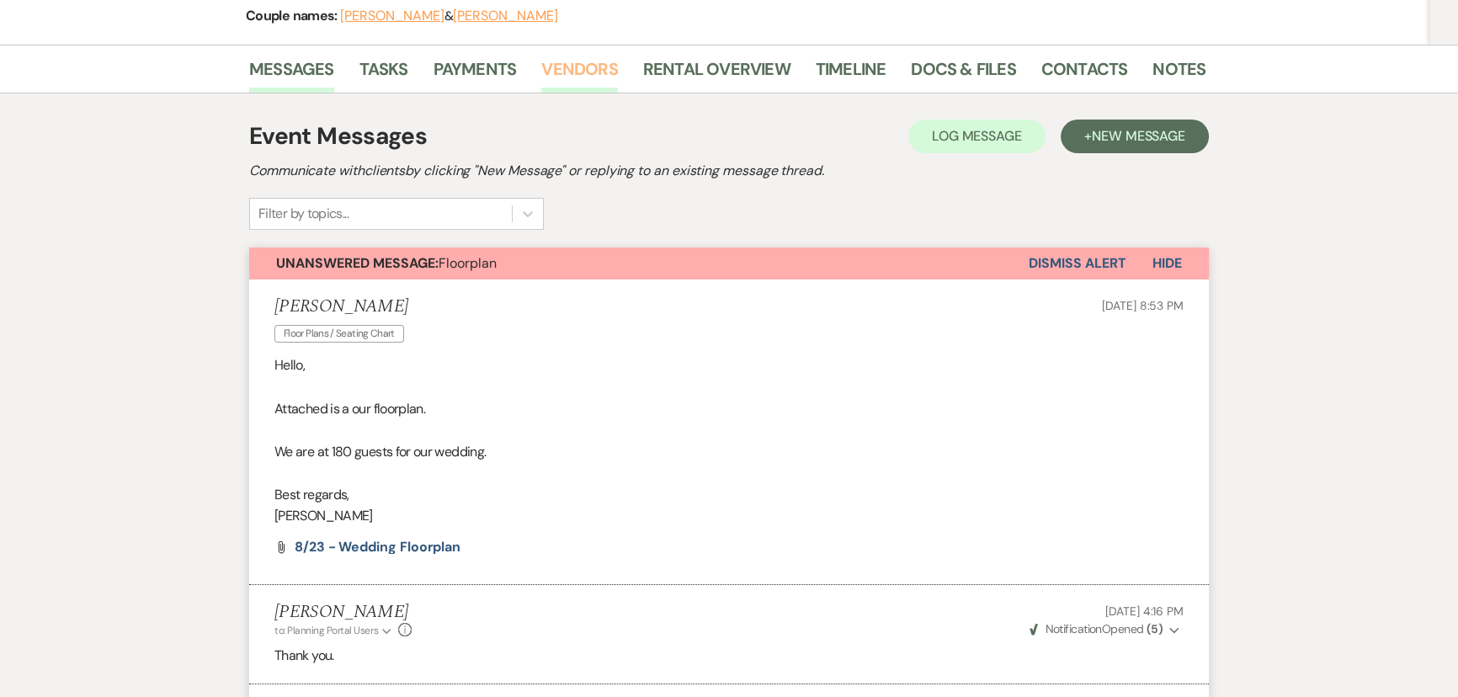
click at [590, 64] on link "Vendors" at bounding box center [579, 74] width 76 height 37
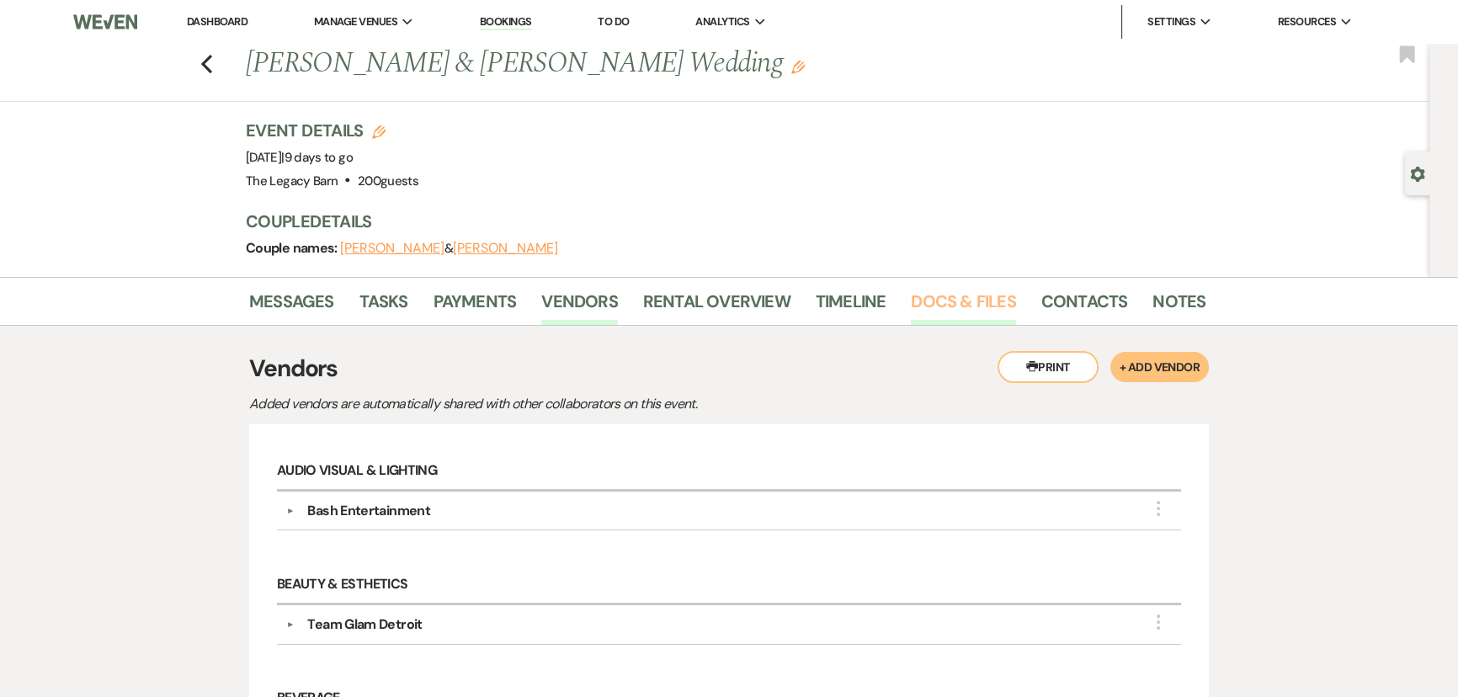
click at [916, 298] on link "Docs & Files" at bounding box center [963, 306] width 104 height 37
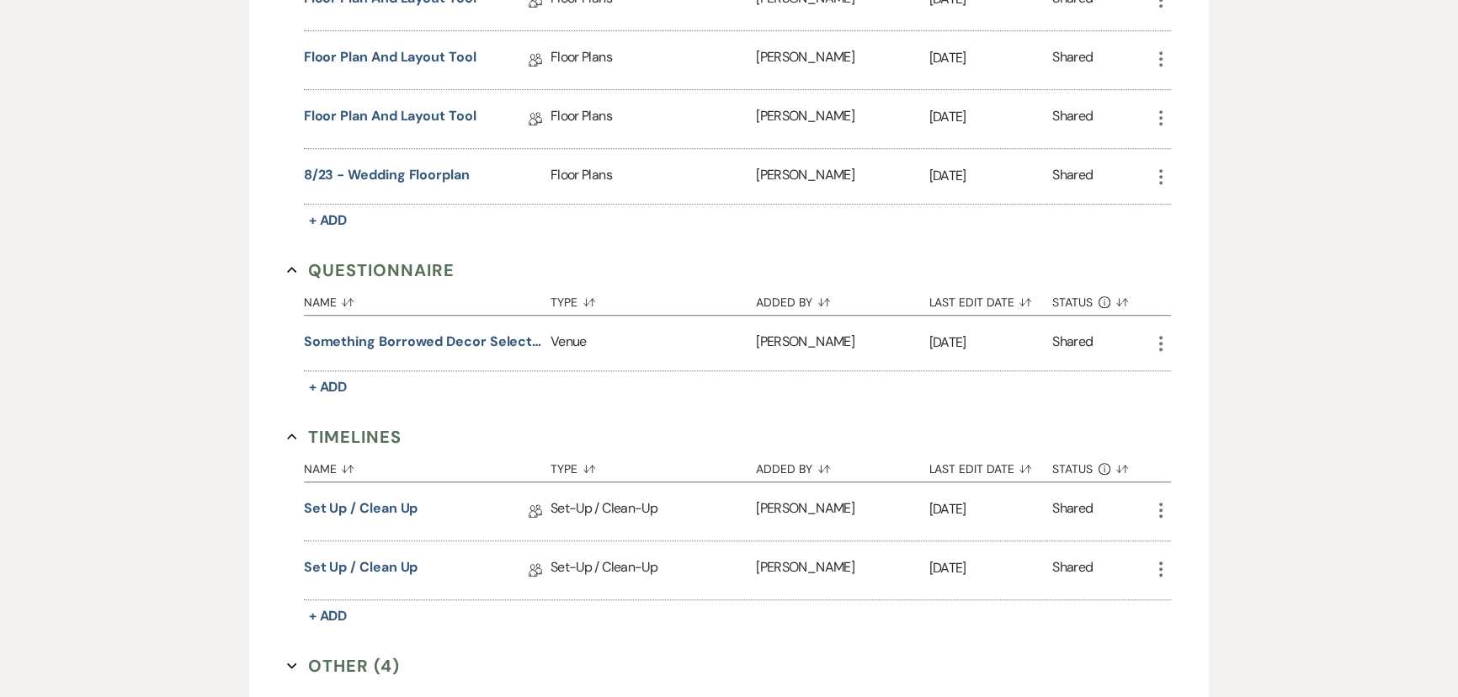
scroll to position [1684, 0]
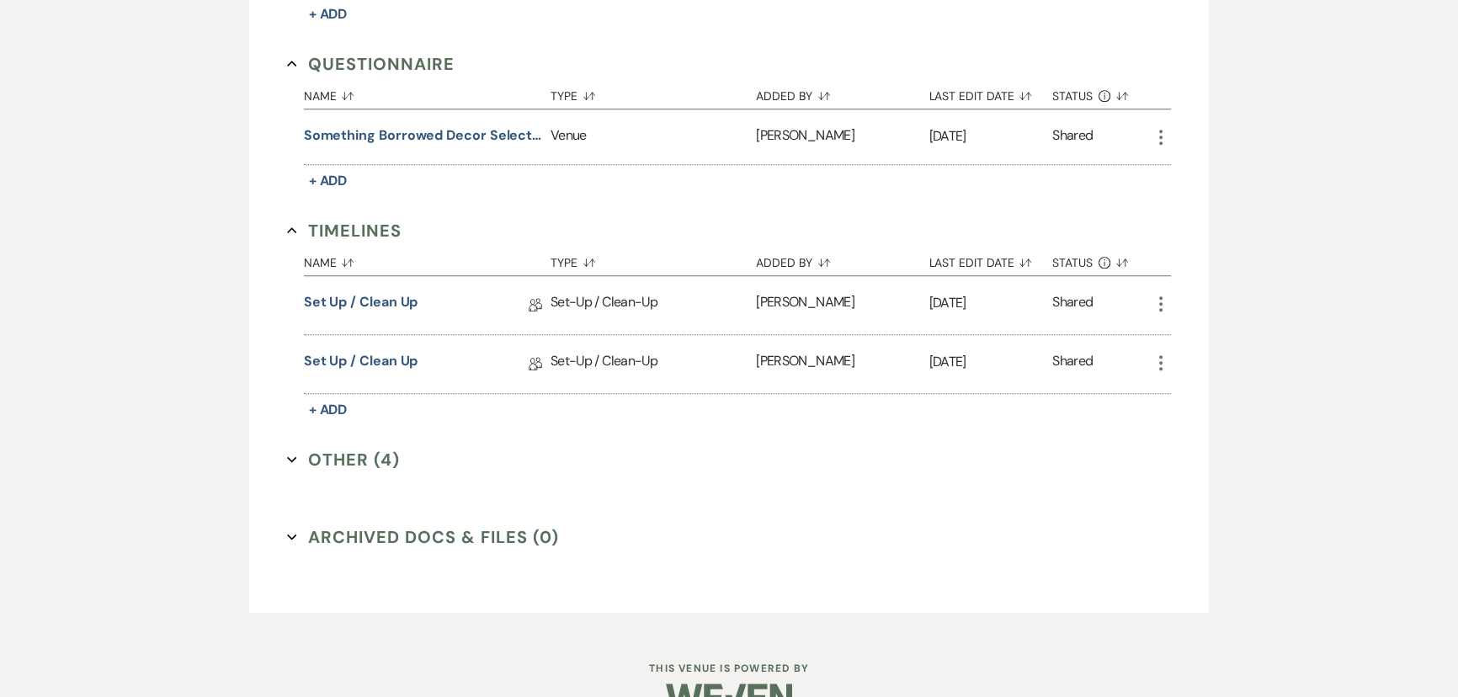
click at [330, 449] on button "Other (4) Expand" at bounding box center [343, 459] width 113 height 25
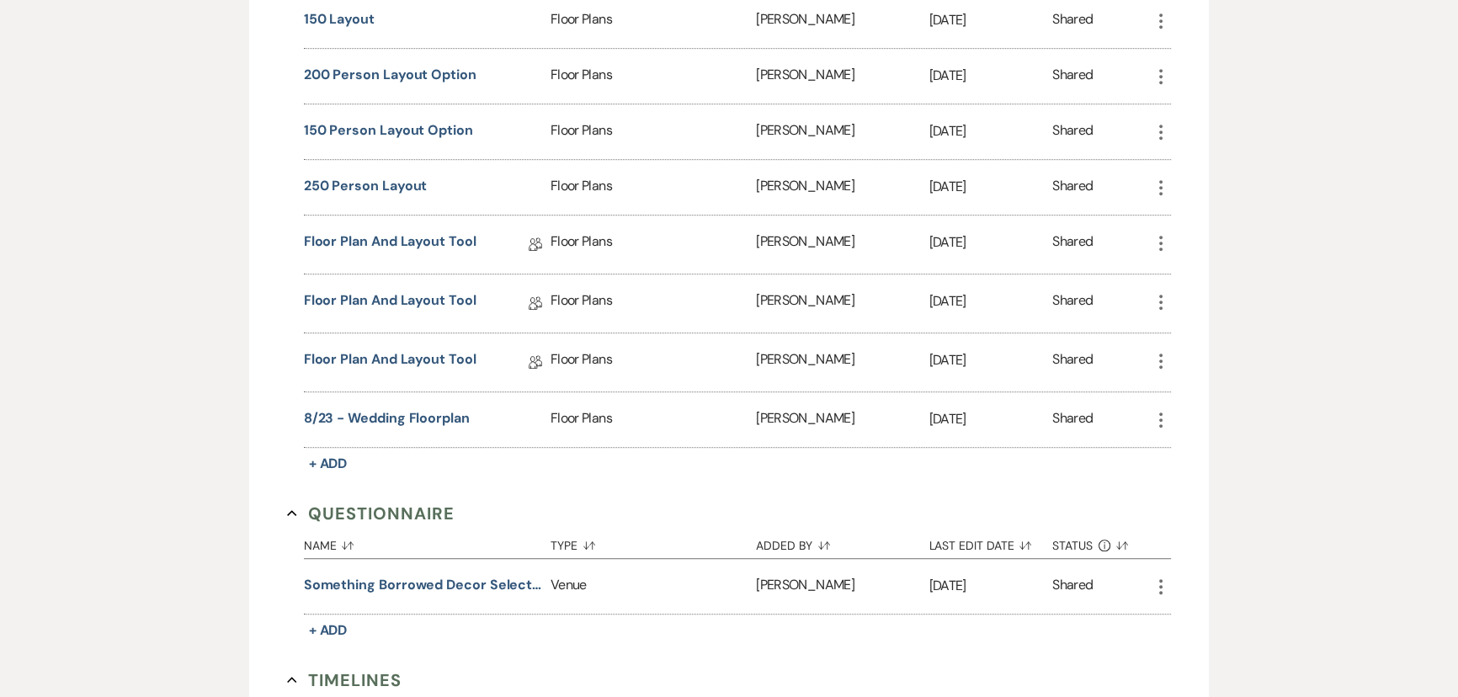
scroll to position [1224, 0]
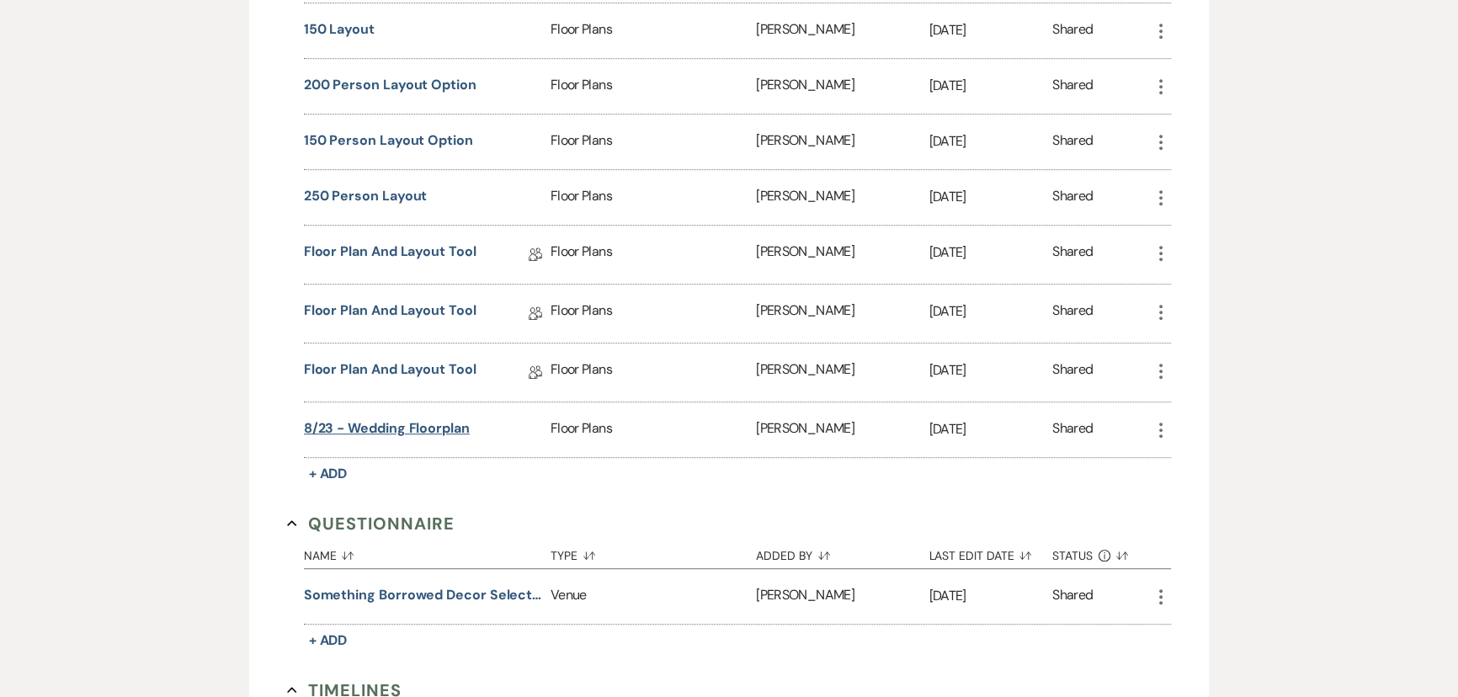
click at [408, 418] on button "8/23 - Wedding Floorplan" at bounding box center [387, 428] width 166 height 20
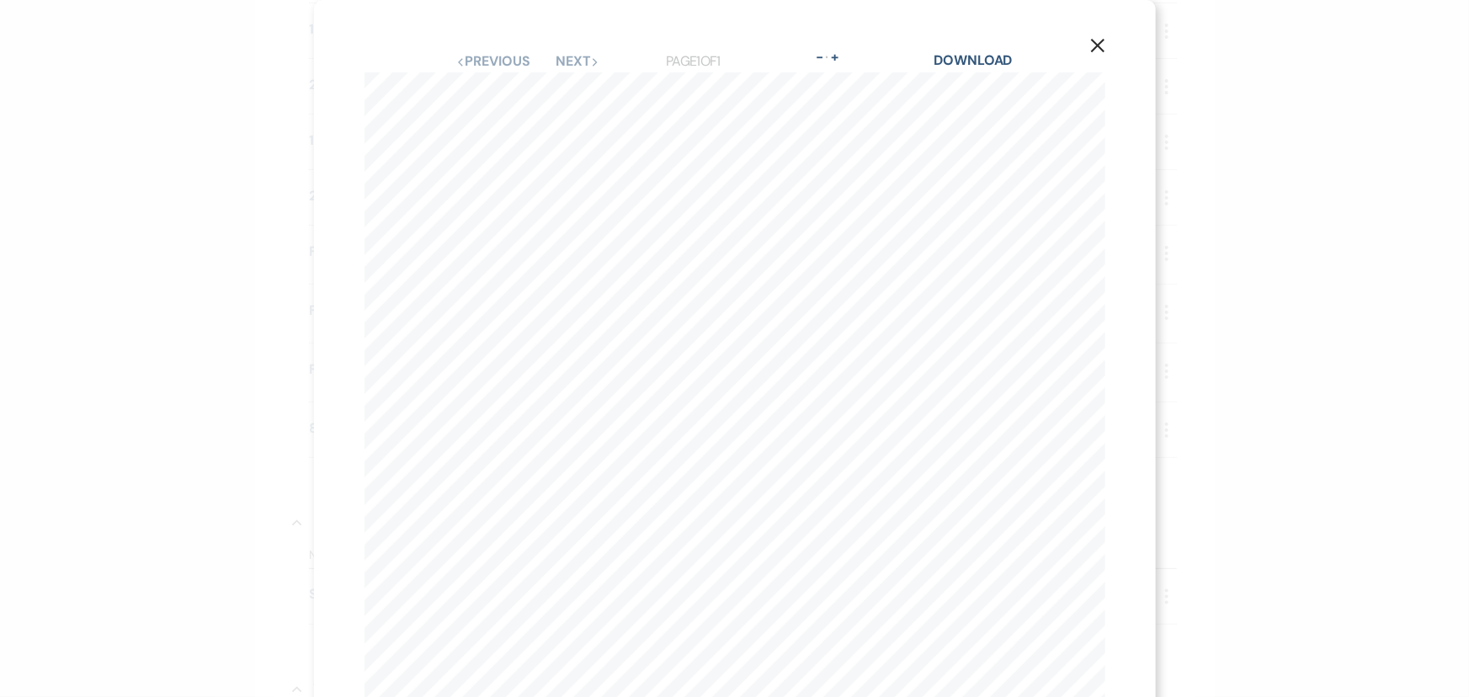
click at [1090, 49] on use "button" at bounding box center [1096, 45] width 13 height 13
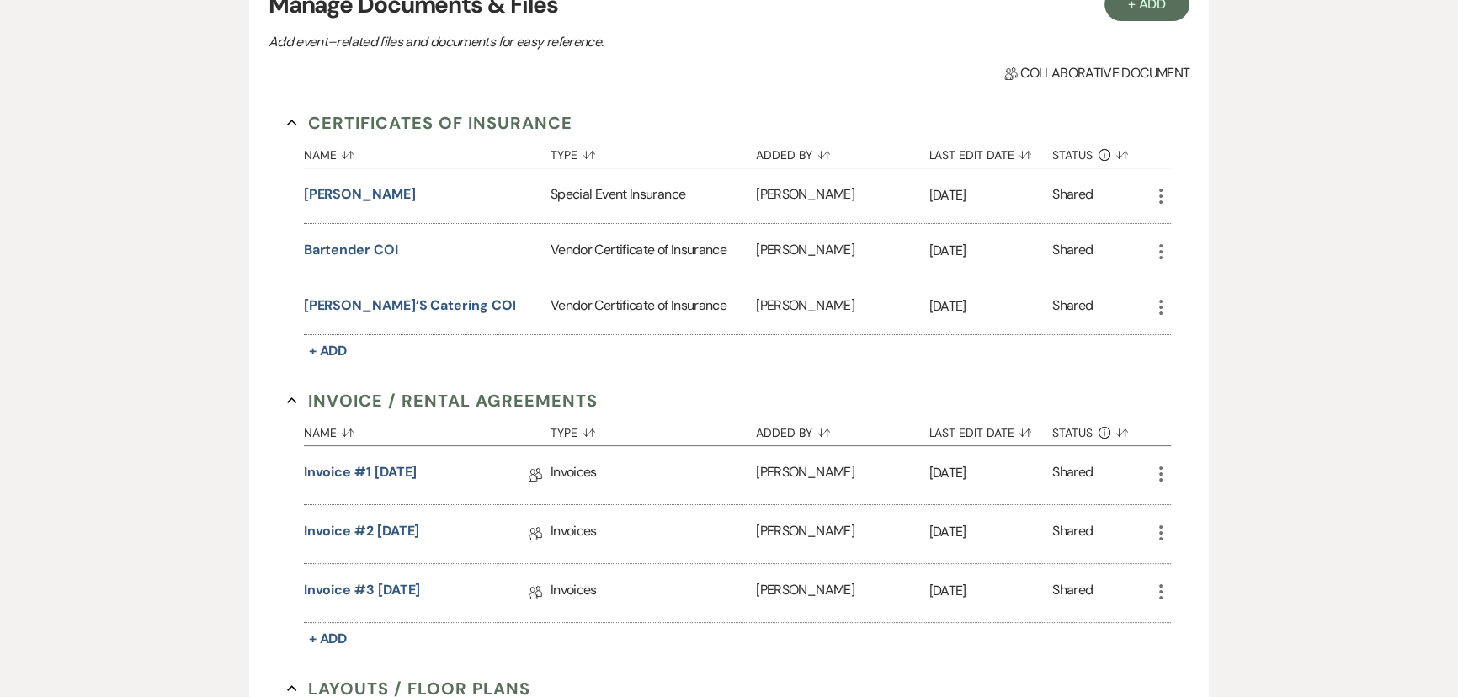
scroll to position [76, 0]
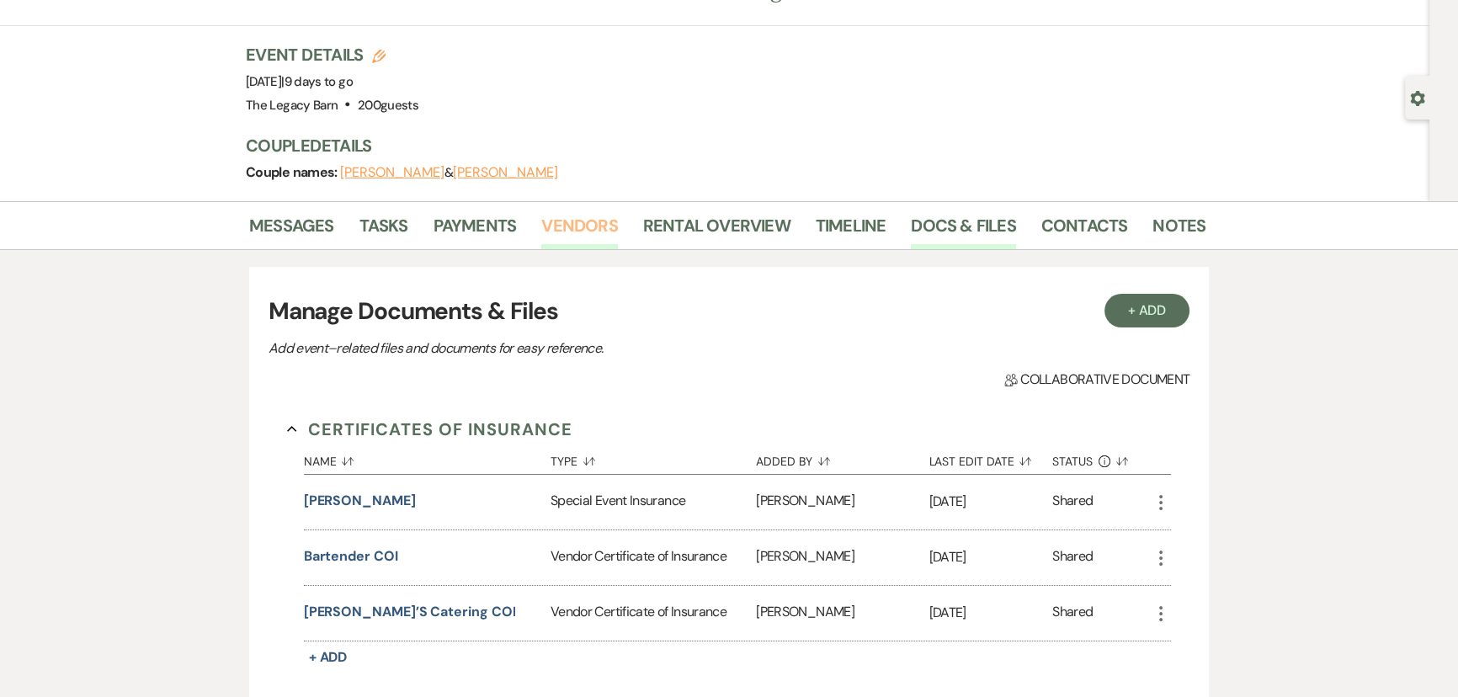
click at [554, 223] on link "Vendors" at bounding box center [579, 230] width 76 height 37
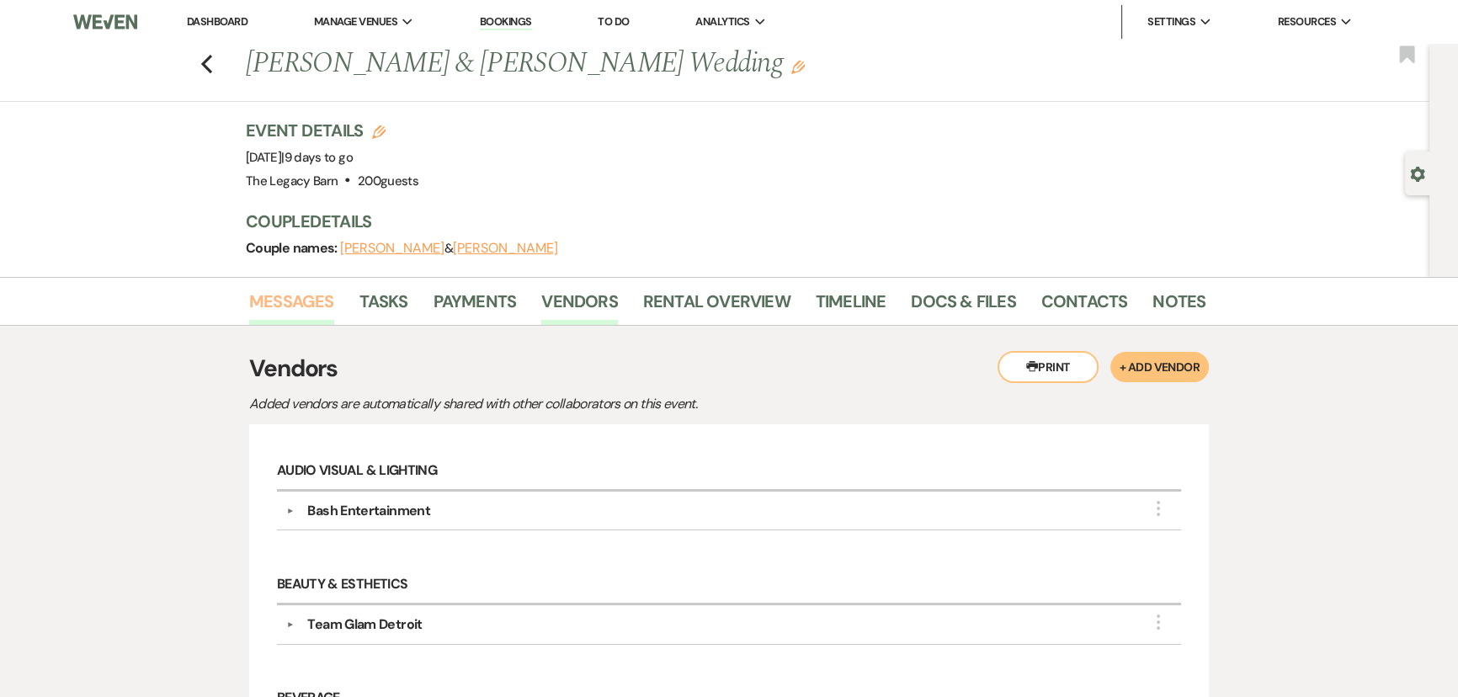
click at [280, 306] on link "Messages" at bounding box center [291, 306] width 85 height 37
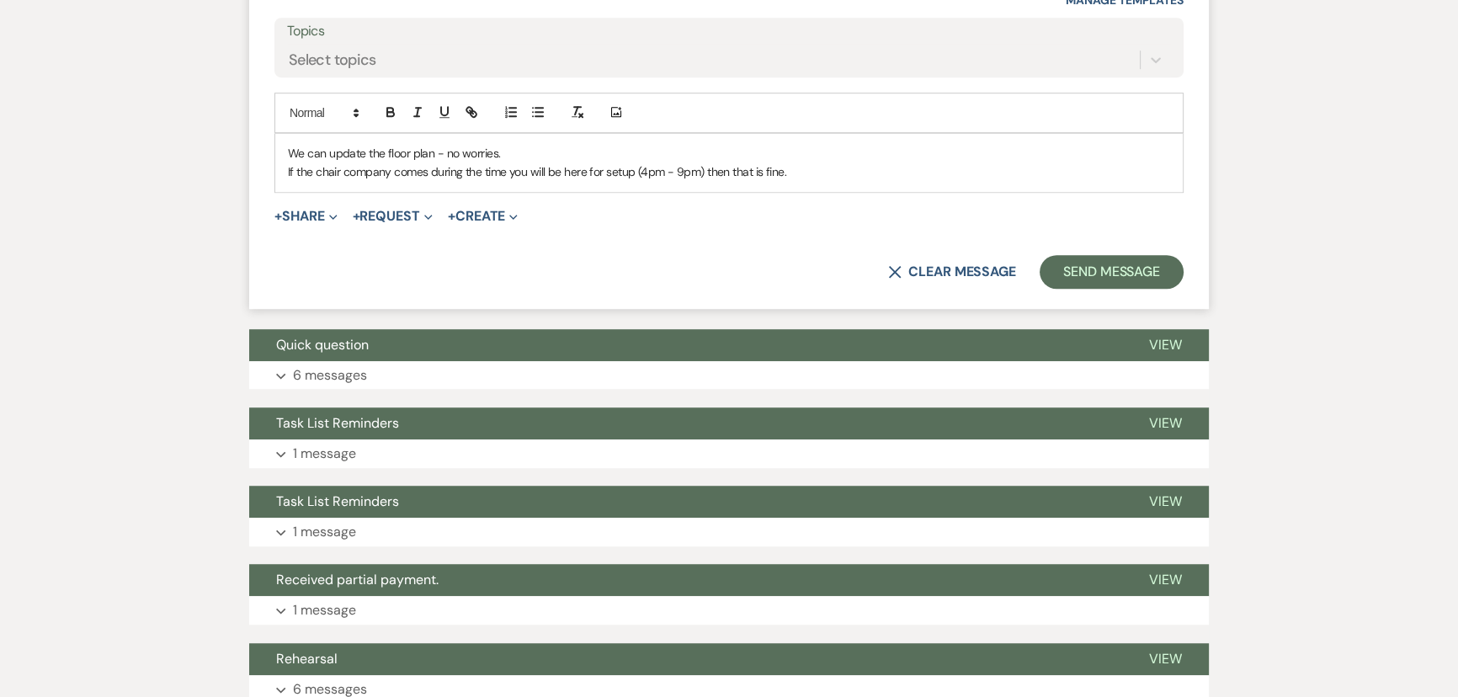
scroll to position [1229, 0]
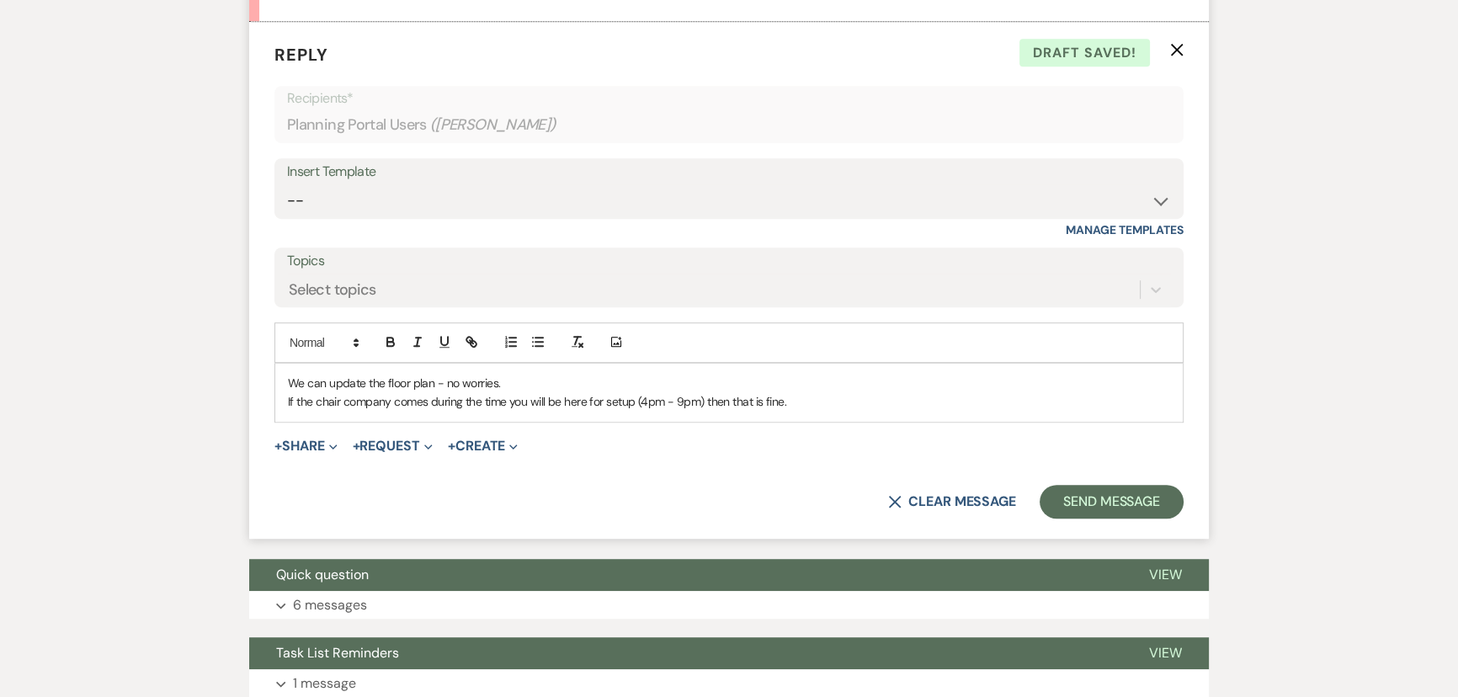
click at [530, 381] on p "We can update the floor plan - no worries." at bounding box center [729, 383] width 882 height 19
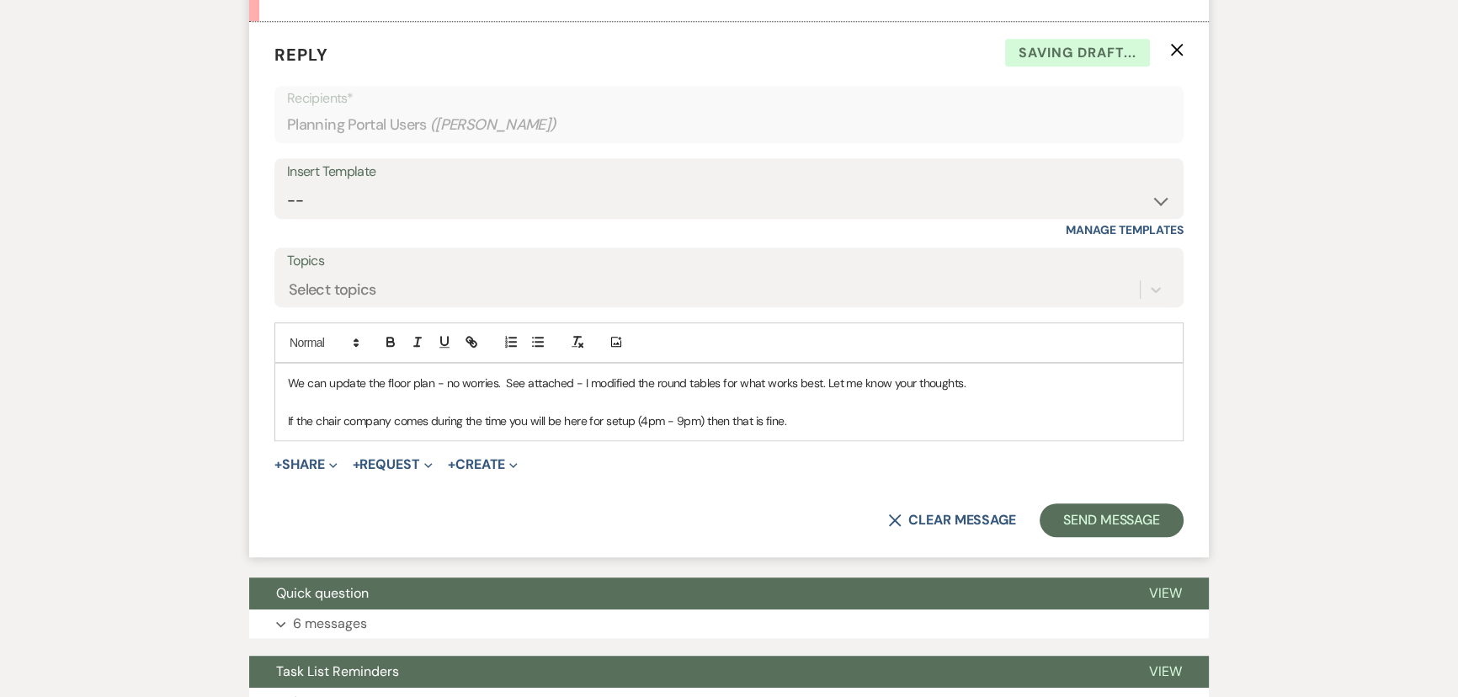
click at [800, 416] on p "If the chair company comes during the time you will be here for setup (4pm - 9p…" at bounding box center [729, 421] width 882 height 19
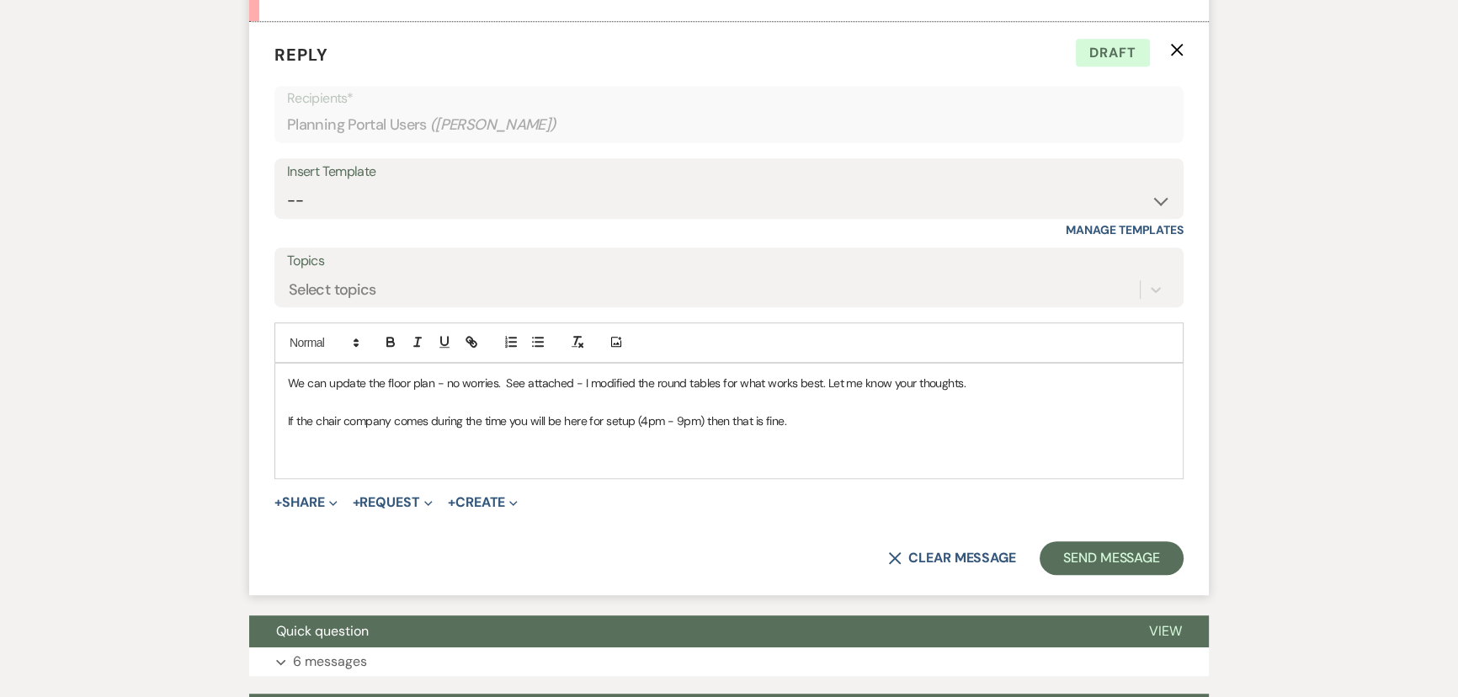
click at [501, 376] on p "We can update the floor plan - no worries. See attached - I modified the round …" at bounding box center [729, 383] width 882 height 19
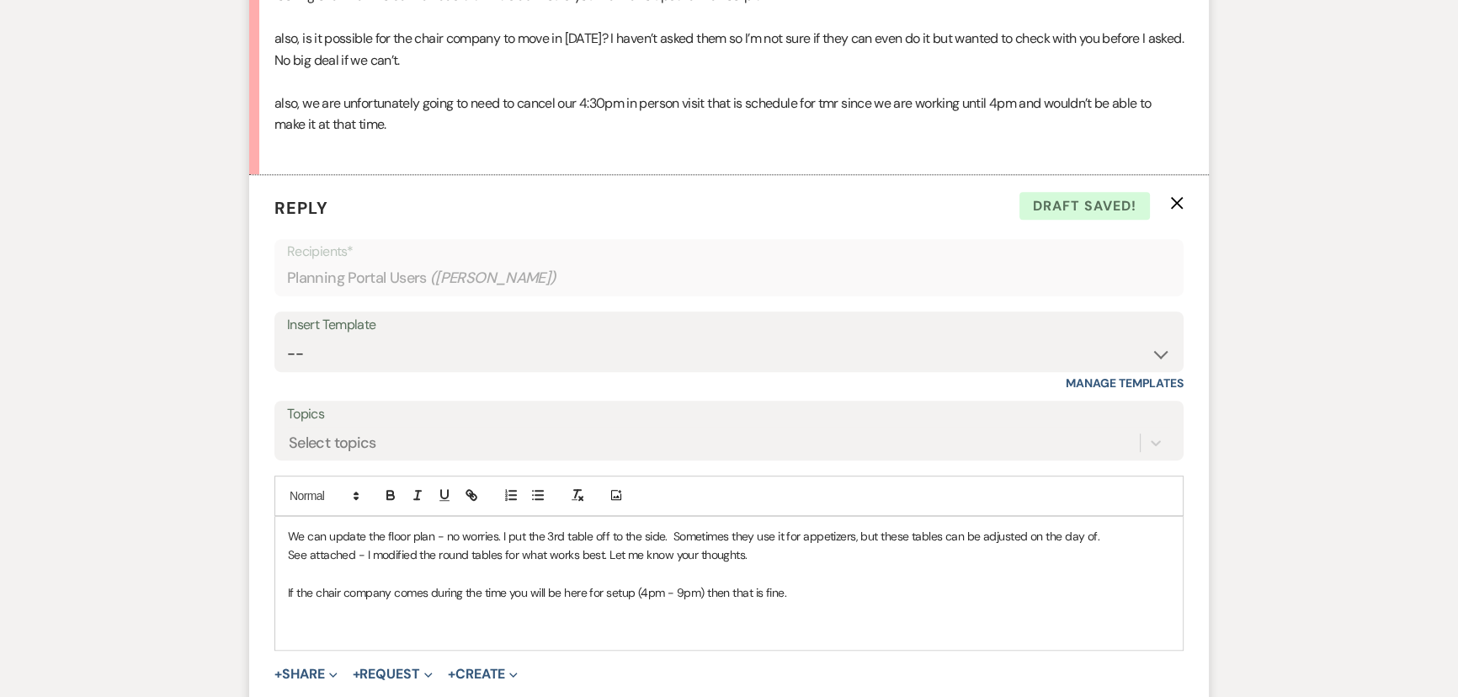
scroll to position [1306, 0]
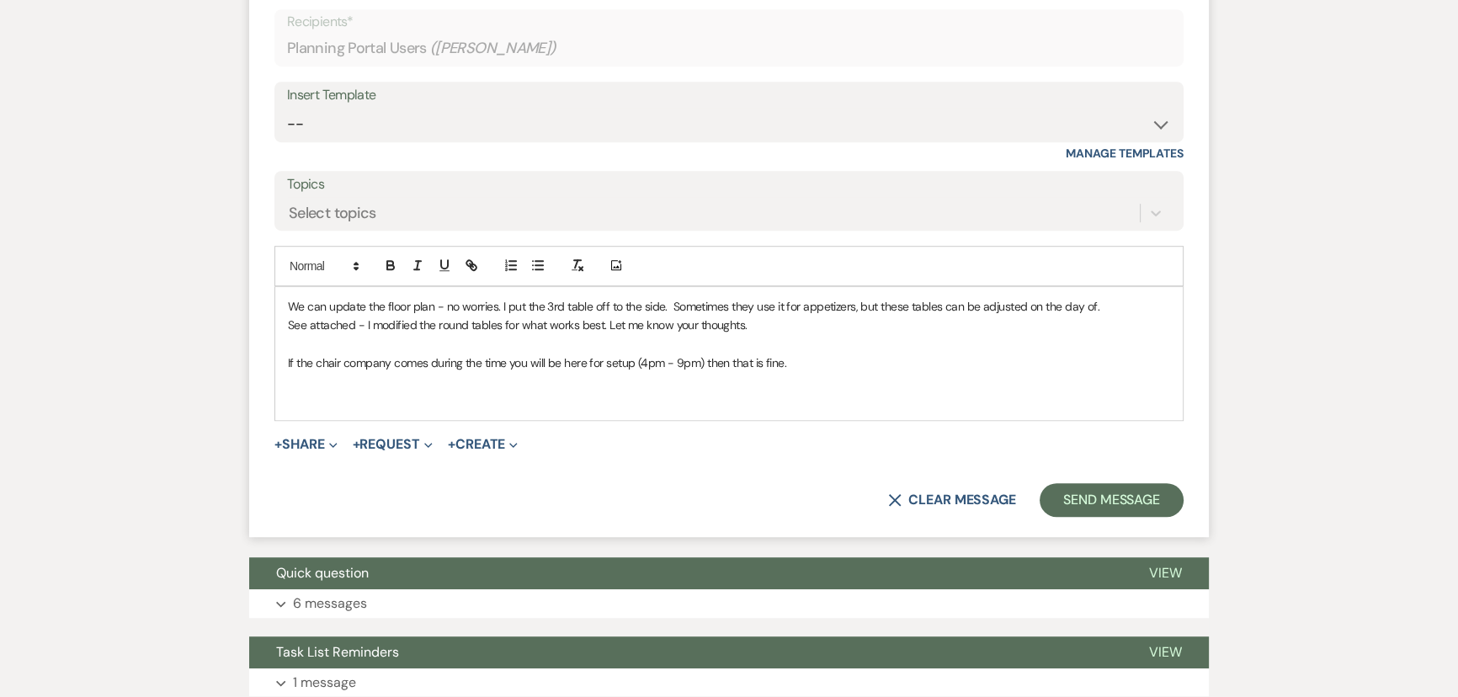
click at [801, 364] on p "If the chair company comes during the time you will be here for setup (4pm - 9p…" at bounding box center [729, 363] width 882 height 19
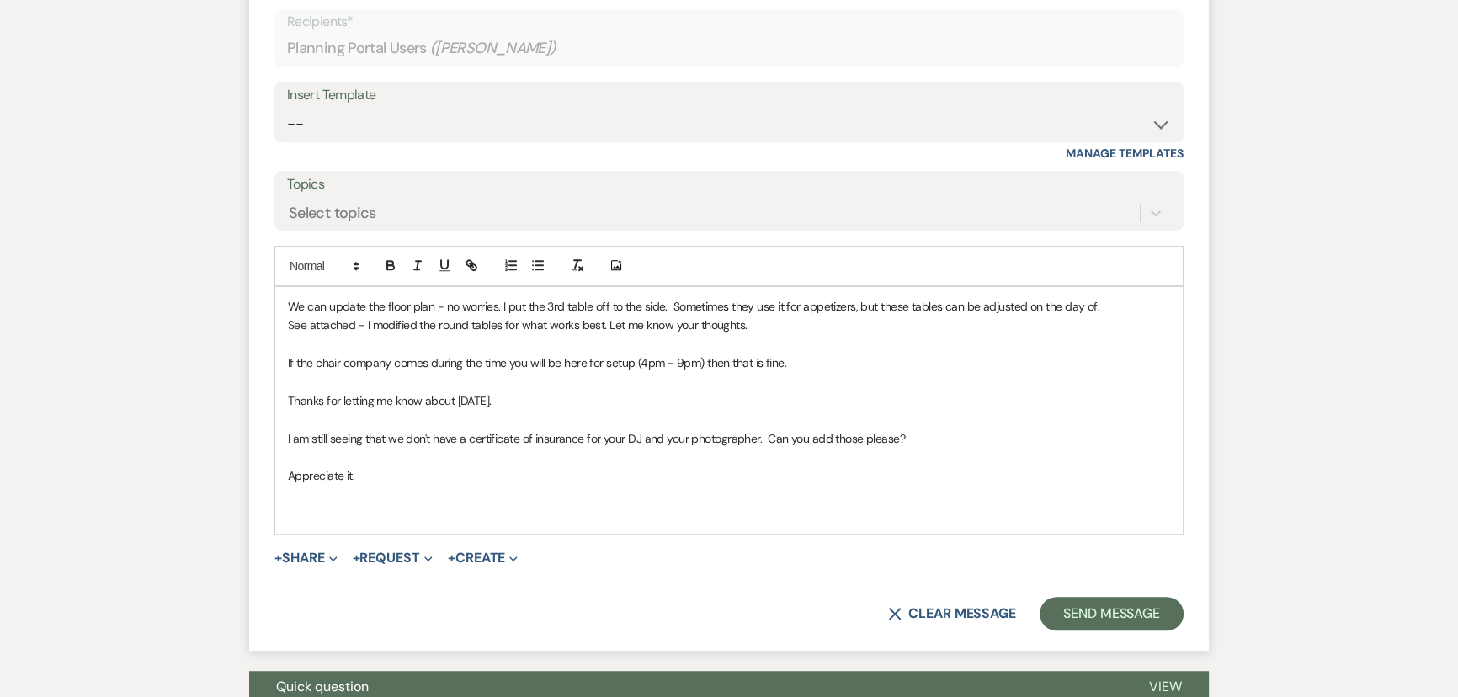
click at [308, 322] on p "See attached - I modified the round tables for what works best. Let me know you…" at bounding box center [729, 325] width 882 height 19
click at [727, 328] on p "See link- I modified the round tables for what works best. Let me know your tho…" at bounding box center [729, 325] width 882 height 19
drag, startPoint x: 286, startPoint y: 343, endPoint x: 876, endPoint y: 344, distance: 590.2
click at [876, 344] on div "We can update the floor plan - no worries. I put the 3rd table off to the side.…" at bounding box center [729, 410] width 908 height 247
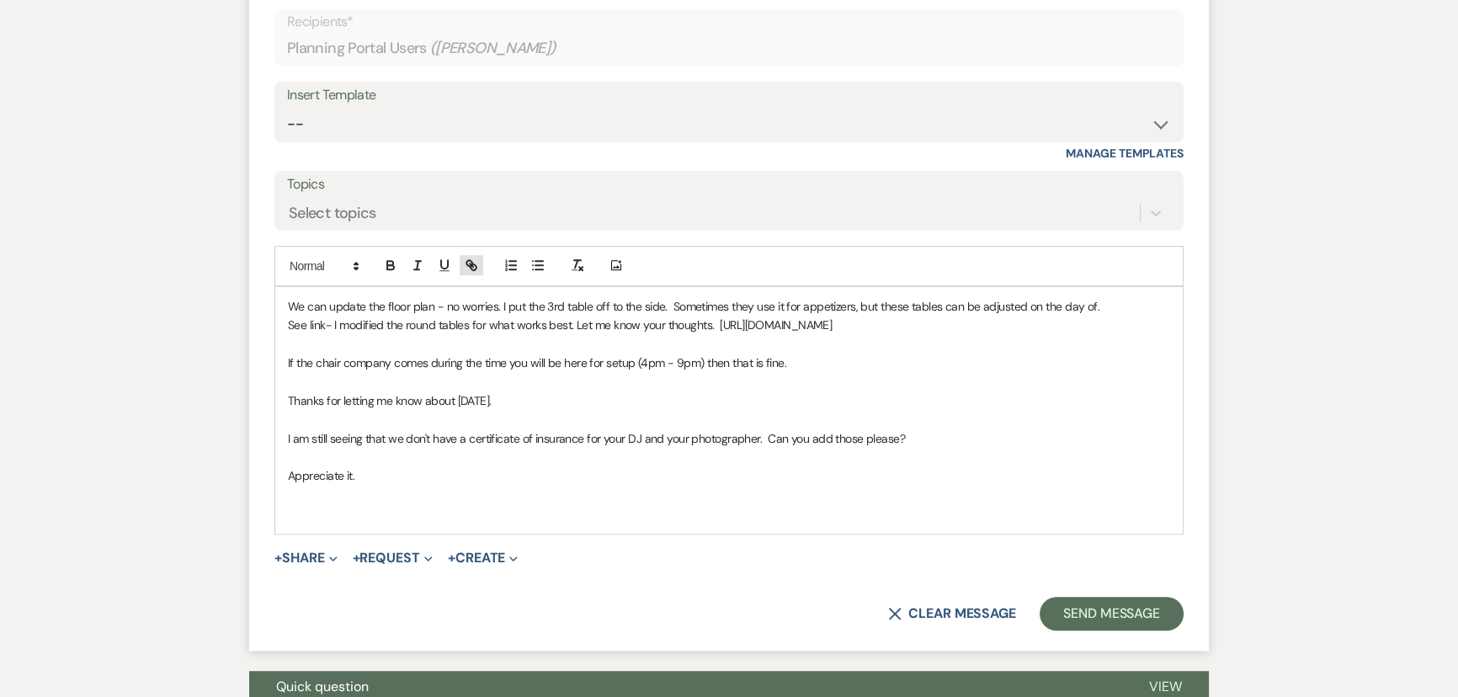
click at [467, 268] on icon "button" at bounding box center [471, 265] width 15 height 15
click at [689, 373] on link at bounding box center [676, 376] width 36 height 13
click at [677, 429] on p at bounding box center [729, 419] width 882 height 19
click at [323, 320] on p "See link- I modified the round tables for what works best. Let me know your tho…" at bounding box center [729, 325] width 882 height 19
click at [1120, 629] on button "Send Message" at bounding box center [1112, 614] width 144 height 34
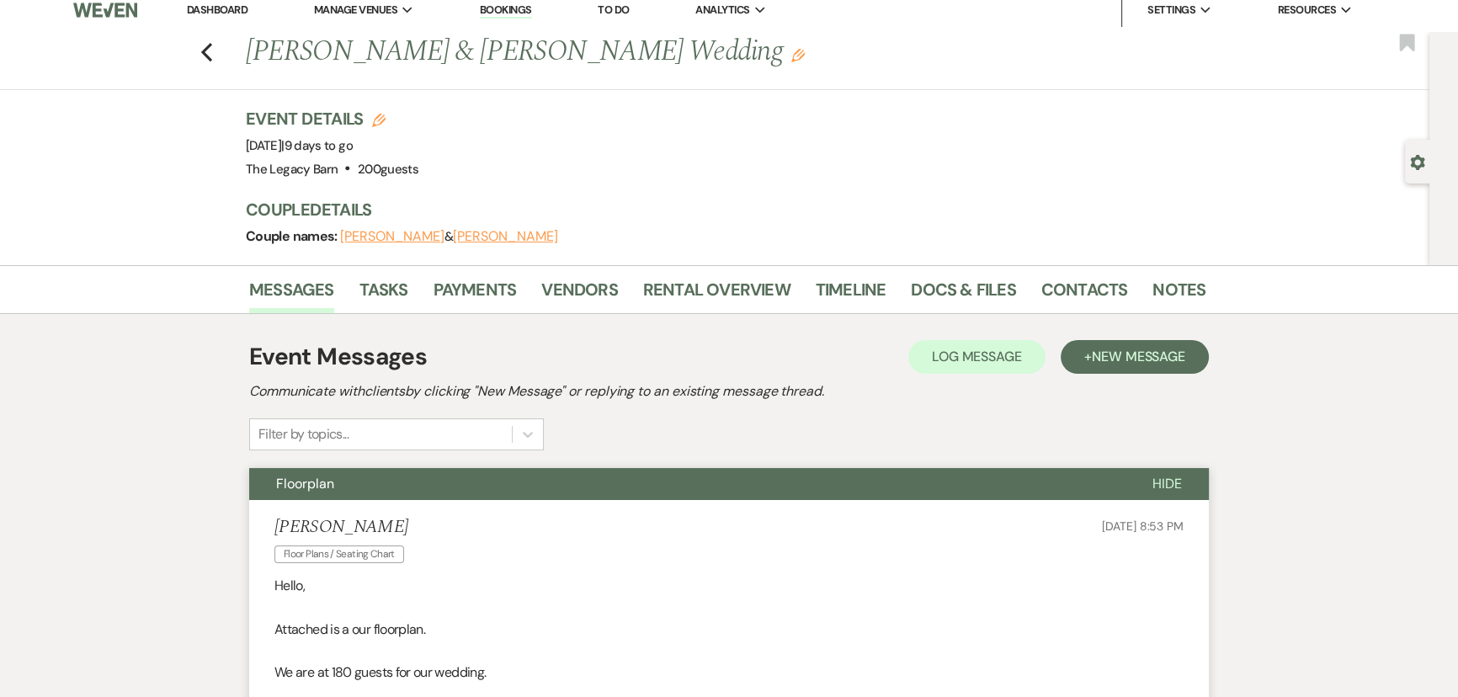
scroll to position [0, 0]
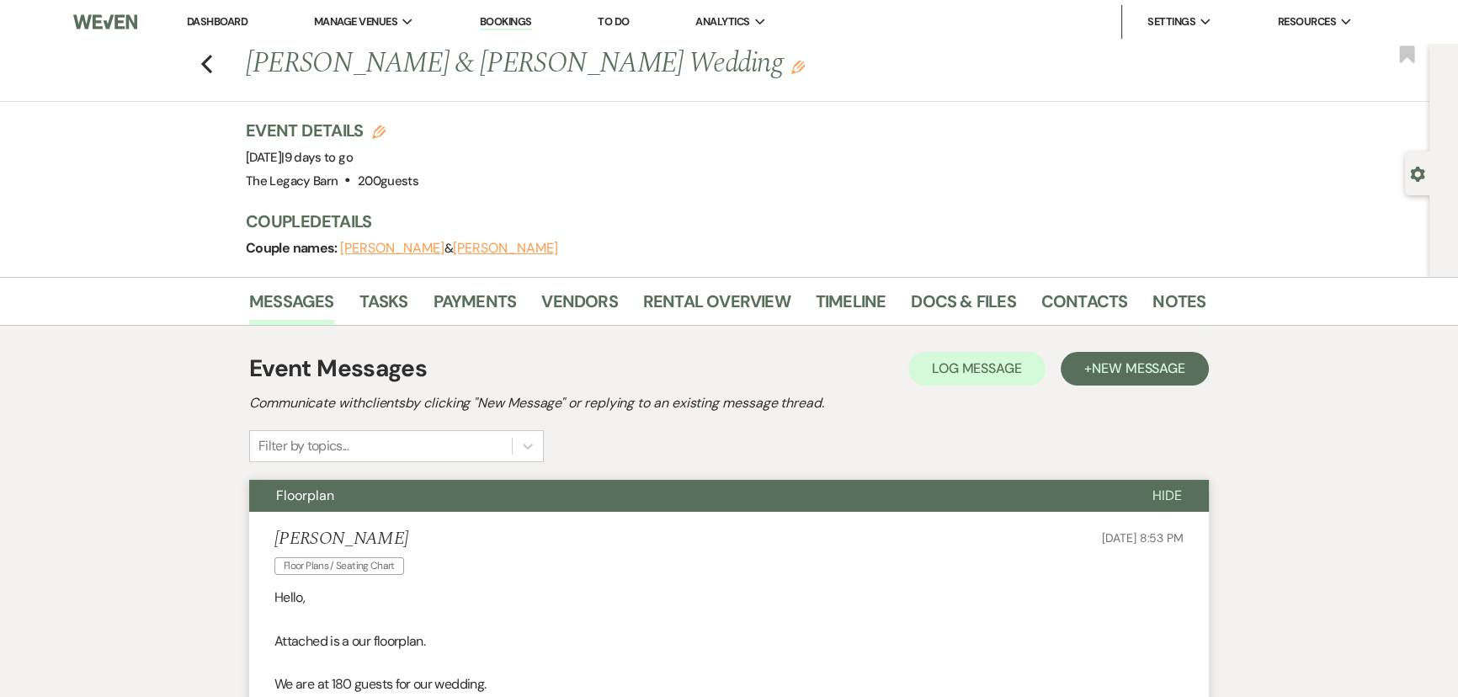
click at [206, 19] on link "Dashboard" at bounding box center [217, 21] width 61 height 14
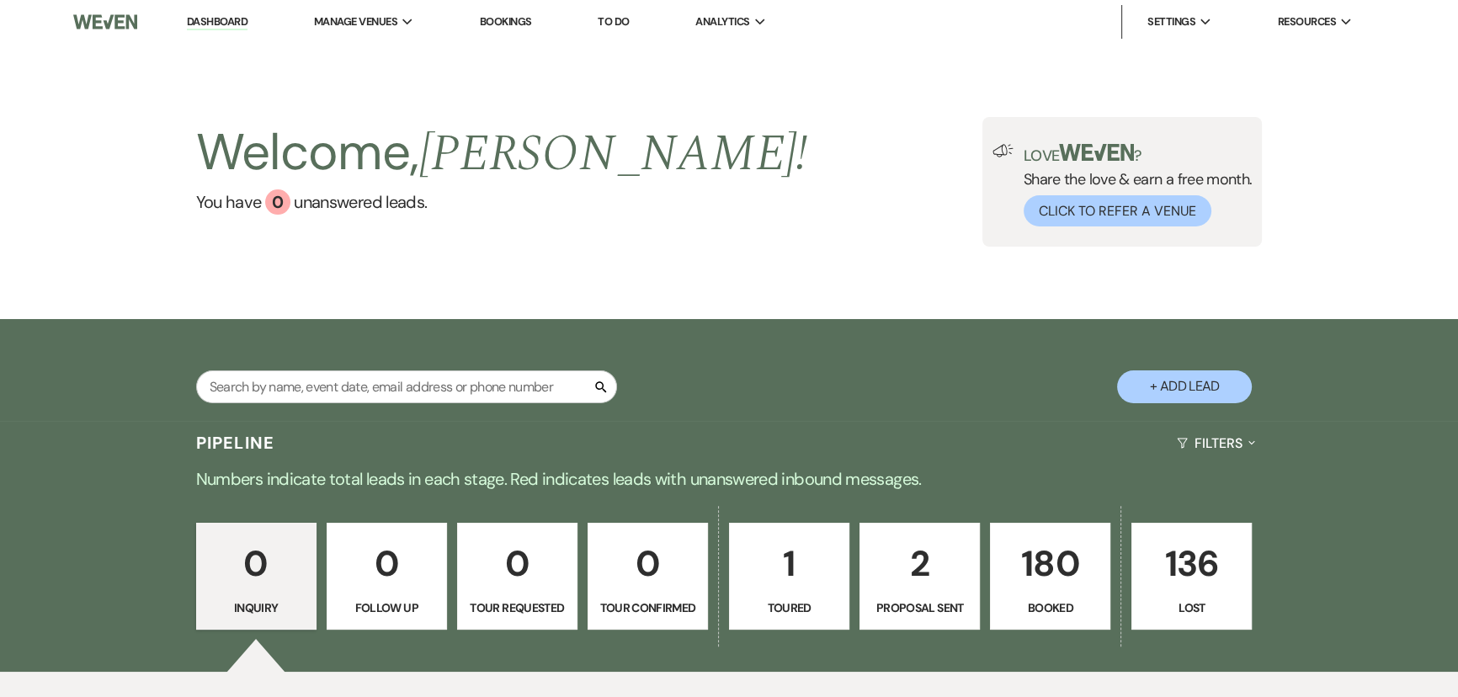
click at [1066, 572] on p "180" at bounding box center [1050, 563] width 99 height 56
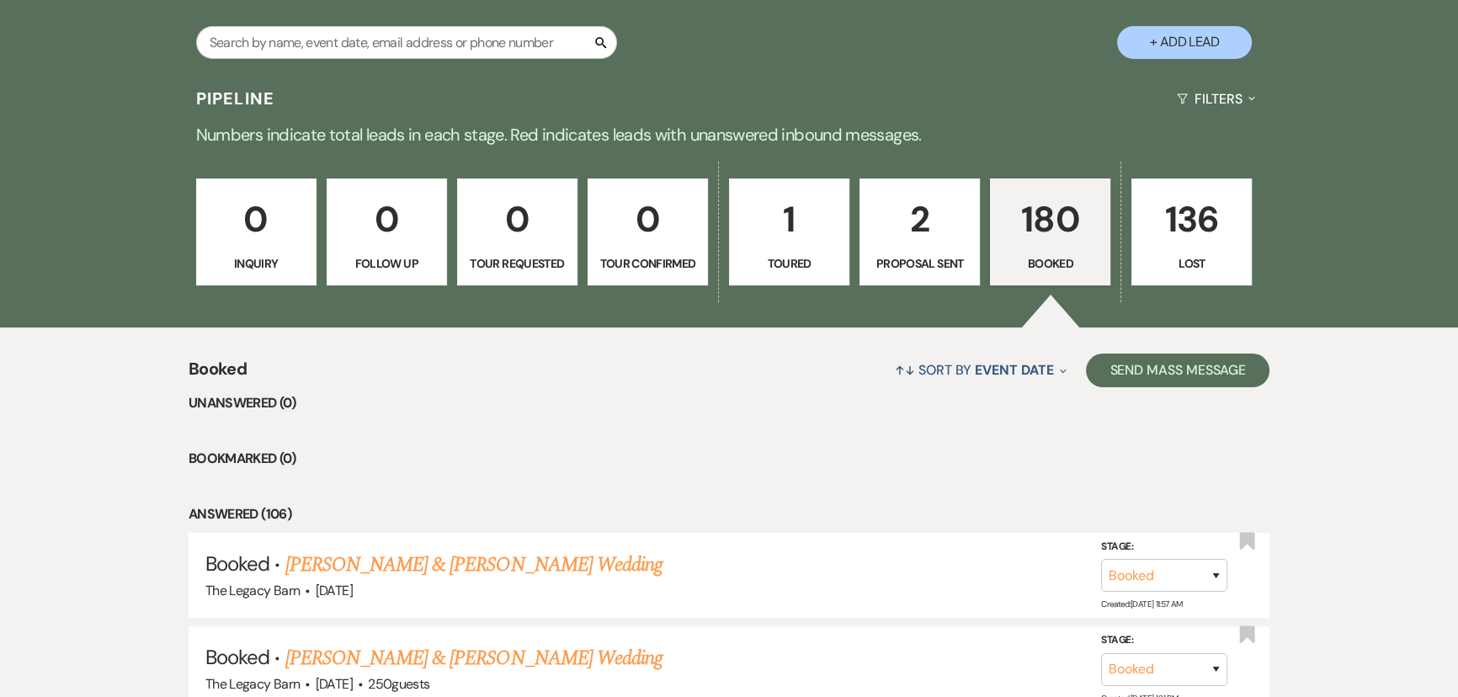
scroll to position [606, 0]
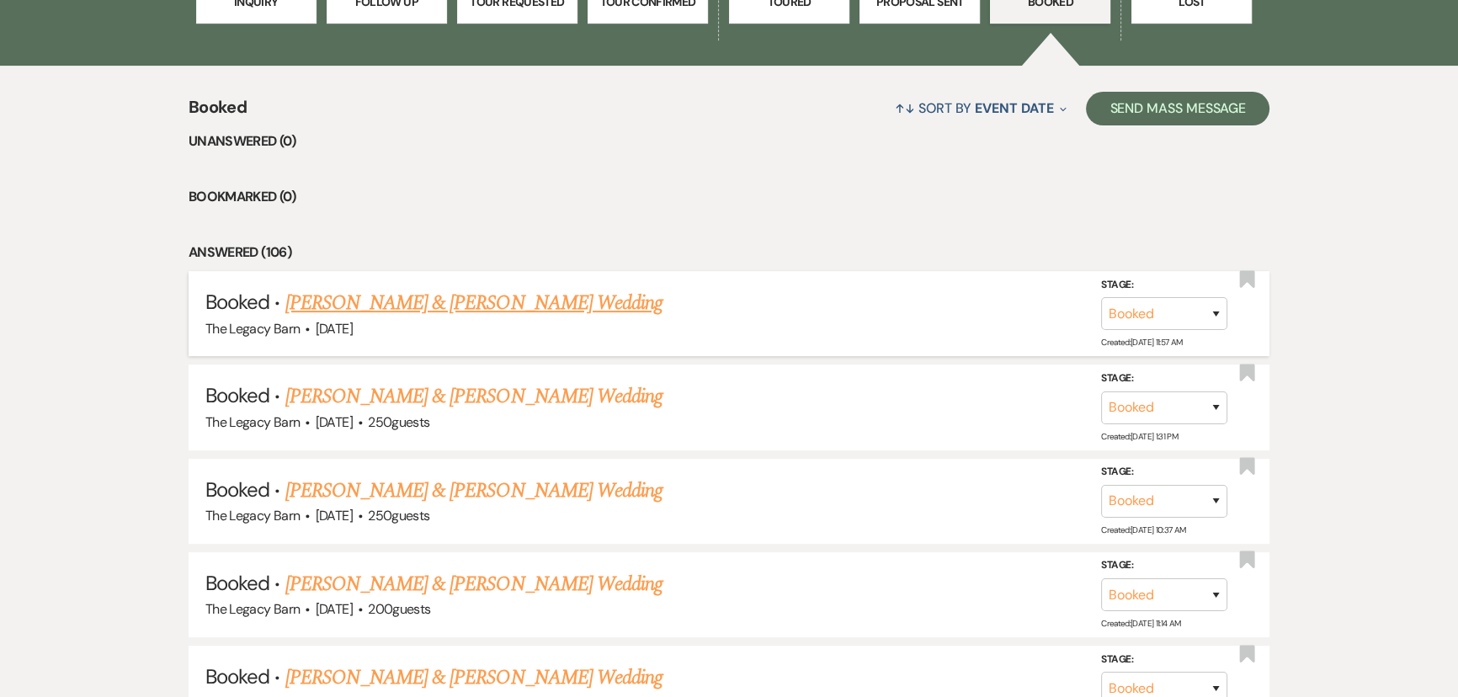
click at [473, 301] on link "[PERSON_NAME] & [PERSON_NAME] Wedding" at bounding box center [473, 303] width 377 height 30
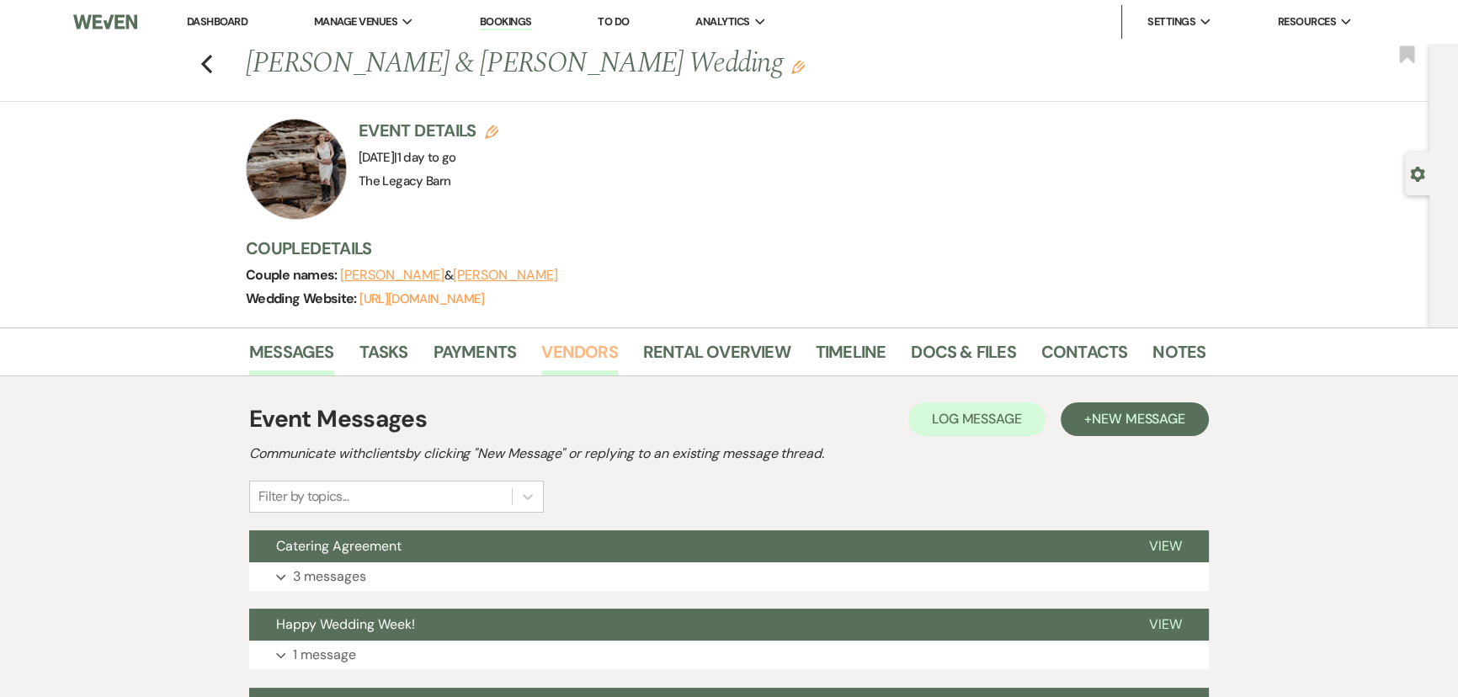
click at [586, 351] on link "Vendors" at bounding box center [579, 356] width 76 height 37
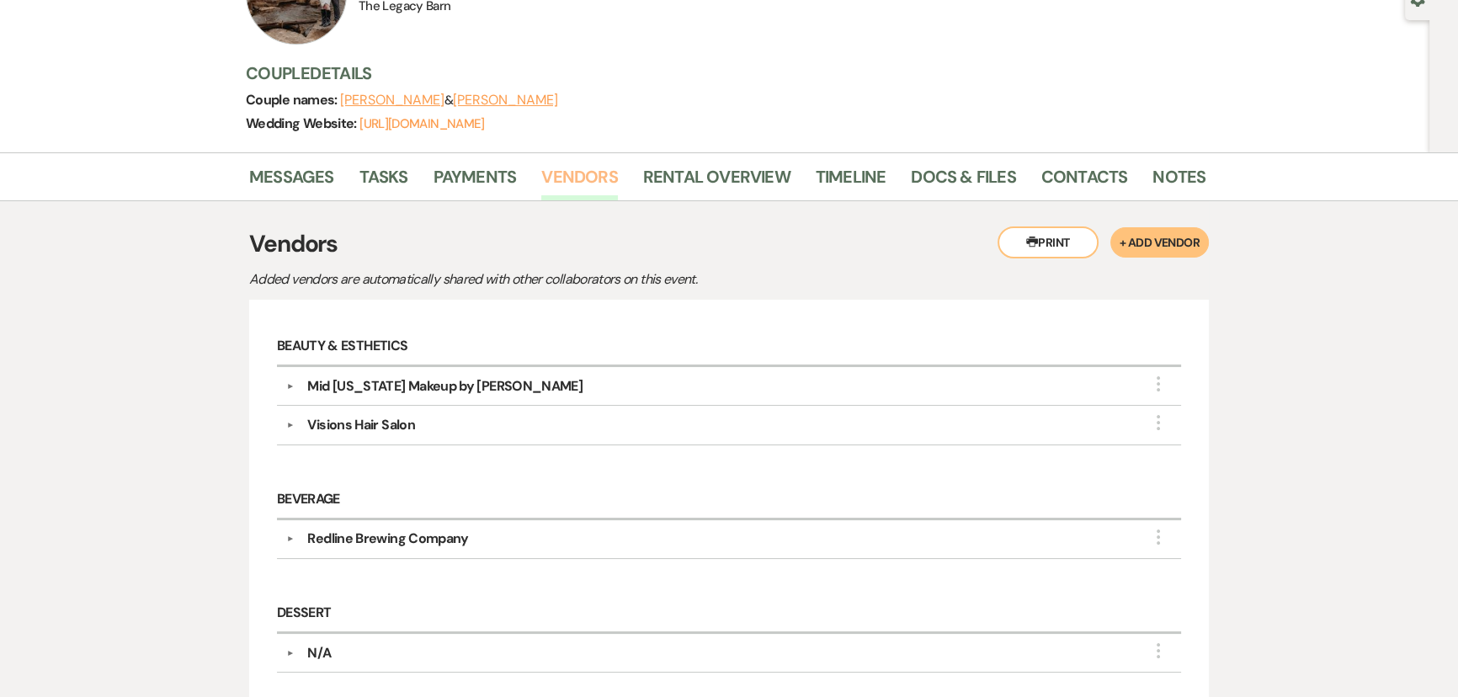
scroll to position [382, 0]
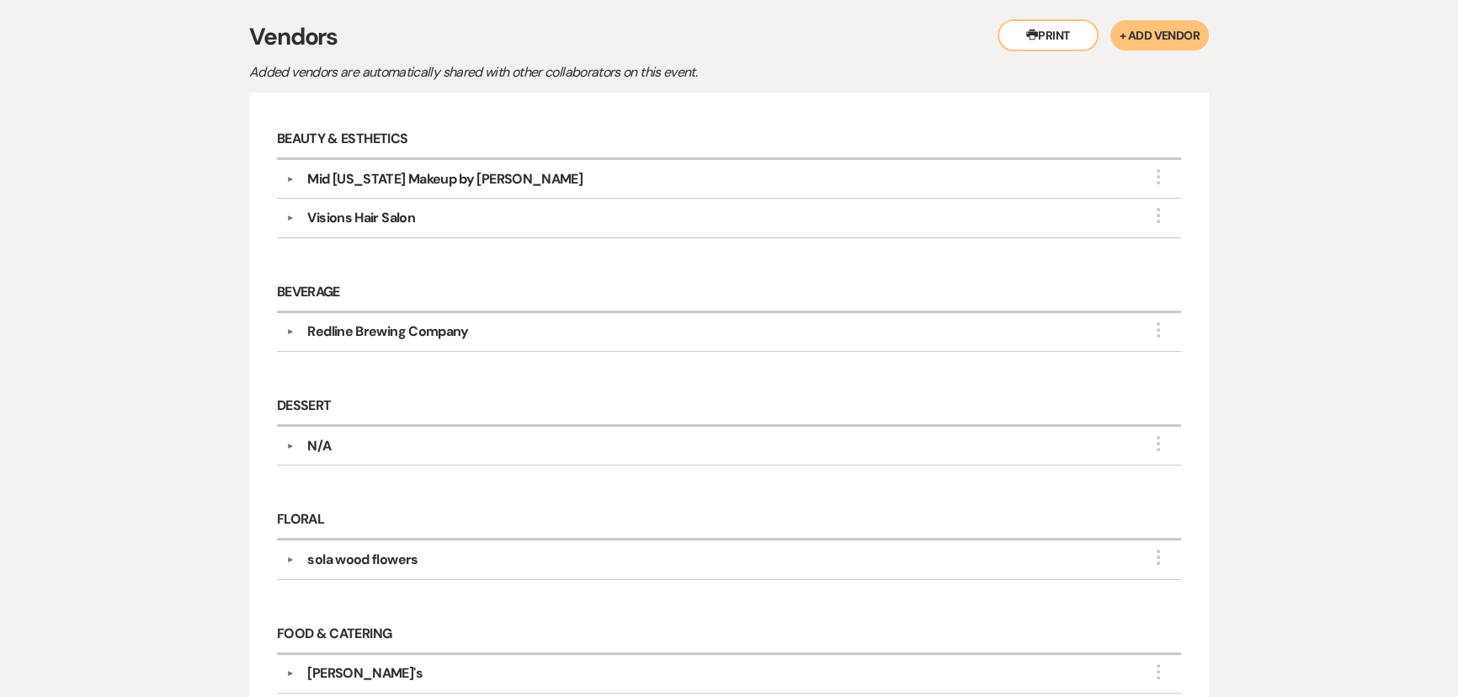
click at [403, 331] on div "Redline Brewing Company" at bounding box center [387, 332] width 161 height 20
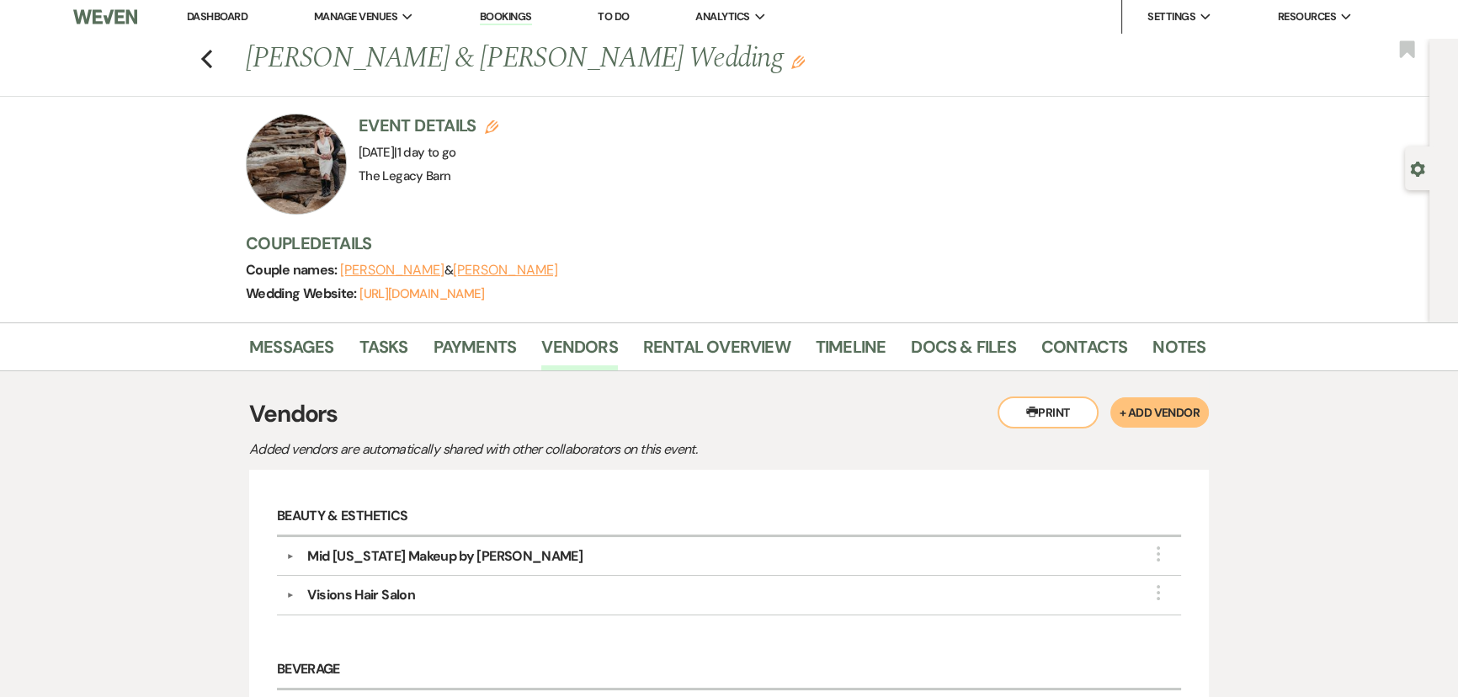
scroll to position [0, 0]
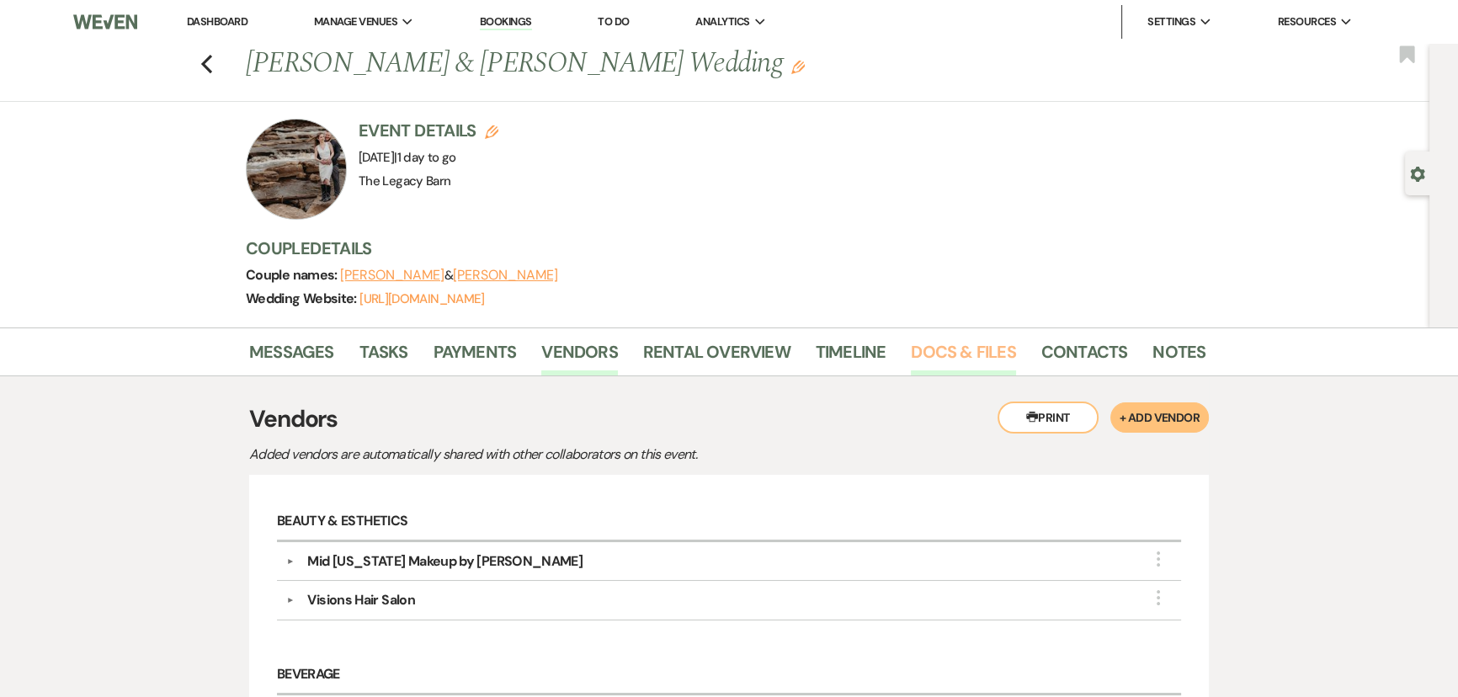
click at [936, 360] on link "Docs & Files" at bounding box center [963, 356] width 104 height 37
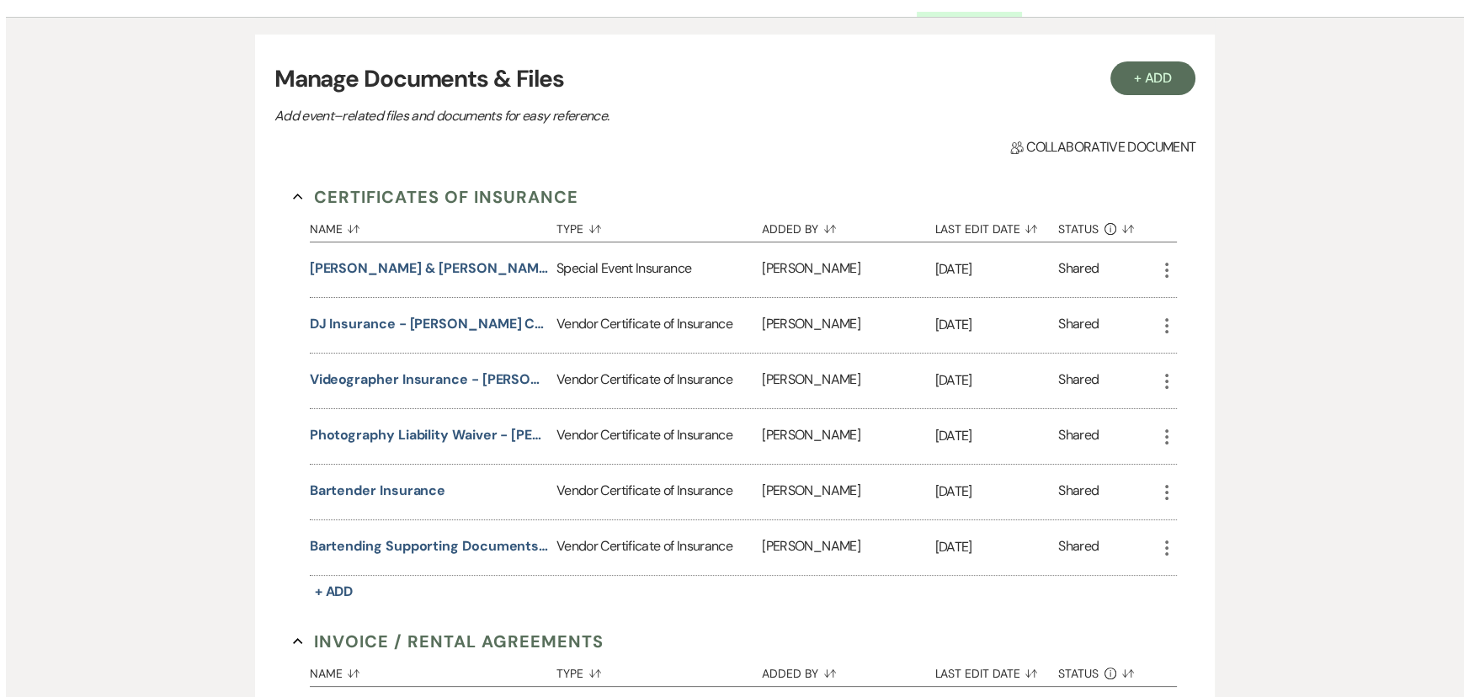
scroll to position [382, 0]
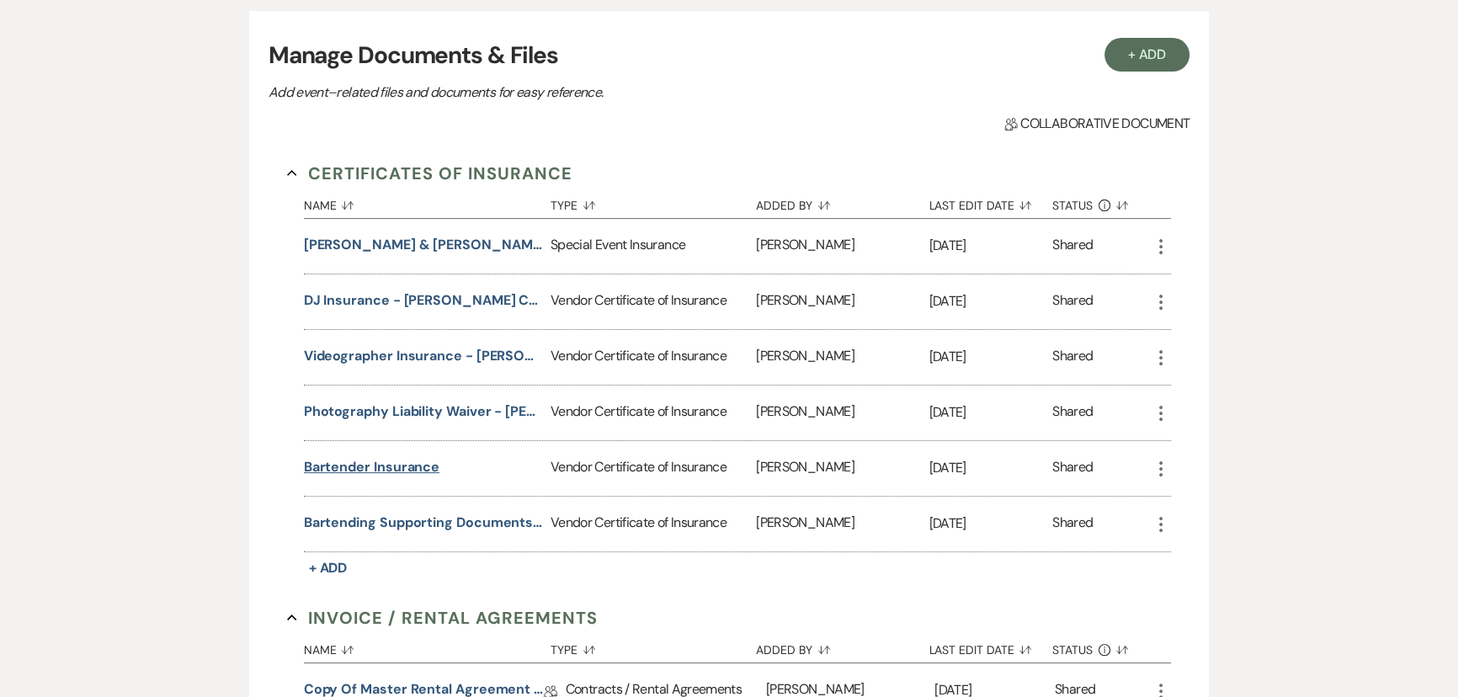
click at [379, 471] on button "Bartender Insurance" at bounding box center [372, 467] width 136 height 20
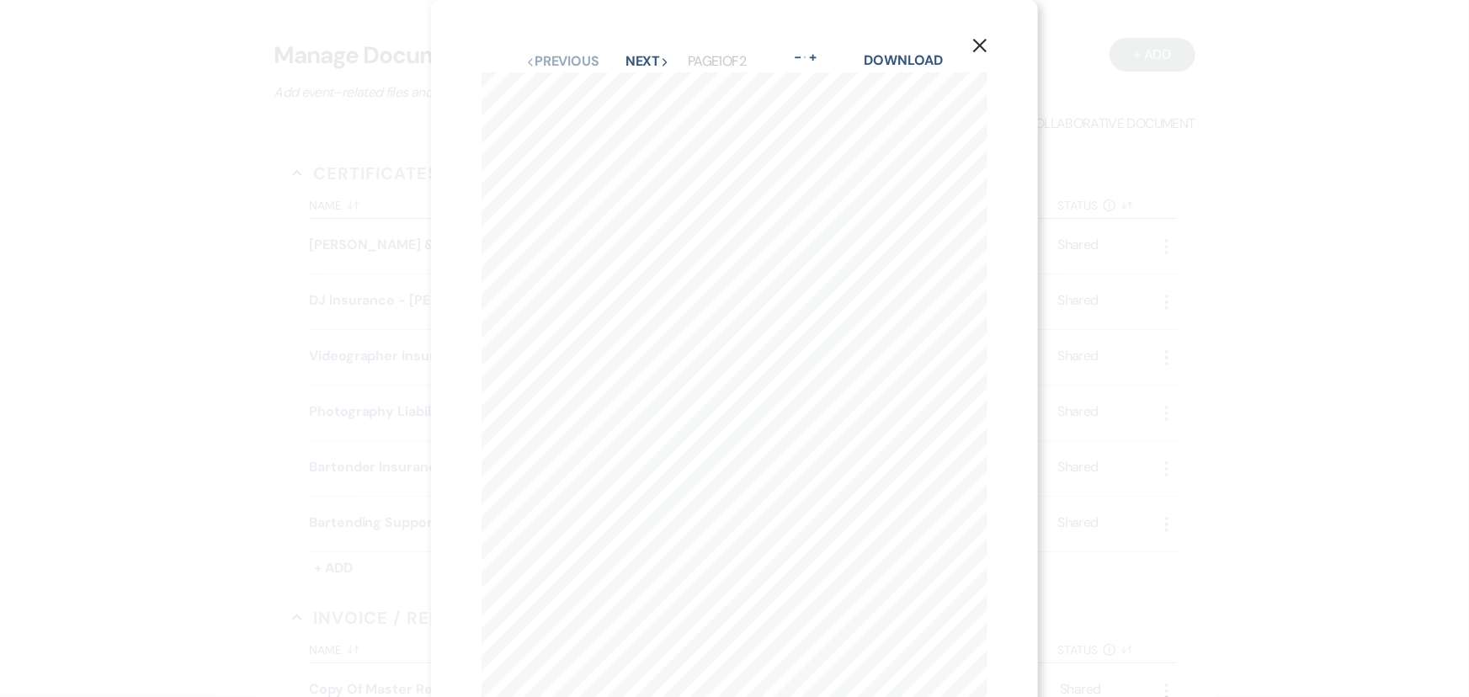
click at [980, 42] on icon "X" at bounding box center [979, 45] width 15 height 15
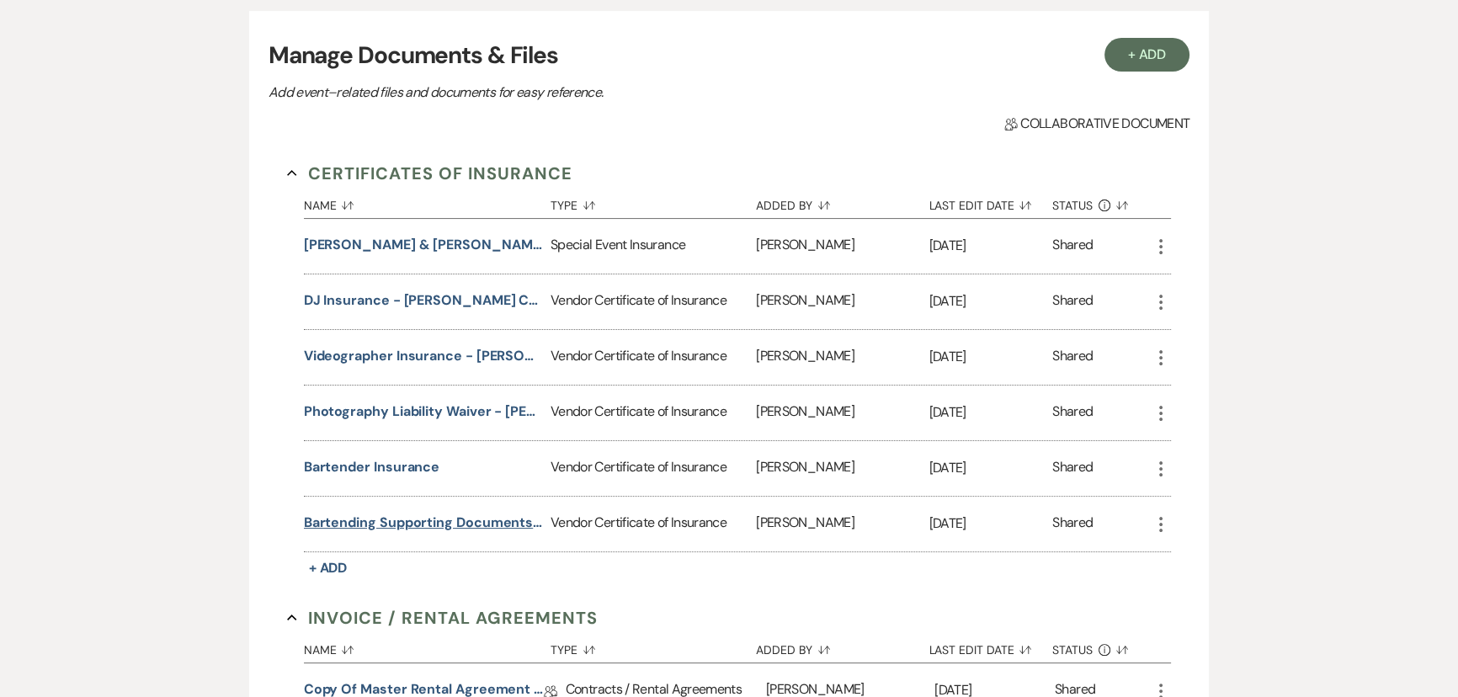
click at [424, 521] on button "Bartending Supporting Documents/Licensing" at bounding box center [424, 523] width 240 height 20
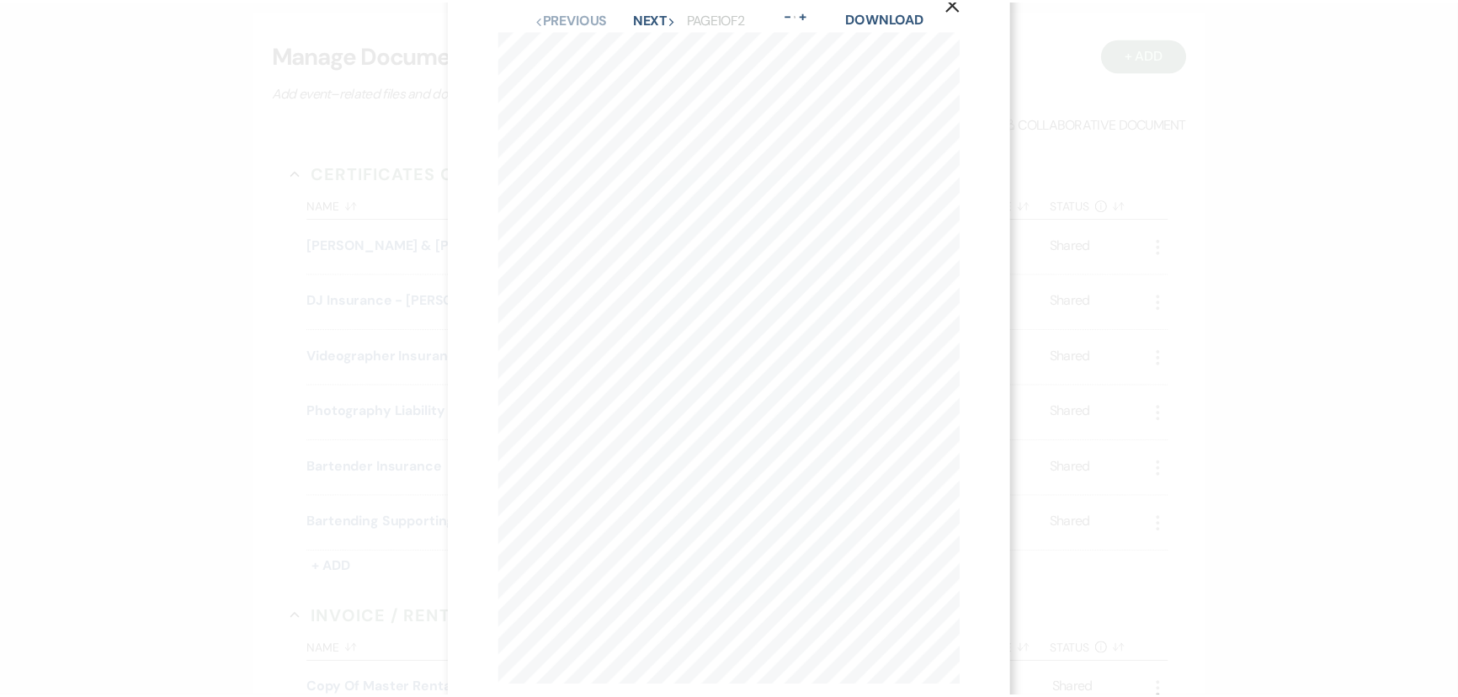
scroll to position [0, 0]
click at [956, 44] on icon "X" at bounding box center [959, 45] width 15 height 15
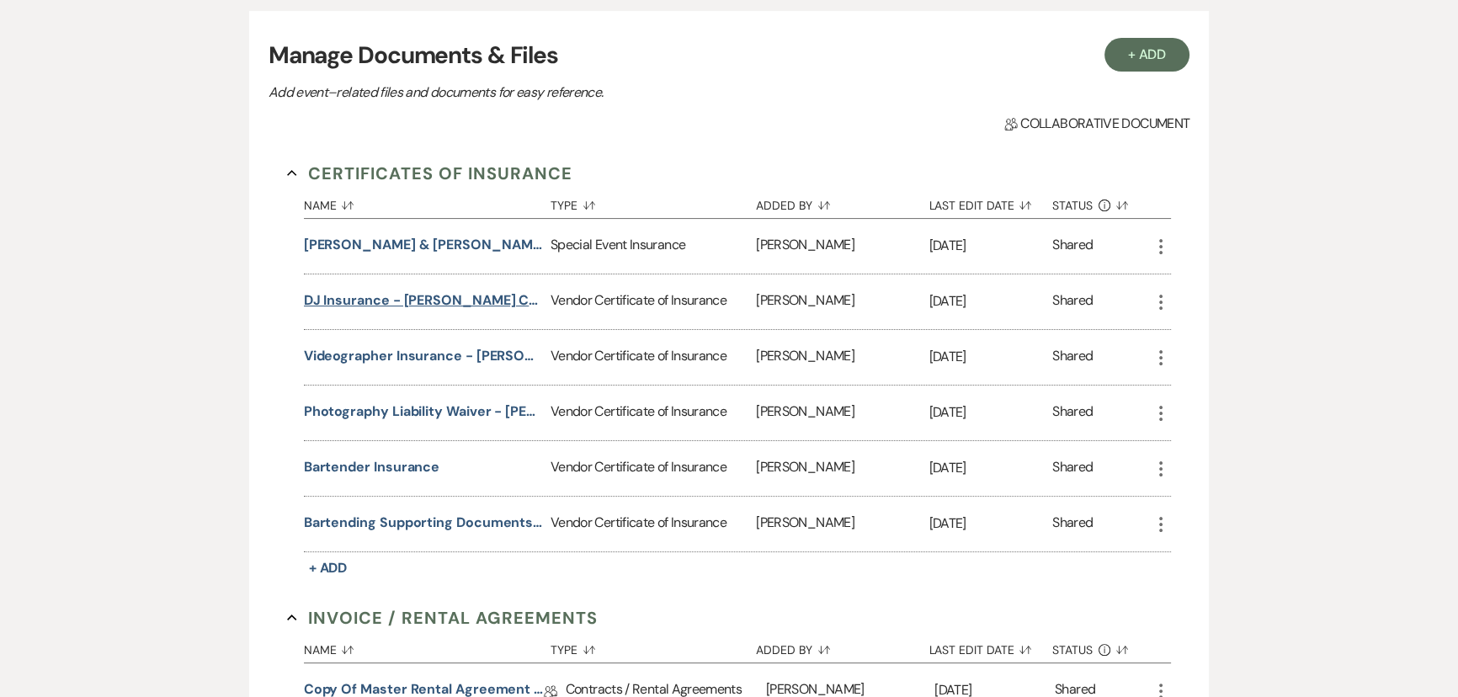
click at [438, 297] on button "DJ Insurance - [PERSON_NAME] Concepts" at bounding box center [424, 300] width 240 height 20
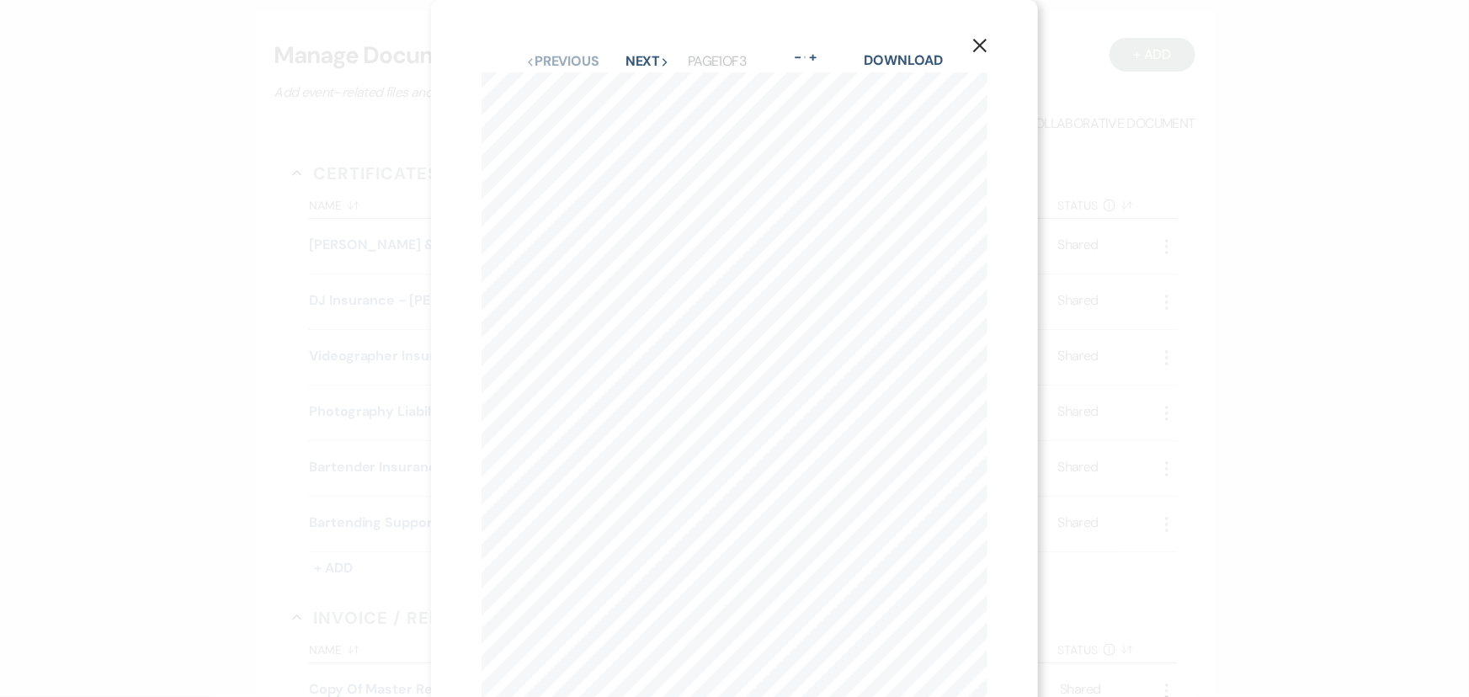
click at [977, 40] on icon "X" at bounding box center [979, 45] width 15 height 15
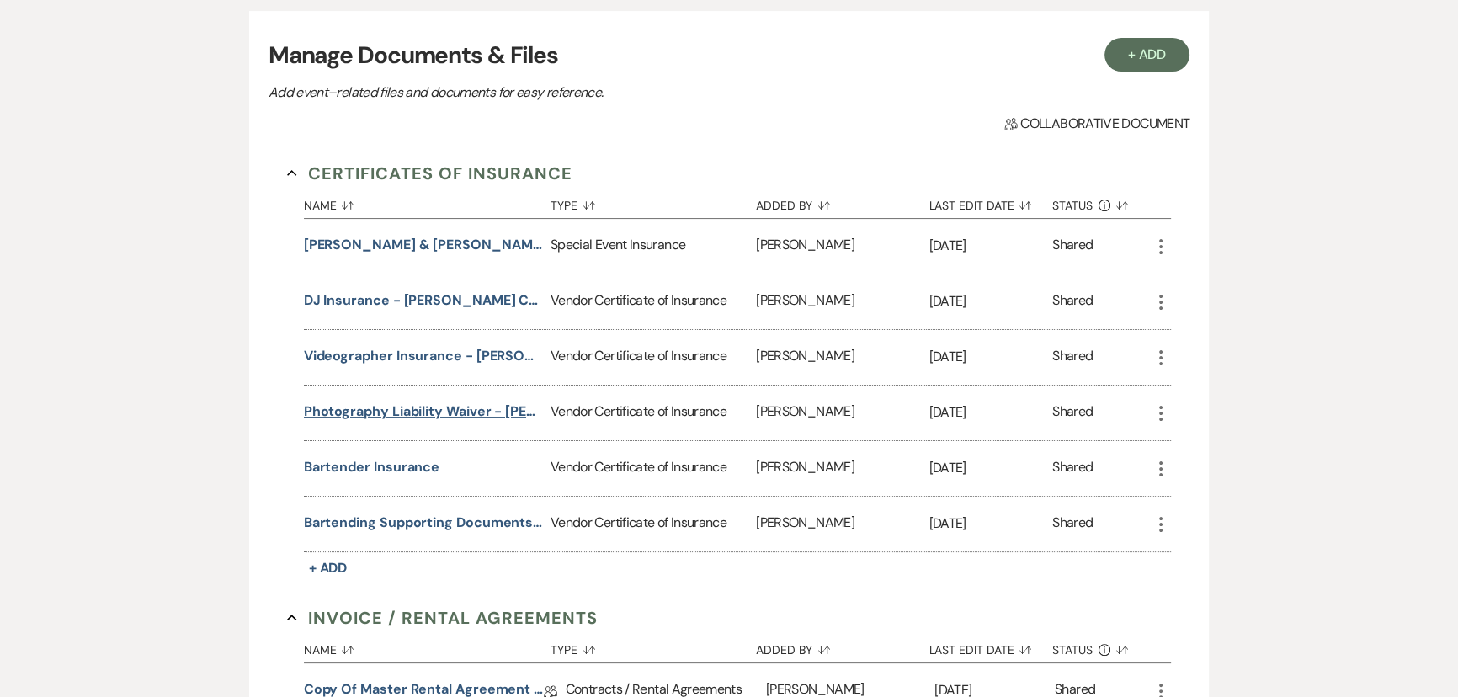
click at [437, 408] on button "Photography Liability Waiver - [PERSON_NAME] Photography" at bounding box center [424, 412] width 240 height 20
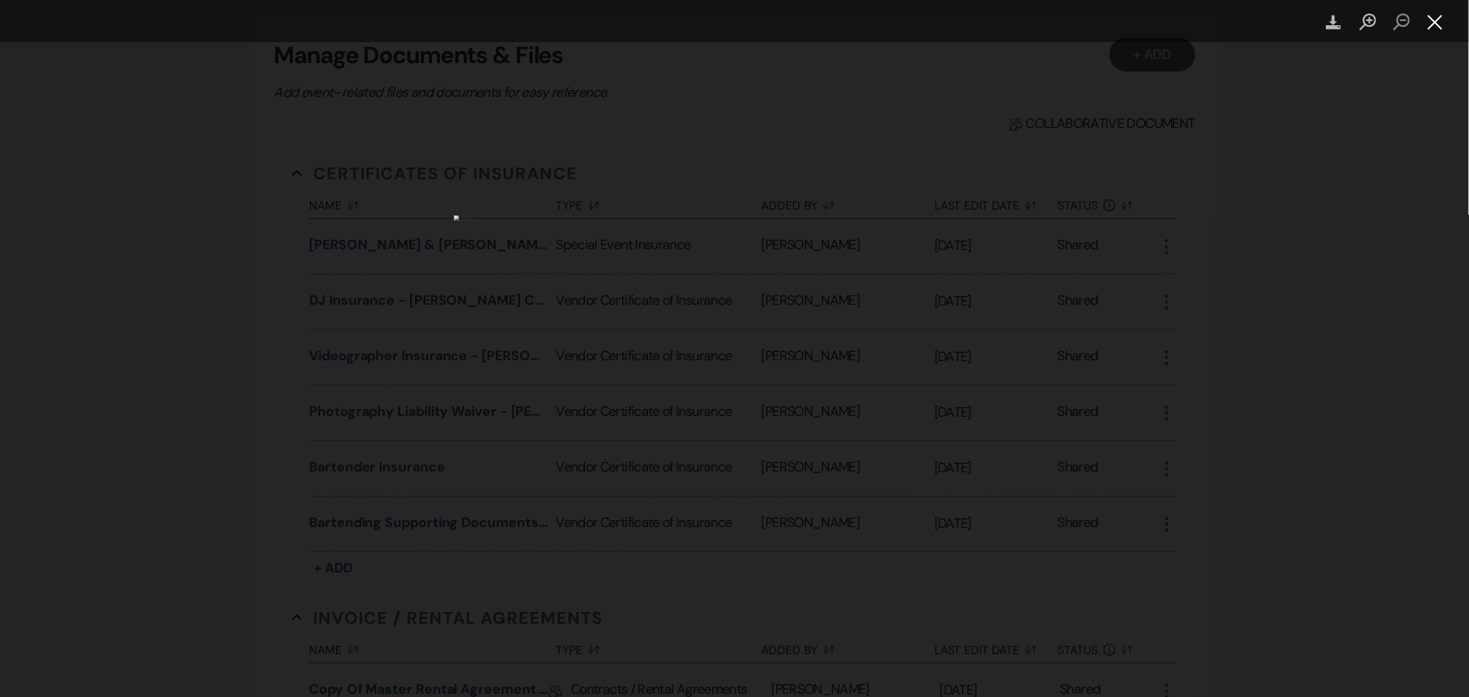
click at [1430, 23] on button "Close lightbox" at bounding box center [1436, 22] width 34 height 29
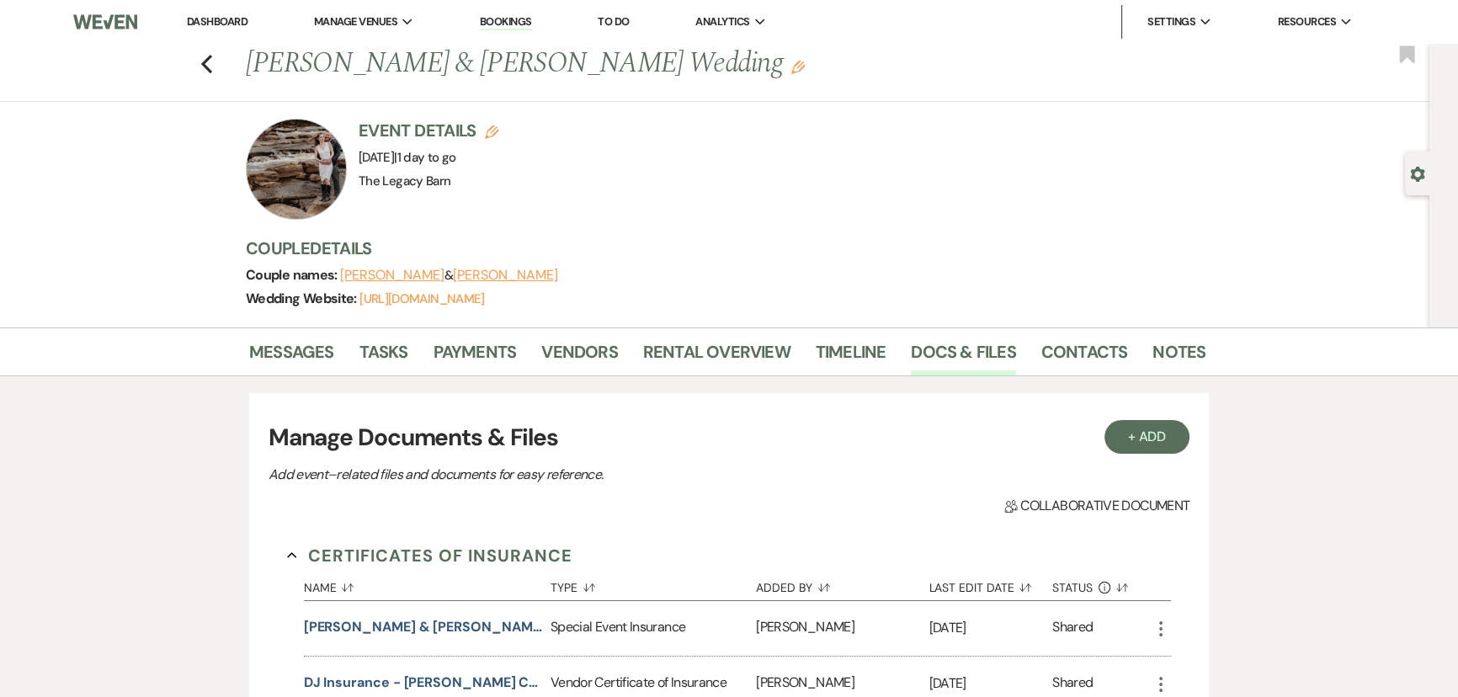
click at [216, 18] on link "Dashboard" at bounding box center [217, 21] width 61 height 14
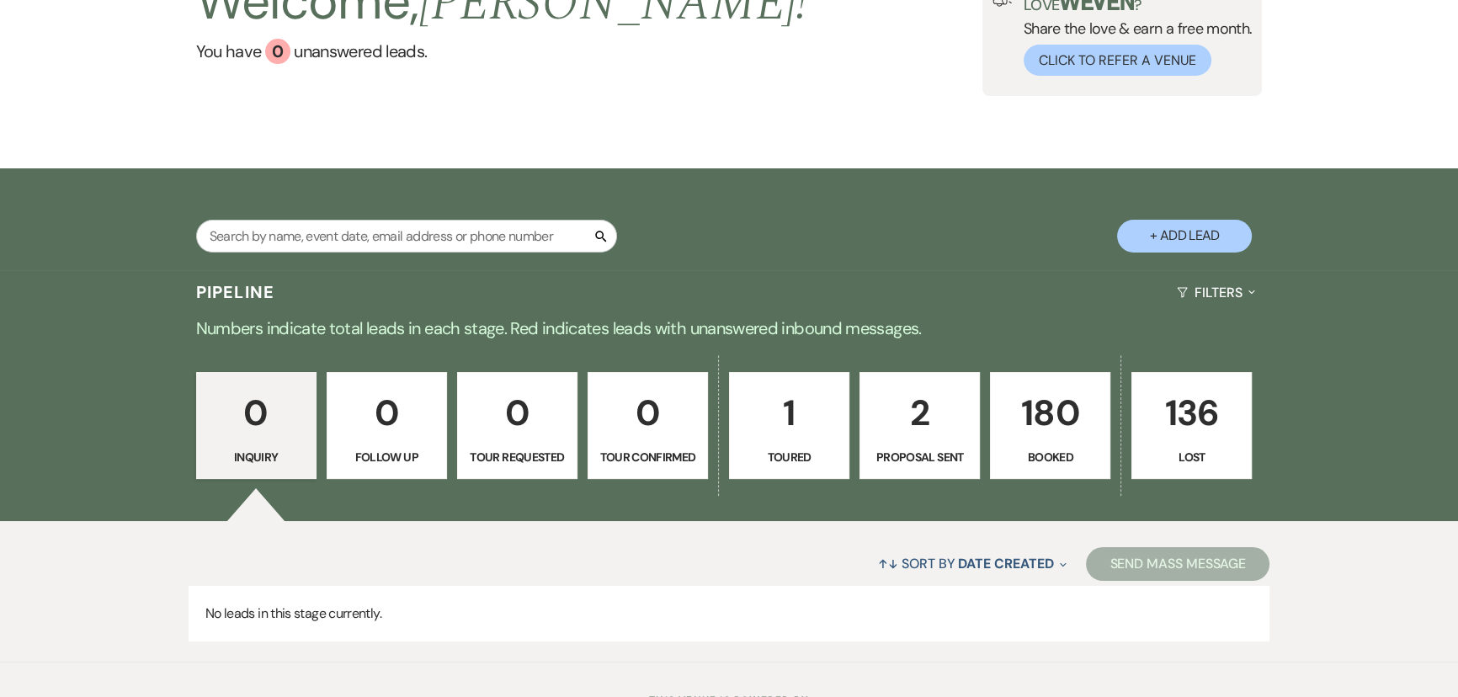
scroll to position [223, 0]
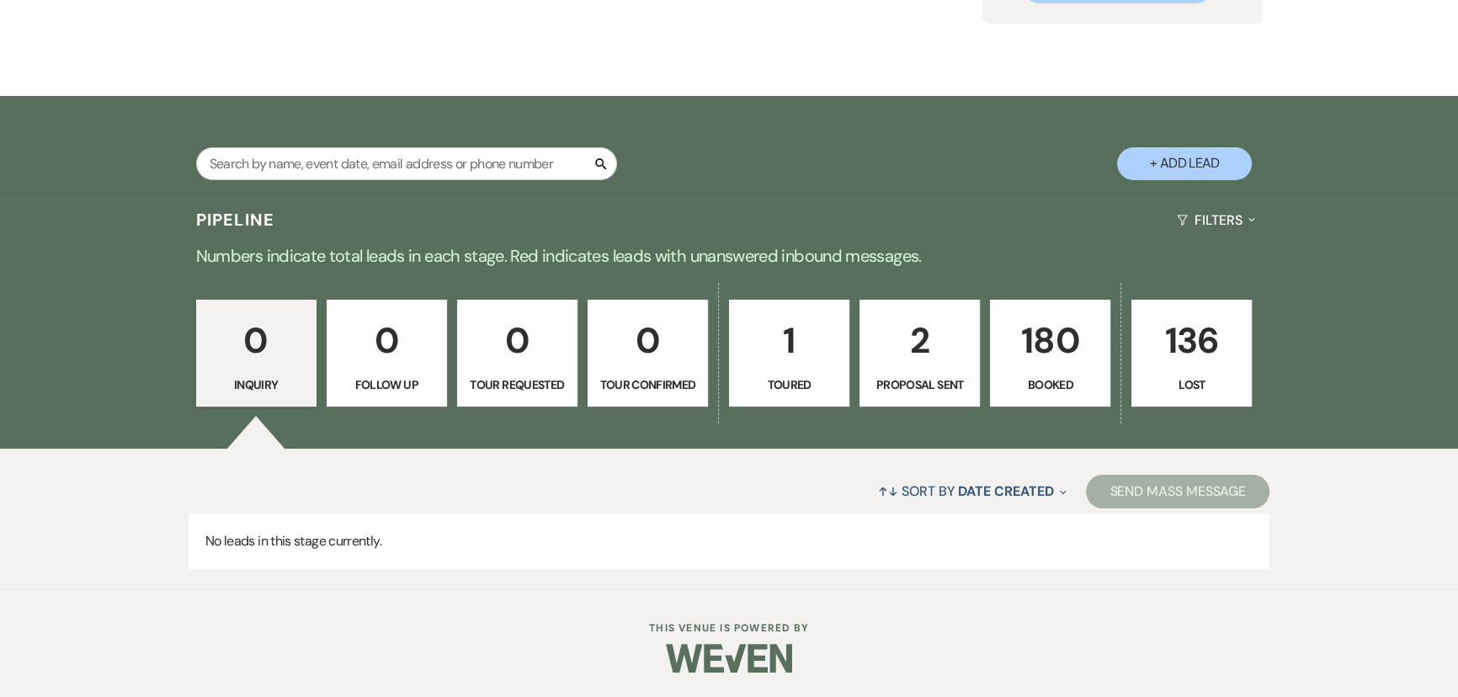
click at [1020, 344] on p "180" at bounding box center [1050, 340] width 99 height 56
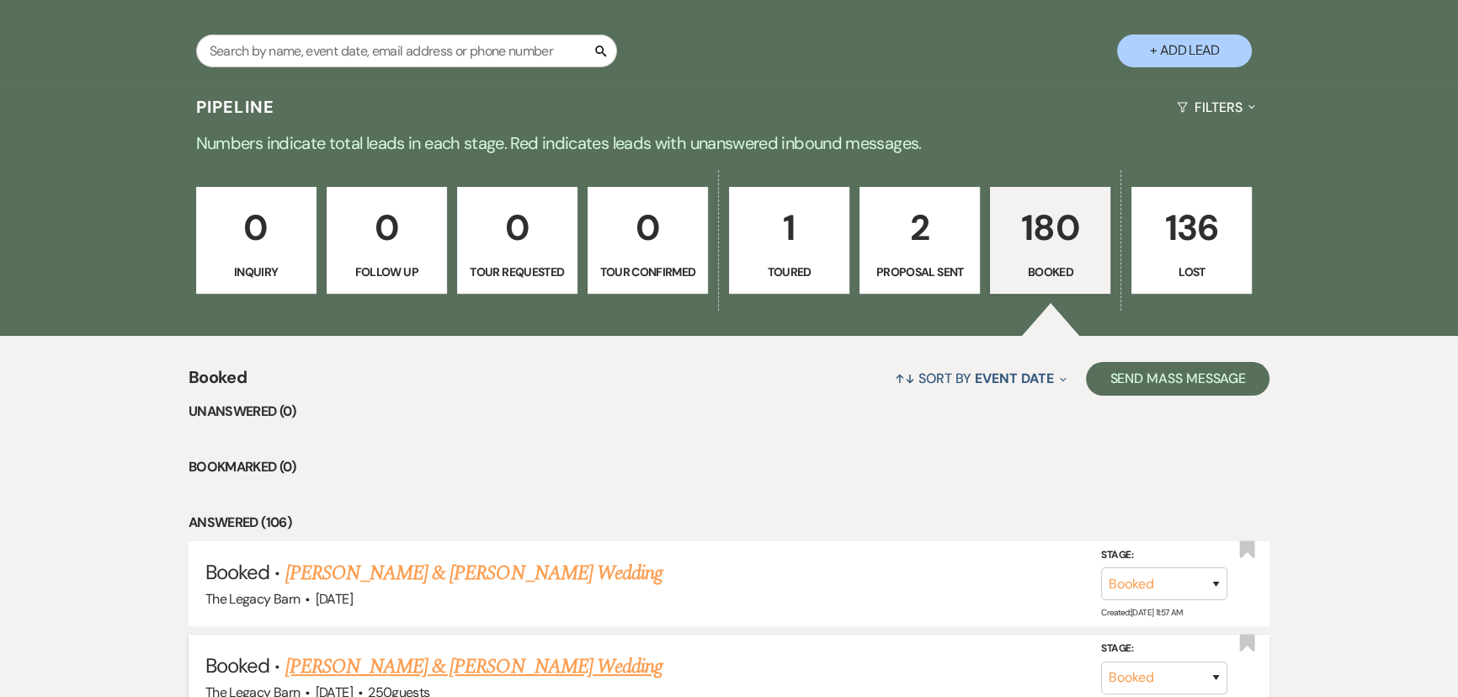
scroll to position [606, 0]
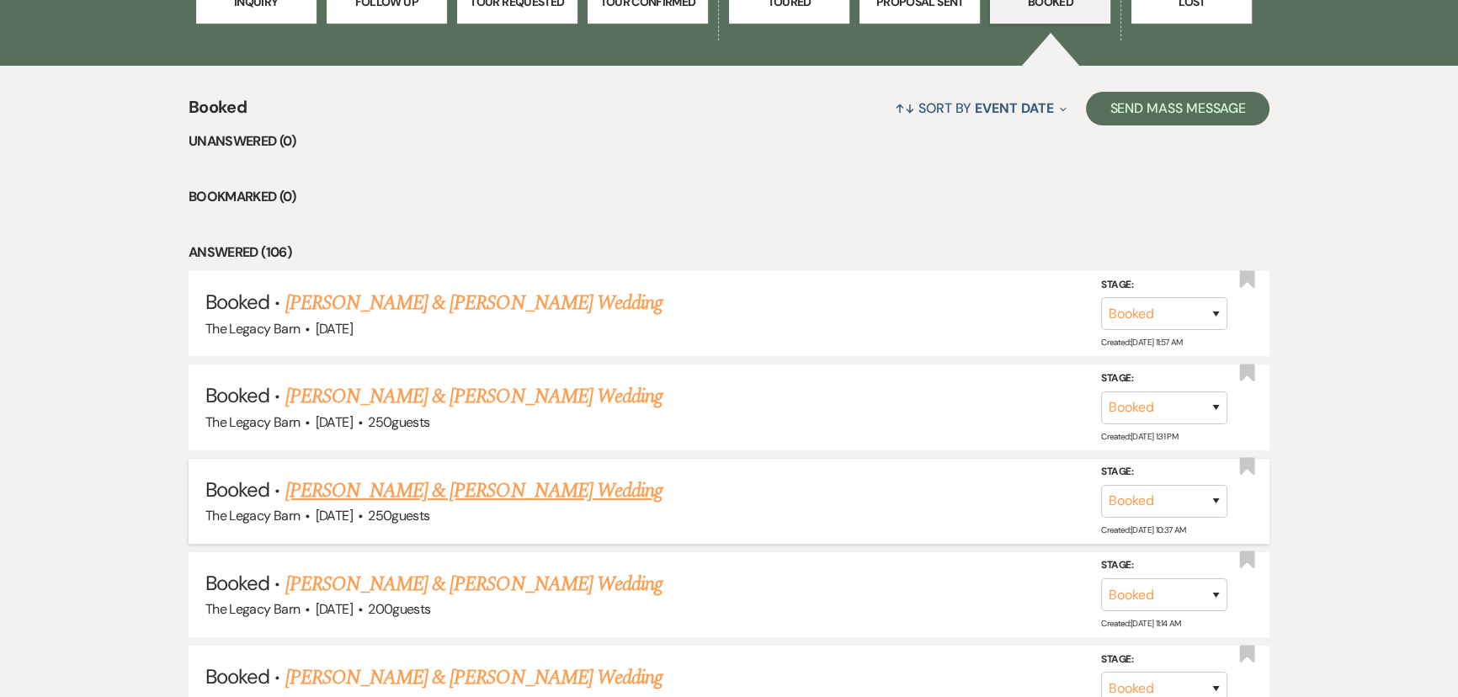
click at [445, 482] on link "[PERSON_NAME] & [PERSON_NAME] Wedding" at bounding box center [473, 491] width 377 height 30
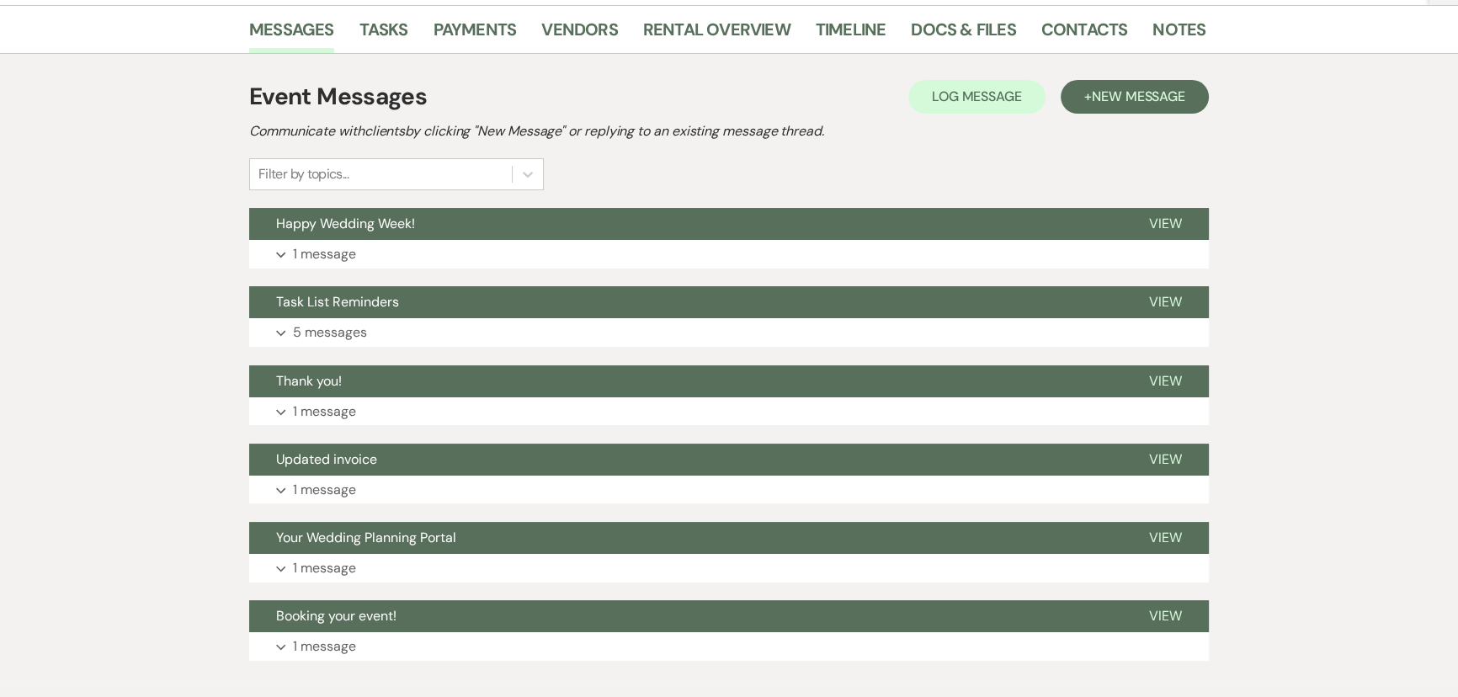
scroll to position [306, 0]
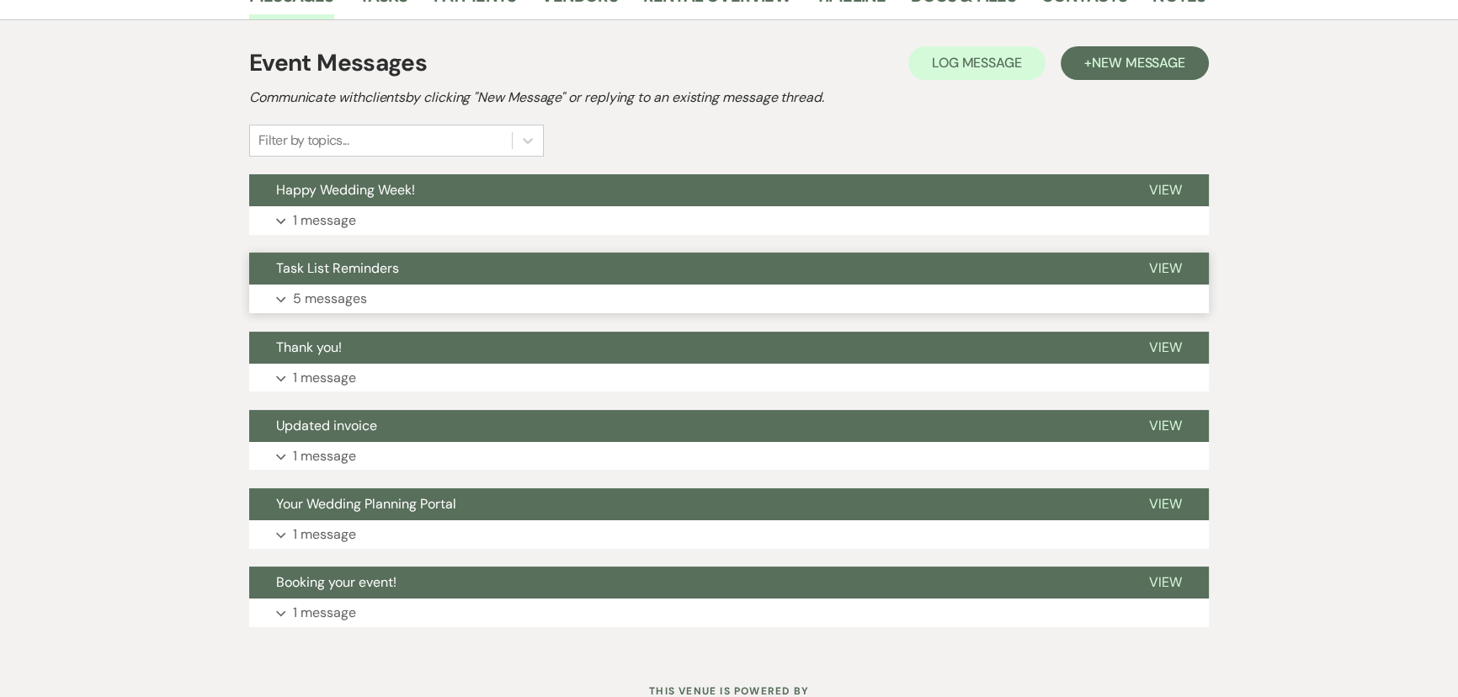
click at [386, 267] on span "Task List Reminders" at bounding box center [337, 268] width 123 height 18
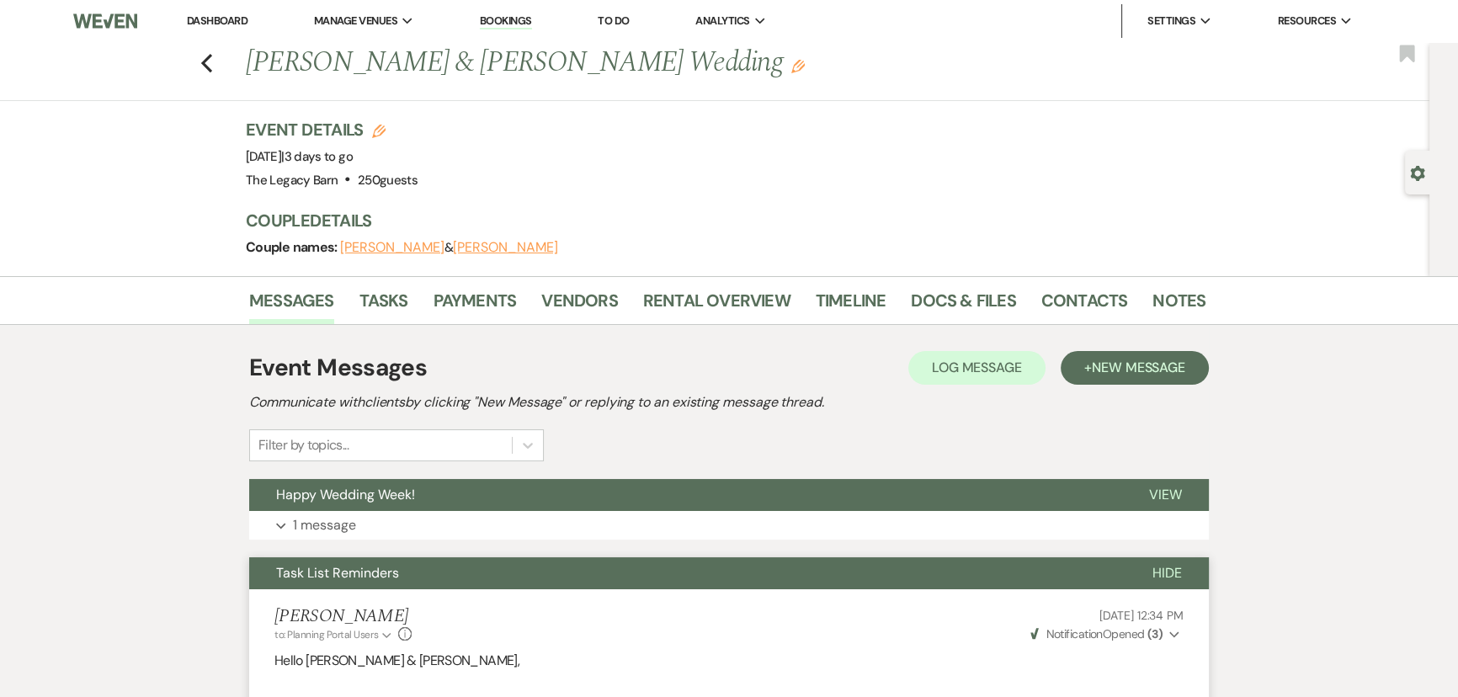
scroll to position [0, 0]
click at [377, 489] on span "Happy Wedding Week!" at bounding box center [345, 496] width 139 height 18
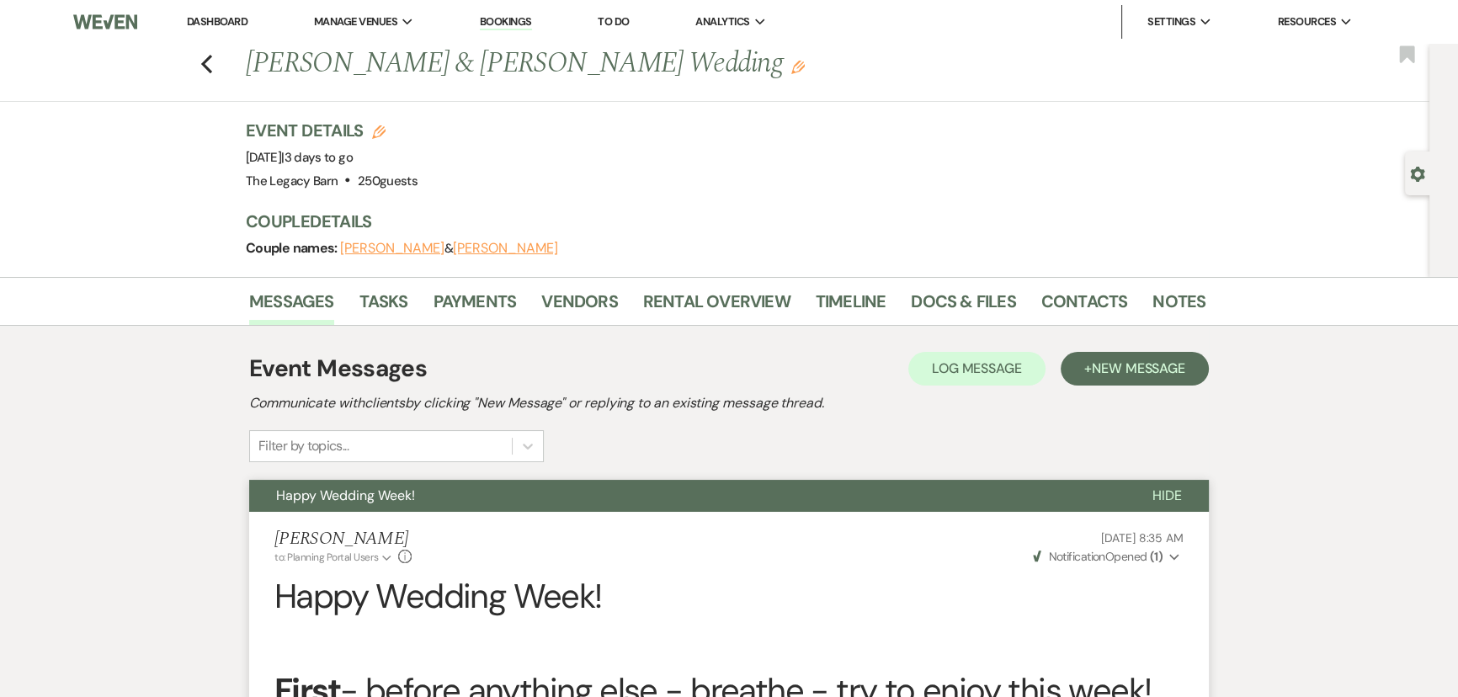
click at [194, 20] on link "Dashboard" at bounding box center [217, 21] width 61 height 14
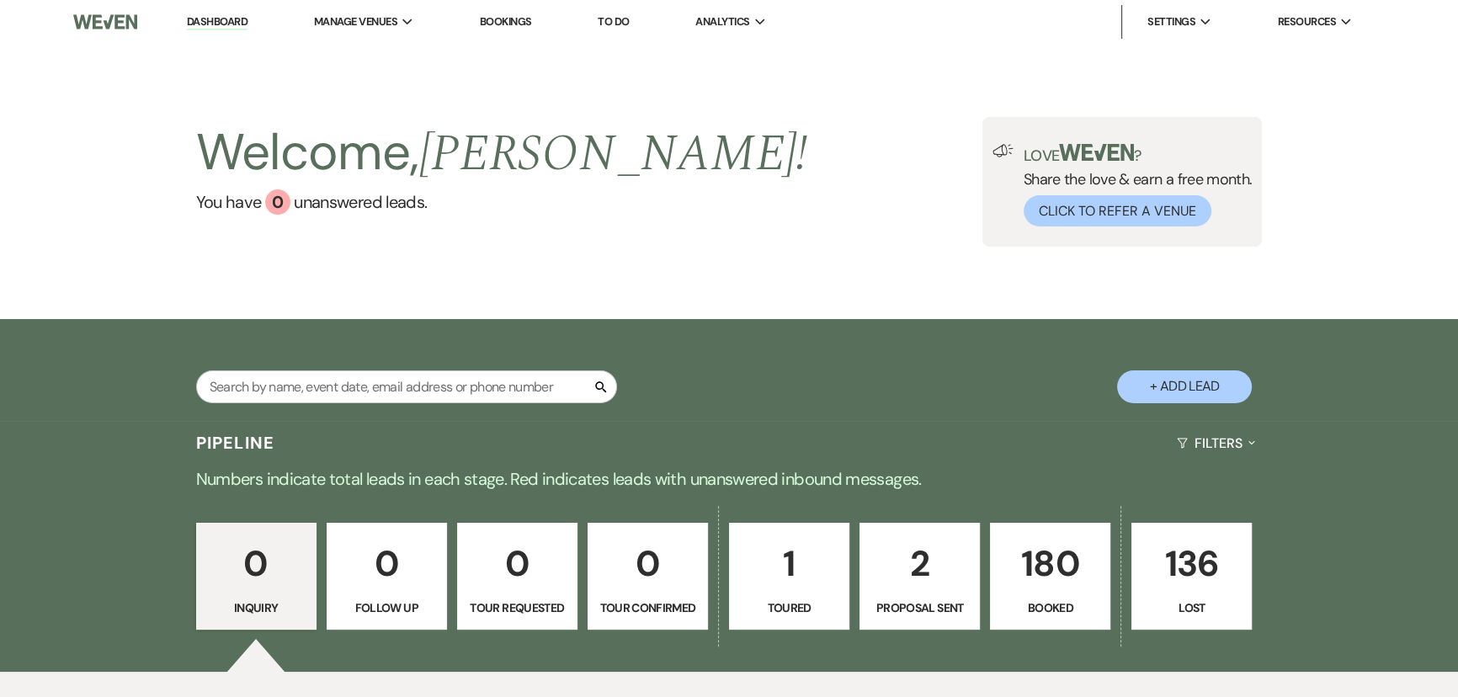
click at [1038, 578] on p "180" at bounding box center [1050, 563] width 99 height 56
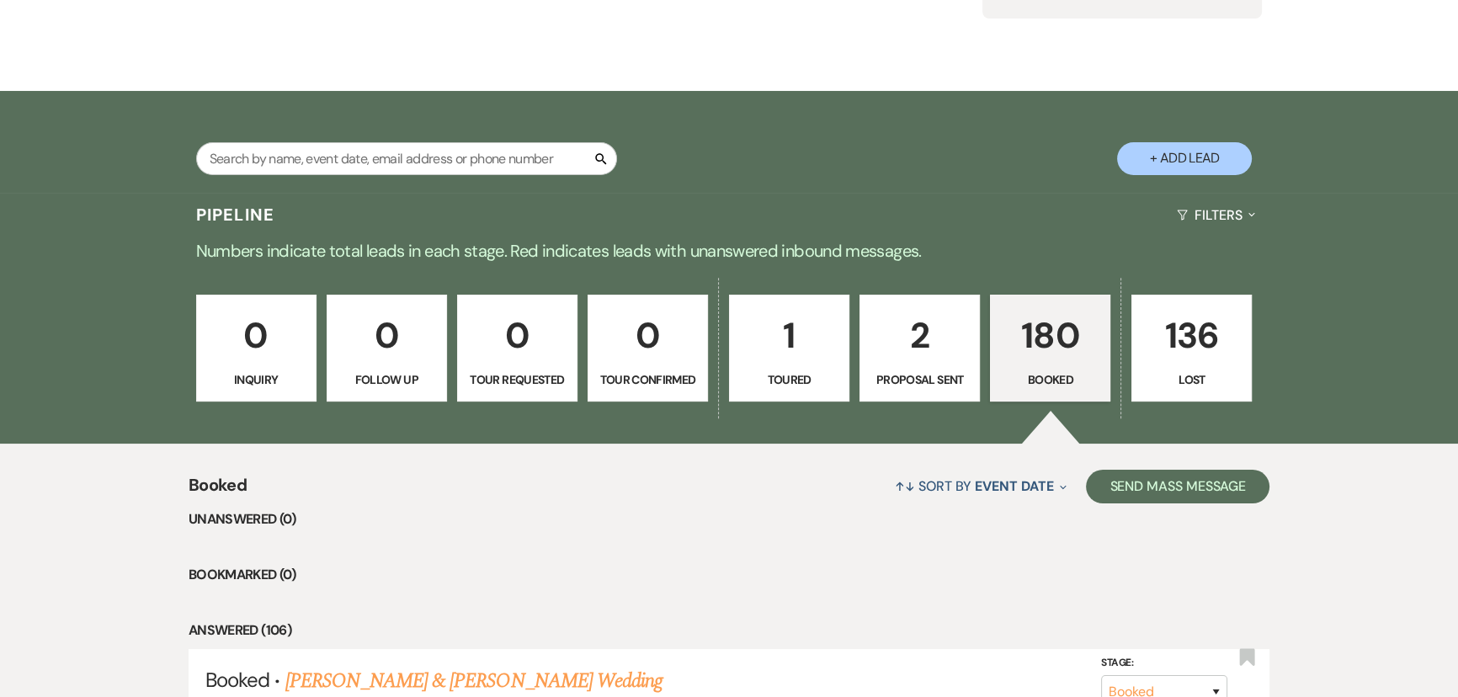
scroll to position [530, 0]
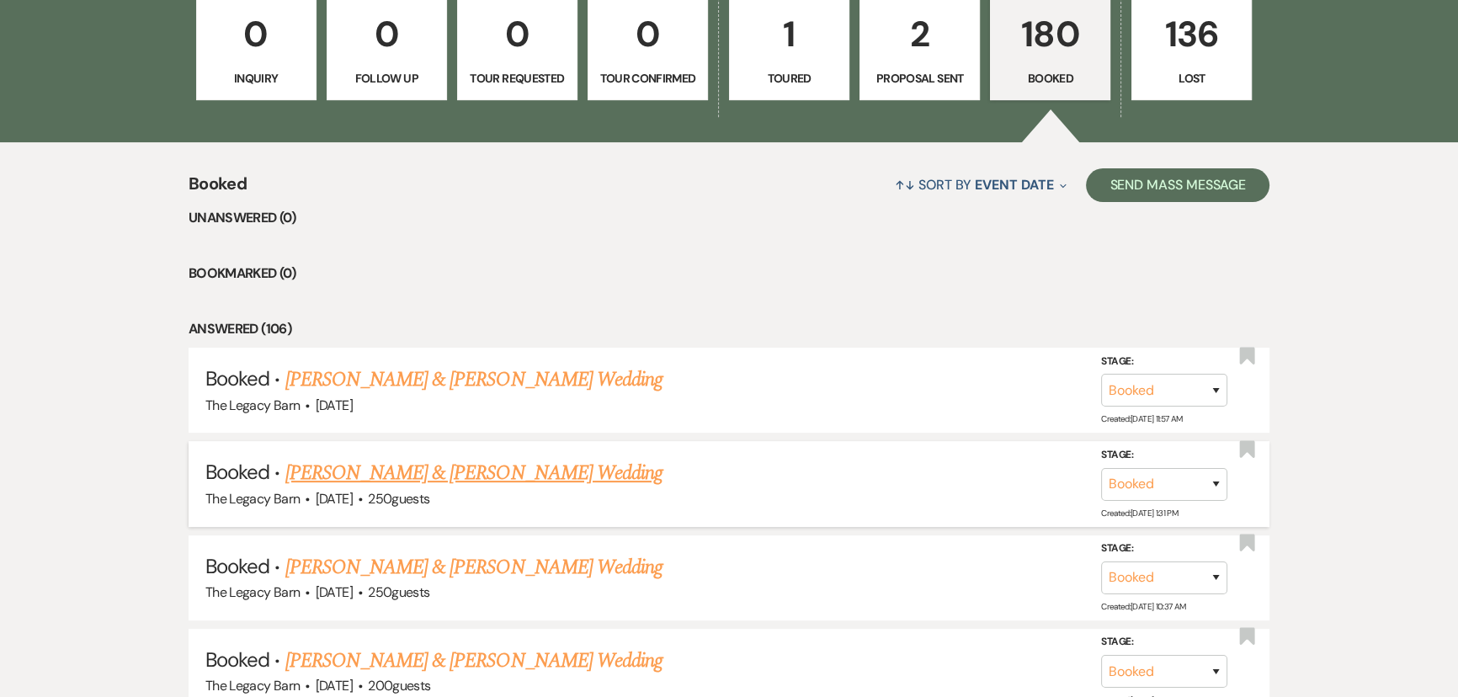
click at [426, 480] on link "[PERSON_NAME] & [PERSON_NAME] Wedding" at bounding box center [473, 473] width 377 height 30
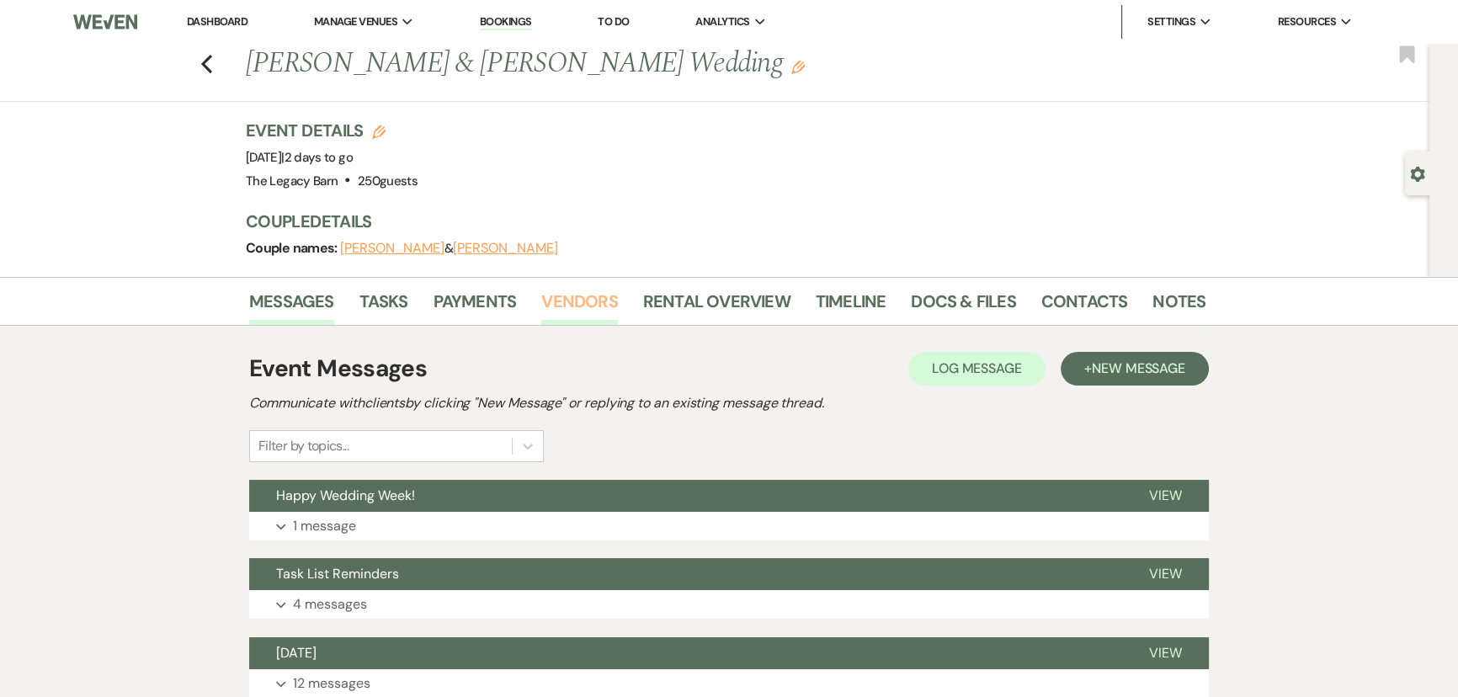
click at [563, 291] on link "Vendors" at bounding box center [579, 306] width 76 height 37
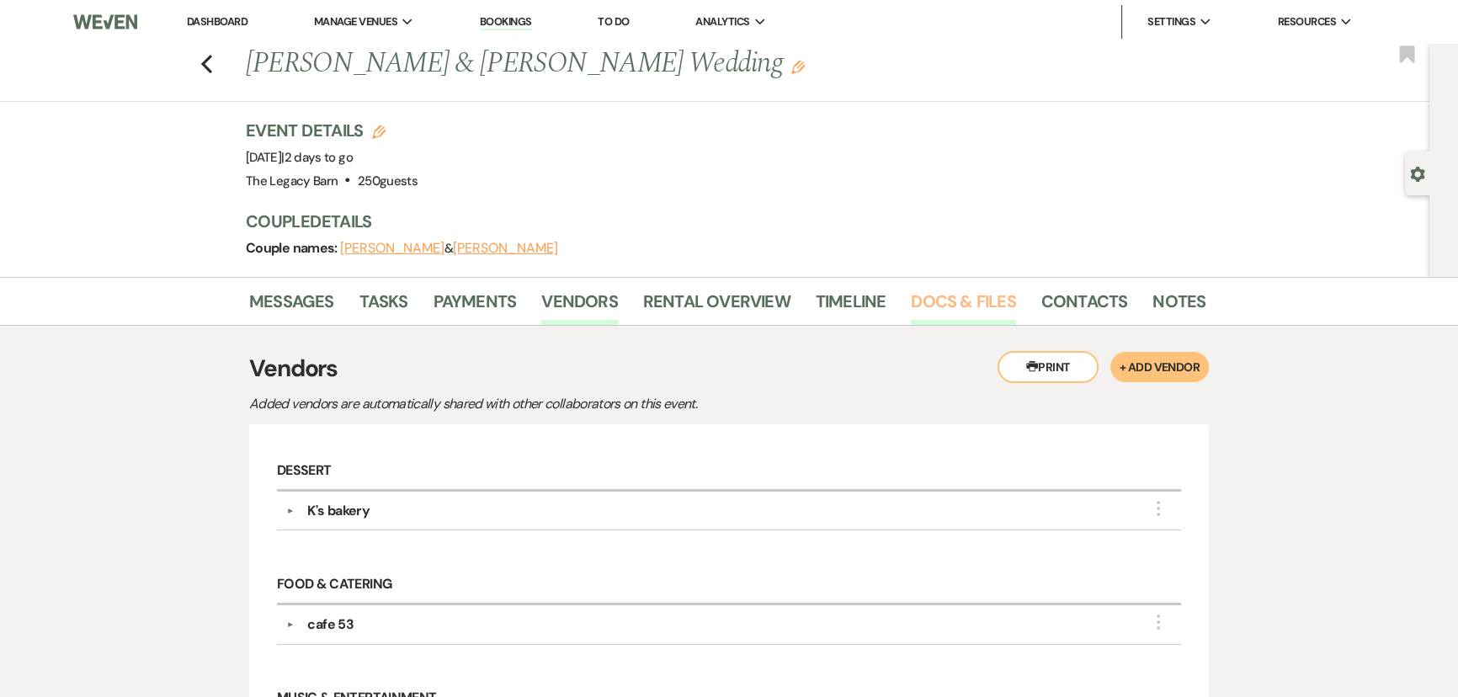
click at [953, 296] on link "Docs & Files" at bounding box center [963, 306] width 104 height 37
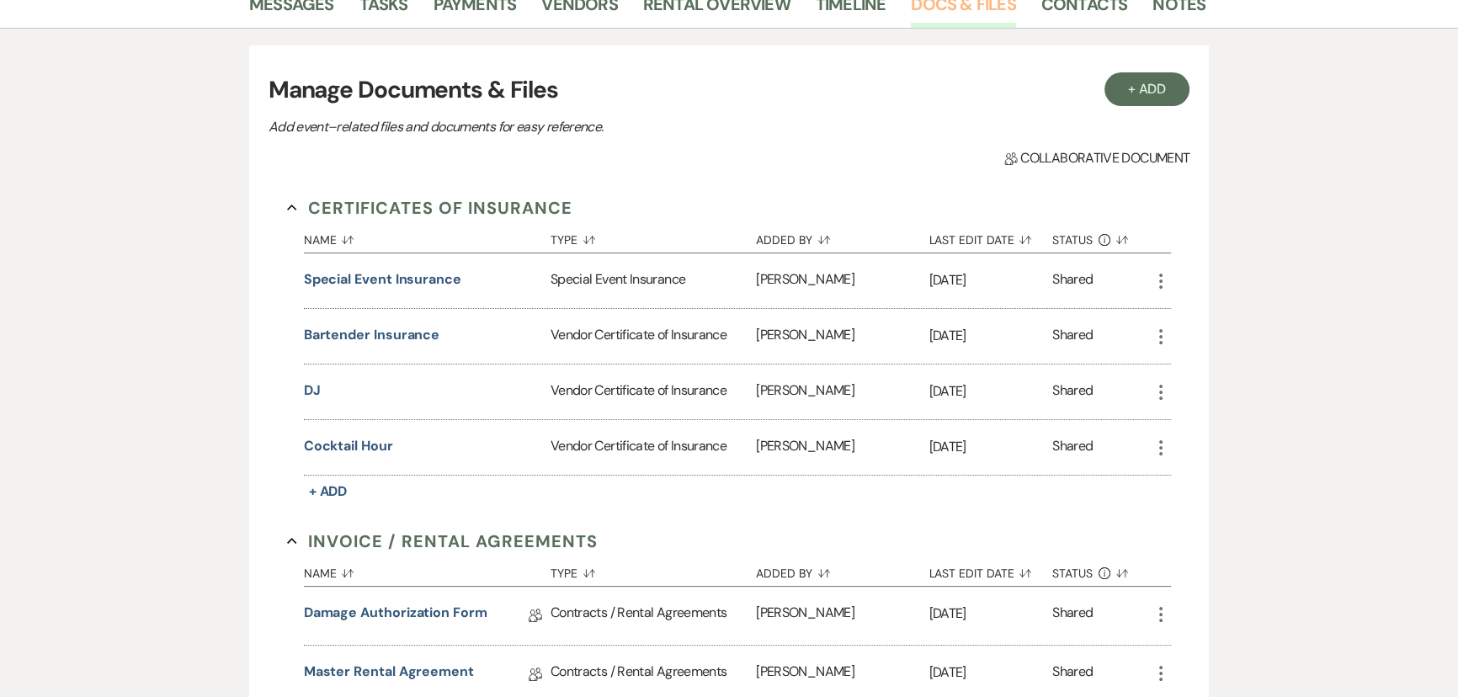
scroll to position [306, 0]
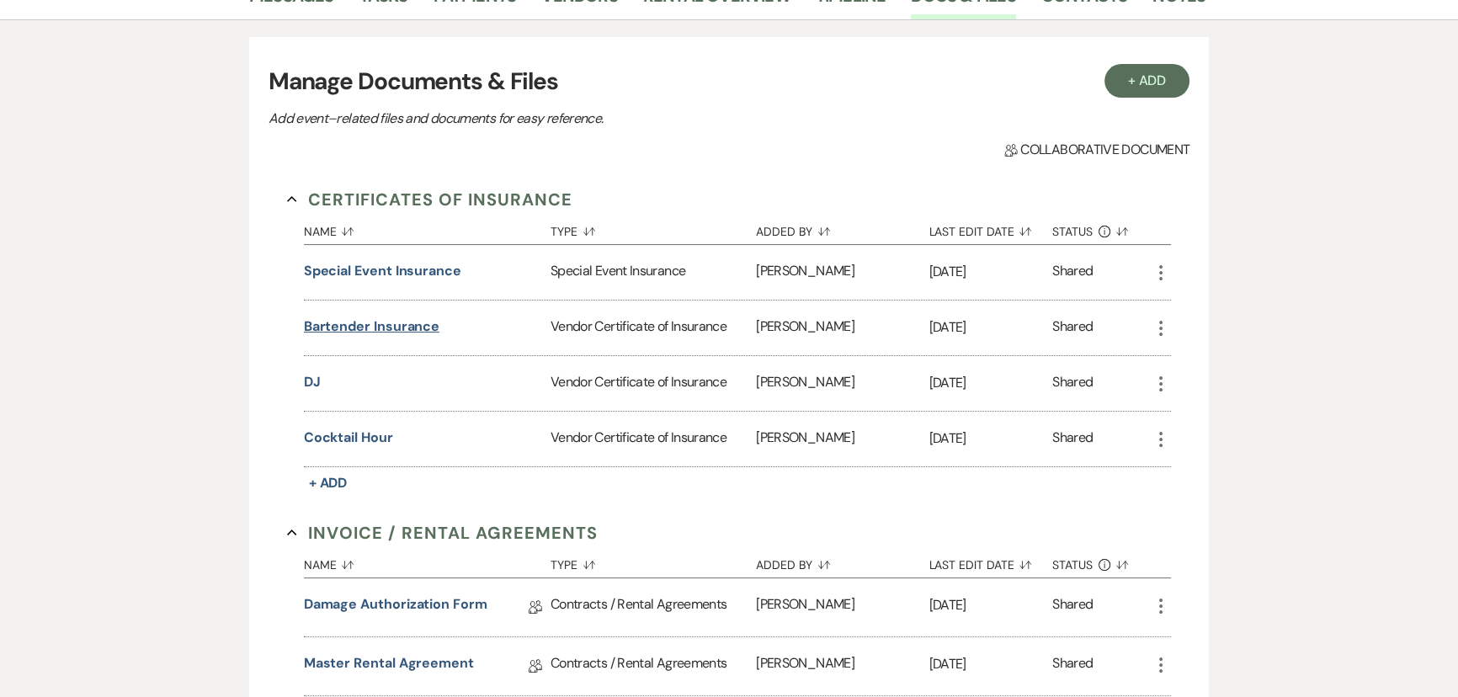
click at [393, 322] on button "Bartender Insurance" at bounding box center [372, 327] width 136 height 20
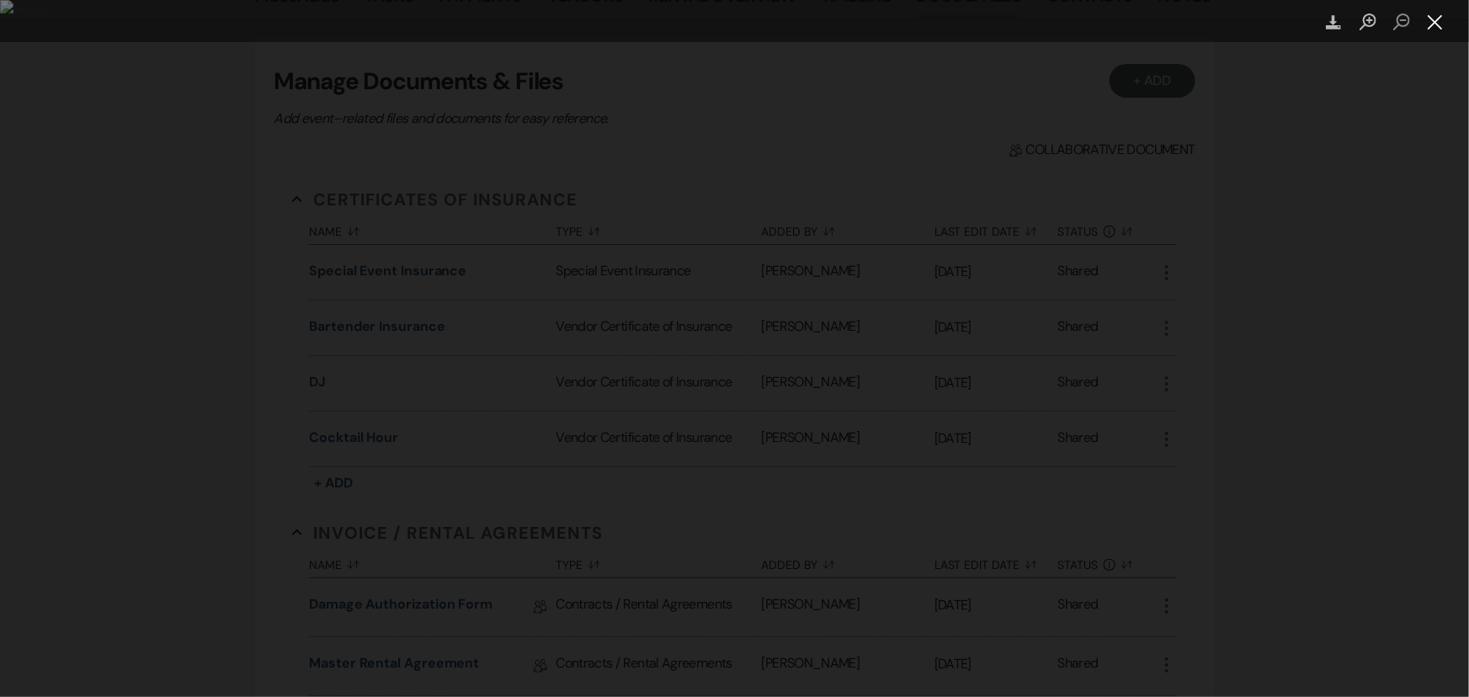
click at [1435, 24] on button "Close lightbox" at bounding box center [1436, 22] width 34 height 29
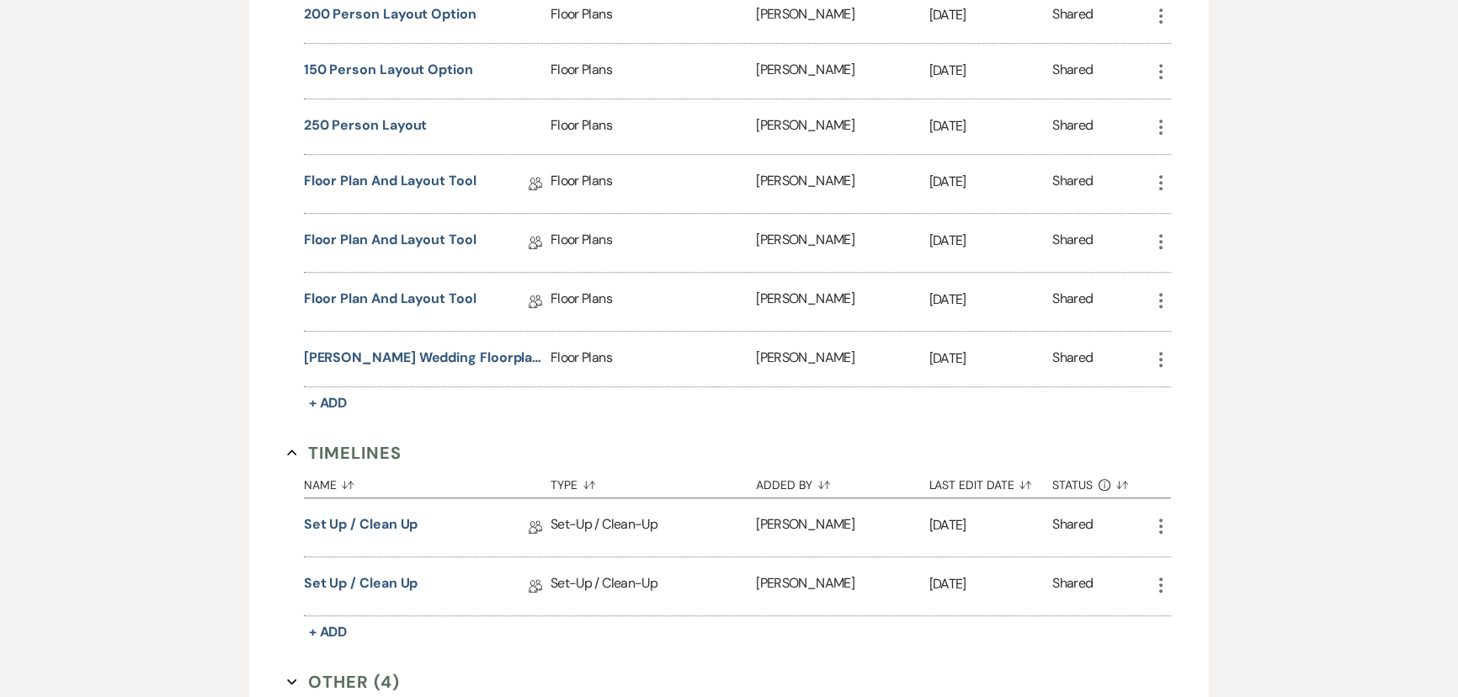
scroll to position [1531, 0]
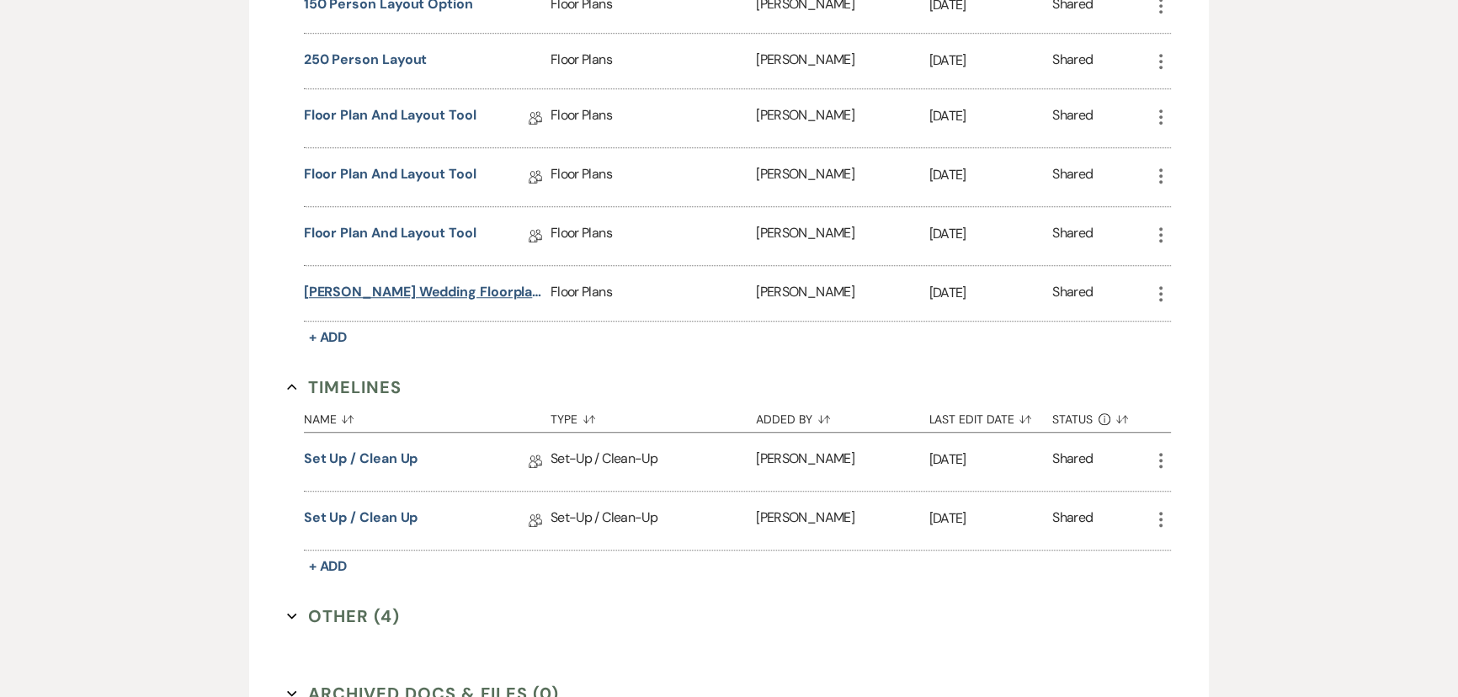
click at [410, 286] on button "[PERSON_NAME] Wedding Floorplans" at bounding box center [424, 292] width 240 height 20
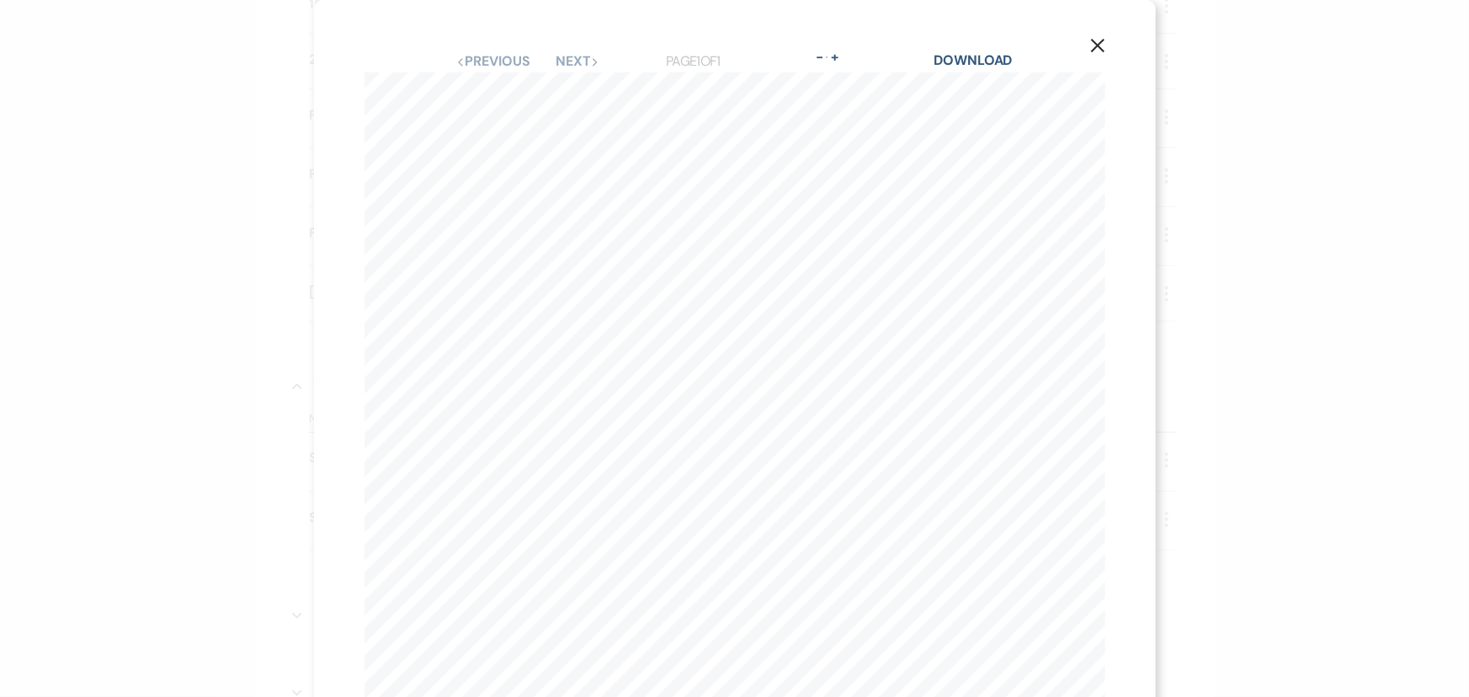
click at [1095, 46] on icon "X" at bounding box center [1097, 45] width 15 height 15
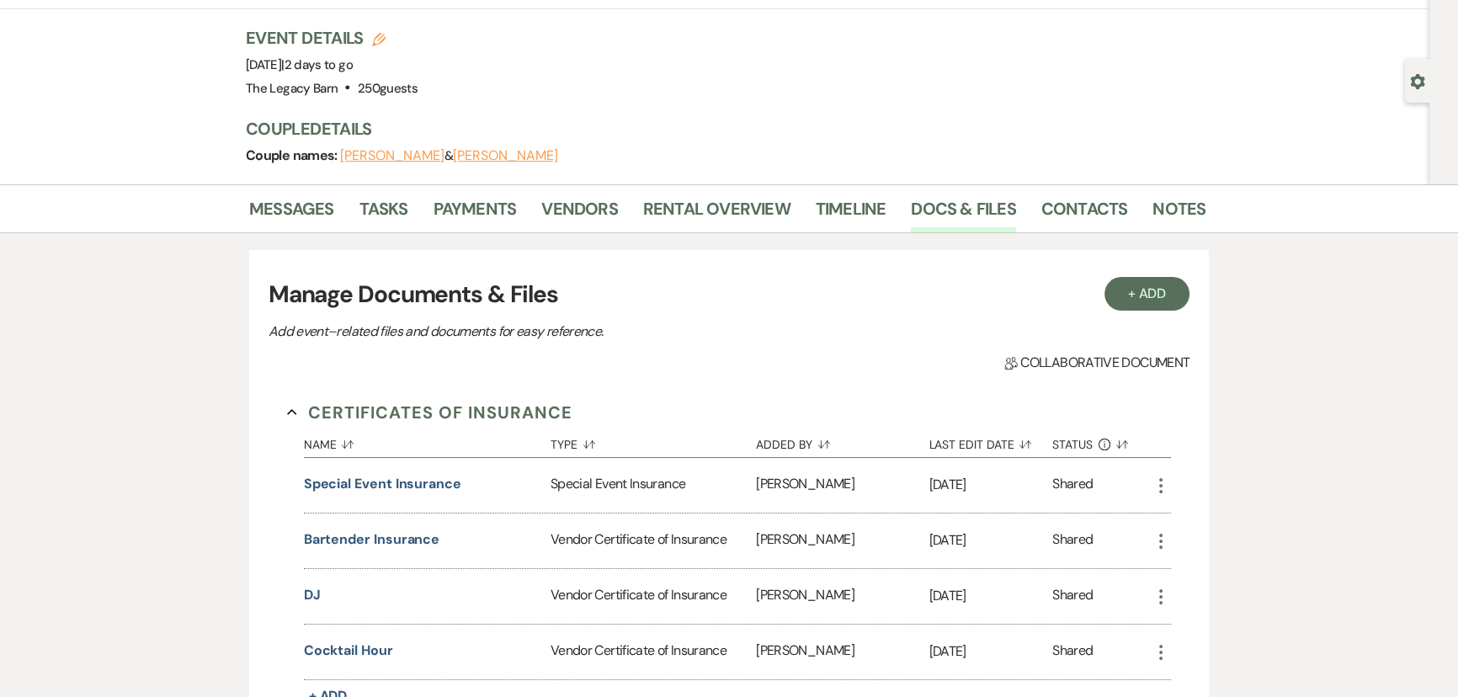
scroll to position [0, 0]
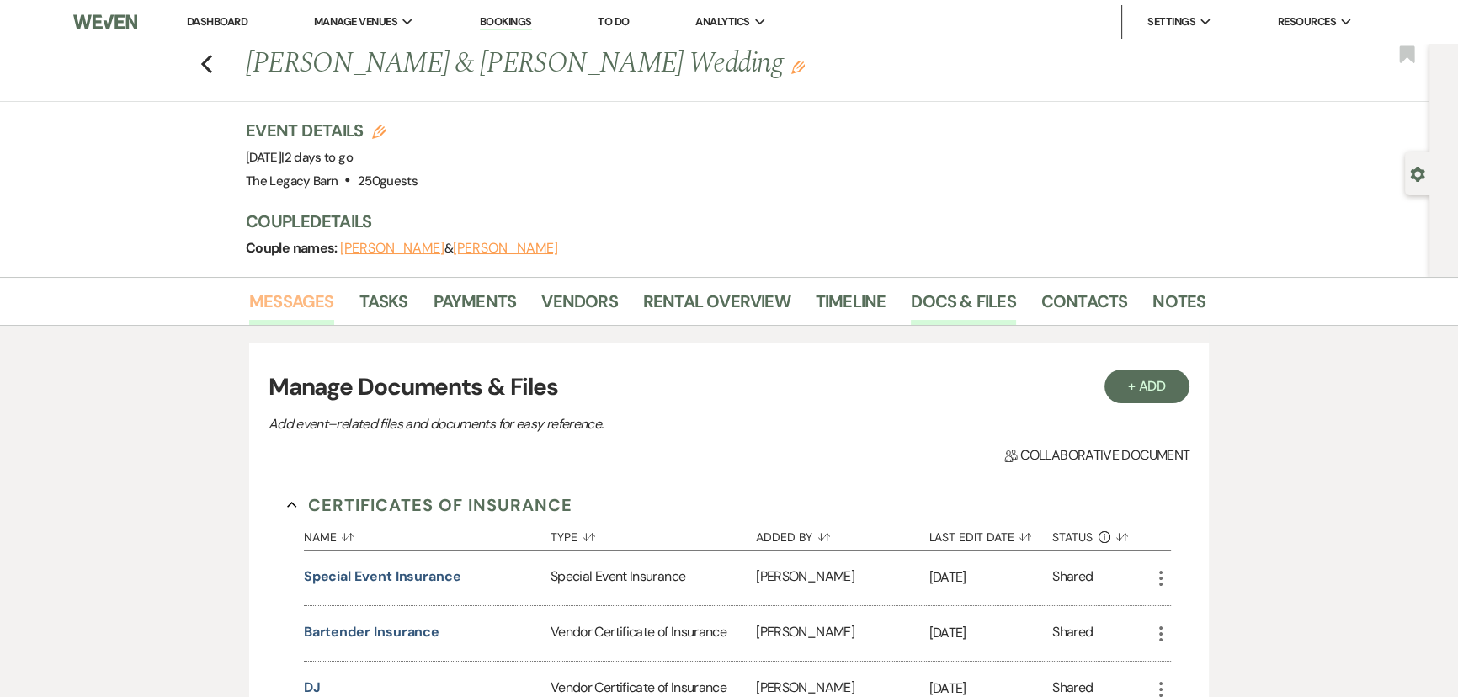
click at [283, 302] on link "Messages" at bounding box center [291, 306] width 85 height 37
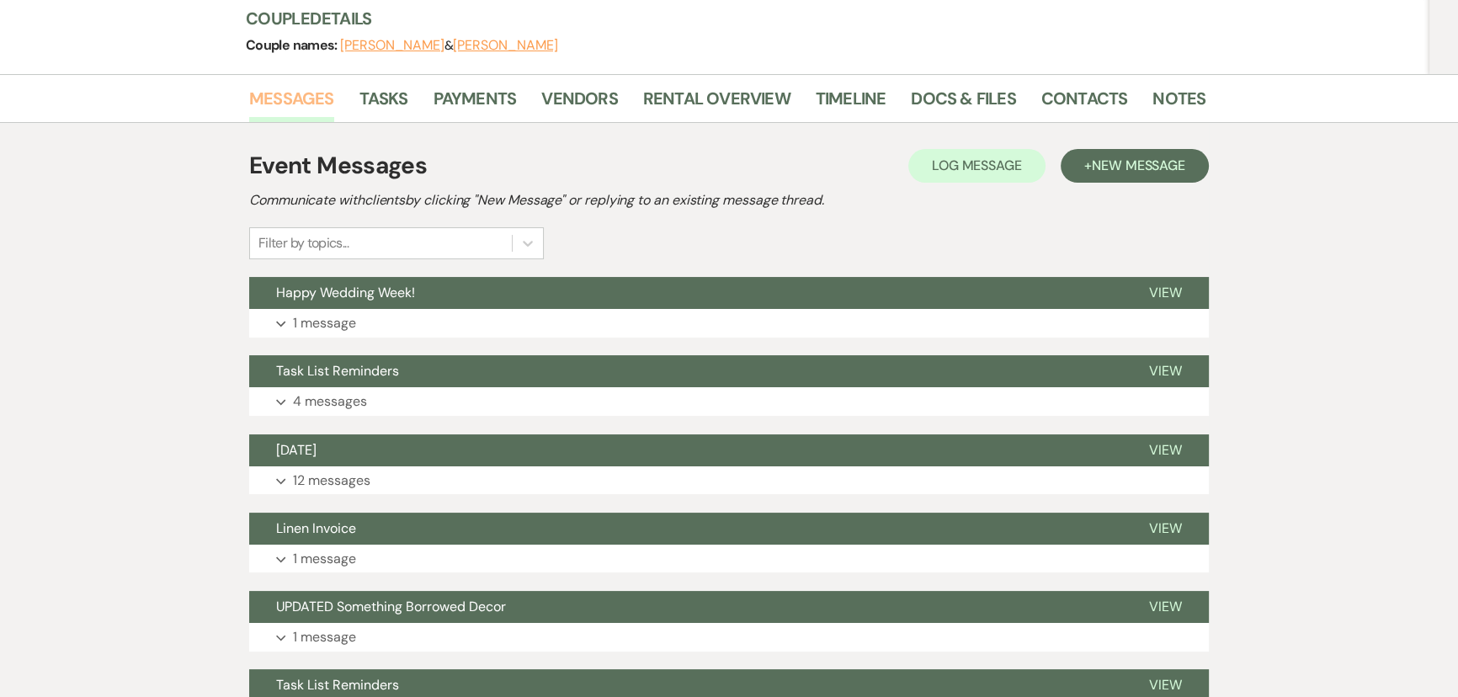
scroll to position [306, 0]
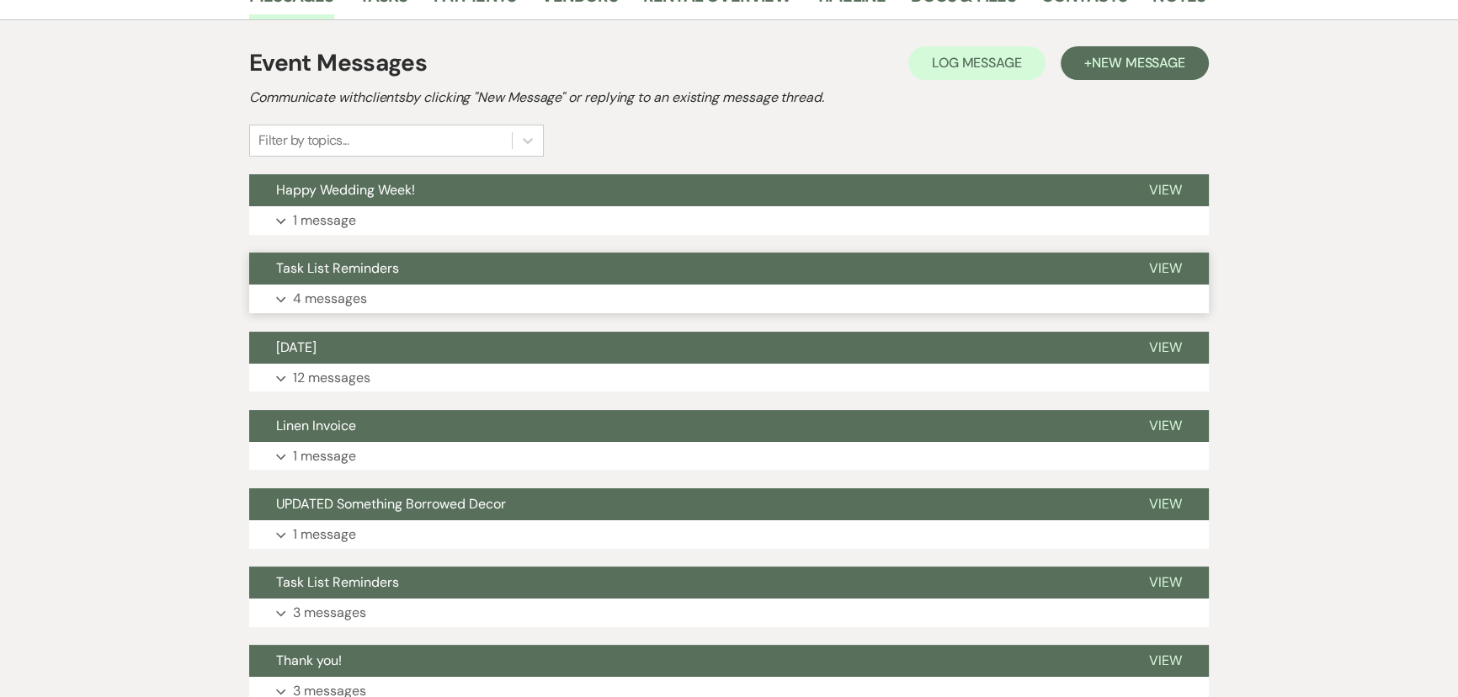
click at [346, 263] on span "Task List Reminders" at bounding box center [337, 268] width 123 height 18
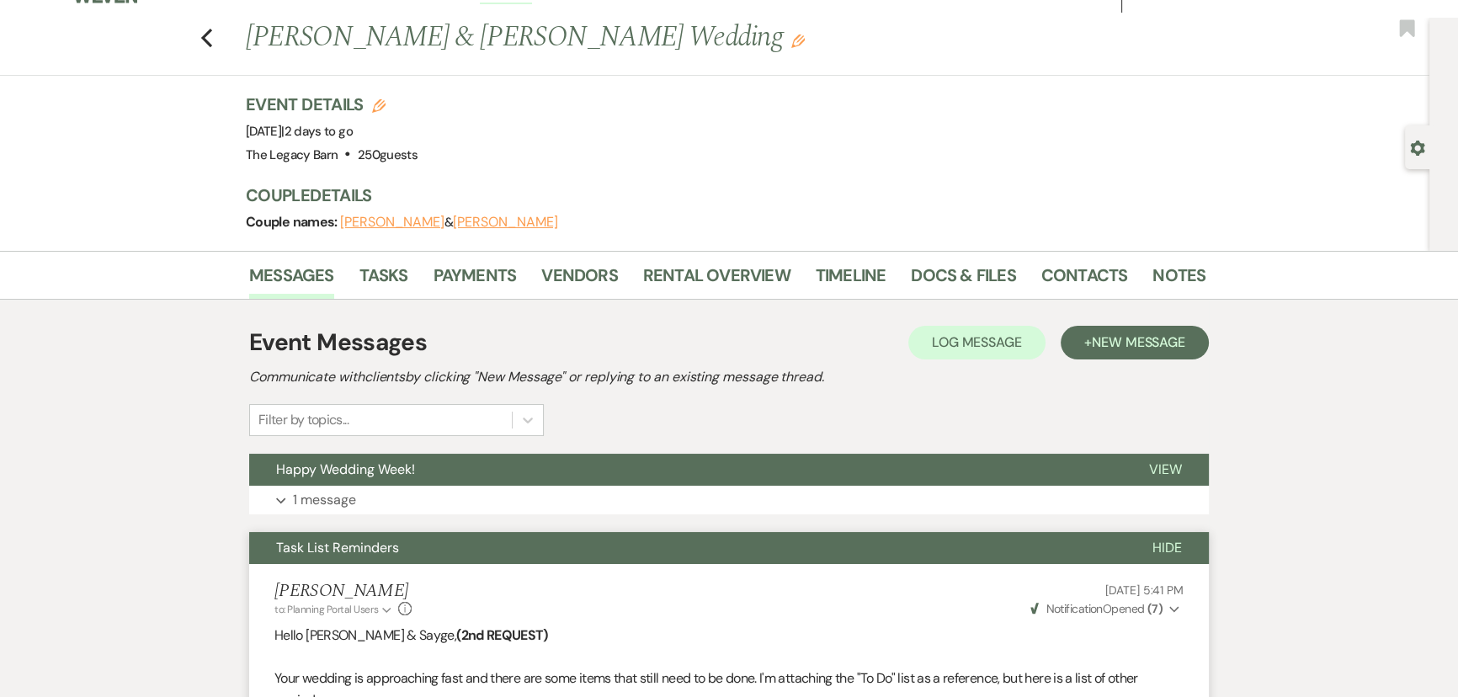
scroll to position [0, 0]
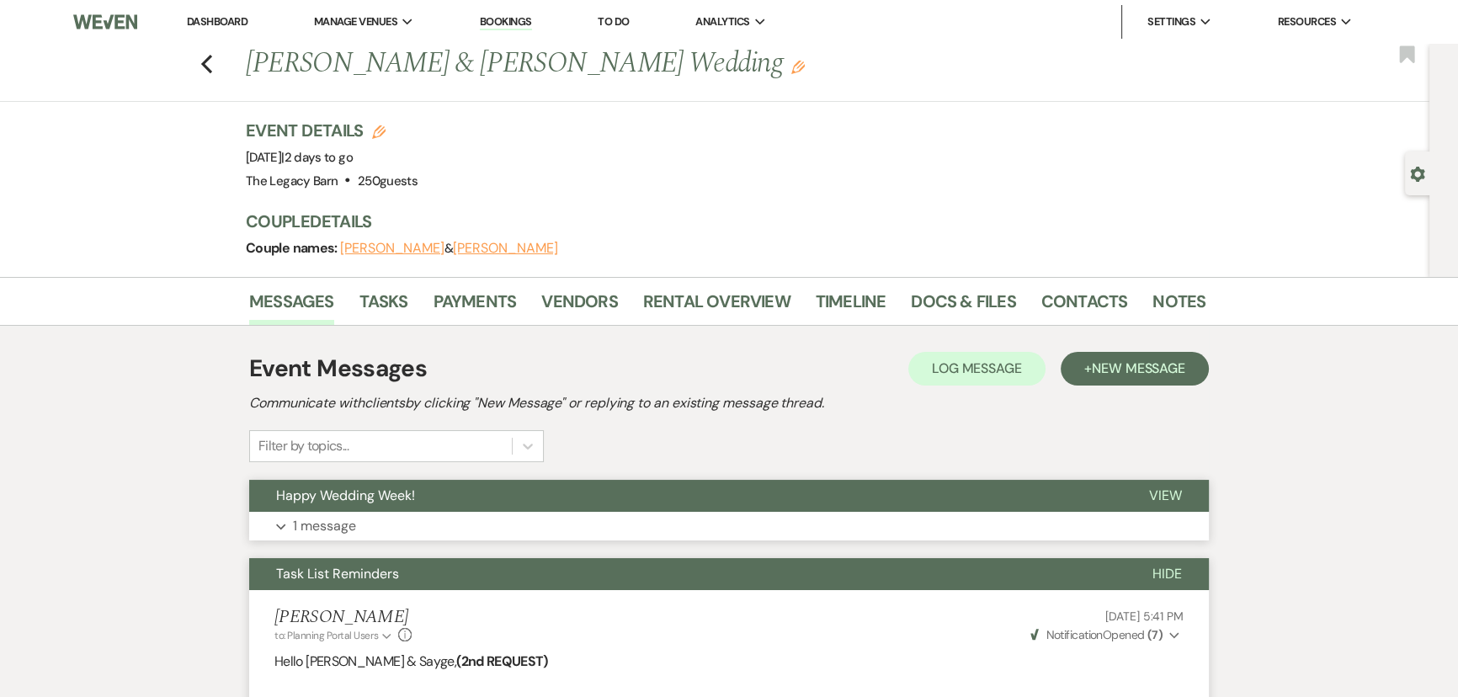
click at [351, 489] on span "Happy Wedding Week!" at bounding box center [345, 496] width 139 height 18
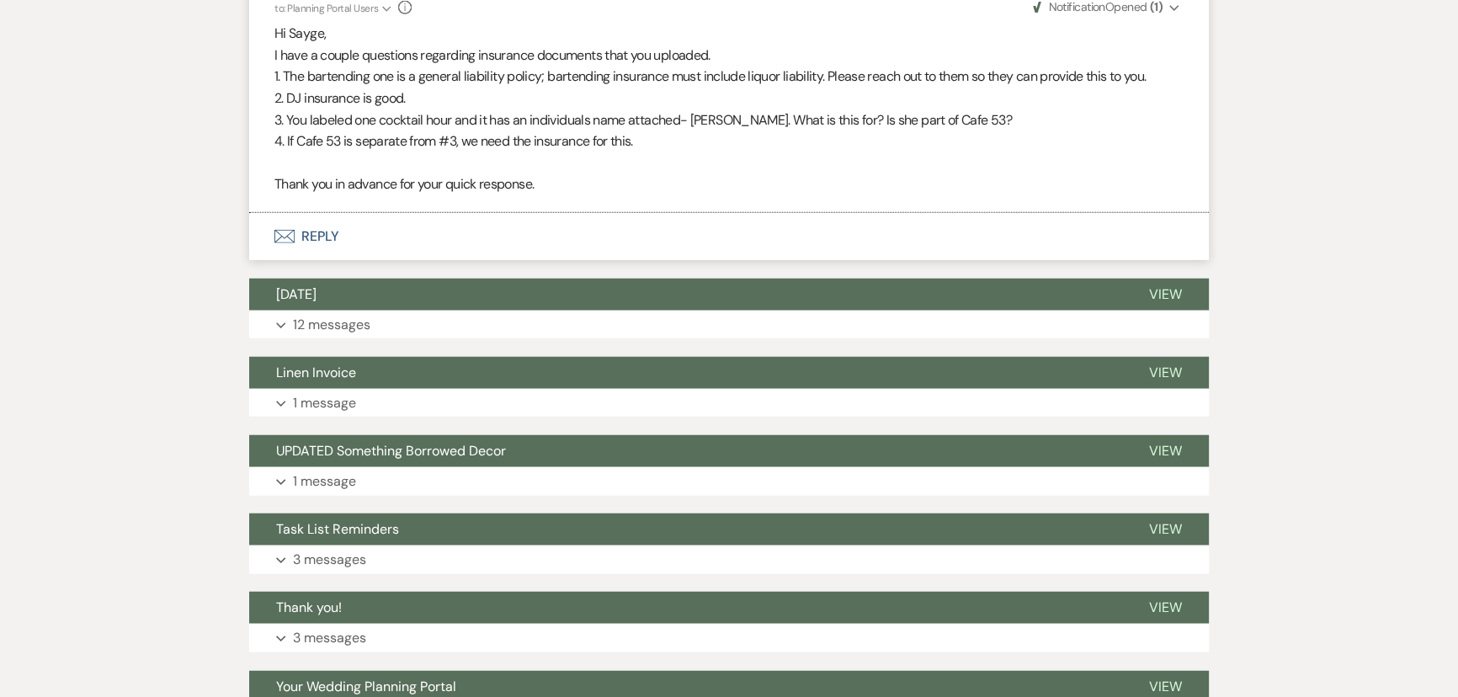
scroll to position [5664, 0]
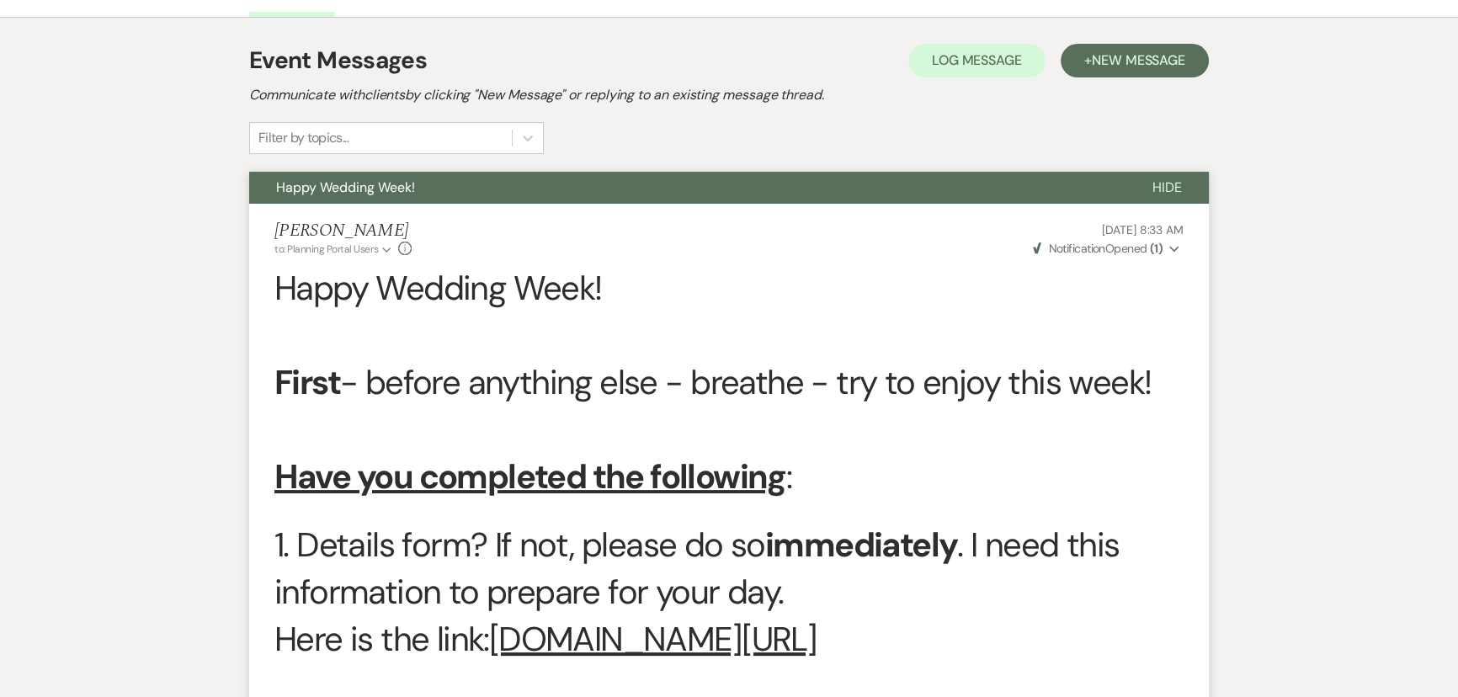
scroll to position [0, 0]
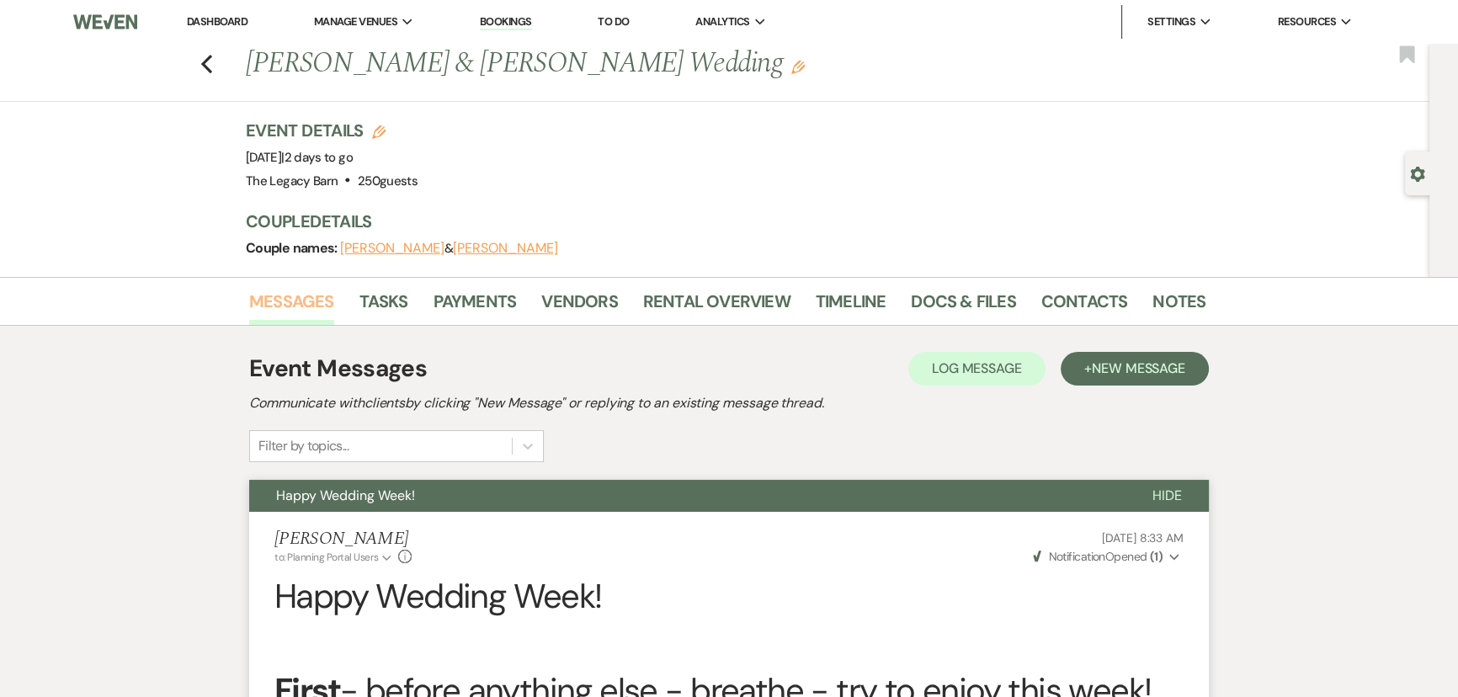
click at [295, 305] on link "Messages" at bounding box center [291, 306] width 85 height 37
click at [216, 23] on link "Dashboard" at bounding box center [217, 21] width 61 height 14
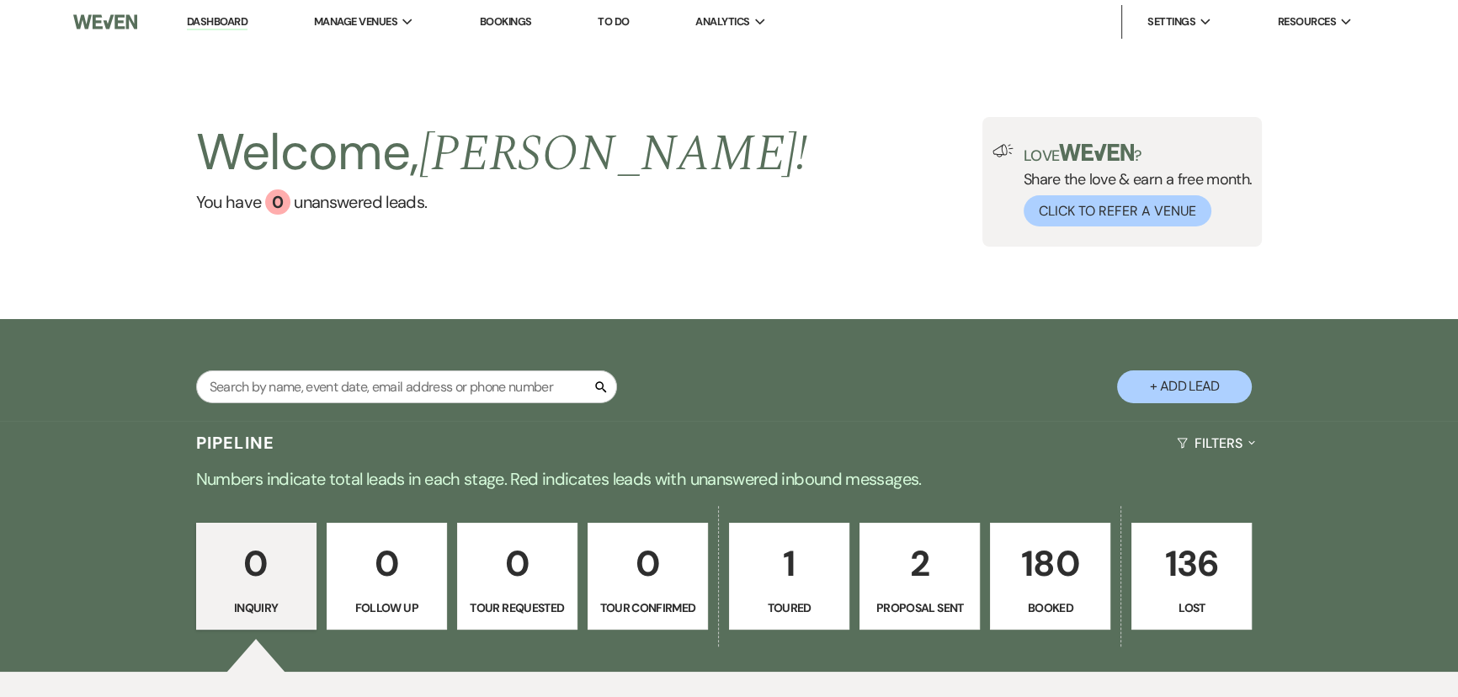
click at [1030, 579] on p "180" at bounding box center [1050, 563] width 99 height 56
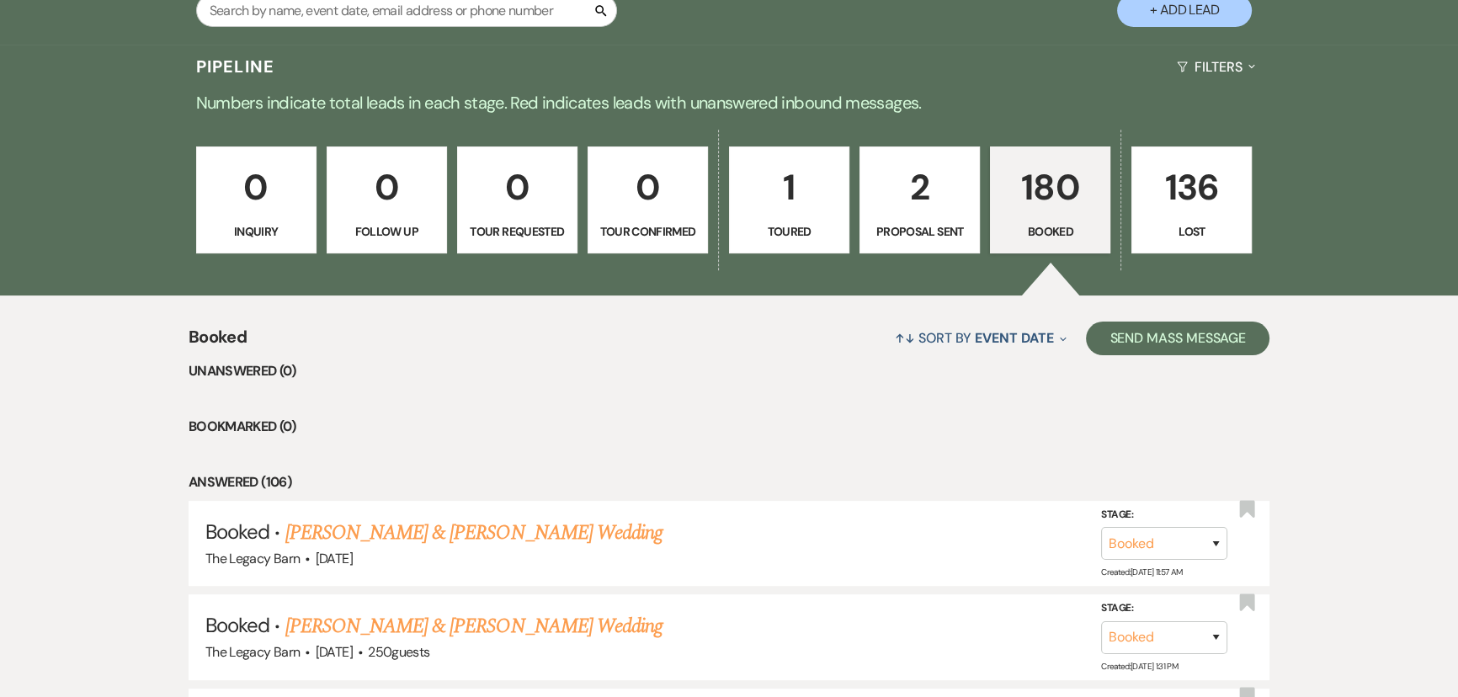
scroll to position [459, 0]
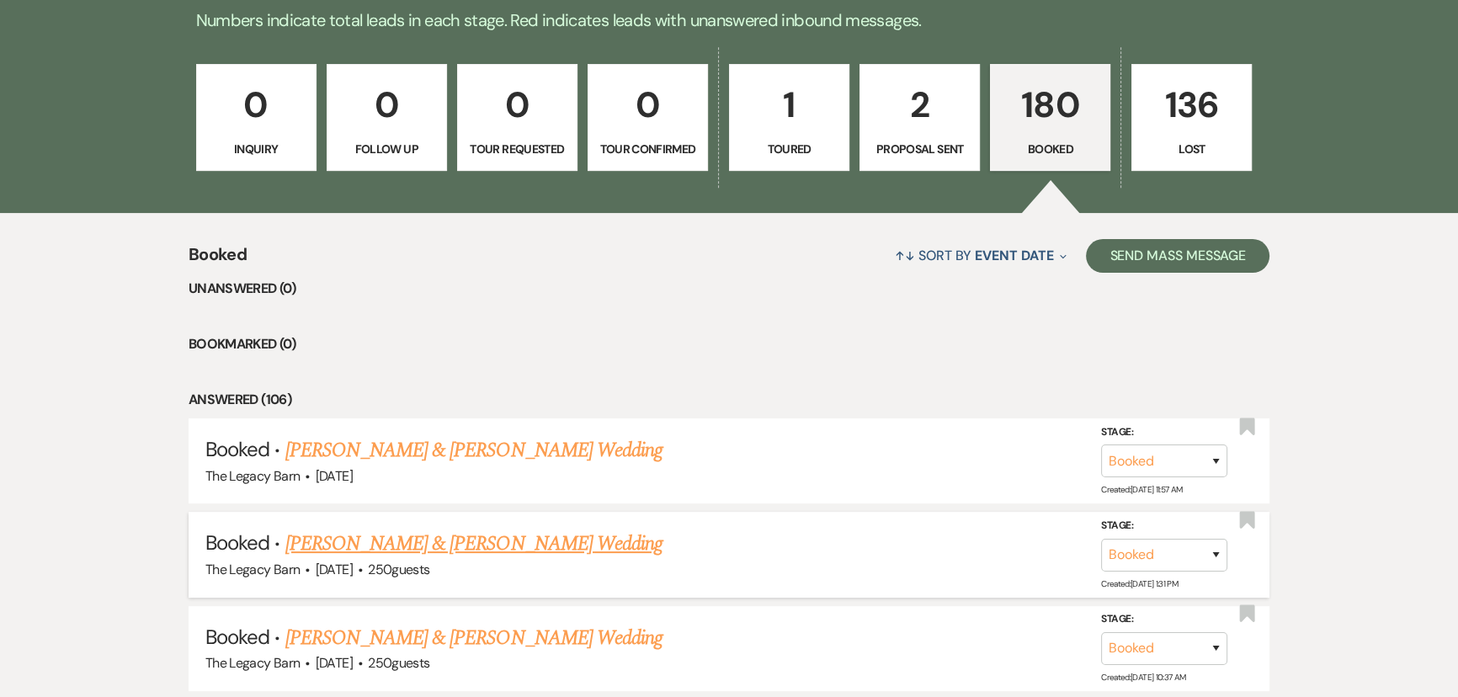
click at [354, 550] on link "[PERSON_NAME] & [PERSON_NAME] Wedding" at bounding box center [473, 544] width 377 height 30
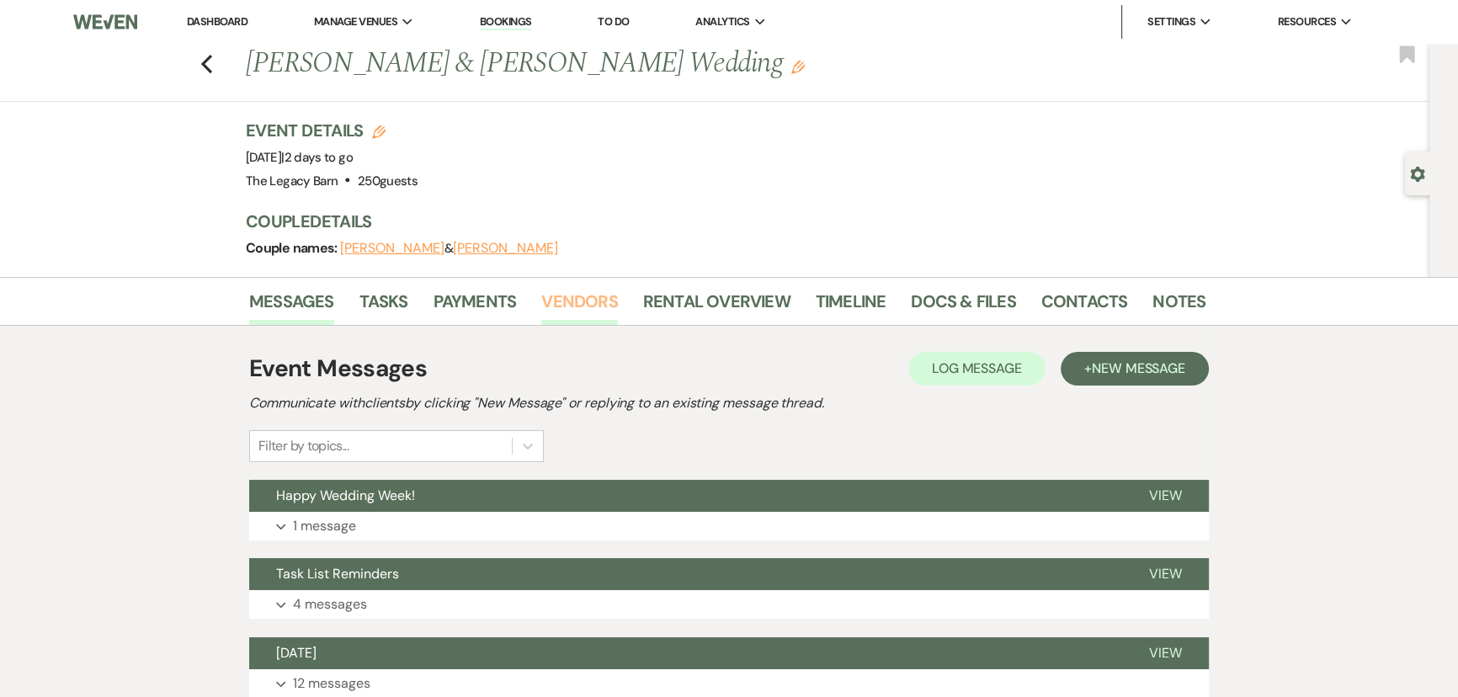
click at [562, 304] on link "Vendors" at bounding box center [579, 306] width 76 height 37
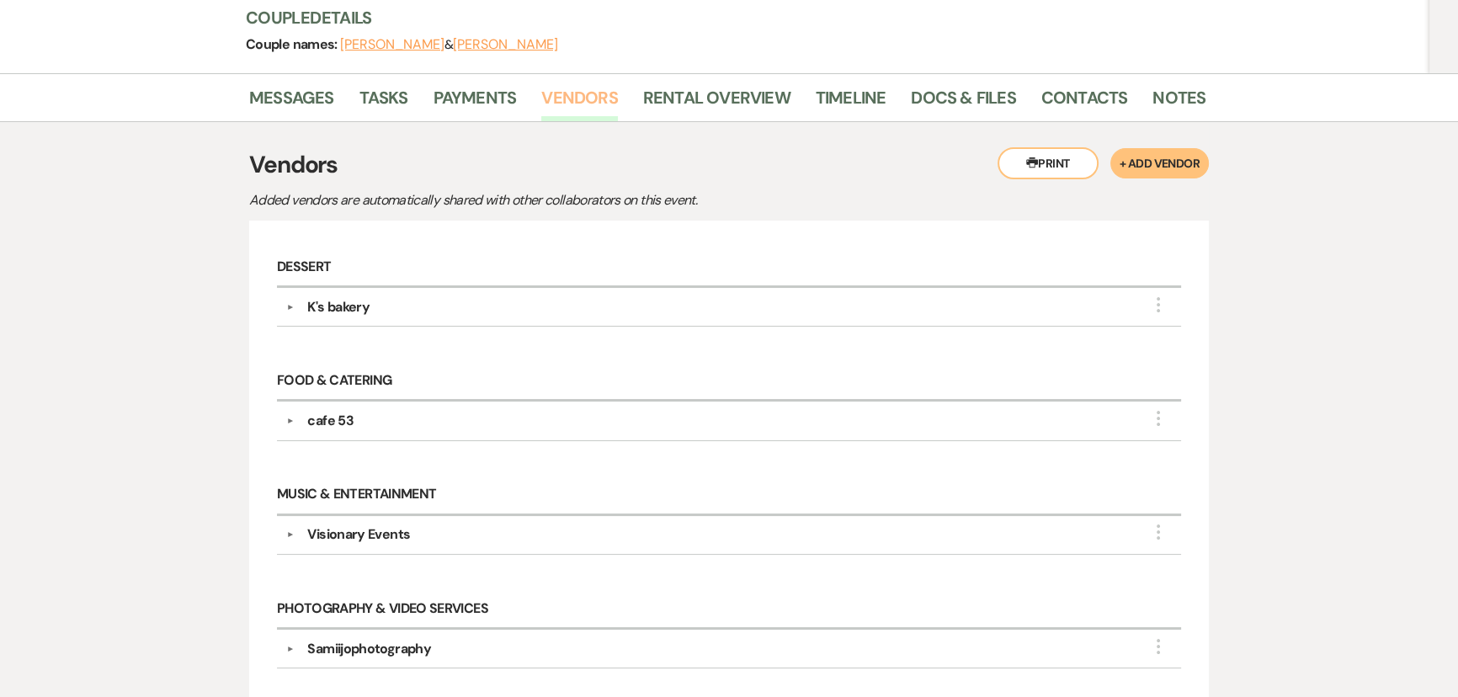
scroll to position [382, 0]
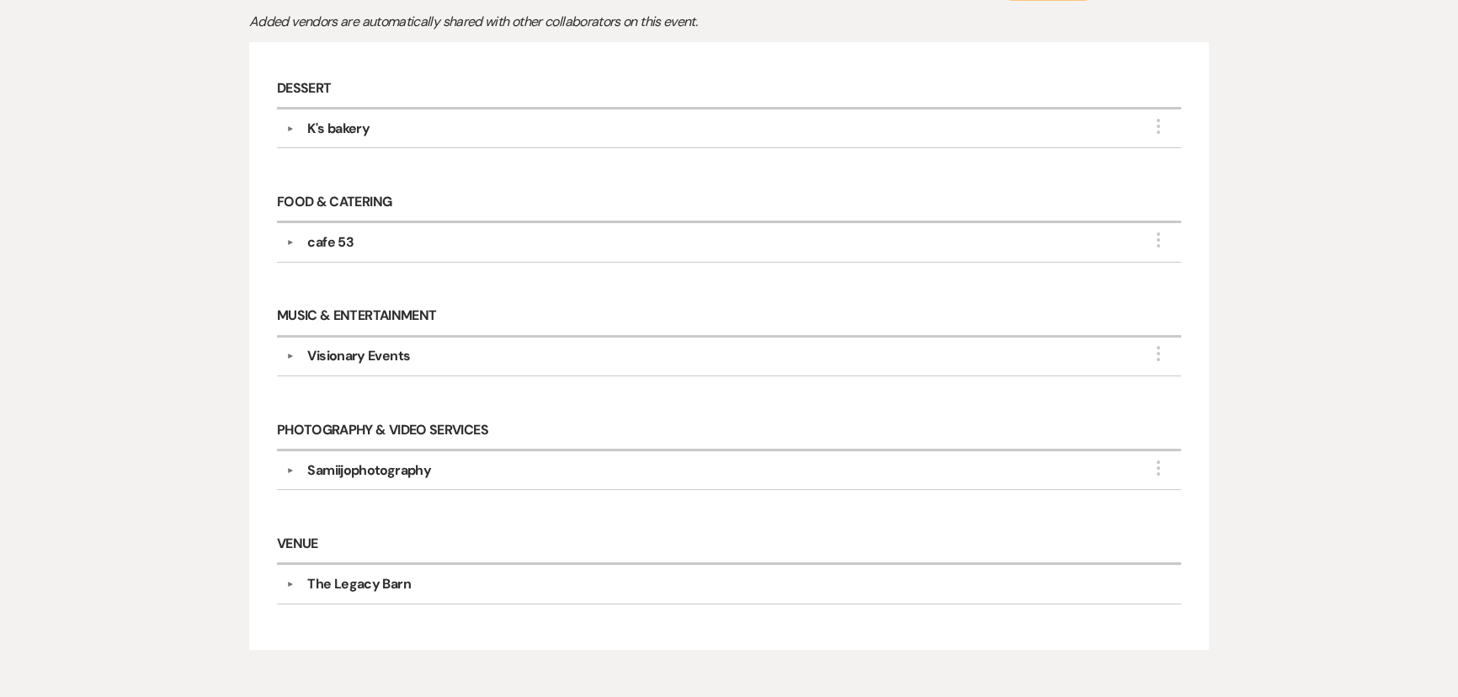
click at [328, 238] on div "cafe 53" at bounding box center [330, 242] width 46 height 20
